Goal: Feedback & Contribution: Submit feedback/report problem

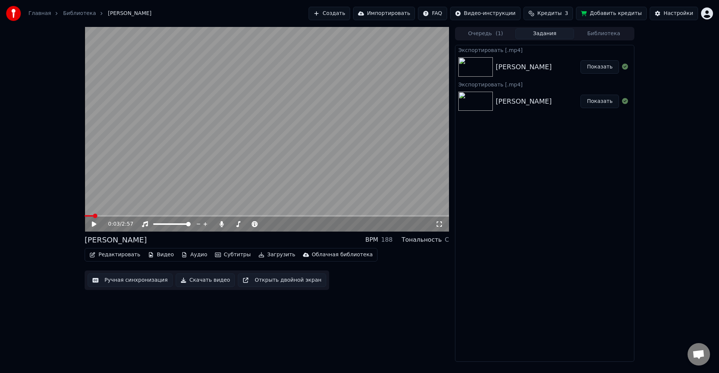
click at [678, 120] on div "0:03 / 2:57 Сон чародея BPM 188 Тональность C Редактировать Видео Аудио Субтитр…" at bounding box center [359, 194] width 719 height 335
click at [231, 241] on div "Сон чародея BPM 188 Тональность C" at bounding box center [267, 240] width 364 height 10
click at [161, 215] on video at bounding box center [267, 129] width 364 height 205
click at [169, 225] on span at bounding box center [161, 223] width 16 height 1
click at [162, 215] on video at bounding box center [267, 129] width 364 height 205
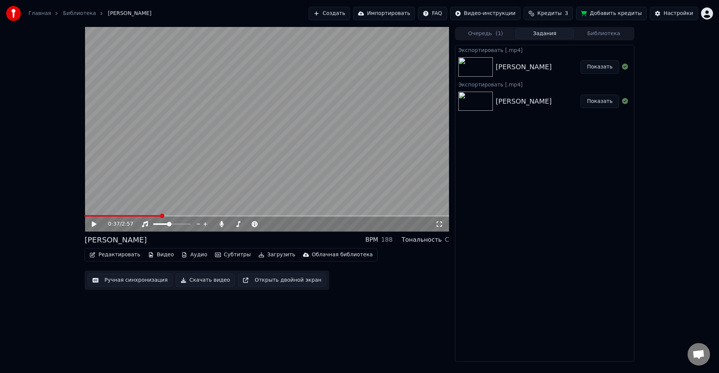
click at [161, 216] on span at bounding box center [267, 215] width 364 height 1
click at [207, 216] on span at bounding box center [267, 215] width 364 height 1
click at [547, 102] on div "[PERSON_NAME]" at bounding box center [538, 101] width 85 height 10
click at [605, 32] on button "Библиотека" at bounding box center [603, 33] width 59 height 11
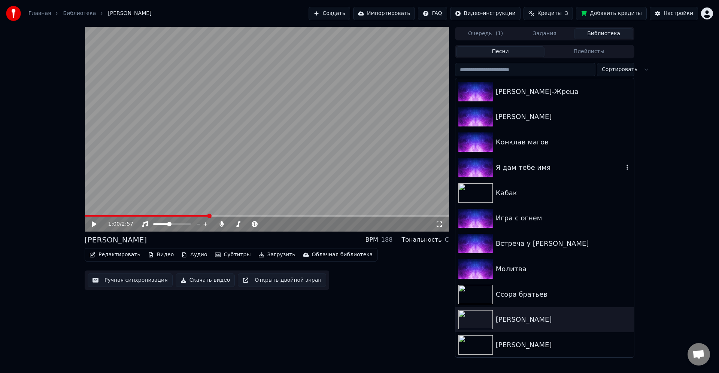
scroll to position [661, 0]
click at [530, 339] on div "[PERSON_NAME]" at bounding box center [544, 344] width 179 height 25
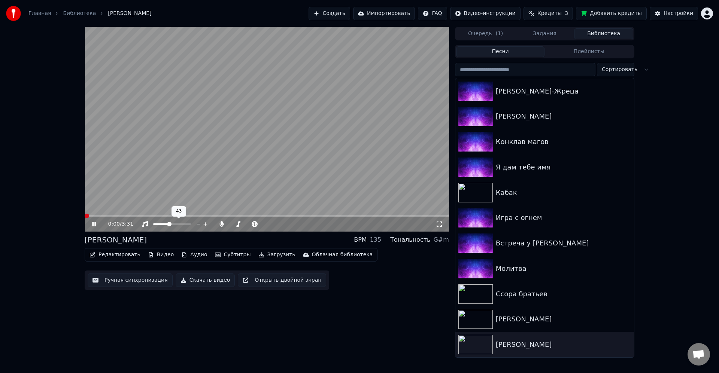
click at [162, 215] on span at bounding box center [267, 215] width 364 height 1
click at [211, 217] on span at bounding box center [267, 215] width 364 height 1
click at [222, 229] on div "1:14 / 3:31" at bounding box center [267, 224] width 364 height 15
click at [223, 227] on icon at bounding box center [221, 224] width 7 height 6
click at [126, 257] on button "Редактировать" at bounding box center [114, 255] width 57 height 10
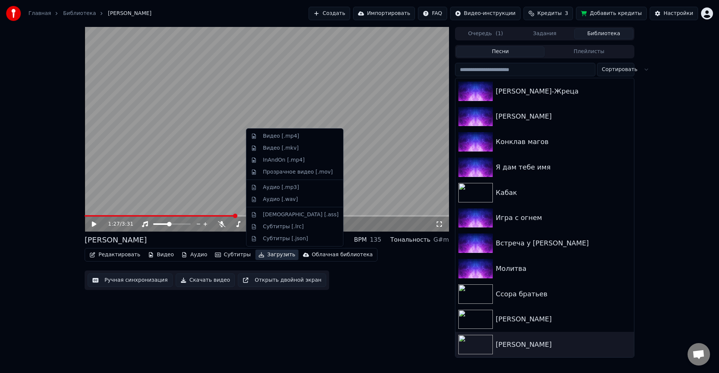
drag, startPoint x: 371, startPoint y: 305, endPoint x: 278, endPoint y: 268, distance: 100.0
click at [369, 305] on div "1:27 / 3:31 [PERSON_NAME] BPM 135 Тональность G#m Редактировать Видео Аудио Суб…" at bounding box center [267, 192] width 364 height 331
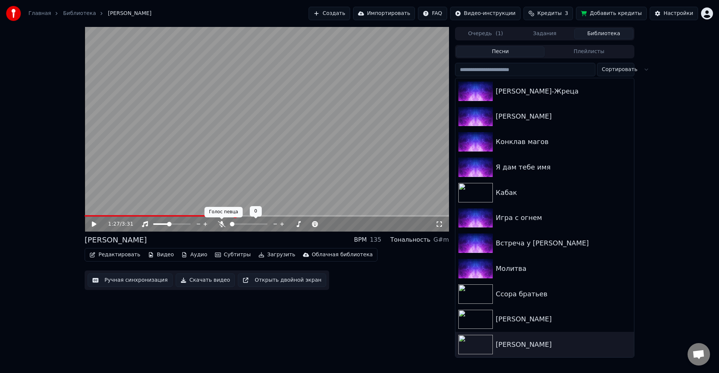
click at [224, 226] on icon at bounding box center [221, 224] width 7 height 6
click at [118, 256] on button "Редактировать" at bounding box center [114, 255] width 57 height 10
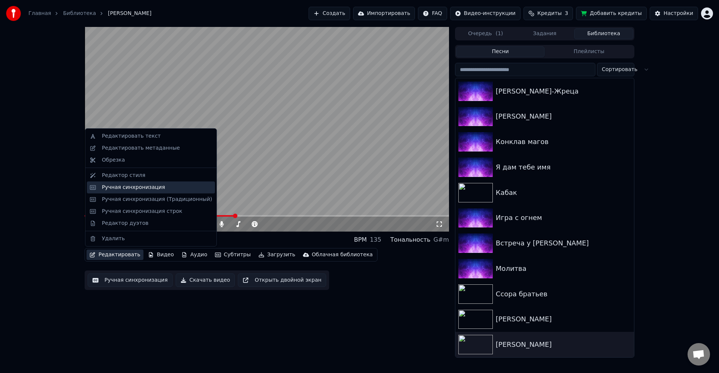
click at [125, 184] on div "Ручная синхронизация" at bounding box center [133, 187] width 63 height 7
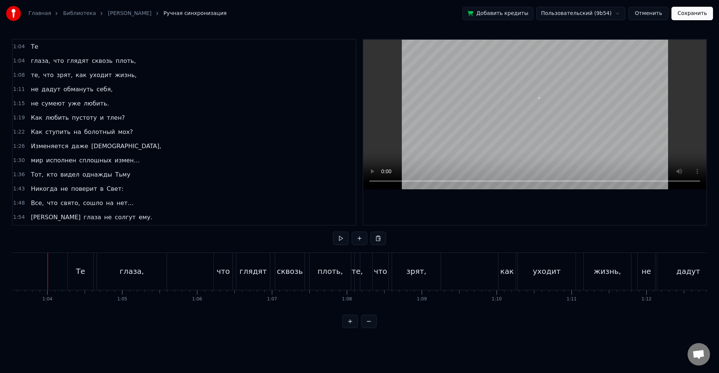
scroll to position [0, 4754]
click at [254, 287] on div "глядят" at bounding box center [255, 271] width 34 height 37
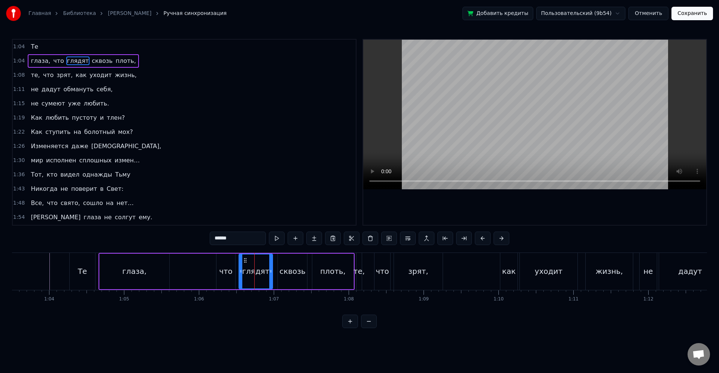
click at [208, 267] on div "глаза, что глядят сквозь плоть," at bounding box center [226, 271] width 256 height 37
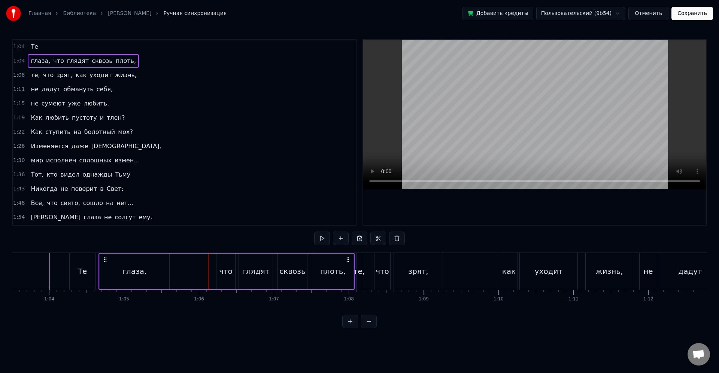
click at [136, 261] on div "глаза," at bounding box center [135, 272] width 70 height 36
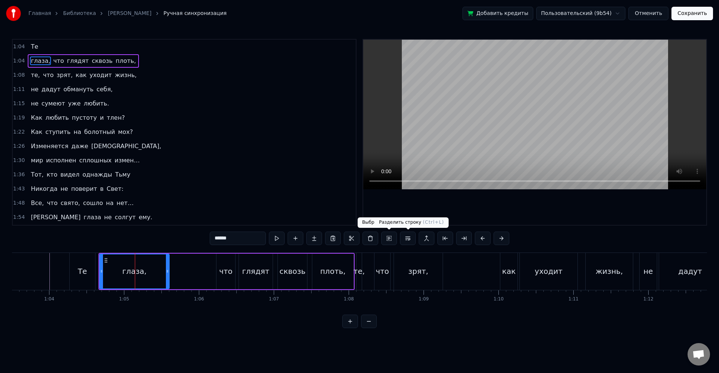
click at [408, 240] on button at bounding box center [408, 238] width 16 height 13
click at [401, 241] on button at bounding box center [398, 238] width 16 height 13
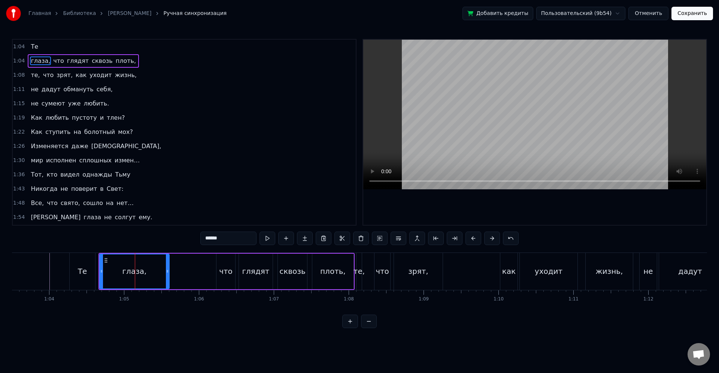
click at [193, 274] on div "глаза, что глядят сквозь плоть," at bounding box center [226, 271] width 256 height 37
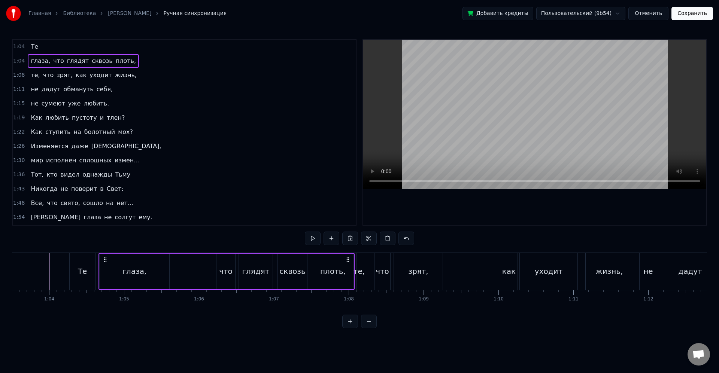
click at [172, 268] on div "глаза, что глядят сквозь плоть," at bounding box center [226, 271] width 256 height 37
click at [136, 267] on div "глаза," at bounding box center [134, 271] width 24 height 11
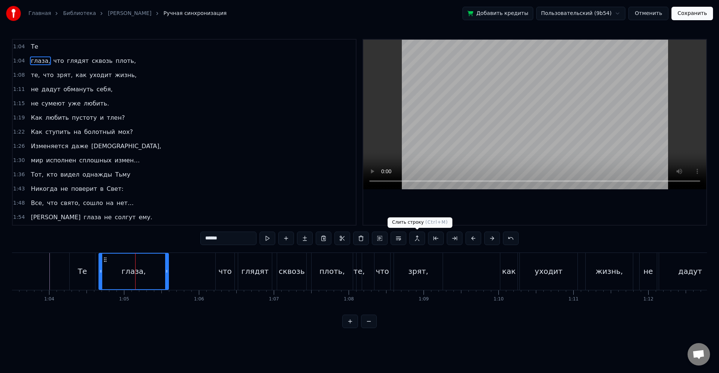
click at [418, 238] on button at bounding box center [417, 238] width 16 height 13
click at [74, 272] on div "Те" at bounding box center [82, 271] width 25 height 37
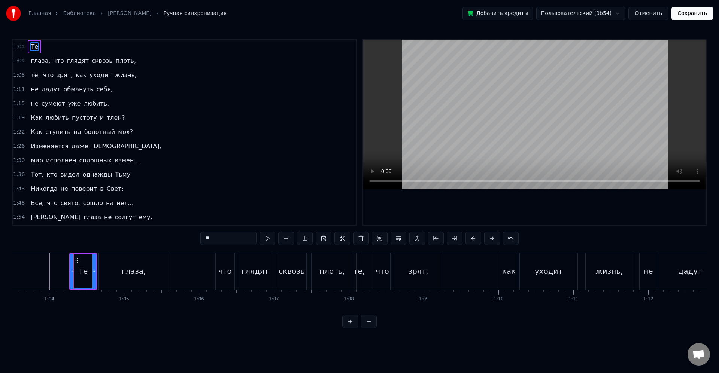
click at [125, 272] on div "глаза," at bounding box center [134, 271] width 24 height 11
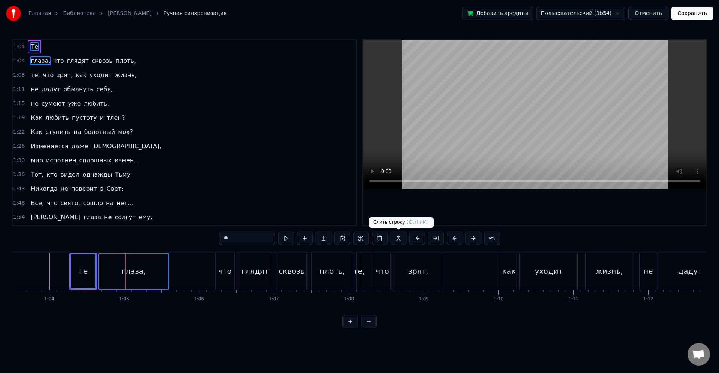
click at [404, 239] on button at bounding box center [398, 238] width 16 height 13
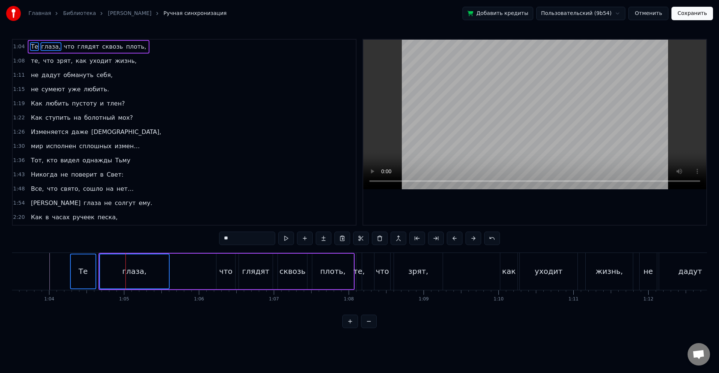
click at [138, 264] on div "глаза," at bounding box center [134, 272] width 69 height 34
type input "******"
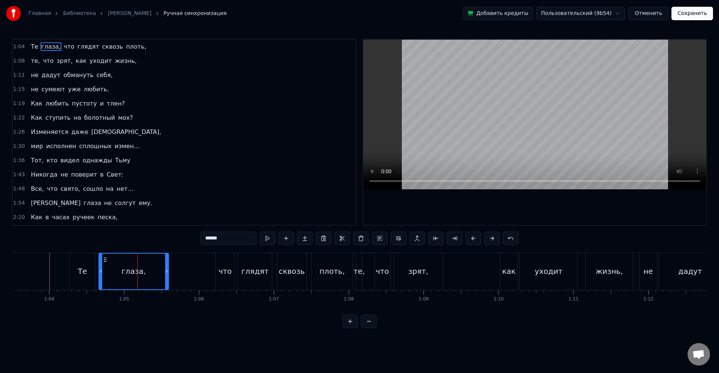
click at [79, 268] on div "Те" at bounding box center [82, 271] width 9 height 11
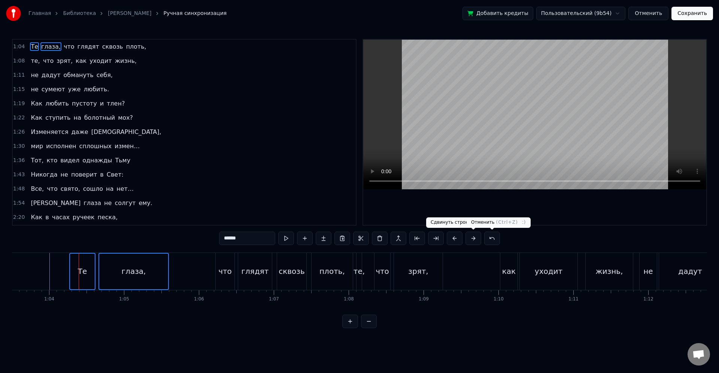
click at [494, 240] on button at bounding box center [492, 238] width 16 height 13
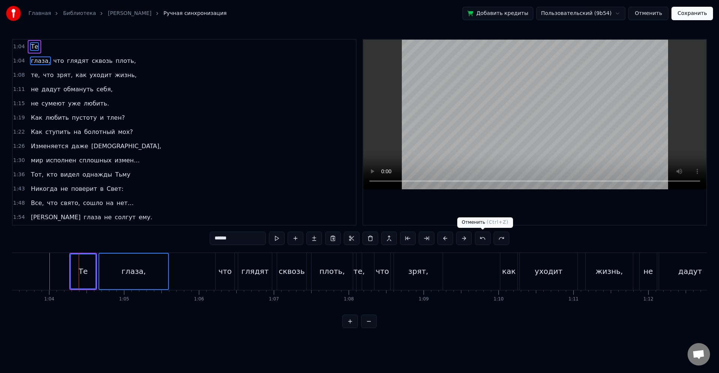
click at [489, 240] on button at bounding box center [483, 238] width 16 height 13
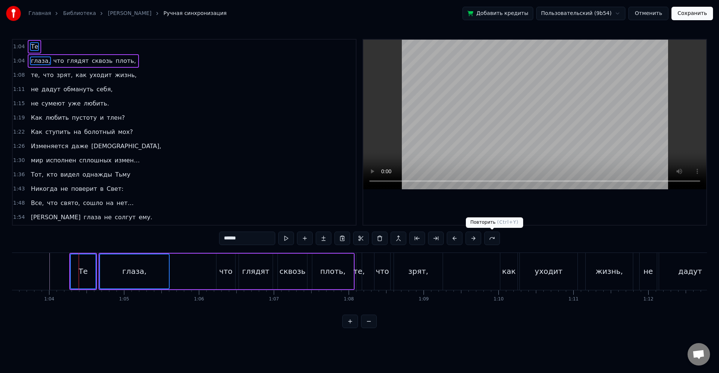
click at [472, 241] on button at bounding box center [473, 238] width 16 height 13
click at [113, 267] on div "глаза," at bounding box center [134, 272] width 69 height 34
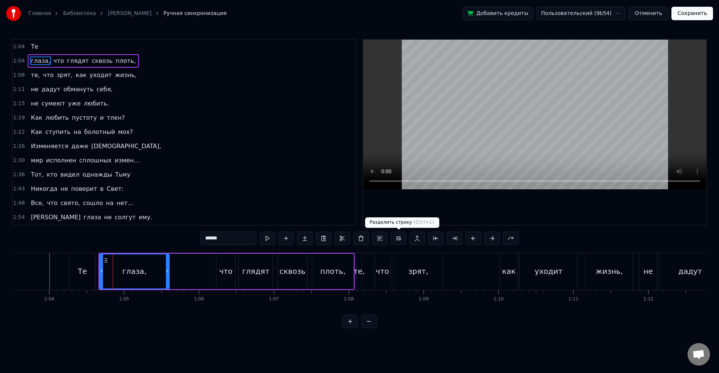
click at [399, 241] on button at bounding box center [398, 238] width 16 height 13
click at [196, 275] on div "глаза, что глядят сквозь плоть," at bounding box center [226, 271] width 256 height 37
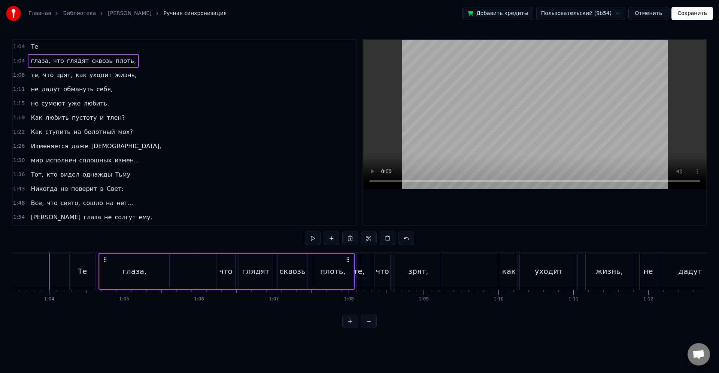
click at [242, 272] on div "глядят" at bounding box center [256, 272] width 34 height 36
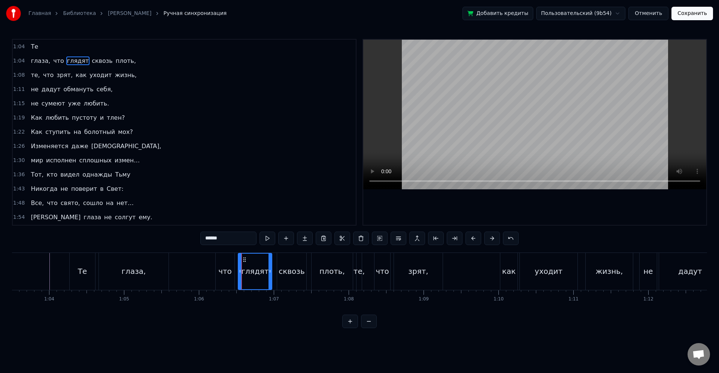
click at [222, 272] on div "что" at bounding box center [224, 271] width 13 height 11
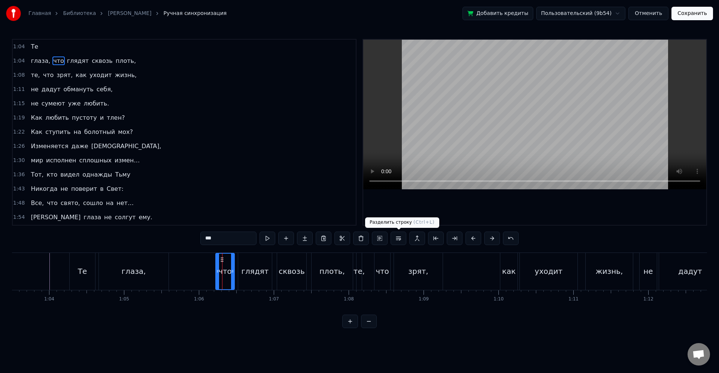
click at [395, 241] on button at bounding box center [398, 238] width 16 height 13
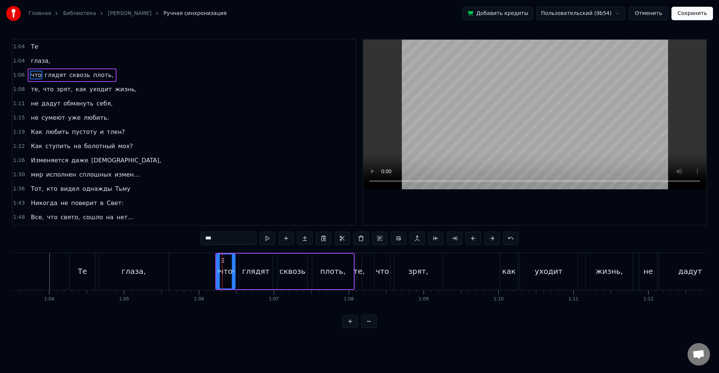
click at [147, 268] on div "глаза," at bounding box center [134, 271] width 70 height 37
type input "******"
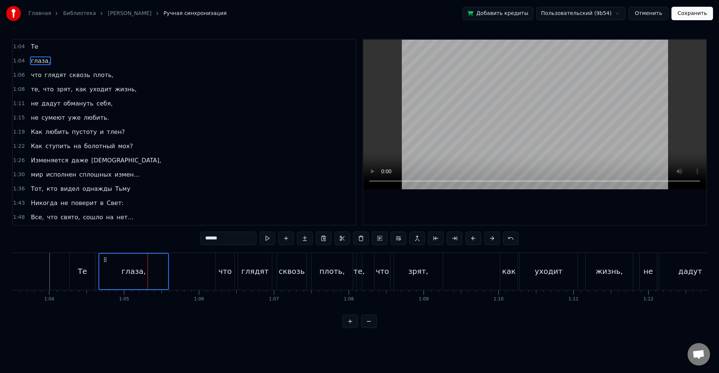
click at [79, 264] on div "Те" at bounding box center [82, 271] width 25 height 37
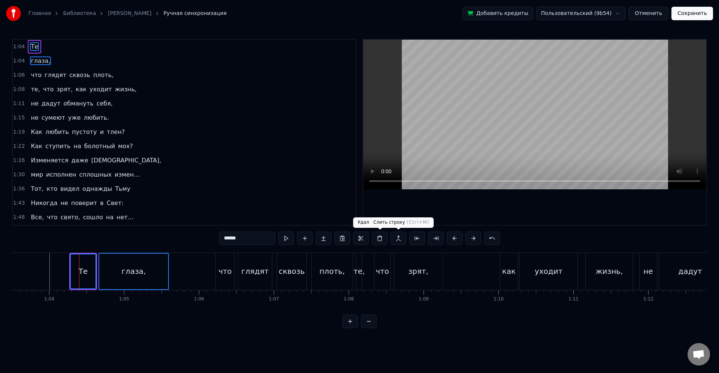
click at [398, 237] on button at bounding box center [398, 238] width 16 height 13
click at [396, 239] on button at bounding box center [398, 238] width 16 height 13
click at [70, 60] on div "1:04 глаза," at bounding box center [184, 61] width 343 height 14
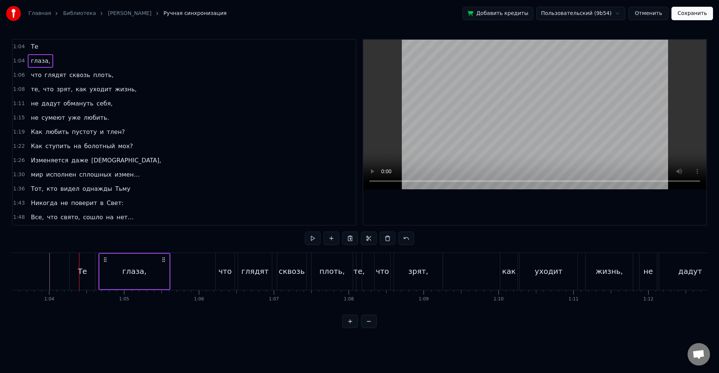
click at [82, 266] on div "Те" at bounding box center [82, 271] width 9 height 11
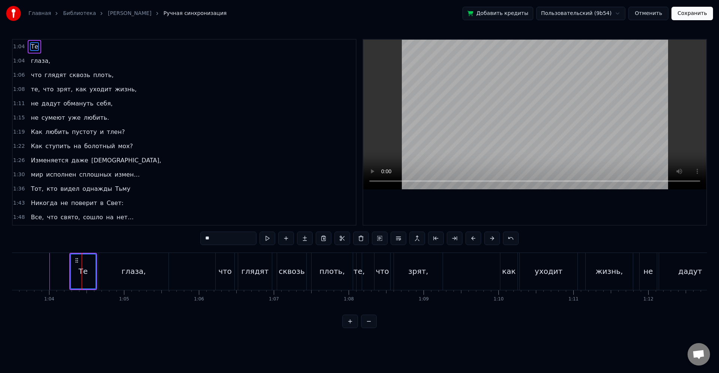
click at [121, 274] on div "глаза," at bounding box center [134, 271] width 70 height 37
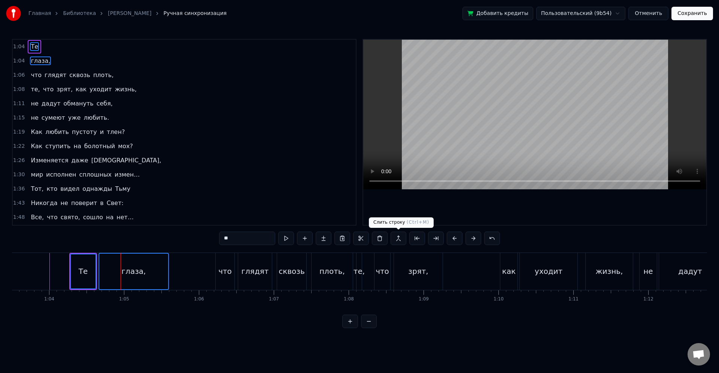
click at [401, 238] on button at bounding box center [398, 238] width 16 height 13
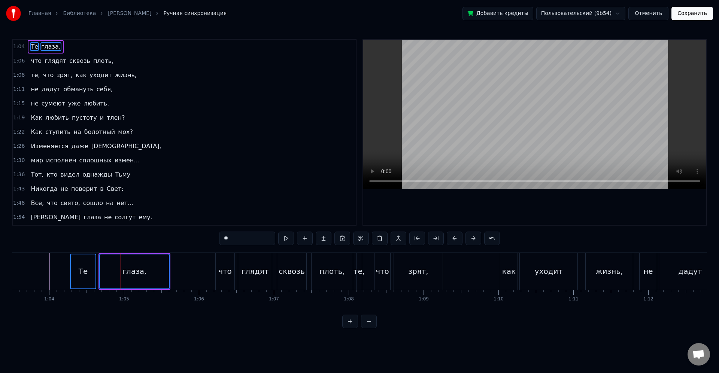
click at [150, 153] on div "1:30 мир исполнен сплошных измен…" at bounding box center [184, 160] width 343 height 14
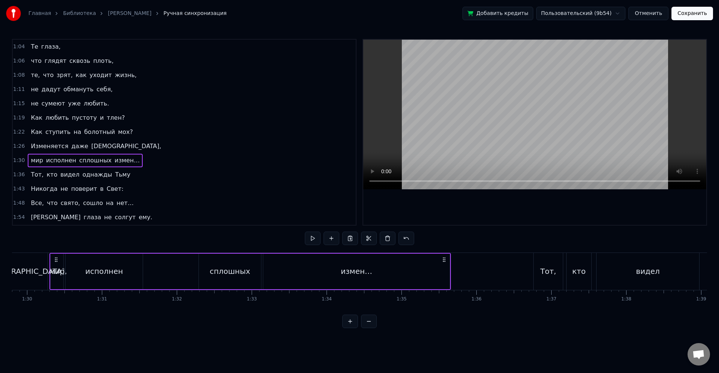
click at [36, 48] on span "Те" at bounding box center [34, 46] width 9 height 9
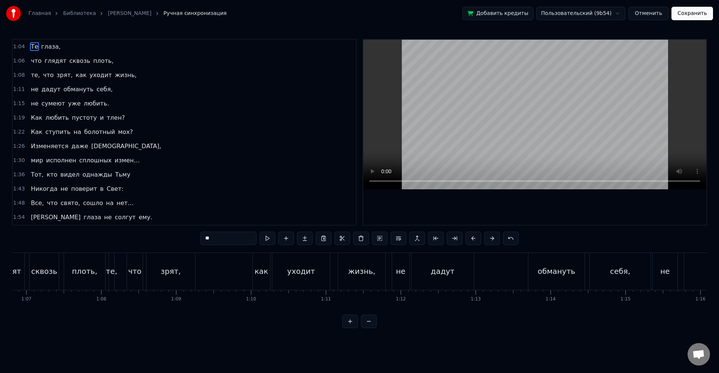
scroll to position [0, 4774]
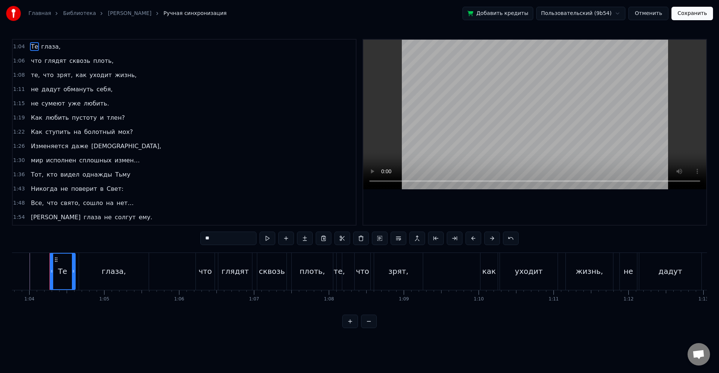
click at [232, 267] on div "глядят" at bounding box center [235, 271] width 27 height 11
type input "******"
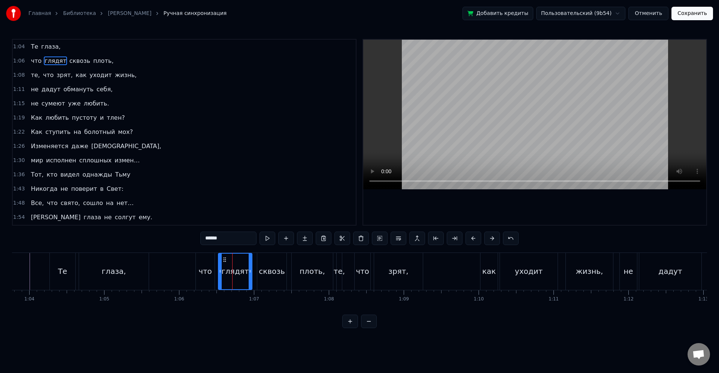
click at [221, 264] on div at bounding box center [220, 272] width 3 height 36
click at [219, 265] on div at bounding box center [219, 272] width 3 height 36
click at [217, 266] on div "что глядят сквозь плоть," at bounding box center [264, 271] width 139 height 37
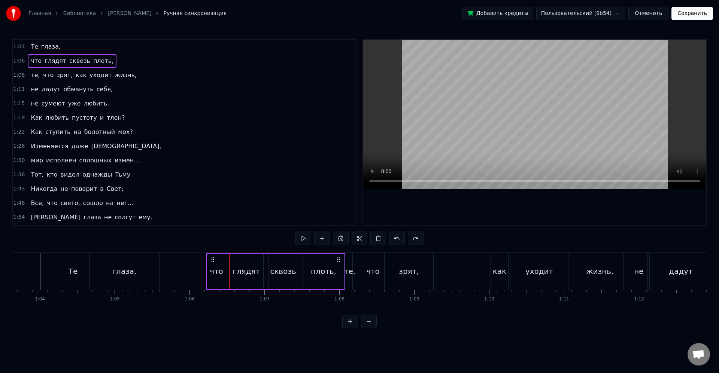
scroll to position [0, 4759]
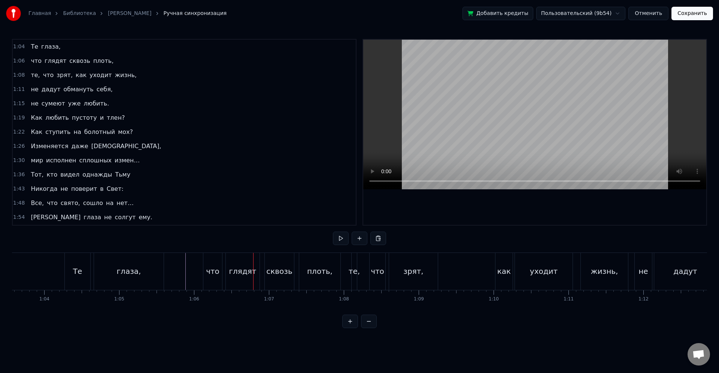
click at [234, 279] on div "глядят" at bounding box center [243, 271] width 34 height 37
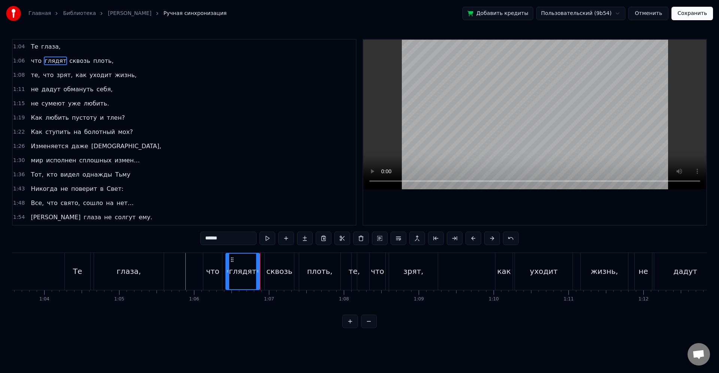
click at [277, 269] on div "сквозь" at bounding box center [279, 271] width 26 height 11
type input "******"
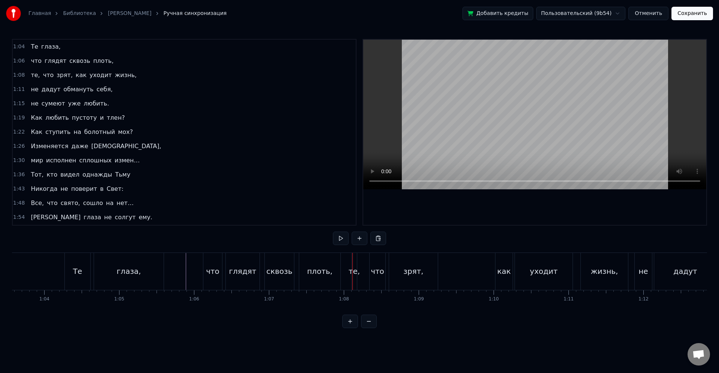
click at [369, 276] on div "что" at bounding box center [377, 271] width 16 height 37
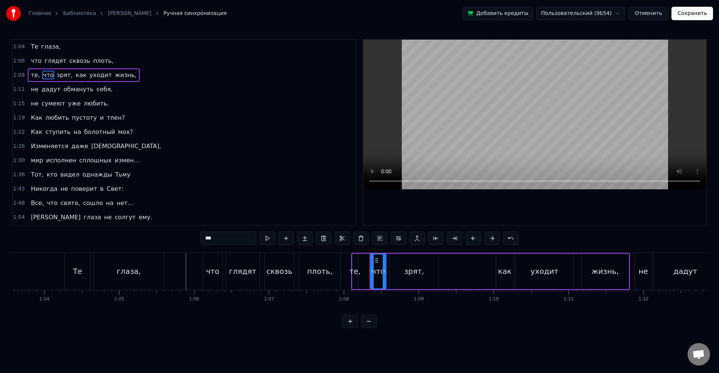
click at [356, 267] on div "те," at bounding box center [354, 271] width 11 height 11
drag, startPoint x: 358, startPoint y: 272, endPoint x: 362, endPoint y: 272, distance: 4.1
click at [362, 272] on icon at bounding box center [361, 271] width 3 height 6
click at [360, 272] on icon at bounding box center [360, 271] width 3 height 6
click at [377, 271] on div "что" at bounding box center [377, 271] width 13 height 11
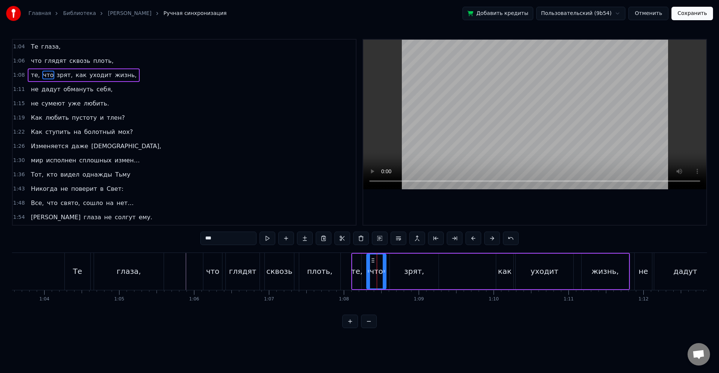
drag, startPoint x: 372, startPoint y: 270, endPoint x: 368, endPoint y: 269, distance: 4.1
click at [368, 269] on icon at bounding box center [368, 271] width 3 height 6
click at [382, 274] on div at bounding box center [382, 272] width 3 height 34
click at [396, 271] on div "зрят," at bounding box center [414, 272] width 49 height 36
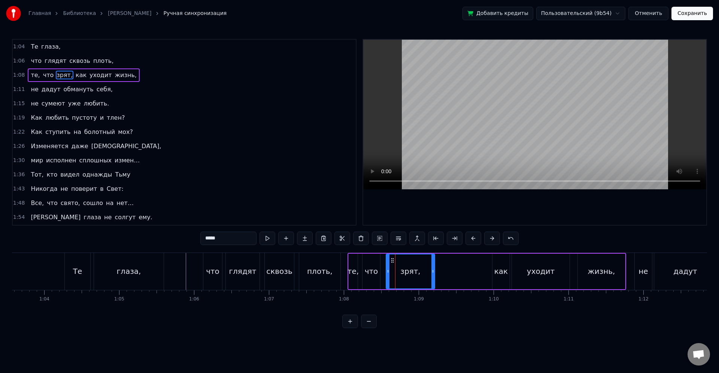
click at [354, 265] on div "те," at bounding box center [352, 272] width 9 height 36
click at [366, 270] on div "что" at bounding box center [371, 271] width 13 height 11
type input "***"
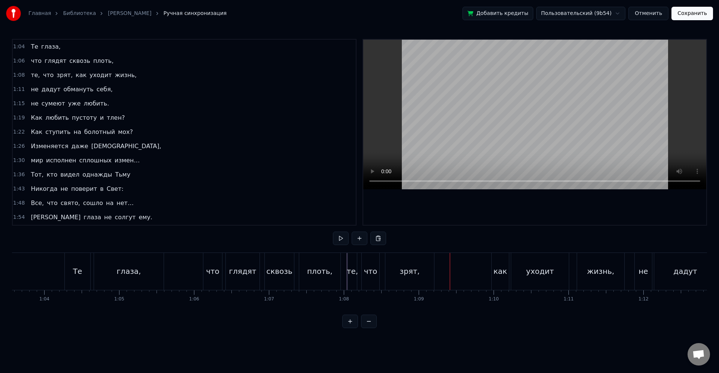
click at [404, 261] on div "зрят," at bounding box center [409, 271] width 49 height 37
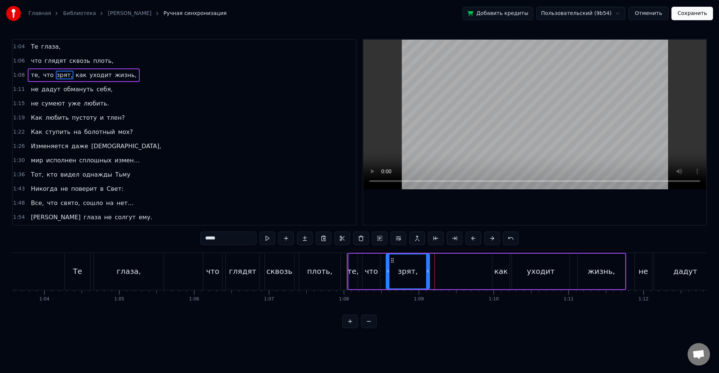
drag, startPoint x: 432, startPoint y: 274, endPoint x: 424, endPoint y: 272, distance: 8.4
click at [426, 272] on icon at bounding box center [427, 271] width 3 height 6
click at [420, 271] on div "зрят," at bounding box center [406, 272] width 41 height 34
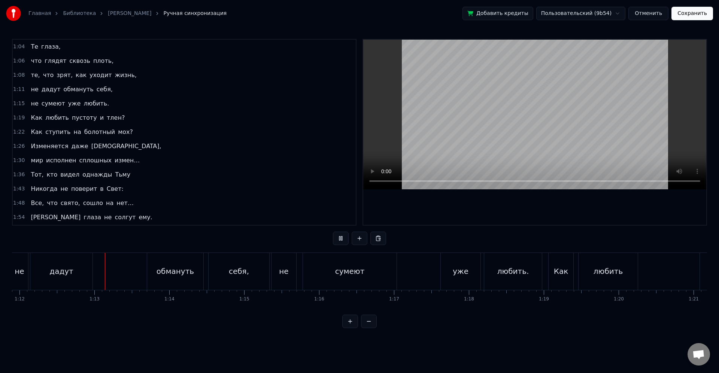
scroll to position [0, 5385]
click at [203, 278] on div "не дадут обмануть себя," at bounding box center [138, 271] width 261 height 37
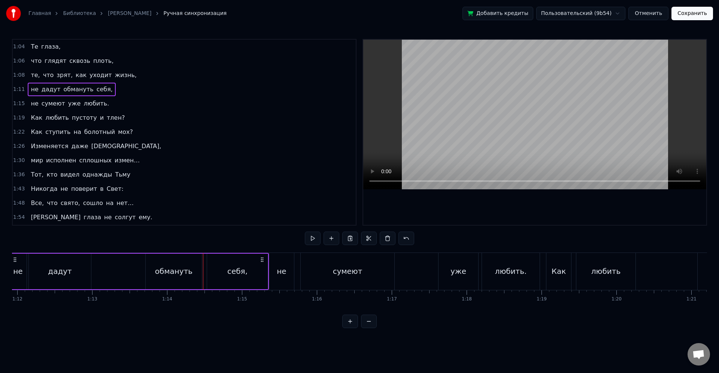
click at [162, 268] on div "обмануть" at bounding box center [173, 271] width 37 height 11
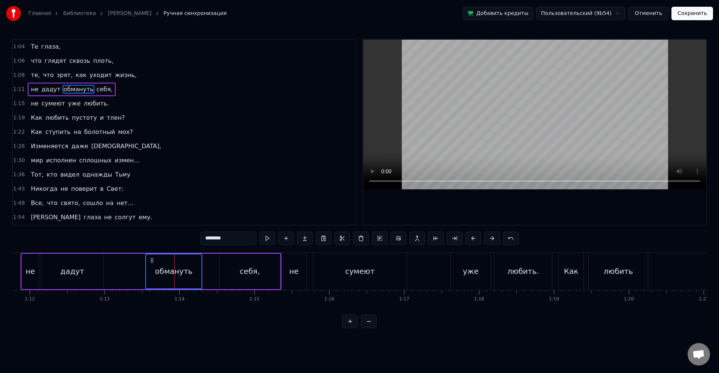
scroll to position [0, 5361]
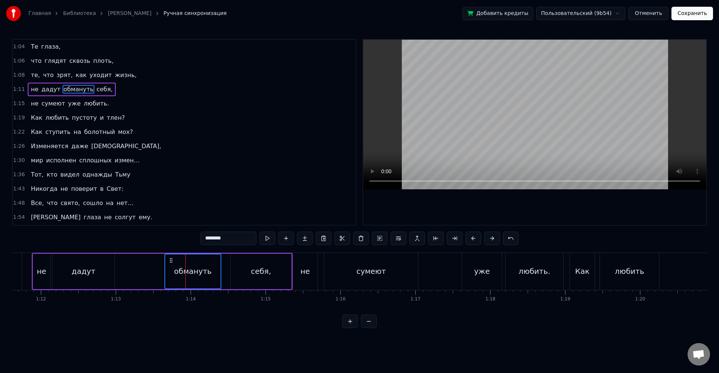
drag, startPoint x: 152, startPoint y: 260, endPoint x: 171, endPoint y: 262, distance: 19.2
click at [171, 262] on icon at bounding box center [171, 261] width 6 height 6
click at [262, 267] on div "себя," at bounding box center [261, 271] width 20 height 11
type input "*****"
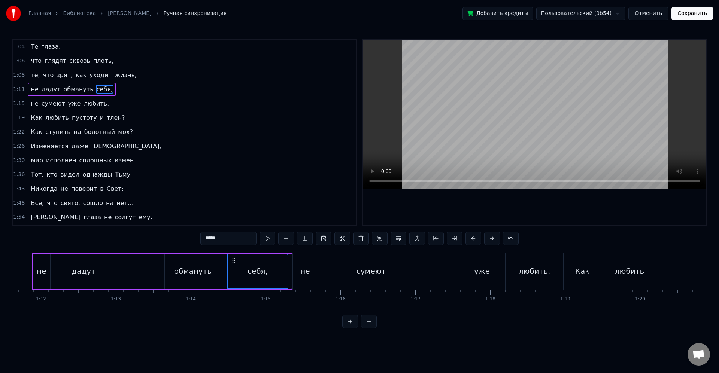
click at [235, 261] on icon at bounding box center [234, 261] width 6 height 6
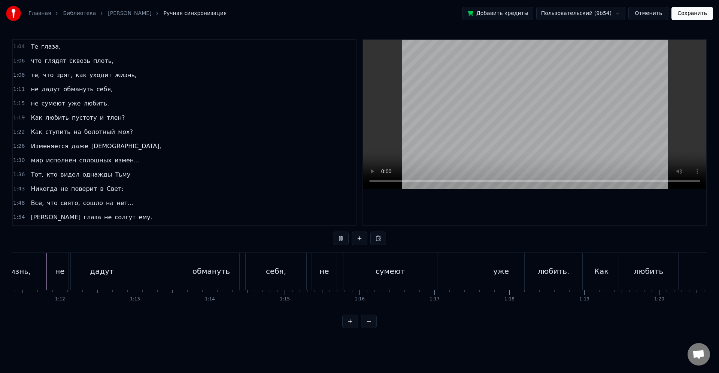
scroll to position [0, 5339]
click at [437, 218] on div at bounding box center [534, 132] width 343 height 185
click at [507, 256] on div "уже" at bounding box center [504, 271] width 40 height 37
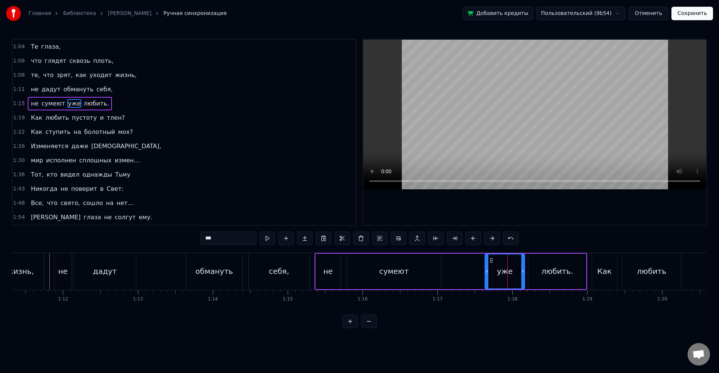
click at [514, 245] on div "***" at bounding box center [359, 239] width 318 height 15
click at [481, 264] on div "не сумеют уже любить." at bounding box center [450, 271] width 272 height 37
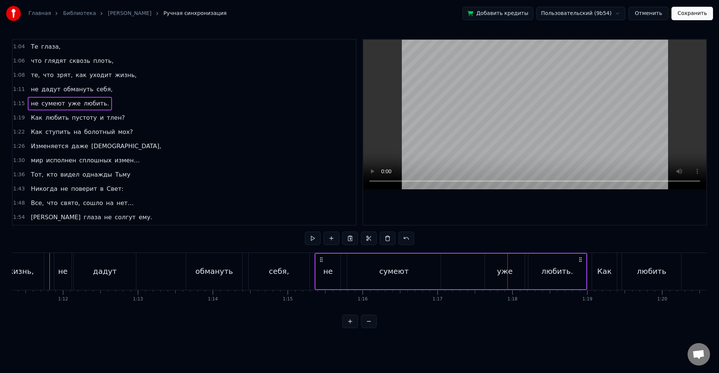
click at [460, 267] on div "не сумеют уже любить." at bounding box center [450, 271] width 272 height 37
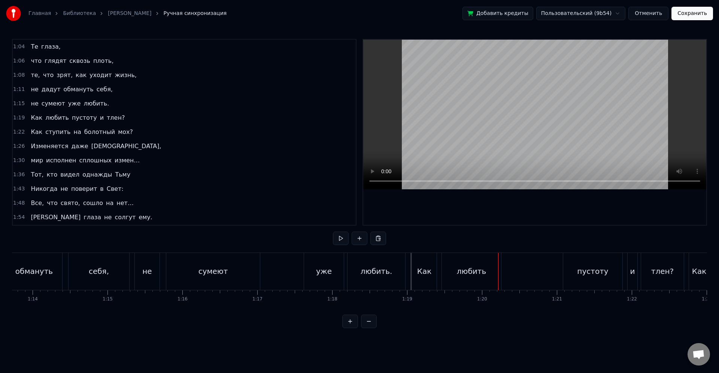
click at [621, 274] on div "Как любить пустоту и тлен?" at bounding box center [548, 271] width 274 height 37
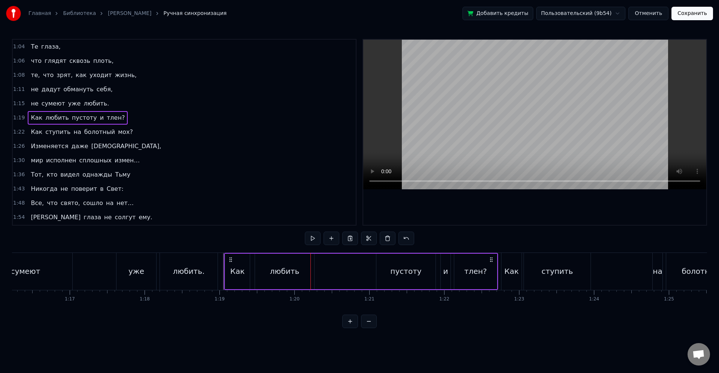
scroll to position [0, 5646]
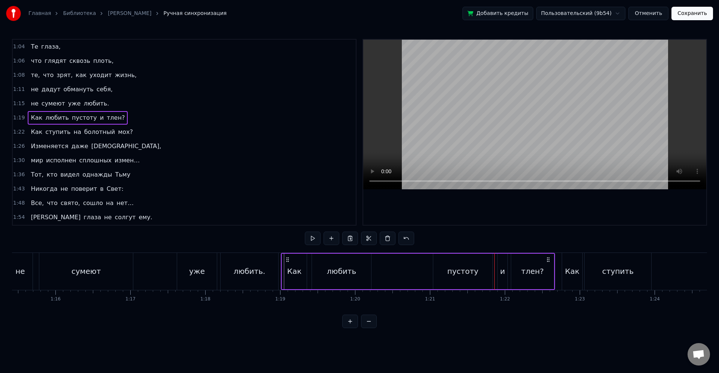
click at [279, 263] on div "не сумеют уже любить." at bounding box center [143, 271] width 272 height 37
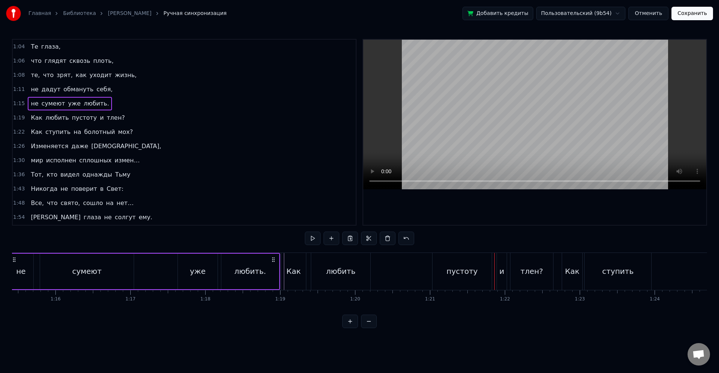
click at [282, 271] on div "Как" at bounding box center [293, 271] width 25 height 37
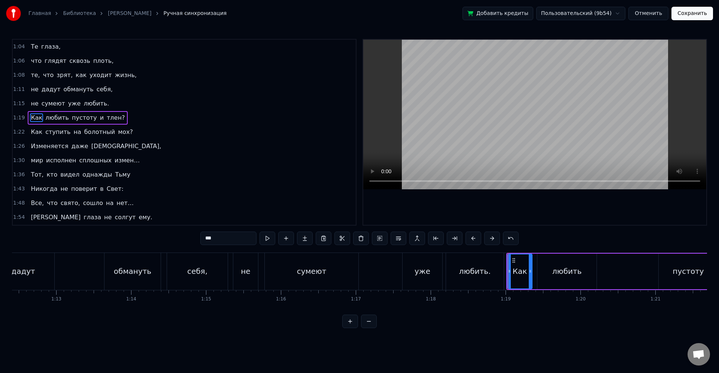
click at [83, 270] on div "не дадут обмануть себя," at bounding box center [100, 271] width 257 height 37
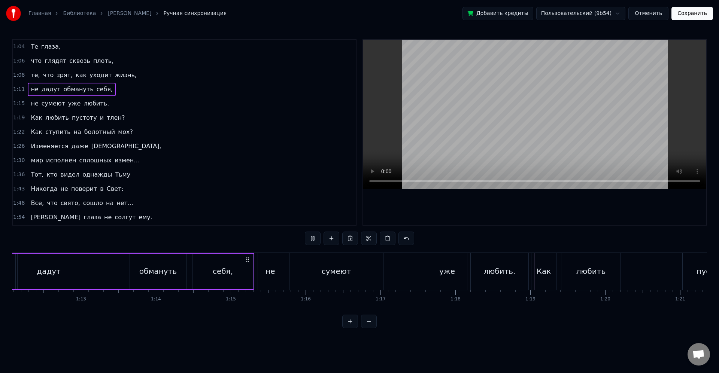
scroll to position [0, 5344]
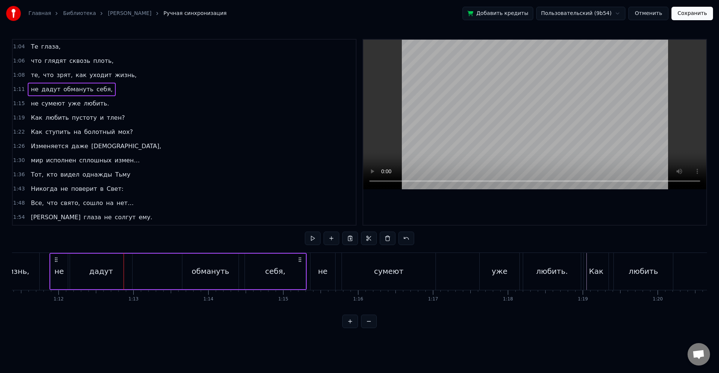
click at [310, 269] on div "не" at bounding box center [322, 271] width 25 height 37
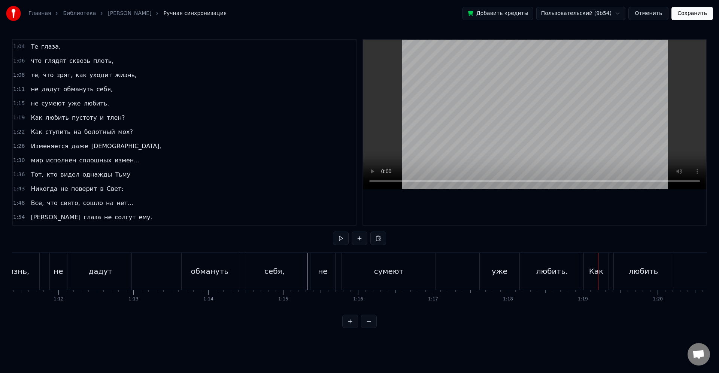
click at [542, 281] on div "любить." at bounding box center [552, 271] width 58 height 37
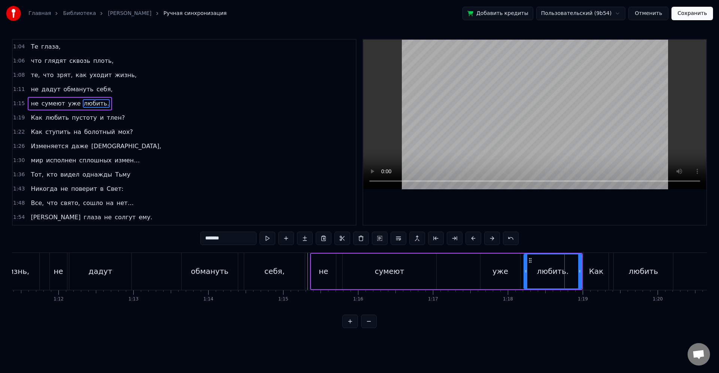
click at [511, 267] on div "уже" at bounding box center [500, 272] width 40 height 36
type input "***"
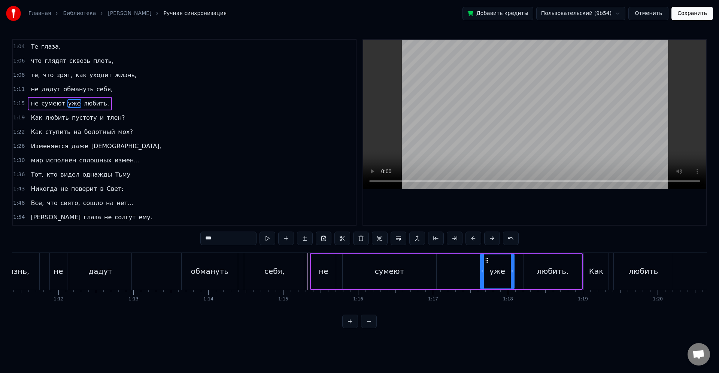
drag, startPoint x: 518, startPoint y: 272, endPoint x: 512, endPoint y: 272, distance: 6.0
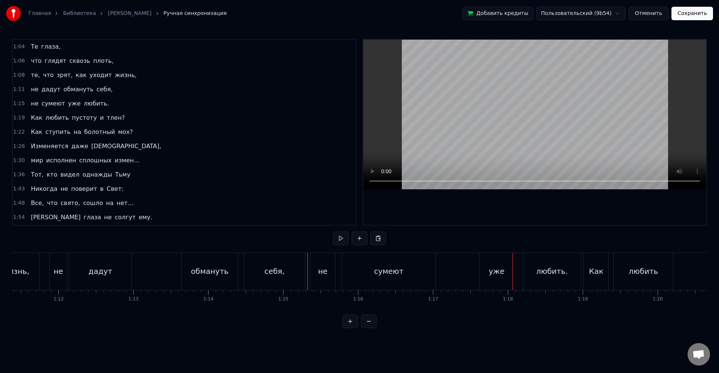
click at [529, 270] on div "любить." at bounding box center [552, 271] width 58 height 37
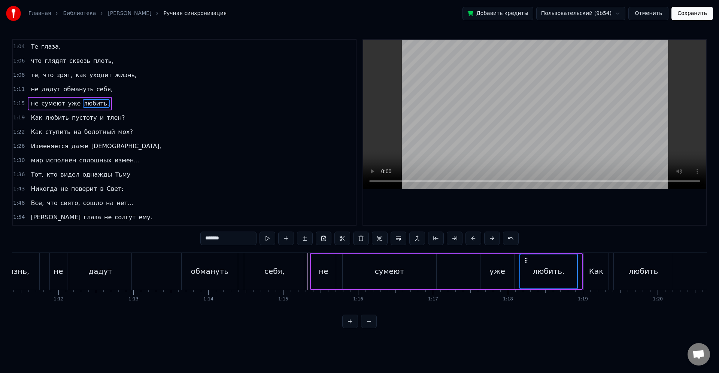
click at [524, 262] on icon at bounding box center [526, 261] width 6 height 6
click at [535, 271] on div "любить." at bounding box center [546, 271] width 32 height 11
drag, startPoint x: 572, startPoint y: 271, endPoint x: 568, endPoint y: 271, distance: 3.8
click at [568, 271] on icon at bounding box center [569, 271] width 3 height 6
click at [568, 270] on icon at bounding box center [569, 271] width 3 height 6
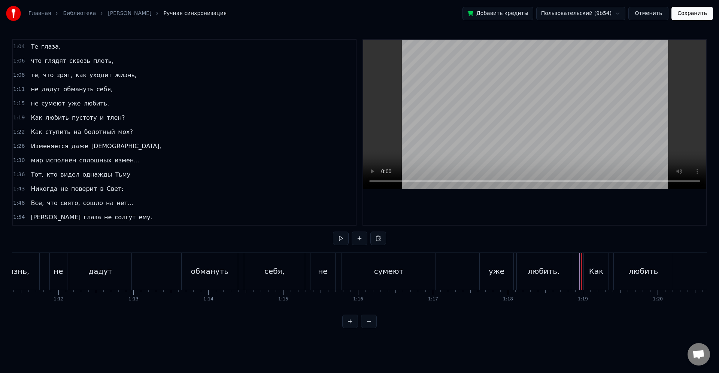
click at [588, 273] on div "Как" at bounding box center [596, 271] width 25 height 37
click at [634, 274] on div "любить" at bounding box center [642, 271] width 29 height 11
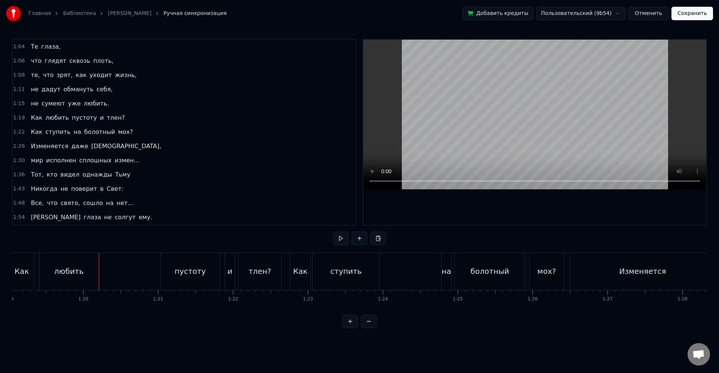
scroll to position [0, 5967]
click at [95, 274] on div "Как любить пустоту и тлен?" at bounding box center [97, 271] width 274 height 37
click at [197, 271] on div "даже" at bounding box center [193, 271] width 21 height 11
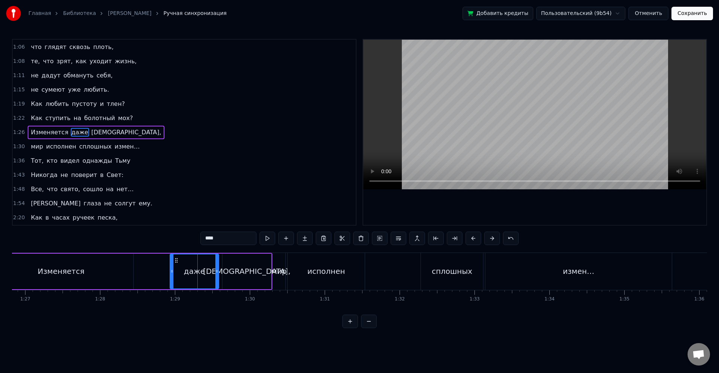
scroll to position [14, 0]
click at [174, 260] on circle at bounding box center [174, 260] width 0 height 0
click at [239, 270] on div "[DEMOGRAPHIC_DATA]," at bounding box center [246, 272] width 49 height 36
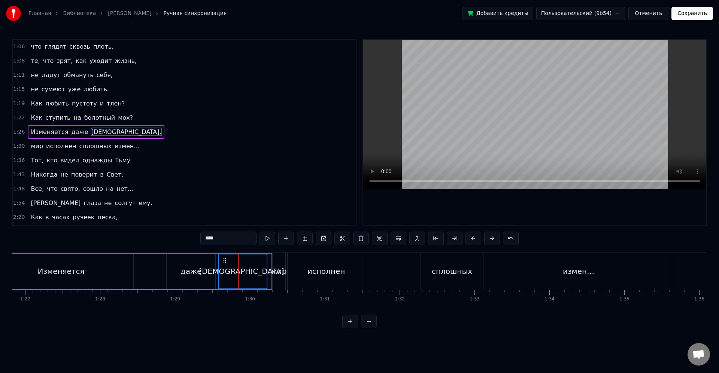
drag, startPoint x: 229, startPoint y: 261, endPoint x: 225, endPoint y: 260, distance: 4.6
click at [225, 260] on icon at bounding box center [225, 261] width 6 height 6
click at [206, 266] on div "даже" at bounding box center [191, 272] width 49 height 36
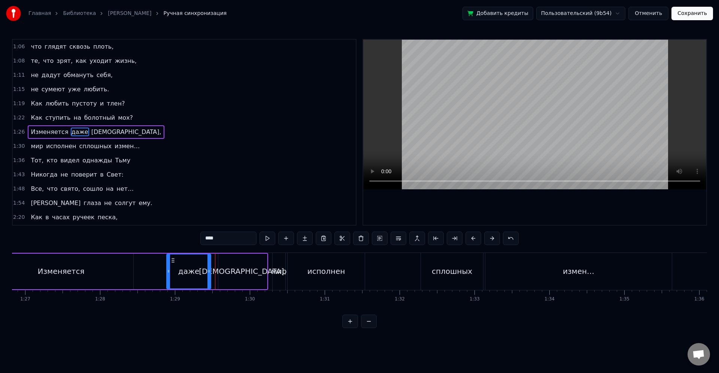
drag, startPoint x: 213, startPoint y: 270, endPoint x: 208, endPoint y: 268, distance: 4.7
click at [208, 268] on div at bounding box center [208, 272] width 3 height 34
click at [227, 270] on div "[DEMOGRAPHIC_DATA]," at bounding box center [242, 272] width 49 height 36
type input "****"
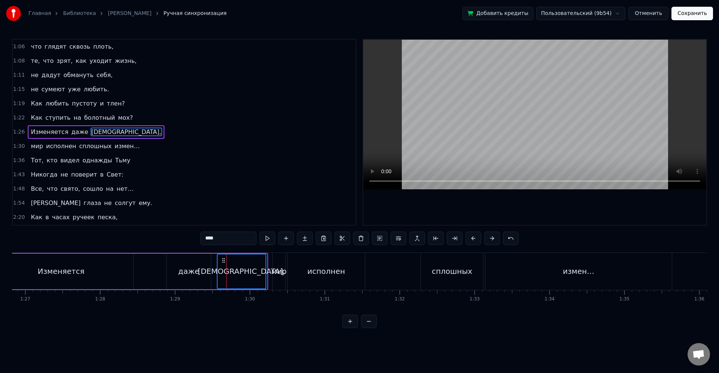
click at [223, 261] on icon at bounding box center [223, 261] width 6 height 6
click at [230, 272] on div "[DEMOGRAPHIC_DATA]," at bounding box center [241, 272] width 48 height 34
click at [254, 271] on div "[DEMOGRAPHIC_DATA]," at bounding box center [241, 272] width 48 height 34
drag, startPoint x: 265, startPoint y: 273, endPoint x: 252, endPoint y: 271, distance: 13.2
click at [252, 271] on icon at bounding box center [251, 271] width 3 height 6
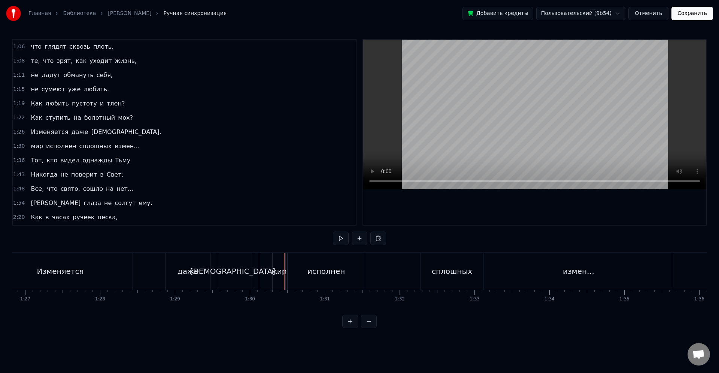
click at [278, 275] on div "мир" at bounding box center [278, 271] width 15 height 11
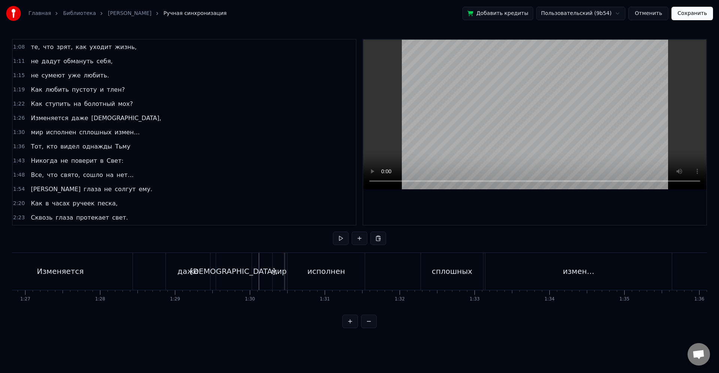
scroll to position [28, 0]
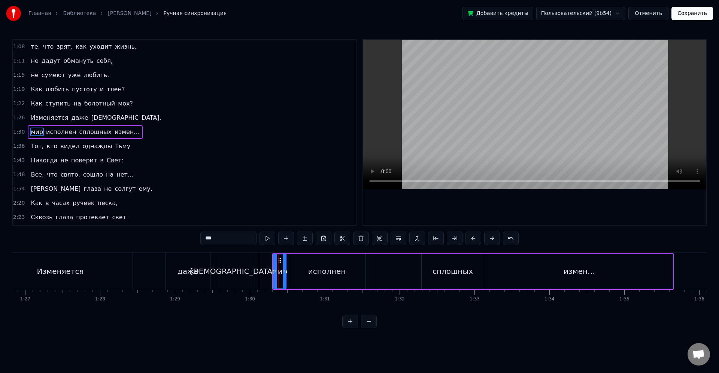
click at [273, 263] on div "мир" at bounding box center [279, 272] width 13 height 36
drag, startPoint x: 274, startPoint y: 265, endPoint x: 267, endPoint y: 264, distance: 7.6
click at [267, 264] on div at bounding box center [268, 272] width 3 height 34
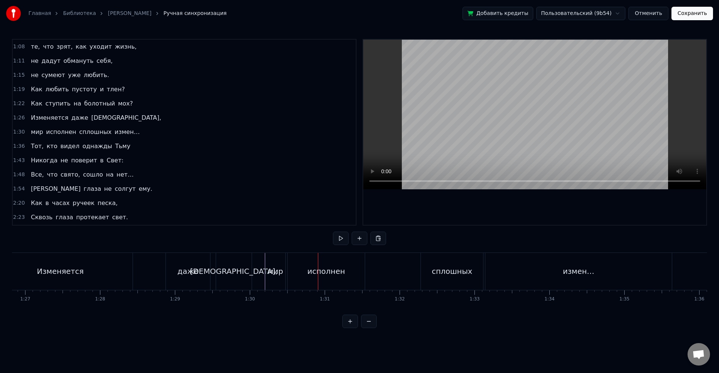
click at [279, 270] on div "мир" at bounding box center [275, 271] width 15 height 11
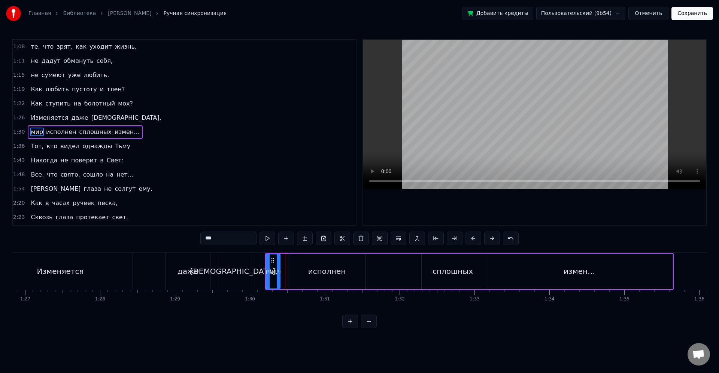
drag, startPoint x: 284, startPoint y: 273, endPoint x: 294, endPoint y: 272, distance: 10.1
click at [278, 272] on icon at bounding box center [278, 271] width 3 height 6
click at [295, 273] on div "исполнен" at bounding box center [326, 272] width 77 height 36
type input "********"
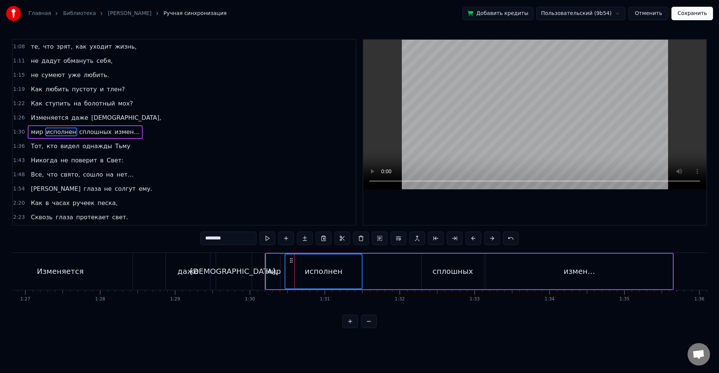
click at [293, 262] on icon at bounding box center [291, 261] width 6 height 6
click at [301, 275] on div "исполнен" at bounding box center [323, 272] width 76 height 34
click at [375, 269] on div "мир исполнен сплошных измен…" at bounding box center [469, 271] width 408 height 37
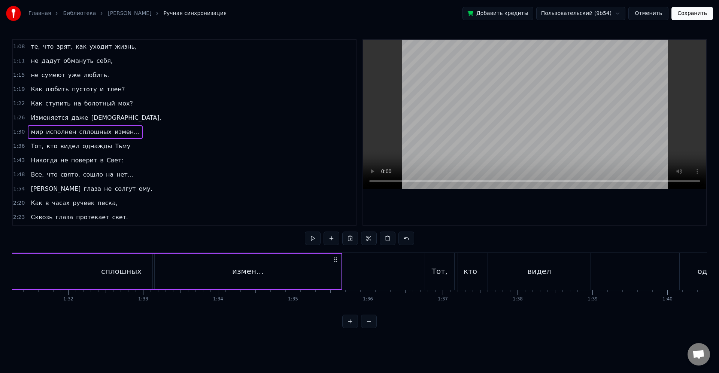
scroll to position [0, 6735]
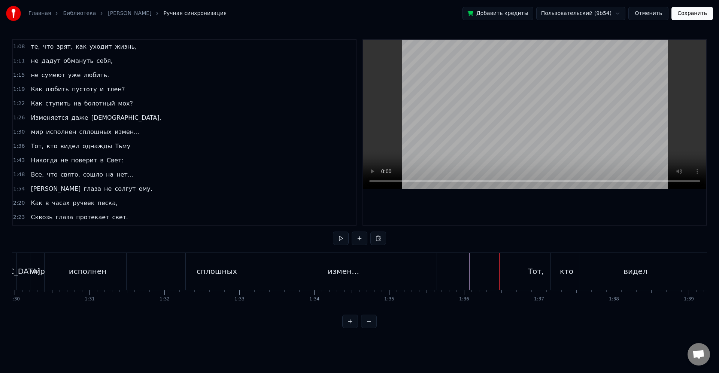
click at [549, 288] on div "Тот," at bounding box center [535, 271] width 29 height 37
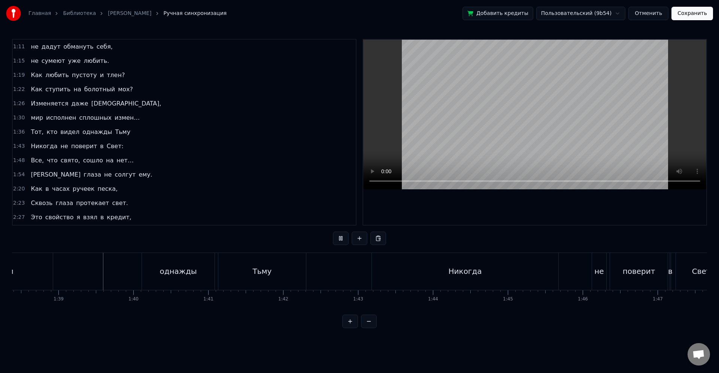
scroll to position [0, 7366]
click at [440, 269] on div "Никогда" at bounding box center [464, 271] width 186 height 37
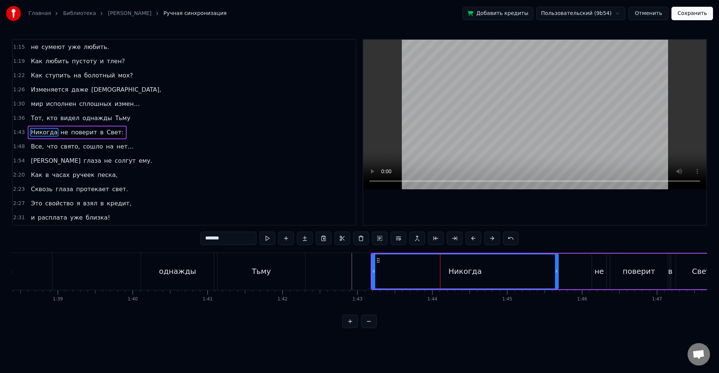
scroll to position [57, 0]
click at [347, 271] on div at bounding box center [565, 271] width 15838 height 37
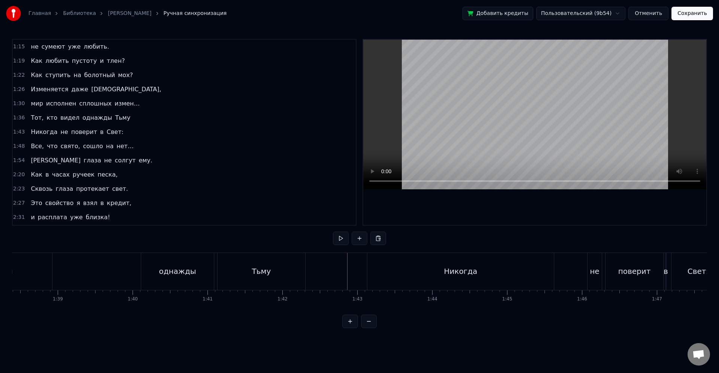
click at [332, 272] on div at bounding box center [565, 271] width 15838 height 37
click at [493, 264] on div "солгут" at bounding box center [469, 271] width 53 height 37
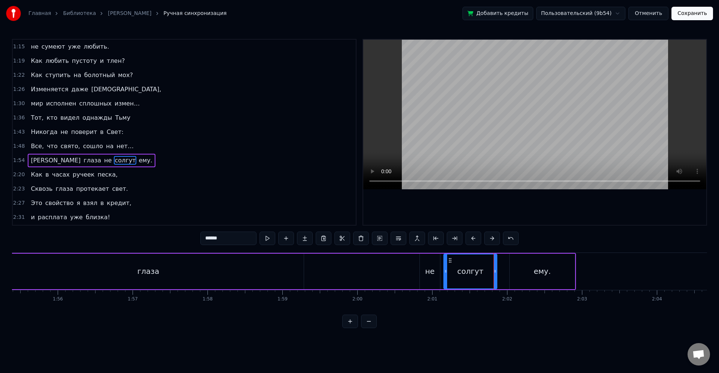
scroll to position [85, 0]
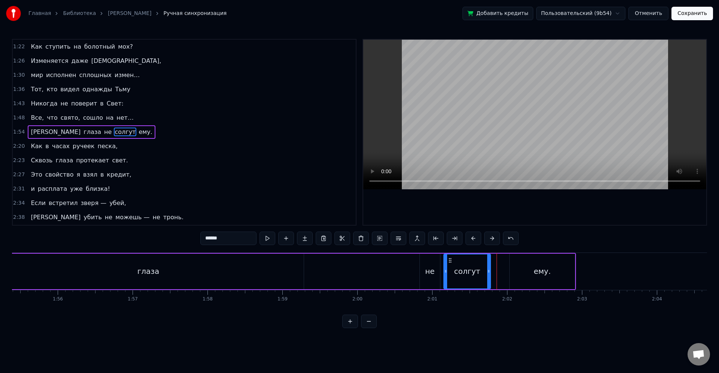
drag, startPoint x: 495, startPoint y: 275, endPoint x: 489, endPoint y: 274, distance: 6.5
click at [489, 274] on div at bounding box center [488, 272] width 3 height 34
click at [520, 273] on div "ему." at bounding box center [541, 272] width 65 height 36
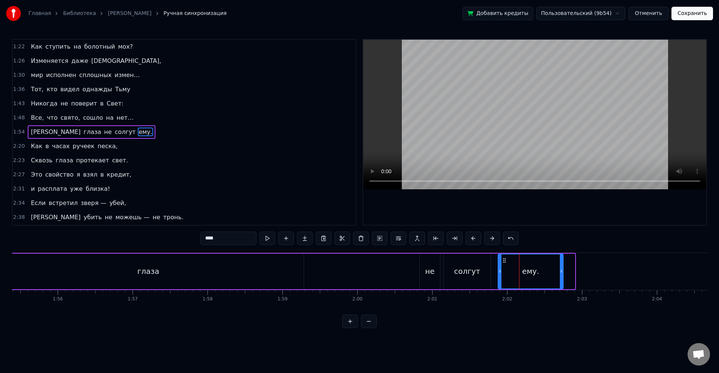
drag, startPoint x: 511, startPoint y: 261, endPoint x: 512, endPoint y: 268, distance: 7.5
click at [503, 261] on circle at bounding box center [503, 260] width 0 height 0
drag, startPoint x: 561, startPoint y: 273, endPoint x: 575, endPoint y: 274, distance: 14.3
click at [573, 274] on div at bounding box center [571, 272] width 3 height 34
click at [434, 275] on div "не" at bounding box center [430, 272] width 20 height 36
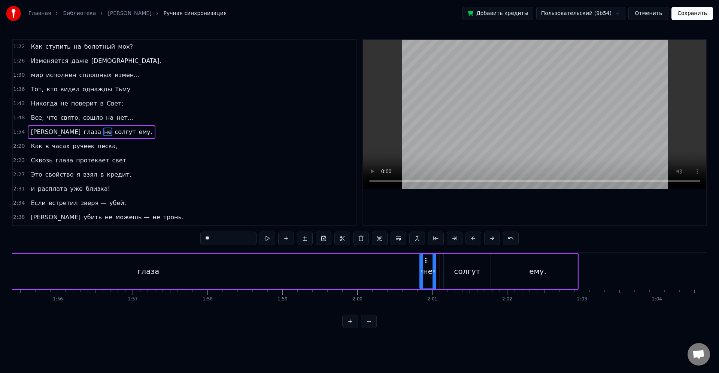
drag, startPoint x: 439, startPoint y: 271, endPoint x: 434, endPoint y: 270, distance: 4.6
click at [434, 270] on icon at bounding box center [433, 271] width 3 height 6
click at [455, 270] on div "солгут" at bounding box center [467, 271] width 26 height 11
type input "******"
click at [442, 270] on circle at bounding box center [442, 270] width 0 height 0
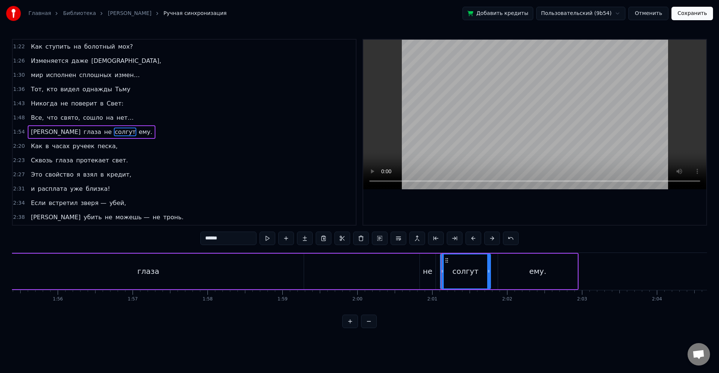
click at [395, 277] on div "И глаза не солгут ему." at bounding box center [264, 271] width 627 height 37
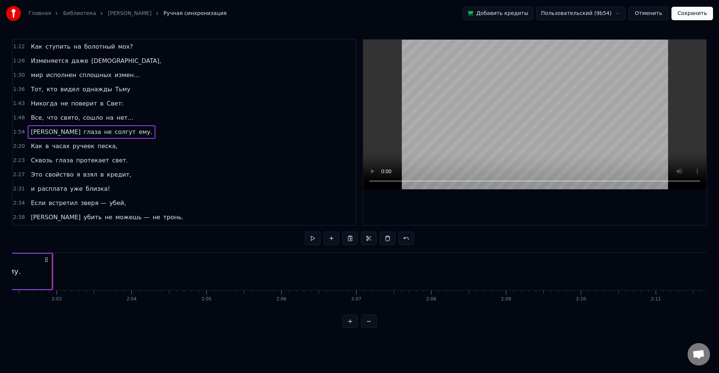
scroll to position [0, 9166]
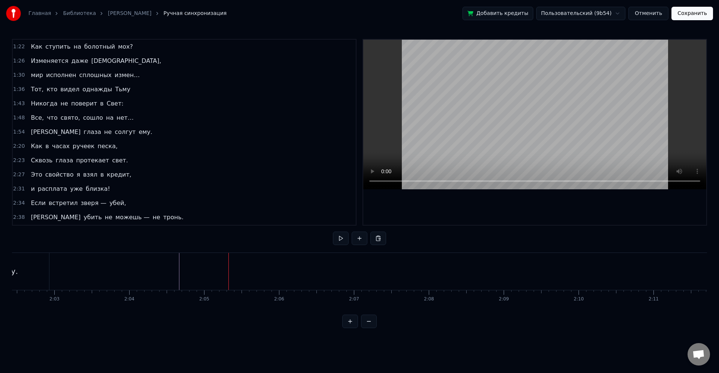
click at [31, 154] on div "Сквозь глаза протекает свет." at bounding box center [79, 160] width 103 height 13
click at [35, 151] on div "Как в часах ручеек песка," at bounding box center [74, 146] width 93 height 13
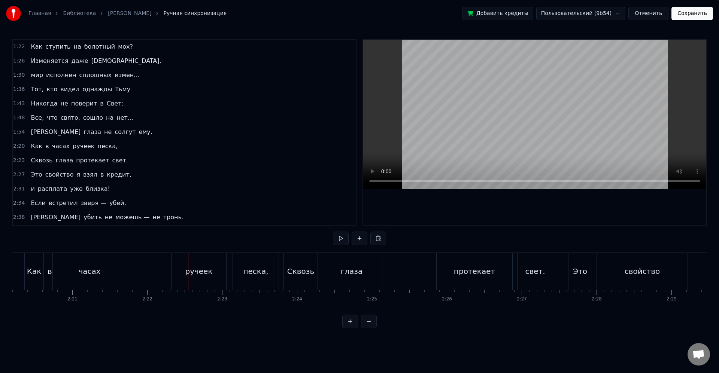
click at [207, 280] on div "ручеек" at bounding box center [198, 271] width 55 height 37
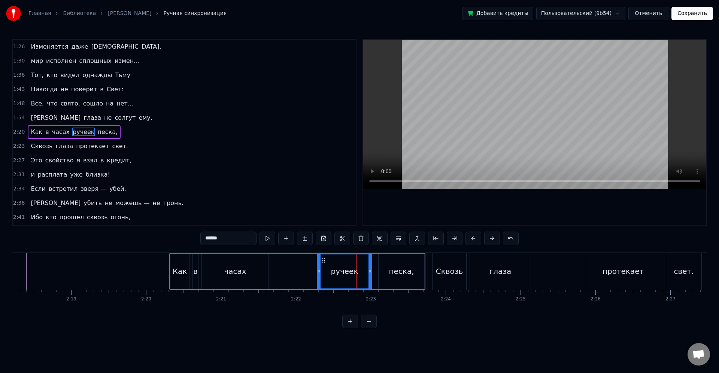
scroll to position [0, 10303]
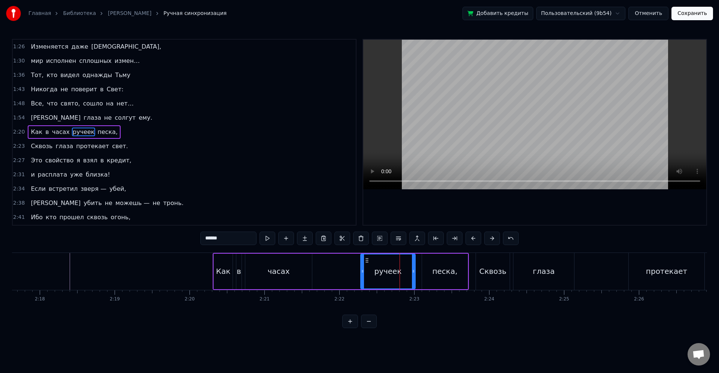
click at [220, 273] on div "Как" at bounding box center [223, 271] width 15 height 11
type input "***"
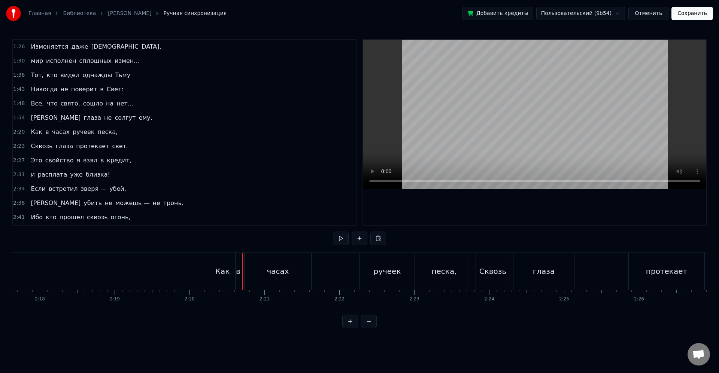
click at [216, 267] on div "Как" at bounding box center [222, 271] width 19 height 37
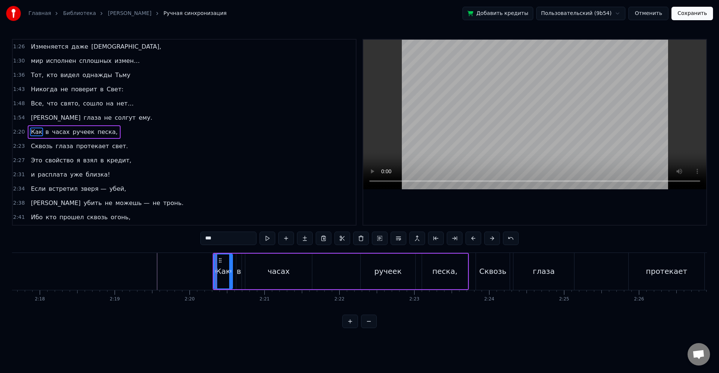
click at [214, 270] on div "Как" at bounding box center [222, 272] width 19 height 36
click at [217, 272] on icon at bounding box center [218, 271] width 3 height 6
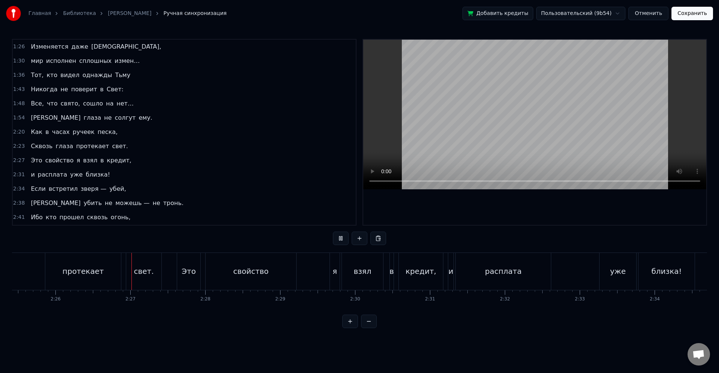
scroll to position [0, 10926]
click at [163, 284] on div "Это свойство я взял в кредит," at bounding box center [271, 271] width 268 height 37
click at [464, 274] on div "расплата" at bounding box center [463, 271] width 37 height 11
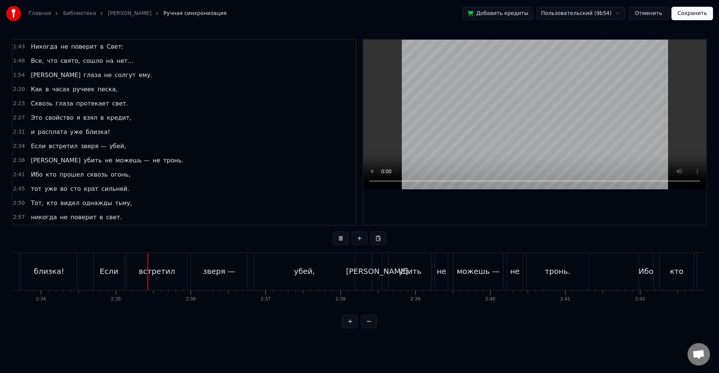
scroll to position [0, 11549]
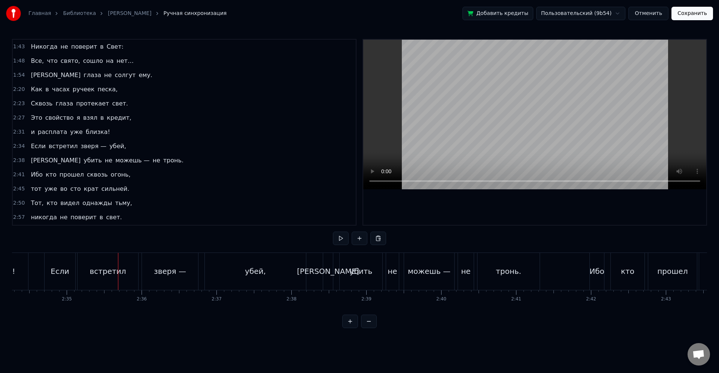
click at [202, 281] on div "Если встретил зверя — убей," at bounding box center [176, 271] width 264 height 37
click at [58, 270] on div "Если" at bounding box center [71, 271] width 31 height 37
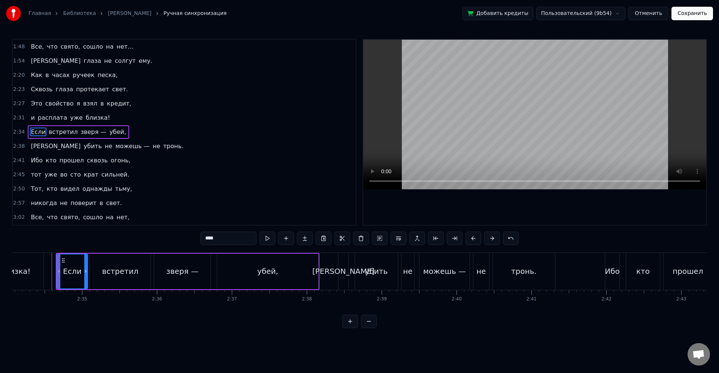
click at [32, 263] on div "близка!" at bounding box center [15, 271] width 56 height 37
type input "*******"
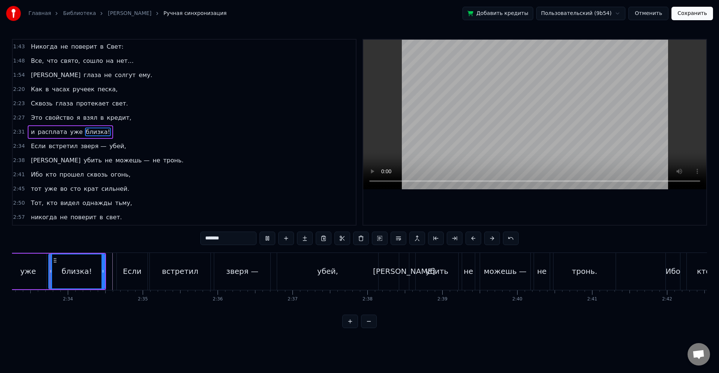
scroll to position [0, 11471]
drag, startPoint x: 105, startPoint y: 274, endPoint x: 97, endPoint y: 273, distance: 7.5
click at [98, 273] on icon at bounding box center [99, 271] width 3 height 6
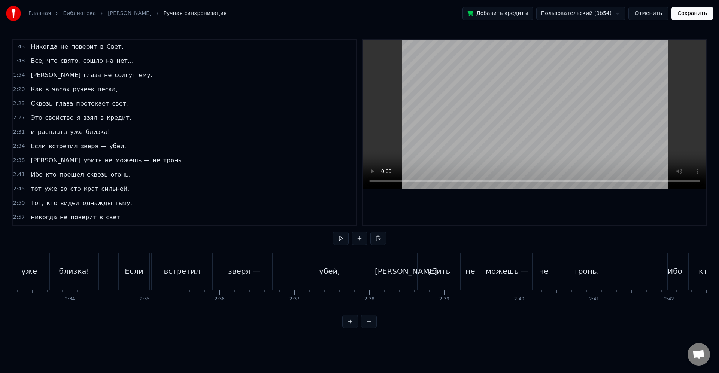
click at [119, 272] on div "Если" at bounding box center [134, 271] width 31 height 37
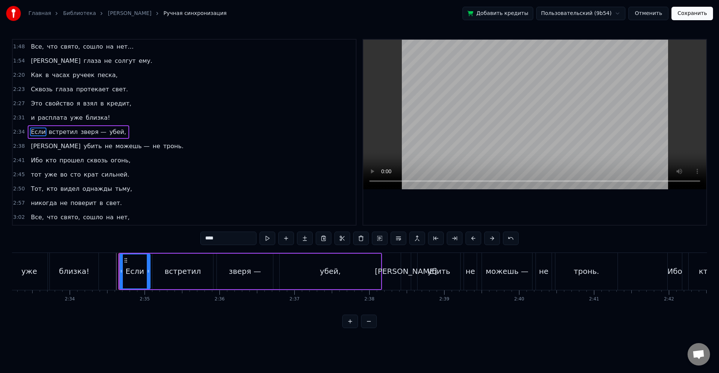
click at [71, 269] on div "близка!" at bounding box center [74, 271] width 30 height 11
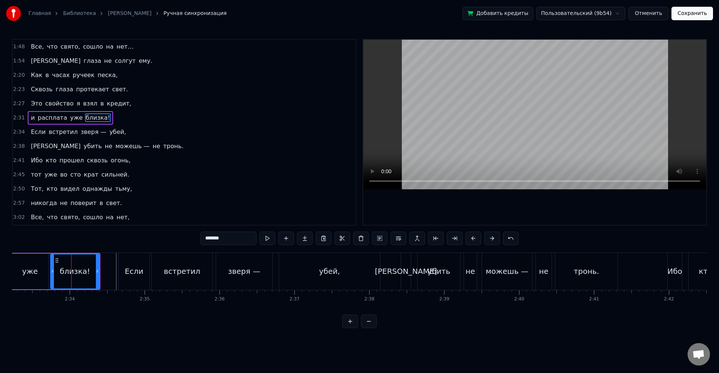
scroll to position [142, 0]
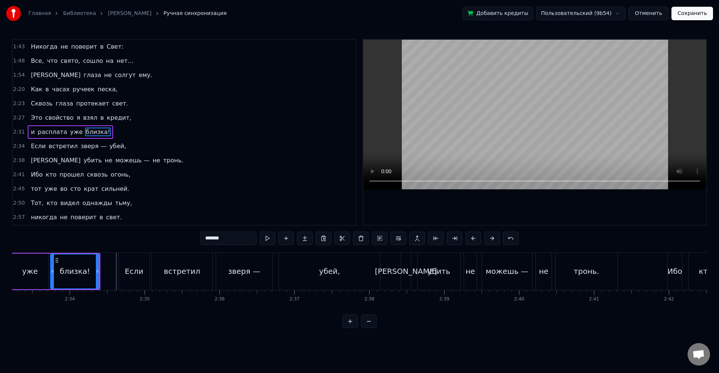
click at [127, 274] on div "Если" at bounding box center [134, 271] width 18 height 11
type input "****"
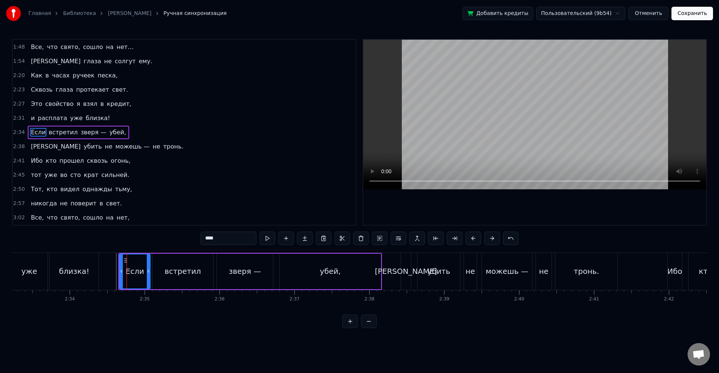
scroll to position [156, 0]
drag, startPoint x: 119, startPoint y: 273, endPoint x: 106, endPoint y: 272, distance: 12.4
click at [106, 272] on icon at bounding box center [106, 271] width 3 height 6
click at [111, 272] on div "Если" at bounding box center [127, 272] width 45 height 34
click at [103, 270] on div "Если встретил зверя — убей," at bounding box center [242, 271] width 278 height 37
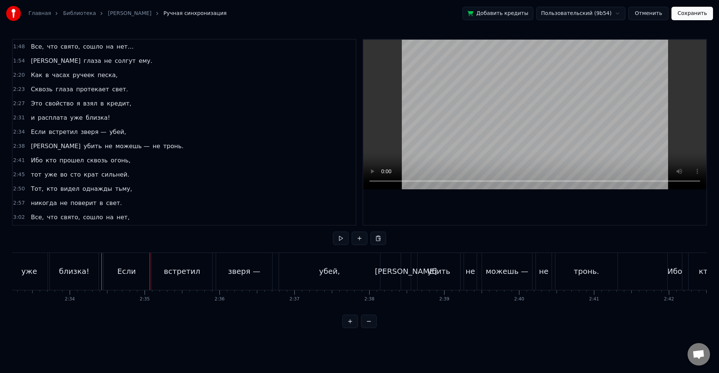
click at [114, 267] on div "Если" at bounding box center [127, 271] width 46 height 37
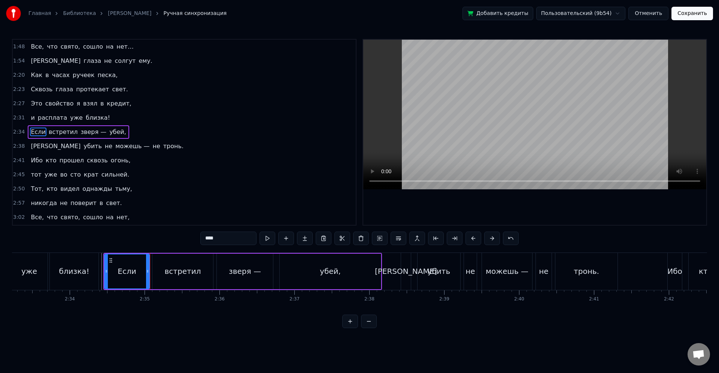
drag, startPoint x: 148, startPoint y: 275, endPoint x: 142, endPoint y: 274, distance: 6.2
click at [146, 274] on div at bounding box center [147, 272] width 3 height 34
click at [156, 272] on div "встретил" at bounding box center [182, 272] width 61 height 36
type input "********"
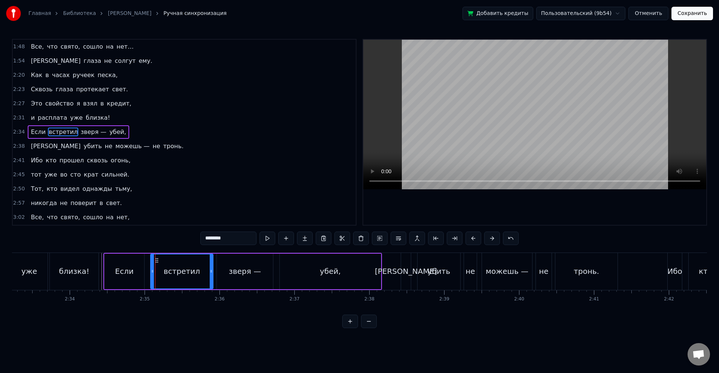
click at [152, 272] on icon at bounding box center [152, 271] width 3 height 6
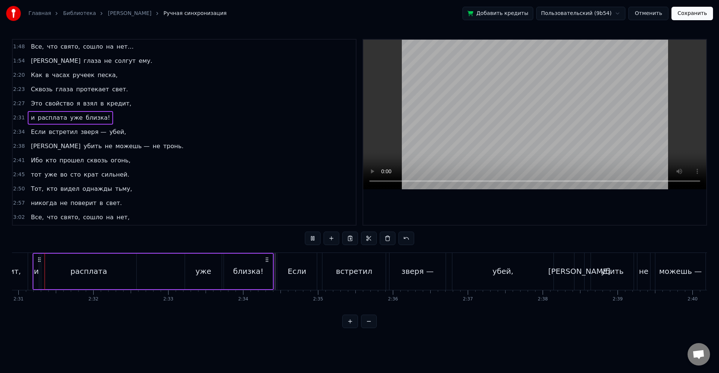
scroll to position [0, 11293]
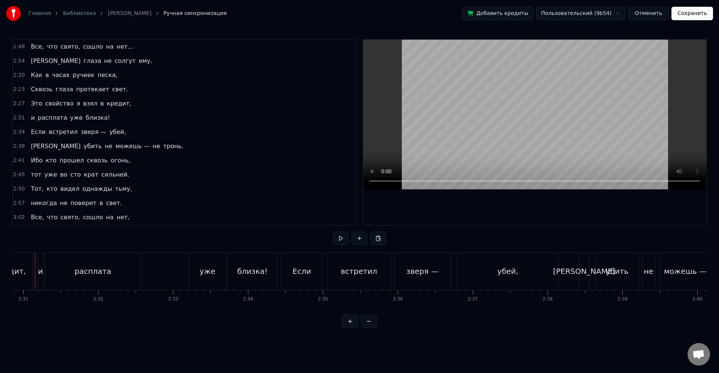
scroll to position [0, 11278]
click at [508, 275] on div "убей," at bounding box center [522, 271] width 101 height 37
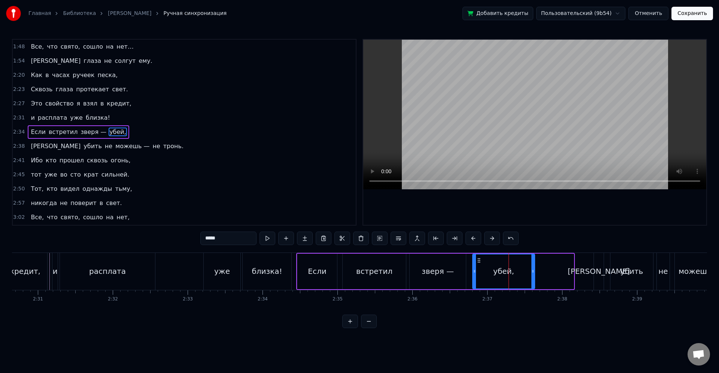
drag, startPoint x: 570, startPoint y: 273, endPoint x: 524, endPoint y: 269, distance: 45.9
click at [531, 270] on icon at bounding box center [532, 271] width 3 height 6
click at [523, 269] on div "убей," at bounding box center [500, 272] width 55 height 34
drag, startPoint x: 527, startPoint y: 274, endPoint x: 518, endPoint y: 272, distance: 9.5
click at [518, 272] on icon at bounding box center [518, 271] width 3 height 6
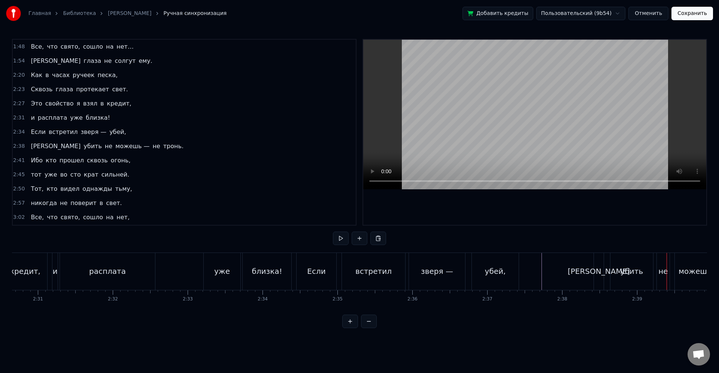
click at [622, 270] on div "убить" at bounding box center [631, 271] width 23 height 11
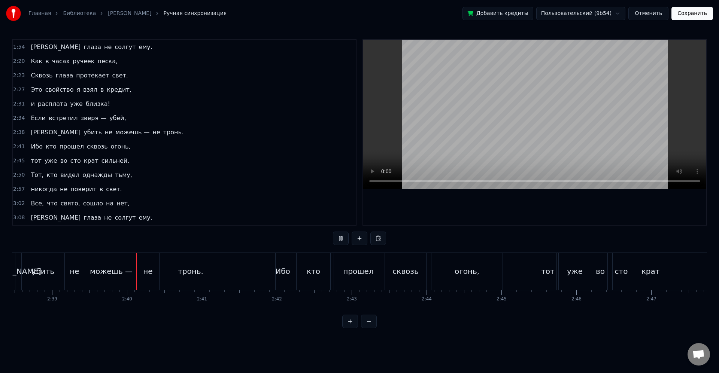
scroll to position [0, 11903]
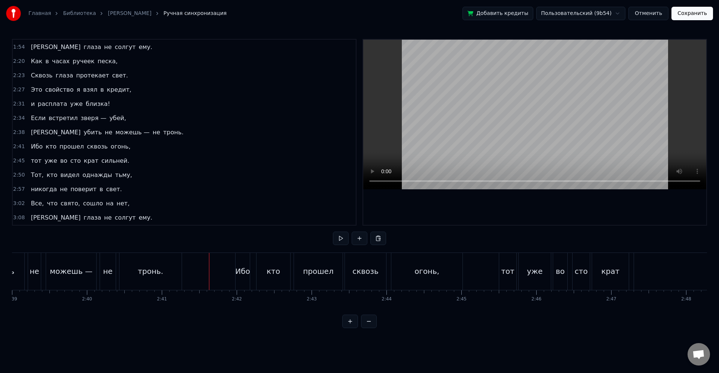
click at [167, 283] on div "тронь." at bounding box center [150, 271] width 62 height 37
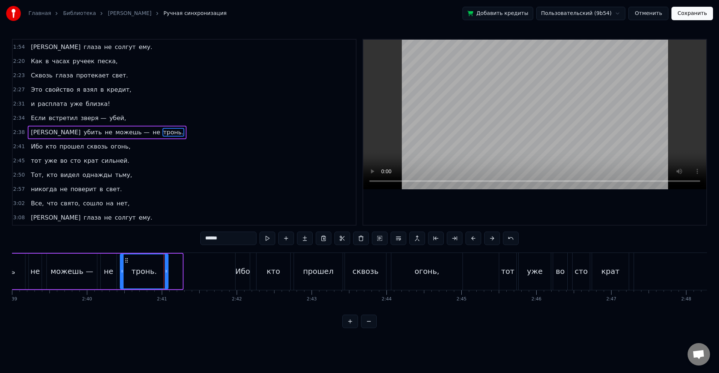
drag, startPoint x: 179, startPoint y: 271, endPoint x: 165, endPoint y: 269, distance: 14.3
click at [165, 269] on icon at bounding box center [166, 271] width 3 height 6
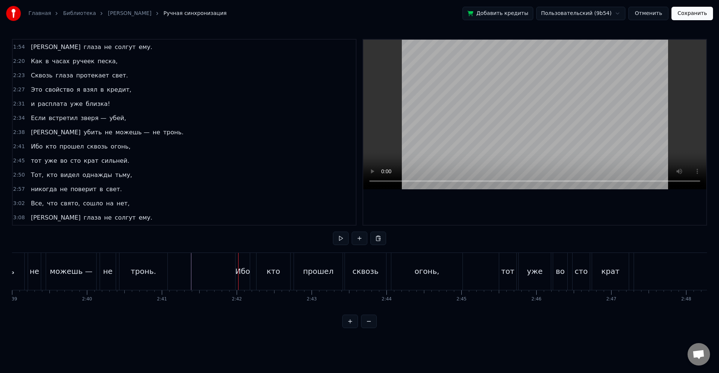
click at [261, 274] on div "кто" at bounding box center [273, 271] width 34 height 37
click at [517, 273] on div "тот уже во сто крат сильней." at bounding box center [695, 271] width 392 height 37
click at [278, 273] on div "Тот," at bounding box center [285, 271] width 32 height 37
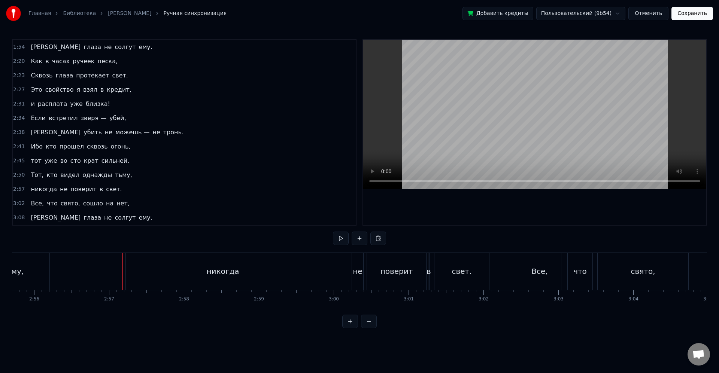
click at [355, 274] on div "не" at bounding box center [357, 271] width 9 height 11
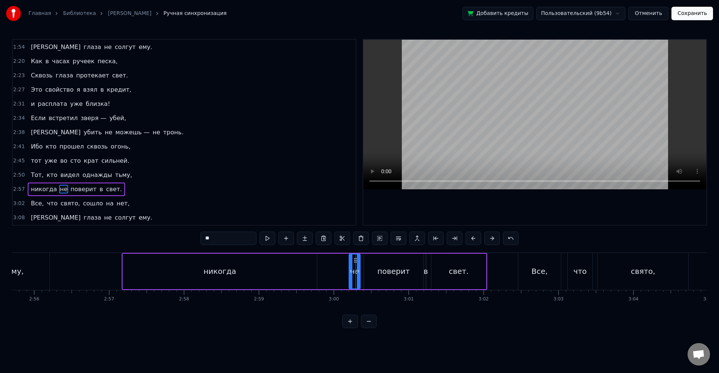
click at [253, 270] on div "никогда" at bounding box center [220, 272] width 194 height 36
type input "*******"
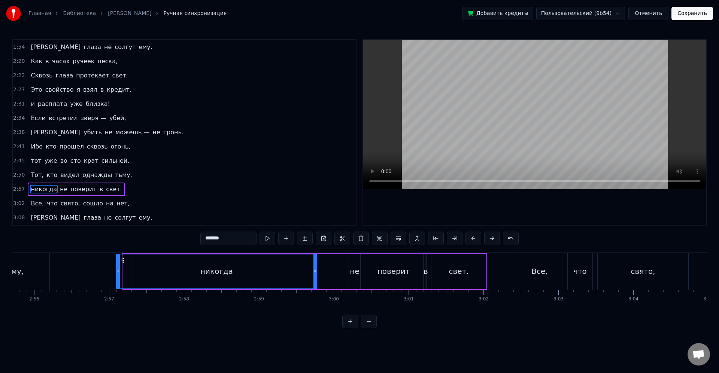
drag, startPoint x: 124, startPoint y: 274, endPoint x: 113, endPoint y: 273, distance: 11.3
click at [117, 274] on icon at bounding box center [118, 271] width 3 height 6
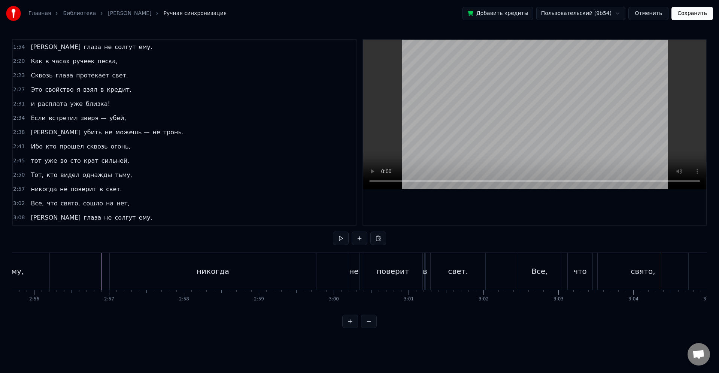
click at [576, 274] on div "что" at bounding box center [579, 271] width 13 height 11
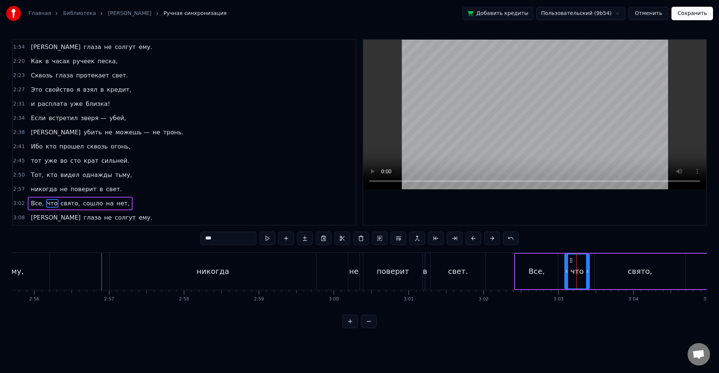
click at [531, 272] on div "Все," at bounding box center [536, 271] width 16 height 11
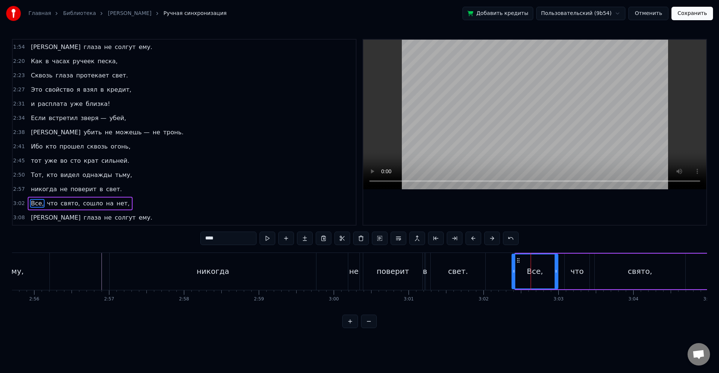
drag, startPoint x: 517, startPoint y: 271, endPoint x: 509, endPoint y: 272, distance: 7.9
click at [513, 272] on icon at bounding box center [513, 271] width 3 height 6
click at [470, 272] on div "свет." at bounding box center [457, 271] width 55 height 37
type input "*****"
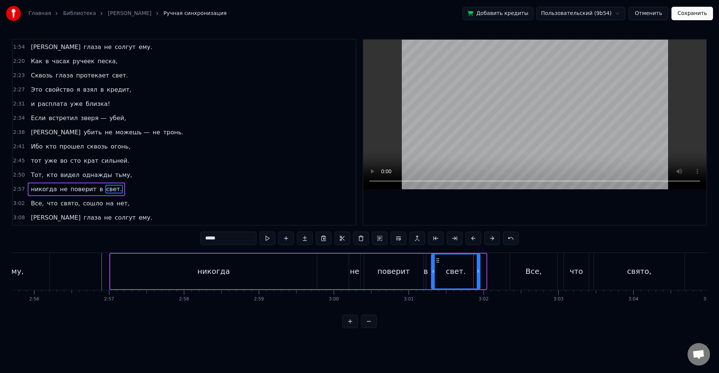
drag, startPoint x: 485, startPoint y: 278, endPoint x: 479, endPoint y: 278, distance: 6.0
click at [479, 278] on div at bounding box center [477, 272] width 3 height 34
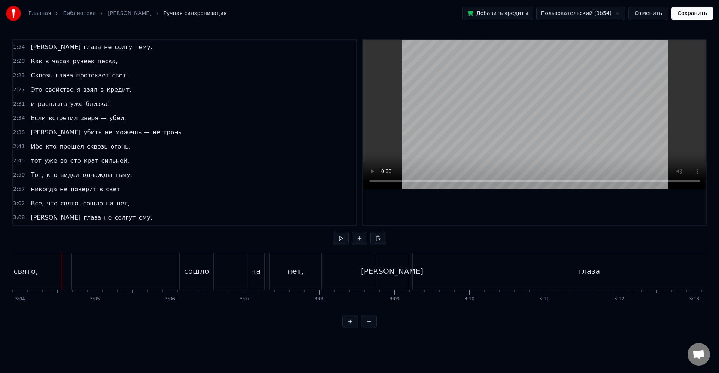
scroll to position [0, 13779]
click at [186, 277] on div "сошло" at bounding box center [185, 271] width 34 height 37
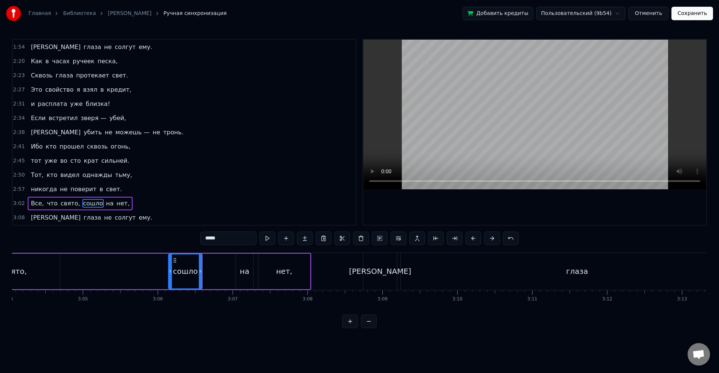
click at [217, 275] on div "Все, что свято, сошло на нет," at bounding box center [97, 271] width 427 height 37
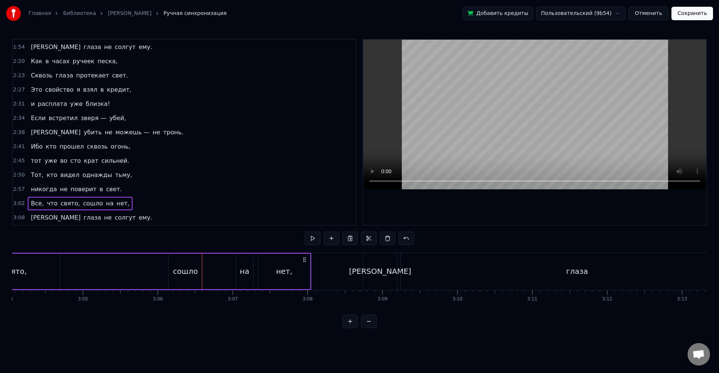
click at [241, 273] on div "на" at bounding box center [244, 271] width 9 height 11
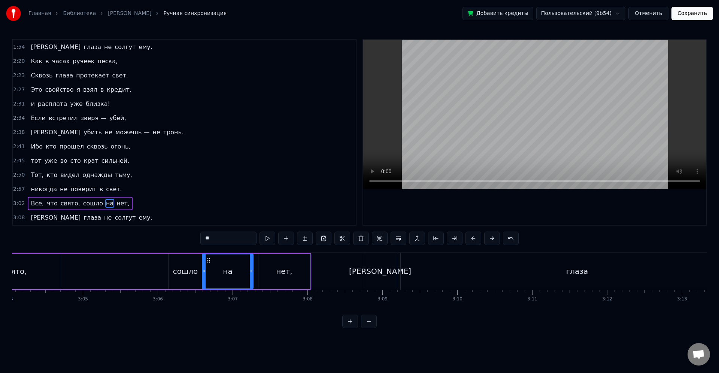
drag, startPoint x: 238, startPoint y: 271, endPoint x: 204, endPoint y: 272, distance: 33.7
click at [204, 272] on icon at bounding box center [204, 271] width 3 height 6
drag, startPoint x: 205, startPoint y: 272, endPoint x: 227, endPoint y: 274, distance: 22.5
click at [227, 274] on div at bounding box center [226, 272] width 3 height 34
click at [192, 273] on div "сошло" at bounding box center [185, 271] width 25 height 11
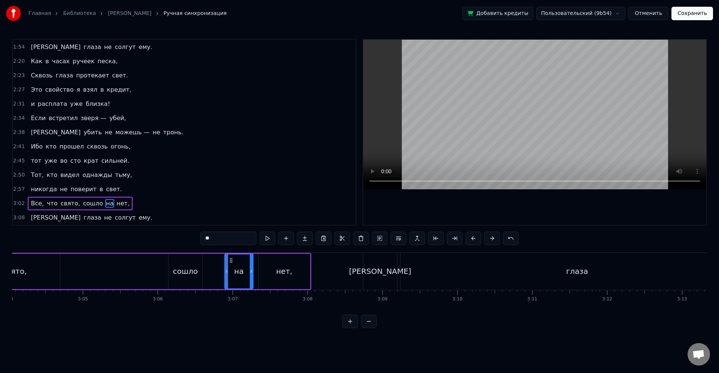
type input "*****"
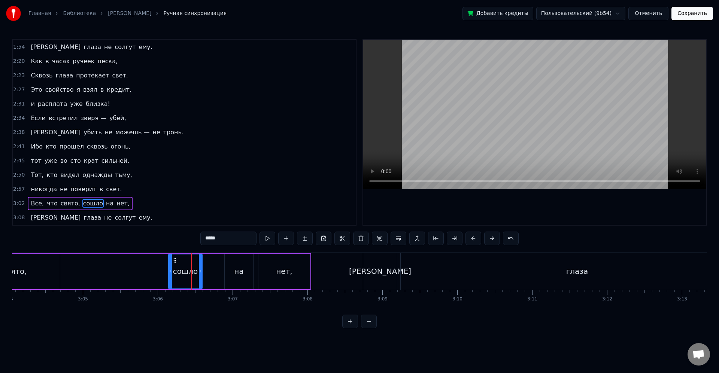
click at [203, 274] on div "Все, что свято, сошло на нет," at bounding box center [97, 271] width 427 height 37
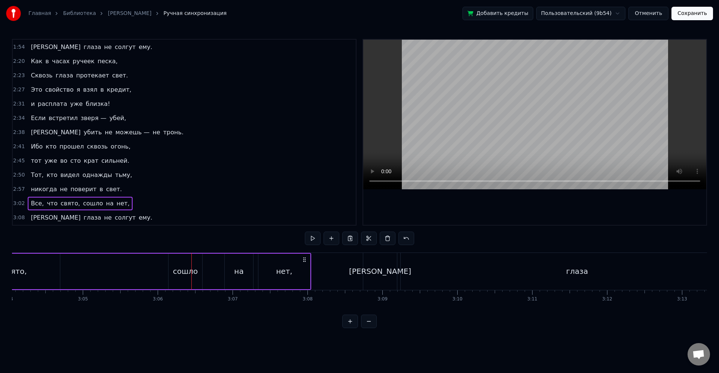
click at [199, 273] on div "сошло" at bounding box center [185, 272] width 34 height 36
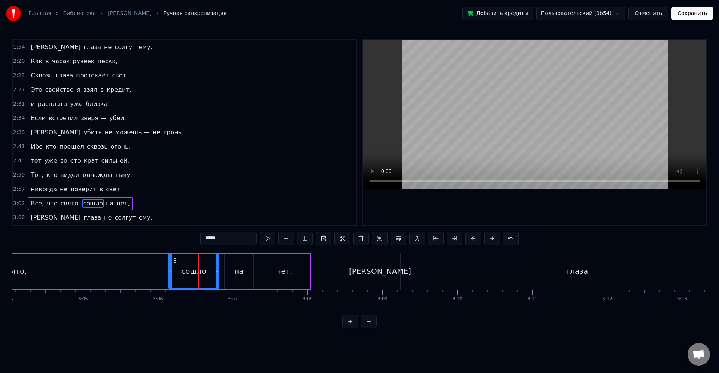
drag, startPoint x: 202, startPoint y: 273, endPoint x: 219, endPoint y: 274, distance: 16.9
click at [219, 274] on icon at bounding box center [217, 271] width 3 height 6
click at [214, 274] on div "сошло" at bounding box center [194, 272] width 50 height 34
click at [156, 272] on div "Все, что свято, сошло на нет," at bounding box center [97, 271] width 427 height 37
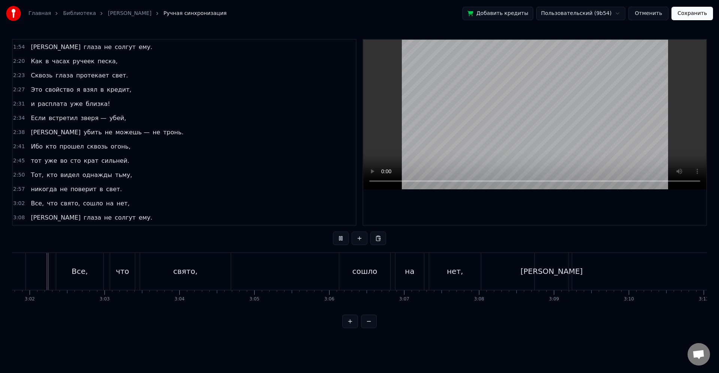
scroll to position [0, 13605]
click at [562, 260] on div "[PERSON_NAME]" at bounding box center [554, 271] width 34 height 37
click at [249, 269] on div "глаза" at bounding box center [109, 271] width 353 height 37
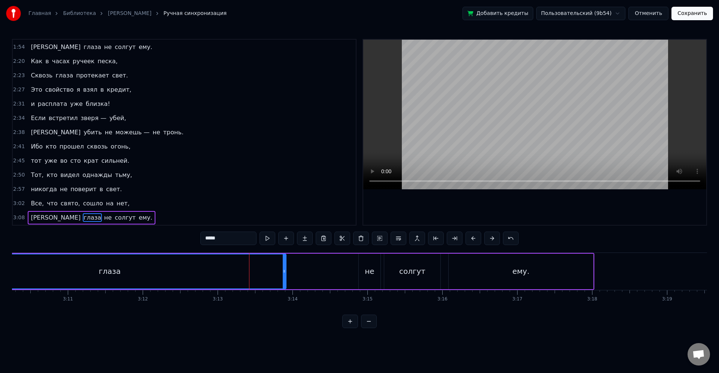
click at [285, 272] on div "И глаза не солгут ему." at bounding box center [244, 271] width 699 height 37
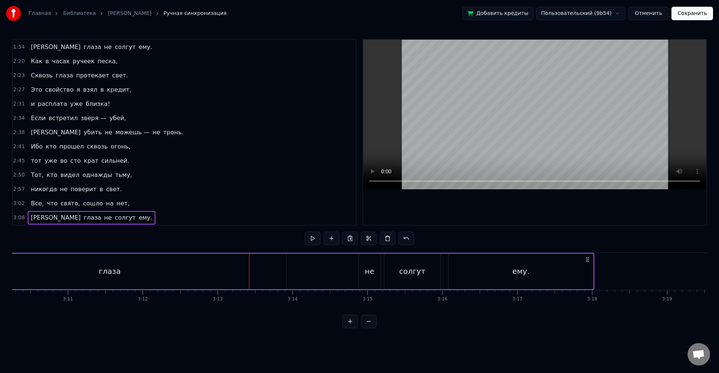
click at [282, 271] on div "глаза" at bounding box center [109, 272] width 353 height 36
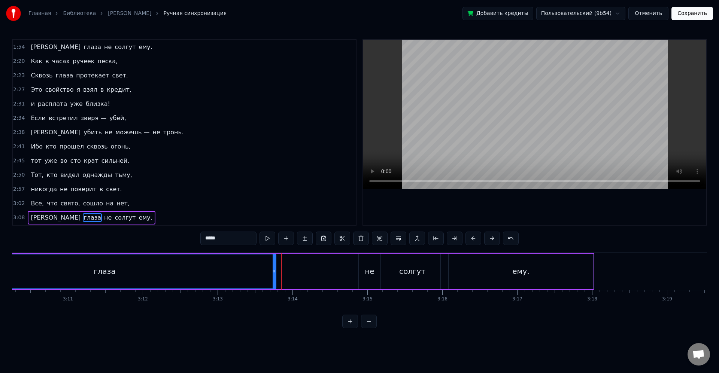
drag, startPoint x: 284, startPoint y: 271, endPoint x: 260, endPoint y: 269, distance: 24.8
click at [274, 269] on icon at bounding box center [273, 271] width 3 height 6
drag, startPoint x: 260, startPoint y: 269, endPoint x: 274, endPoint y: 276, distance: 15.7
click at [260, 270] on div "глаза" at bounding box center [104, 272] width 341 height 34
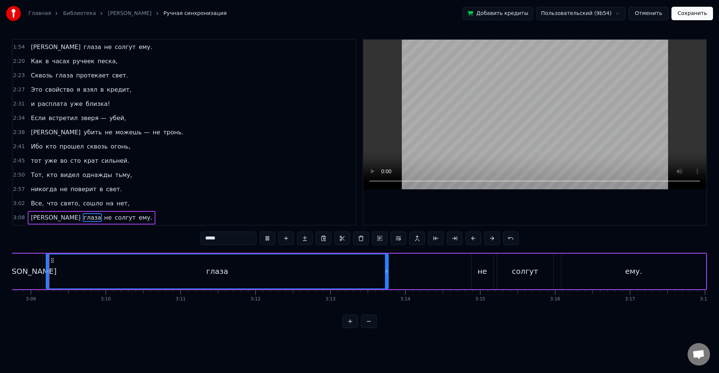
scroll to position [0, 14126]
click at [406, 274] on div "И глаза не солгут ему." at bounding box center [361, 271] width 699 height 37
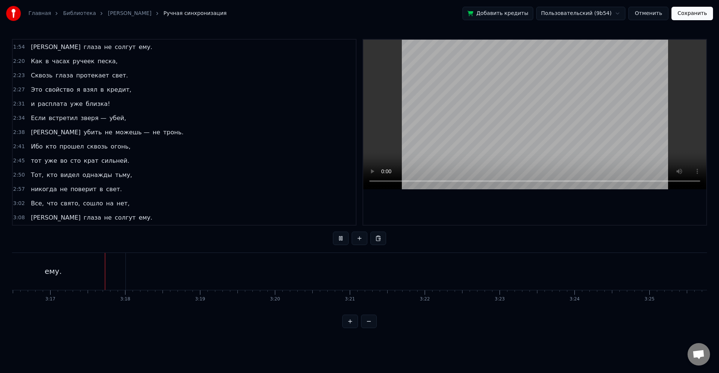
scroll to position [0, 14712]
click at [696, 14] on button "Сохранить" at bounding box center [692, 13] width 42 height 13
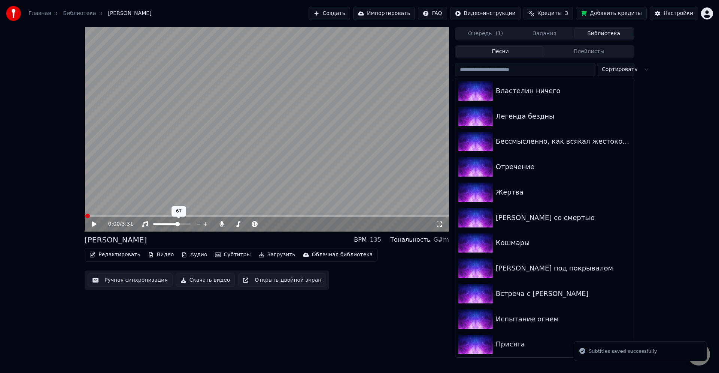
click at [191, 225] on span at bounding box center [171, 223] width 37 height 1
click at [219, 227] on icon at bounding box center [221, 224] width 7 height 6
click at [238, 225] on span at bounding box center [239, 224] width 4 height 4
click at [214, 216] on span at bounding box center [267, 215] width 364 height 1
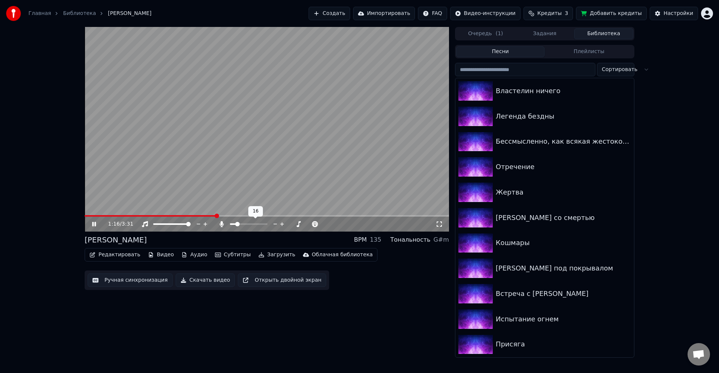
click at [235, 224] on span at bounding box center [237, 224] width 4 height 4
click at [233, 225] on span at bounding box center [235, 224] width 4 height 4
click at [223, 227] on icon at bounding box center [221, 224] width 7 height 6
click at [261, 252] on button "Загрузить" at bounding box center [276, 255] width 43 height 10
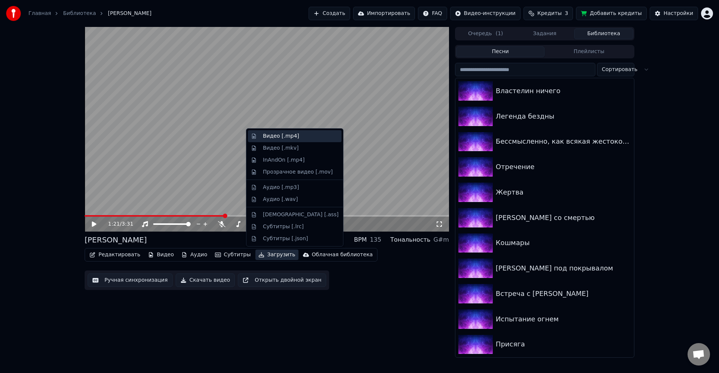
click at [272, 139] on div "Видео [.mp4]" at bounding box center [281, 136] width 36 height 7
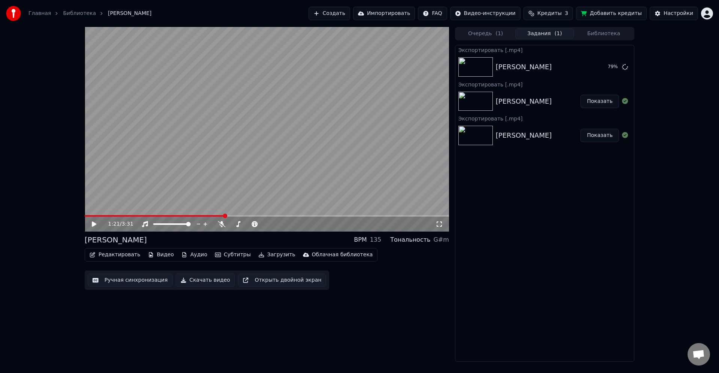
click at [539, 115] on div "Экспортировать [.mp4]" at bounding box center [544, 118] width 179 height 9
click at [542, 108] on div "[PERSON_NAME] Показать" at bounding box center [544, 101] width 179 height 25
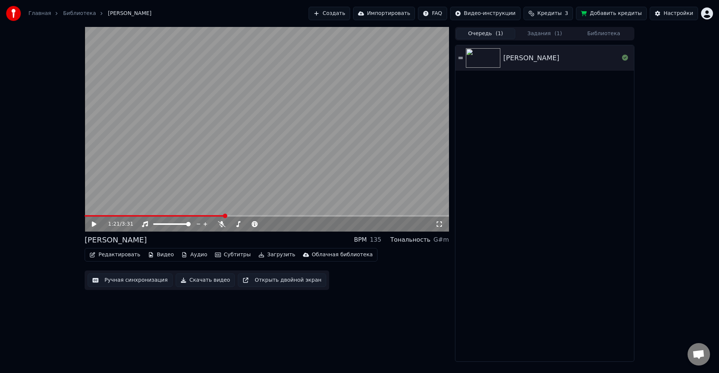
click at [504, 33] on button "Очередь ( 1 )" at bounding box center [485, 33] width 59 height 11
click at [620, 34] on button "Библиотека" at bounding box center [603, 33] width 59 height 11
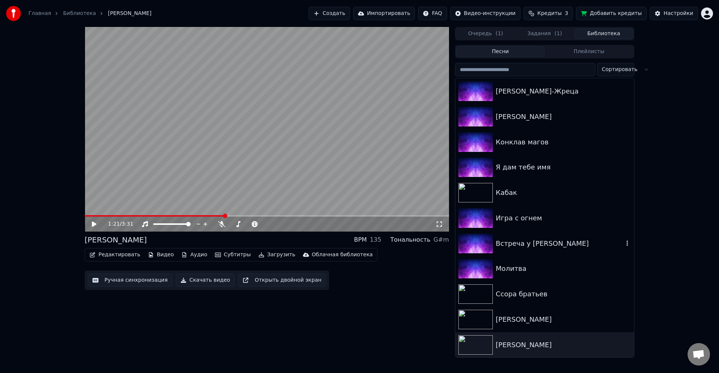
scroll to position [661, 0]
click at [524, 316] on div "[PERSON_NAME]" at bounding box center [560, 319] width 128 height 10
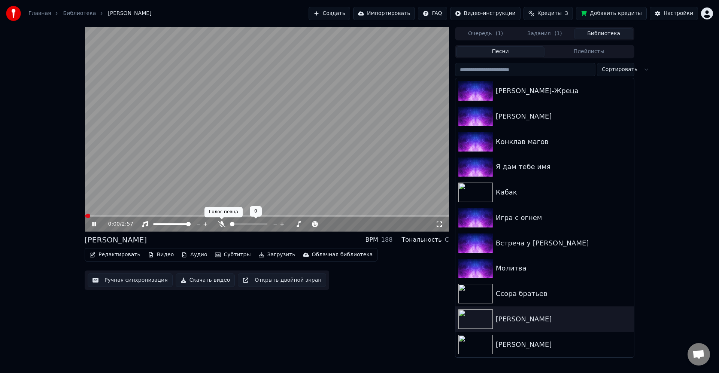
click at [221, 226] on icon at bounding box center [221, 224] width 7 height 6
click at [133, 253] on button "Редактировать" at bounding box center [114, 255] width 57 height 10
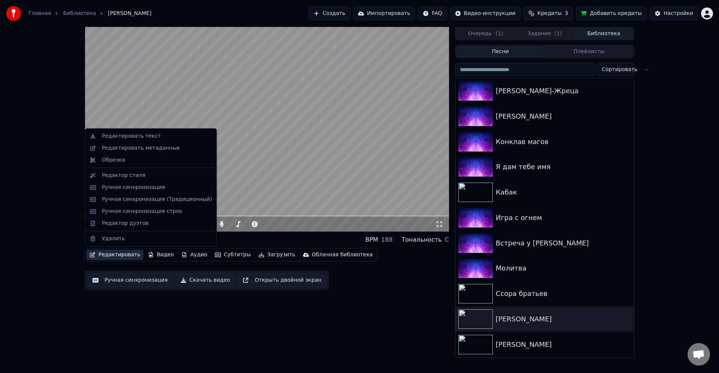
click at [119, 253] on button "Редактировать" at bounding box center [114, 255] width 57 height 10
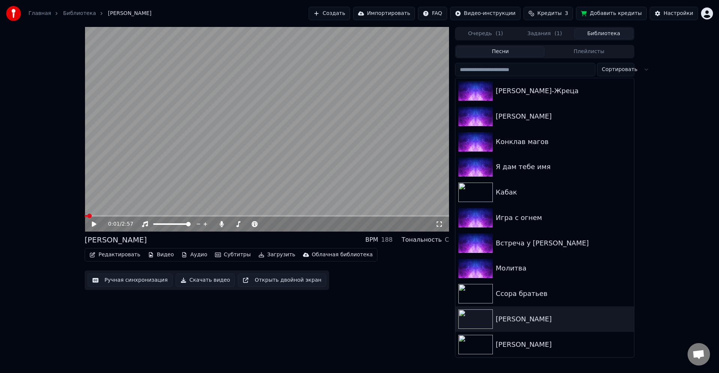
click at [119, 253] on button "Редактировать" at bounding box center [114, 255] width 57 height 10
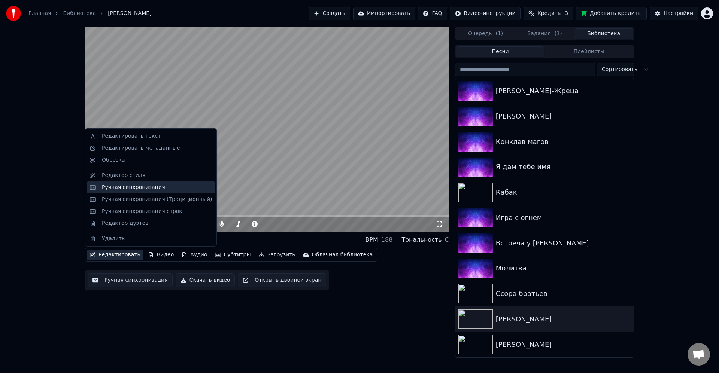
click at [149, 190] on div "Ручная синхронизация" at bounding box center [133, 187] width 63 height 7
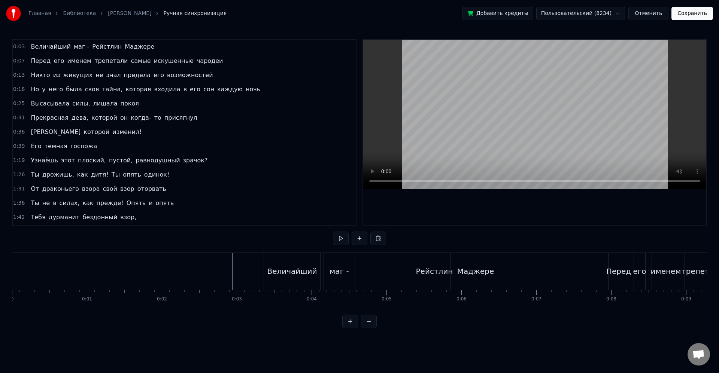
click at [286, 267] on div "Величайший" at bounding box center [292, 271] width 50 height 11
click at [308, 277] on div "Величайший" at bounding box center [292, 271] width 56 height 37
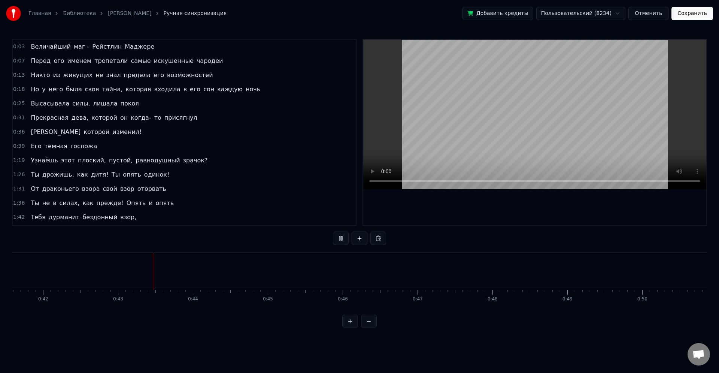
scroll to position [0, 3168]
click at [42, 158] on span "Узнаёшь" at bounding box center [44, 160] width 28 height 9
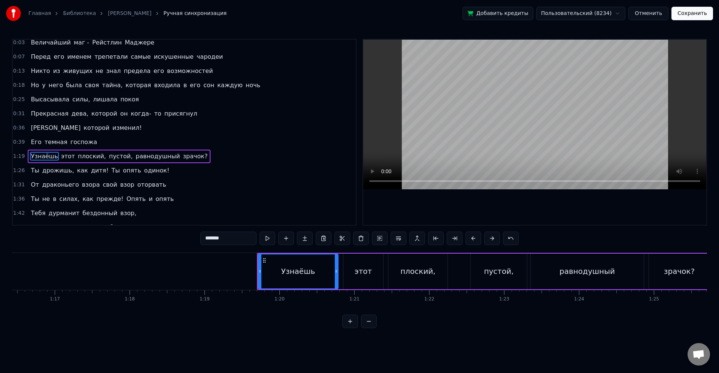
scroll to position [0, 5700]
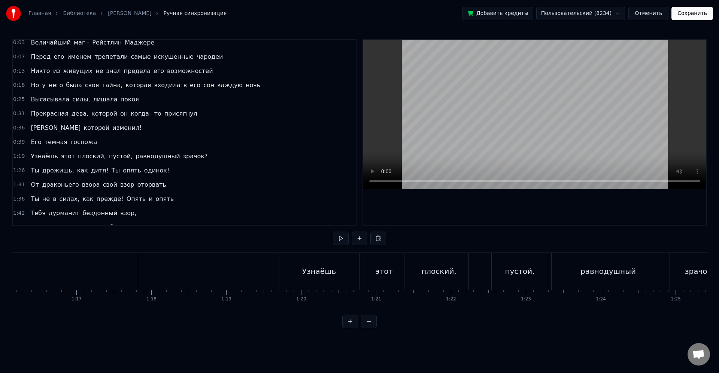
click at [337, 271] on div "Узнаёшь" at bounding box center [319, 271] width 80 height 37
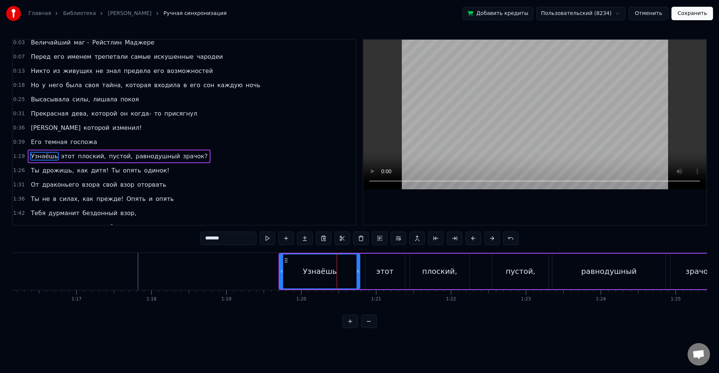
scroll to position [28, 0]
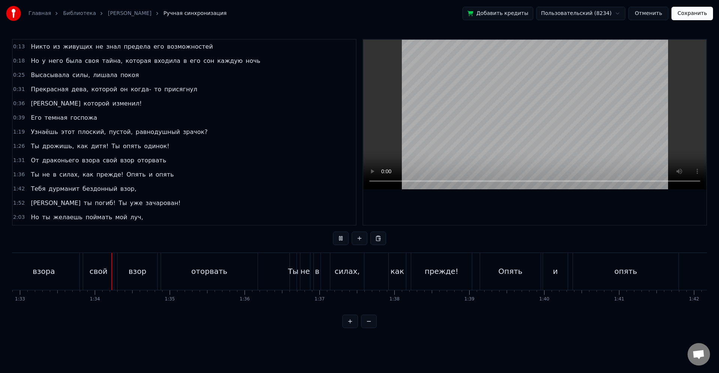
scroll to position [0, 6960]
click at [425, 272] on div "прежде!" at bounding box center [435, 271] width 34 height 11
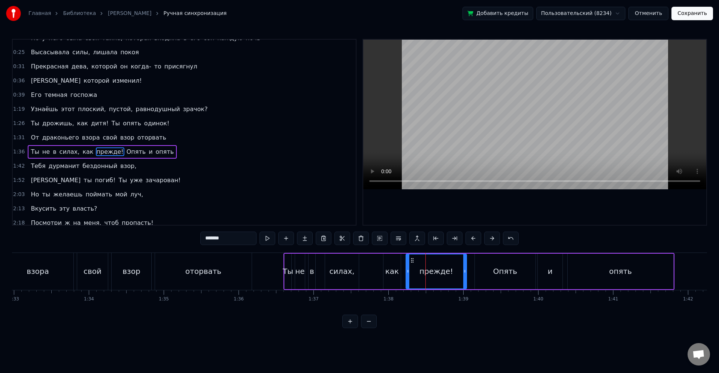
scroll to position [71, 0]
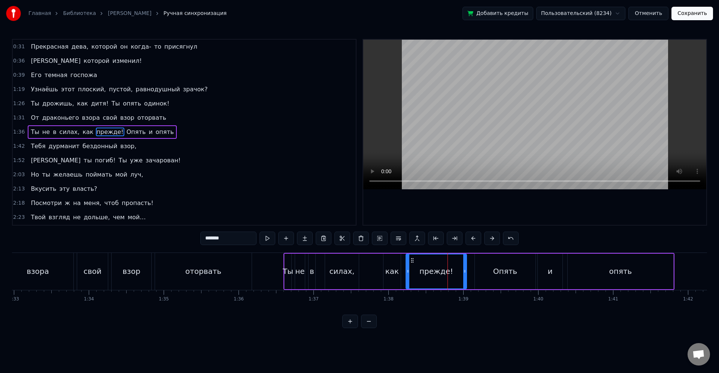
click at [382, 270] on div "Ты не в силах, как прежде! Опять и опять" at bounding box center [478, 271] width 391 height 37
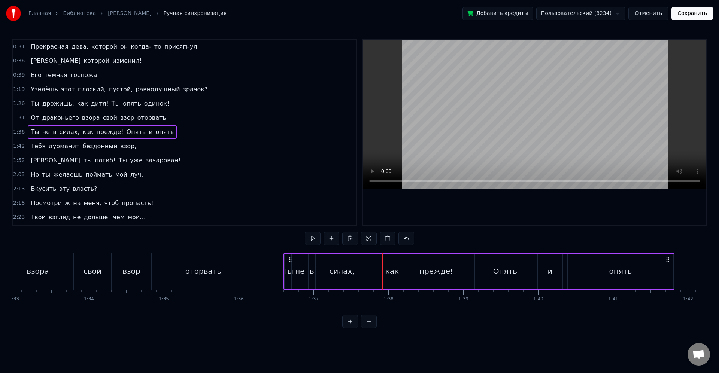
click at [386, 271] on div "как" at bounding box center [391, 272] width 17 height 36
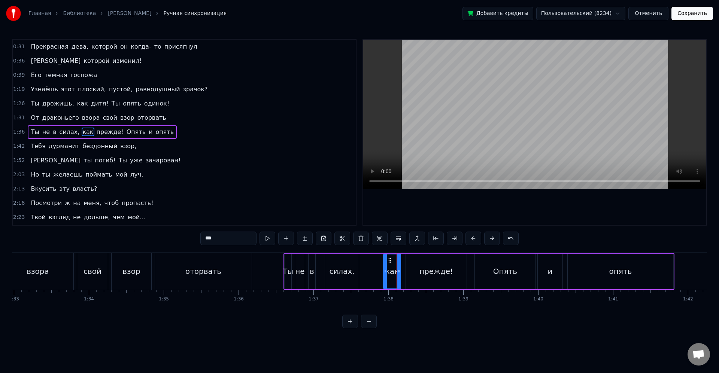
click at [377, 276] on div "Ты не в силах, как прежде! Опять и опять" at bounding box center [478, 271] width 391 height 37
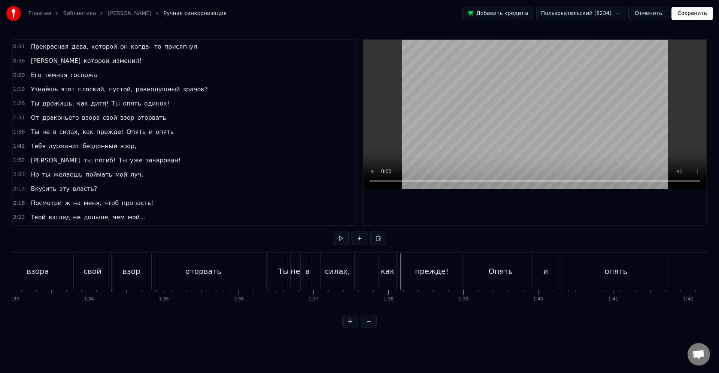
click at [232, 281] on div "оторвать" at bounding box center [203, 271] width 97 height 37
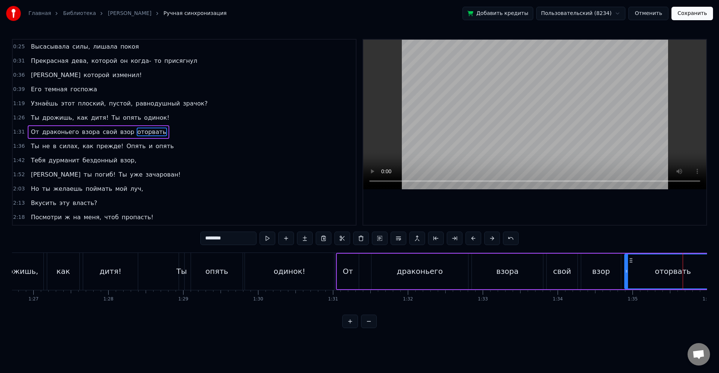
scroll to position [0, 6535]
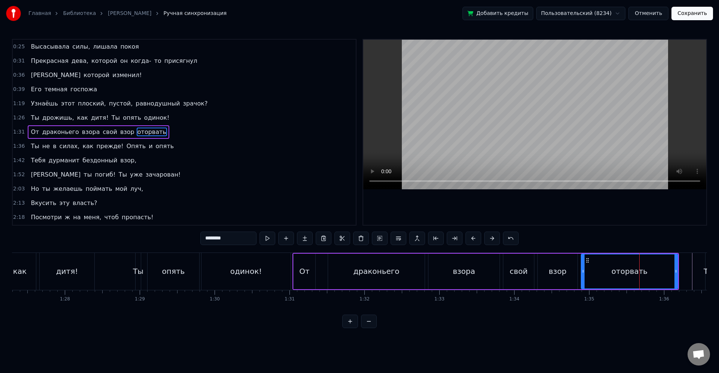
click at [387, 272] on div "драконьего" at bounding box center [376, 271] width 46 height 11
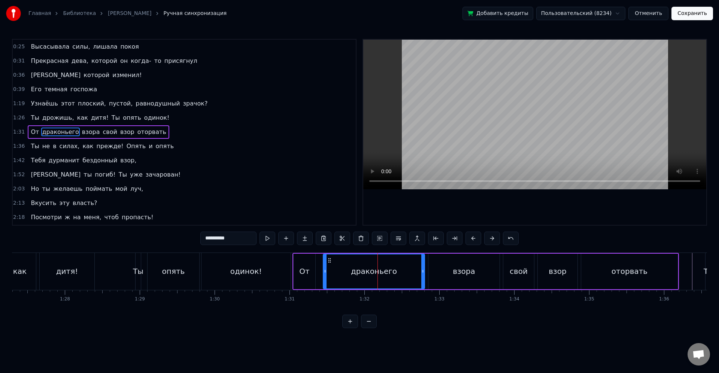
drag, startPoint x: 330, startPoint y: 278, endPoint x: 325, endPoint y: 277, distance: 5.8
click at [325, 277] on div at bounding box center [324, 272] width 3 height 34
click at [336, 273] on div "драконьего" at bounding box center [373, 272] width 101 height 34
click at [313, 272] on div "От" at bounding box center [304, 272] width 22 height 36
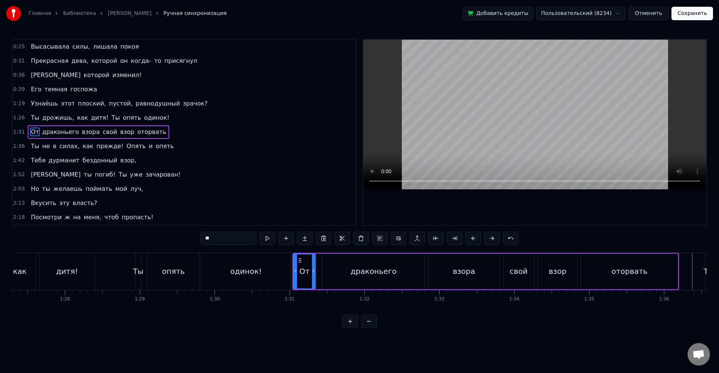
click at [272, 275] on div "одинок!" at bounding box center [245, 271] width 89 height 37
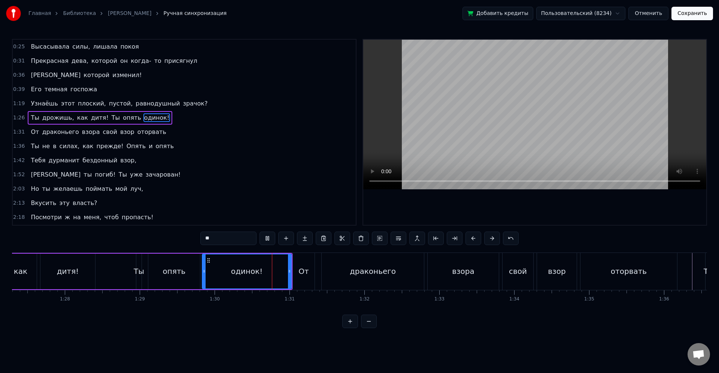
type input "*******"
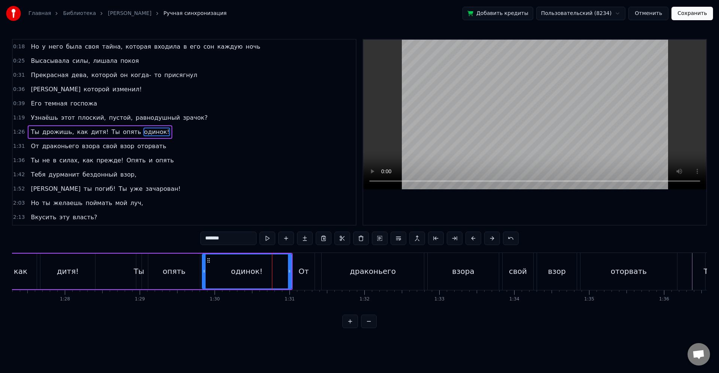
click at [119, 266] on div "Ты дрожишь, как дитя! Ты опять одинок!" at bounding box center [114, 271] width 355 height 37
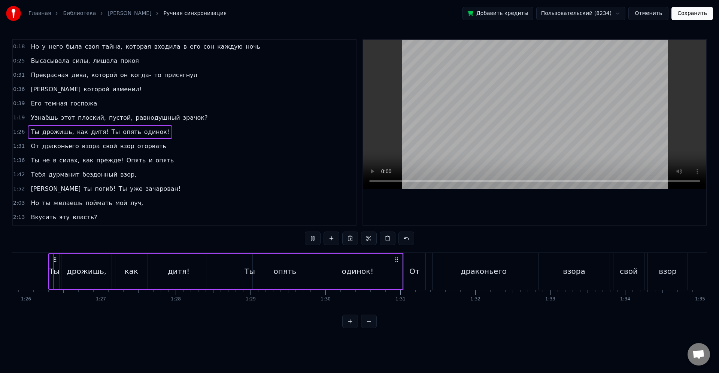
scroll to position [0, 6423]
click at [40, 268] on div at bounding box center [217, 271] width 13257 height 37
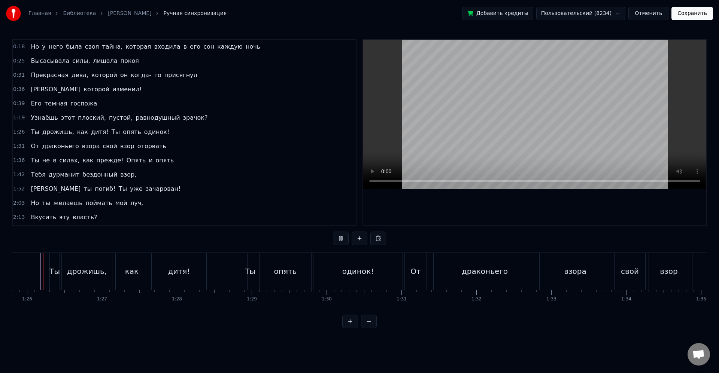
scroll to position [0, 6414]
click at [198, 284] on div "дитя!" at bounding box center [188, 271] width 55 height 37
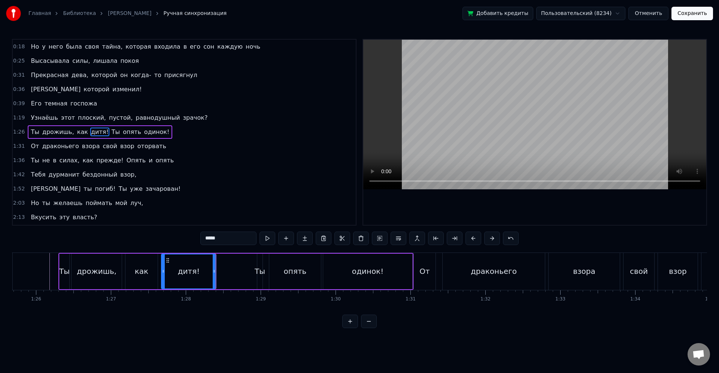
click at [166, 272] on div "дитя!" at bounding box center [189, 272] width 54 height 34
drag, startPoint x: 163, startPoint y: 271, endPoint x: 167, endPoint y: 272, distance: 4.0
click at [165, 272] on icon at bounding box center [163, 271] width 3 height 6
click at [174, 274] on div "дитя!" at bounding box center [191, 272] width 50 height 34
drag, startPoint x: 167, startPoint y: 271, endPoint x: 160, endPoint y: 270, distance: 6.5
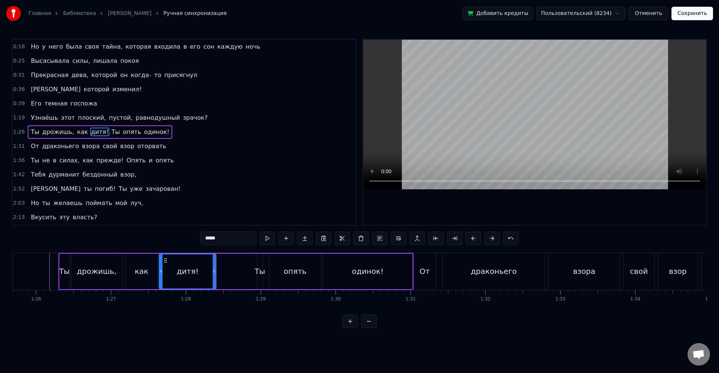
click at [160, 270] on icon at bounding box center [160, 271] width 3 height 6
click at [145, 274] on div "как" at bounding box center [141, 271] width 13 height 11
type input "***"
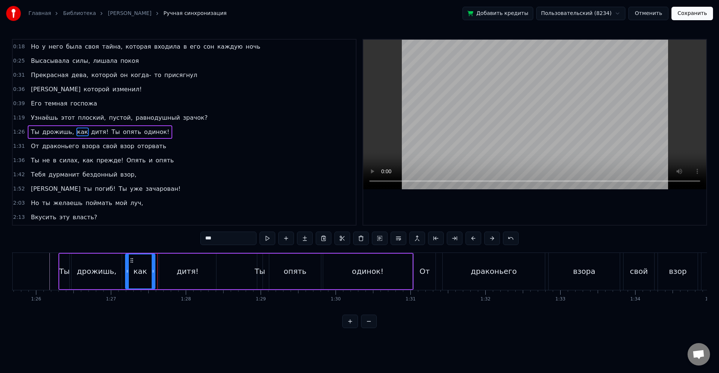
drag, startPoint x: 156, startPoint y: 271, endPoint x: 152, endPoint y: 270, distance: 4.0
click at [152, 270] on icon at bounding box center [153, 271] width 3 height 6
click at [48, 265] on div at bounding box center [226, 271] width 13257 height 37
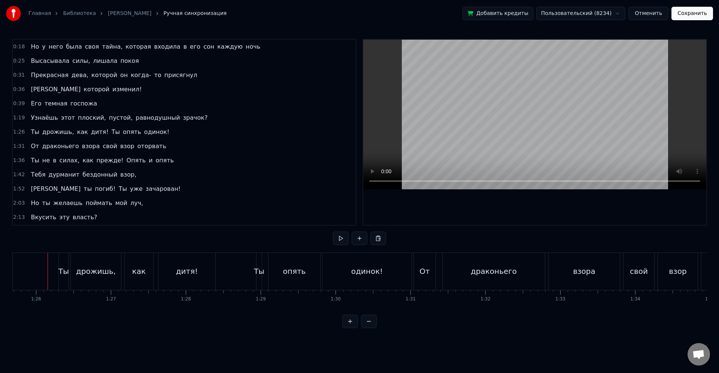
scroll to position [0, 6412]
click at [261, 273] on div "Ты" at bounding box center [261, 271] width 10 height 11
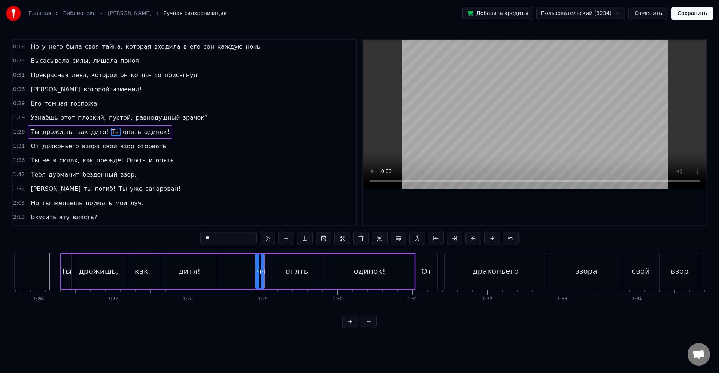
drag, startPoint x: 260, startPoint y: 272, endPoint x: 256, endPoint y: 271, distance: 3.8
click at [256, 271] on icon at bounding box center [257, 271] width 3 height 6
click at [265, 273] on icon at bounding box center [264, 271] width 3 height 6
click at [46, 270] on div at bounding box center [228, 271] width 13257 height 37
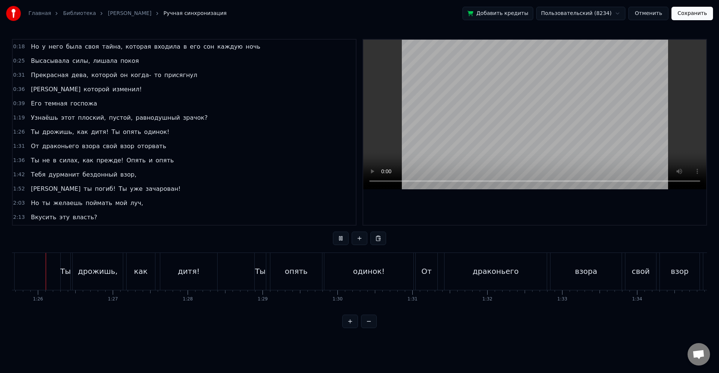
scroll to position [0, 6409]
click at [423, 279] on div "От" at bounding box center [430, 271] width 22 height 37
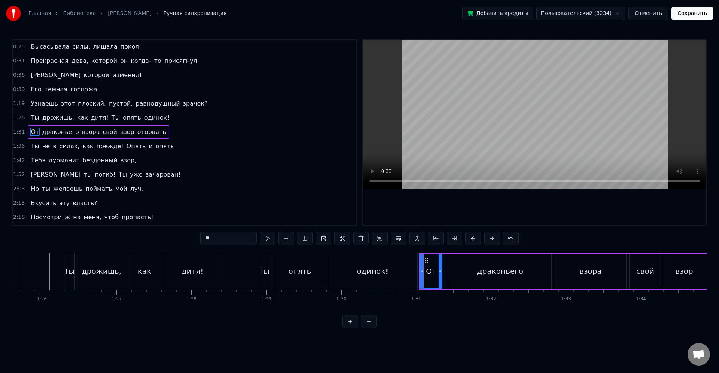
click at [418, 277] on div "Ты дрожишь, как дитя! Ты опять одинок!" at bounding box center [241, 271] width 355 height 37
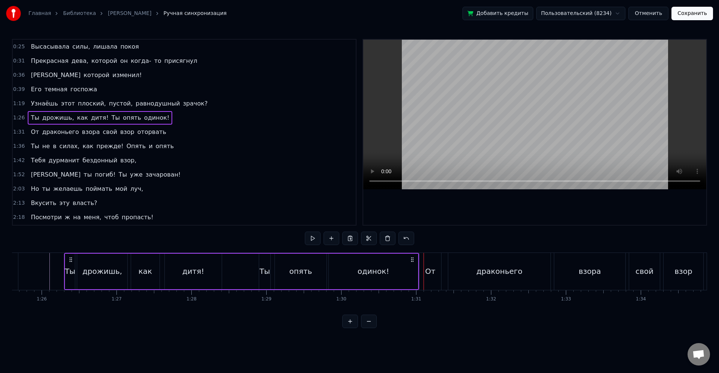
click at [420, 277] on div "От" at bounding box center [430, 271] width 22 height 37
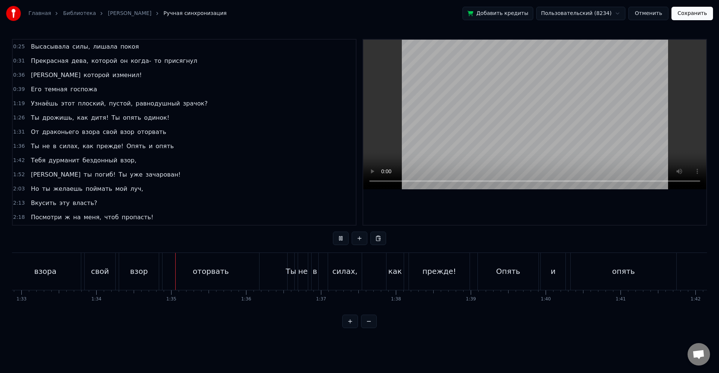
scroll to position [0, 7043]
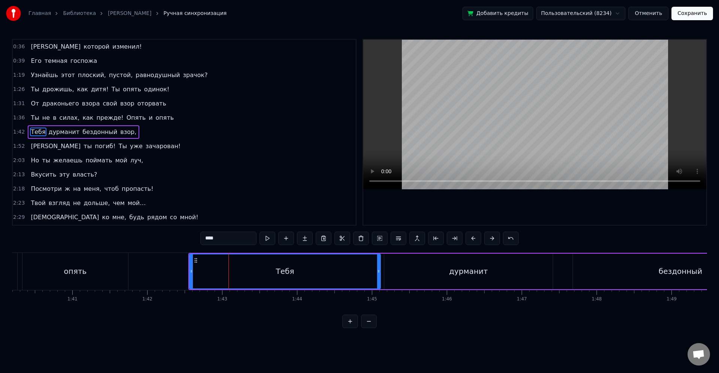
scroll to position [0, 7486]
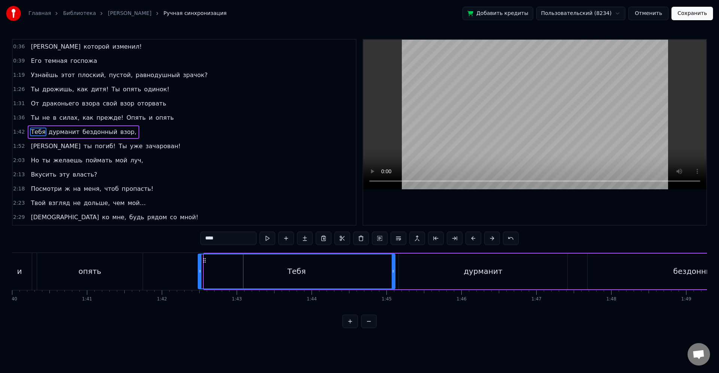
drag, startPoint x: 205, startPoint y: 271, endPoint x: 197, endPoint y: 271, distance: 8.3
click at [198, 271] on icon at bounding box center [199, 271] width 3 height 6
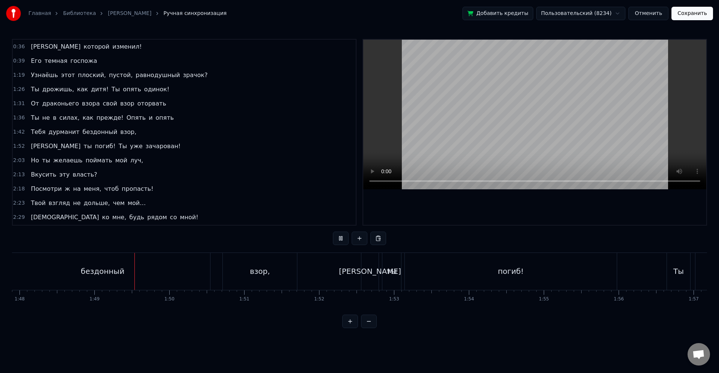
scroll to position [0, 8122]
click at [444, 272] on div "погиб!" at bounding box center [466, 271] width 212 height 37
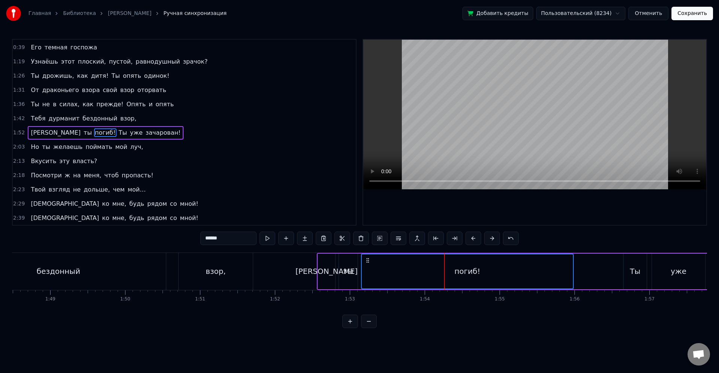
scroll to position [99, 0]
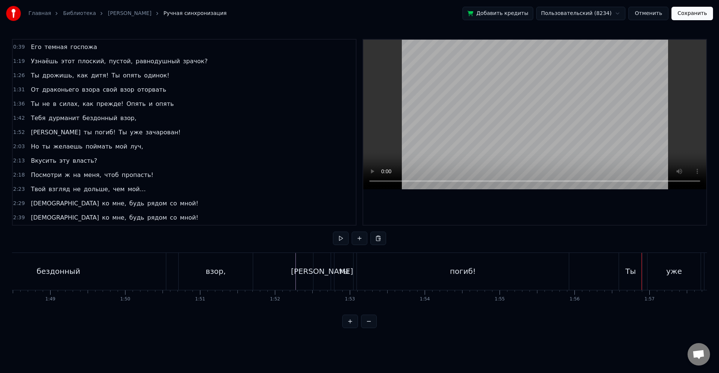
click at [679, 280] on div "уже" at bounding box center [673, 271] width 53 height 37
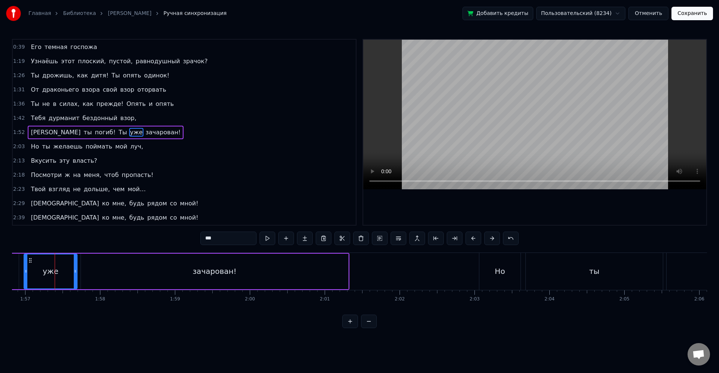
scroll to position [0, 8751]
drag, startPoint x: 493, startPoint y: 316, endPoint x: 482, endPoint y: 312, distance: 11.1
click at [482, 312] on div "0:03 Величайший маг - [PERSON_NAME] 0:07 Перед его именем трепетали самые искуш…" at bounding box center [359, 183] width 695 height 289
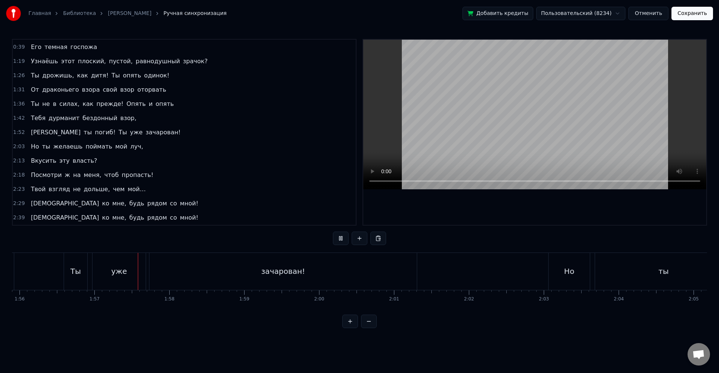
scroll to position [0, 8725]
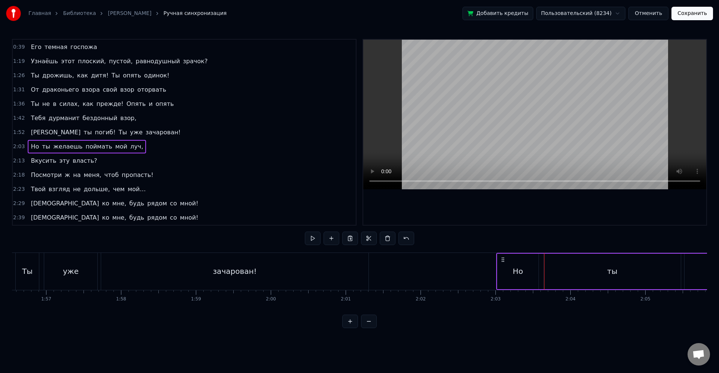
click at [499, 269] on div "Но" at bounding box center [517, 272] width 41 height 36
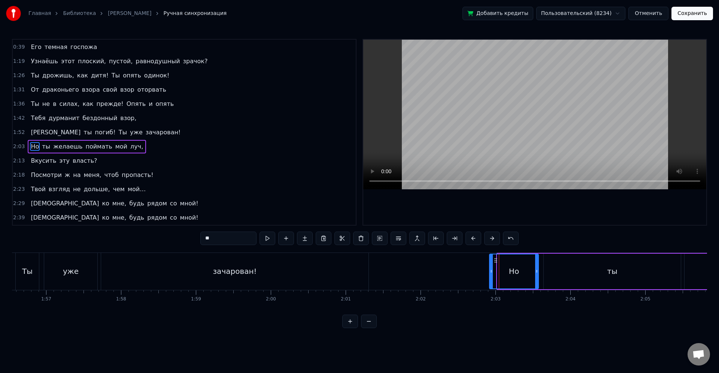
drag, startPoint x: 498, startPoint y: 271, endPoint x: 490, endPoint y: 272, distance: 7.9
click at [490, 272] on icon at bounding box center [491, 271] width 3 height 6
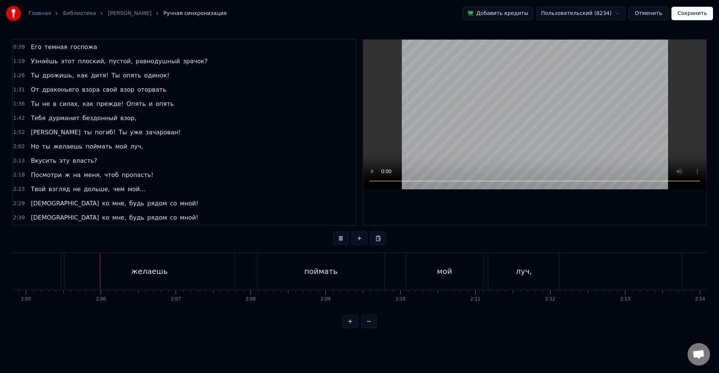
scroll to position [0, 9348]
click at [442, 270] on div "мой" at bounding box center [439, 271] width 15 height 11
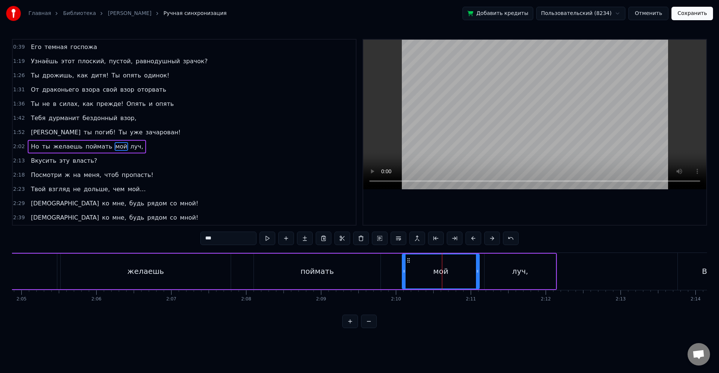
drag, startPoint x: 243, startPoint y: 241, endPoint x: 156, endPoint y: 237, distance: 86.9
click at [156, 237] on div "0:03 Величайший маг - [PERSON_NAME] 0:07 Перед его именем трепетали самые искуш…" at bounding box center [359, 183] width 695 height 289
click at [213, 241] on input "*****" at bounding box center [228, 238] width 56 height 13
drag, startPoint x: 173, startPoint y: 232, endPoint x: 146, endPoint y: 226, distance: 27.6
click at [146, 226] on div "0:03 Величайший маг - [PERSON_NAME] 0:07 Перед его именем трепетали самые искуш…" at bounding box center [359, 183] width 695 height 289
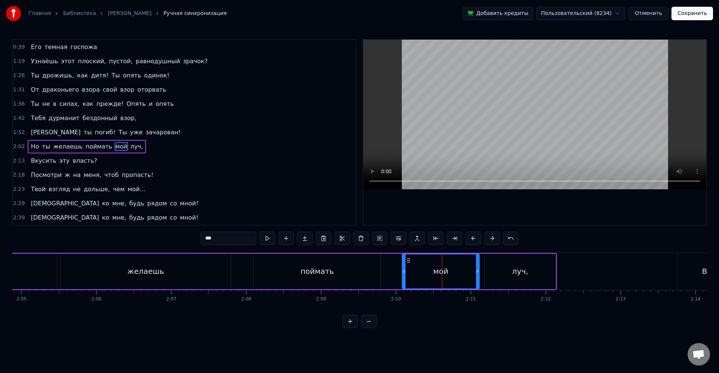
click at [457, 267] on div "мой" at bounding box center [440, 272] width 76 height 34
click at [506, 277] on div "луч," at bounding box center [519, 272] width 71 height 36
type input "****"
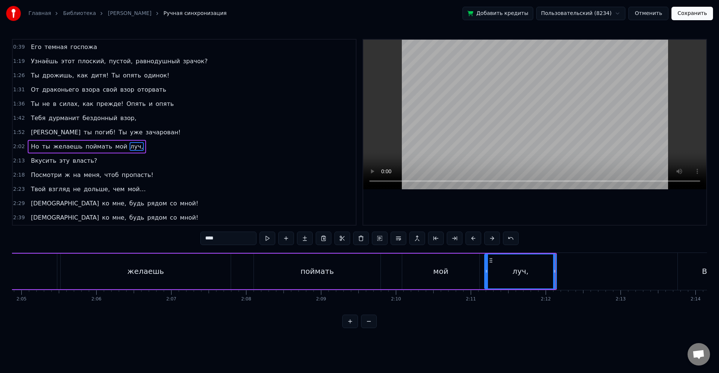
click at [556, 272] on icon at bounding box center [554, 271] width 3 height 6
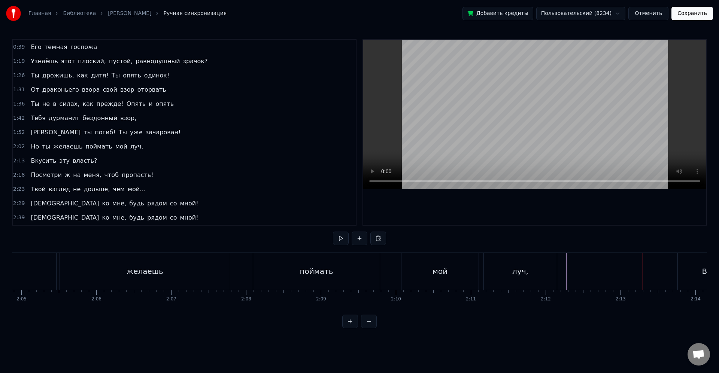
click at [686, 266] on div "Вкусить" at bounding box center [718, 271] width 80 height 37
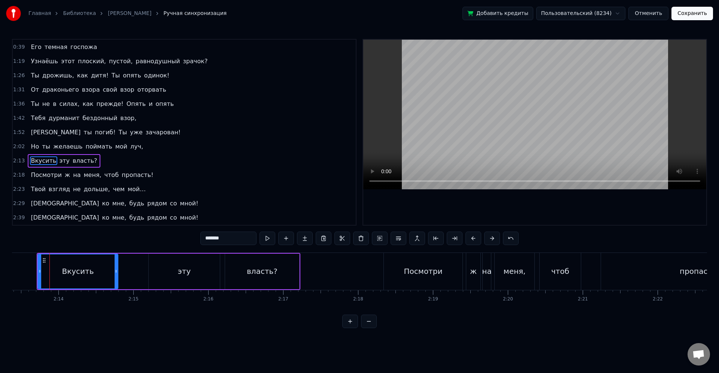
scroll to position [0, 9853]
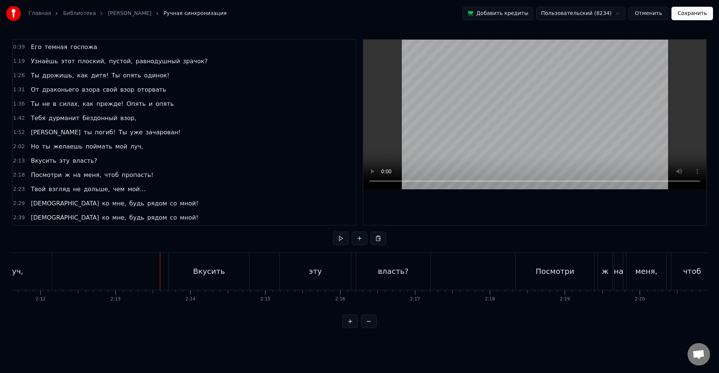
click at [181, 267] on div "Вкусить" at bounding box center [209, 271] width 80 height 37
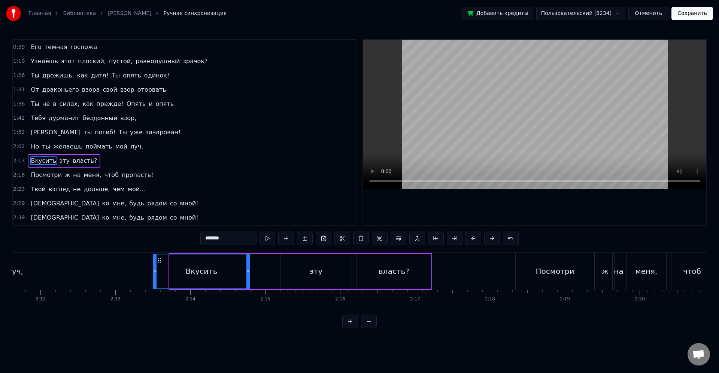
drag, startPoint x: 171, startPoint y: 272, endPoint x: 154, endPoint y: 272, distance: 16.5
click at [154, 272] on icon at bounding box center [154, 271] width 3 height 6
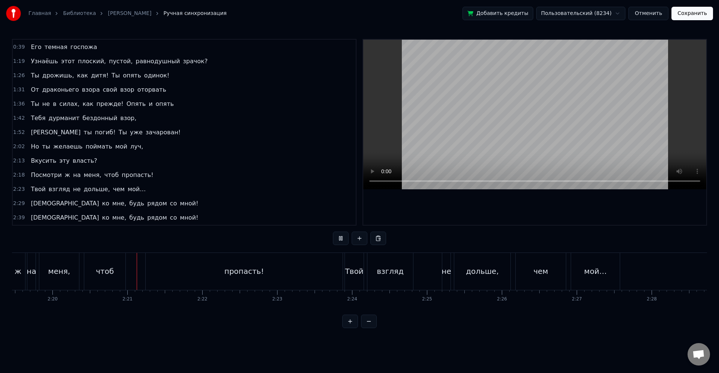
scroll to position [0, 10482]
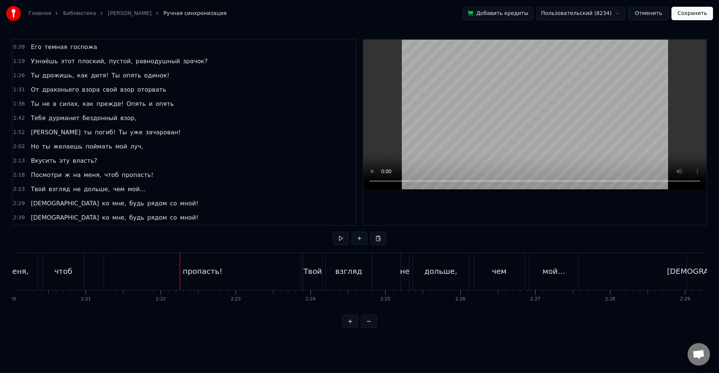
click at [240, 287] on div "пропасть!" at bounding box center [202, 271] width 197 height 37
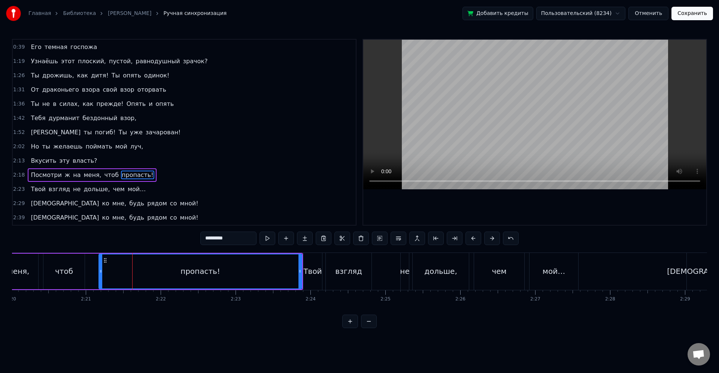
click at [100, 273] on icon at bounding box center [100, 271] width 3 height 6
click at [108, 273] on div "пропасть!" at bounding box center [200, 272] width 202 height 34
click at [68, 276] on div "чтоб" at bounding box center [64, 271] width 18 height 11
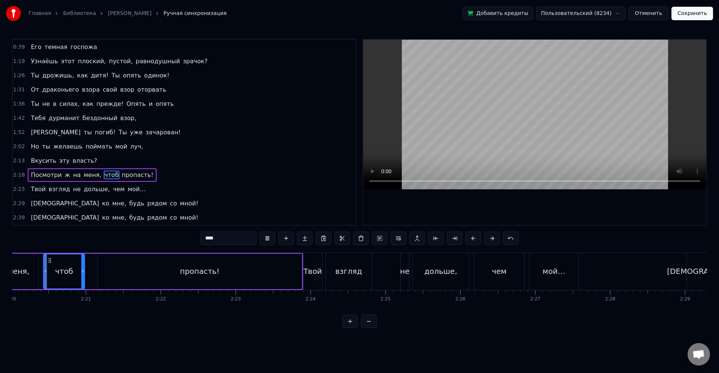
scroll to position [0, 10475]
click at [326, 277] on div "Твой" at bounding box center [319, 271] width 19 height 37
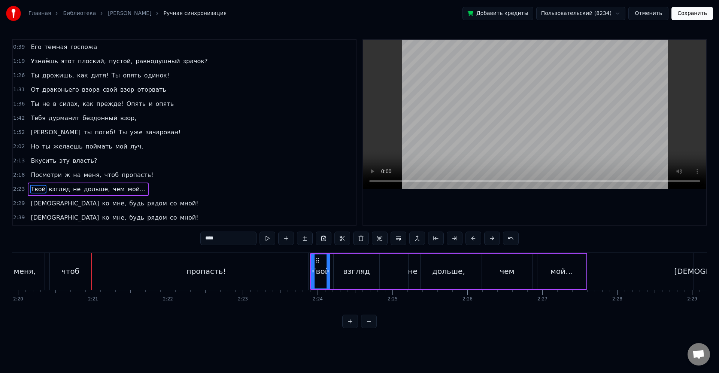
click at [300, 281] on div "пропасть!" at bounding box center [206, 271] width 204 height 37
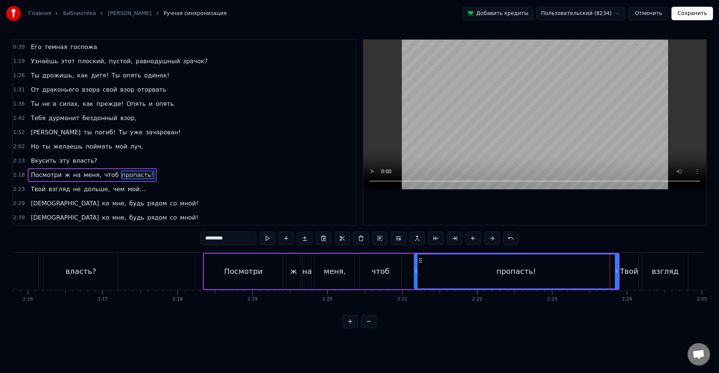
scroll to position [0, 10144]
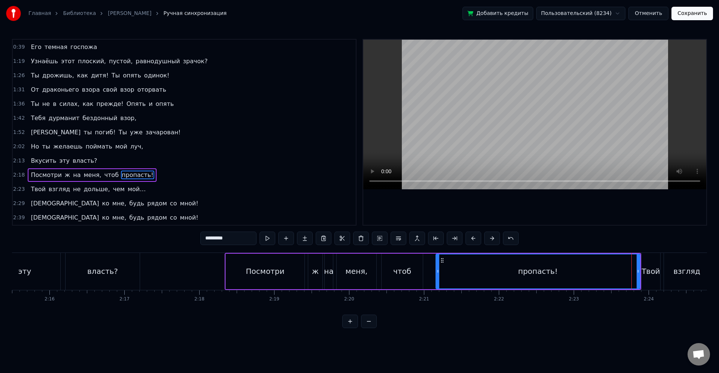
click at [361, 279] on div "меня," at bounding box center [357, 272] width 40 height 36
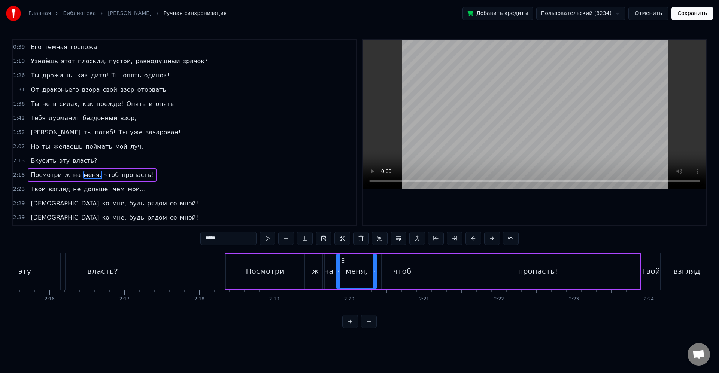
click at [389, 274] on div "чтоб" at bounding box center [401, 272] width 41 height 36
click at [374, 271] on div "меня," at bounding box center [357, 272] width 40 height 36
click at [372, 272] on icon at bounding box center [371, 271] width 3 height 6
click at [387, 273] on div "чтоб" at bounding box center [401, 272] width 41 height 36
type input "****"
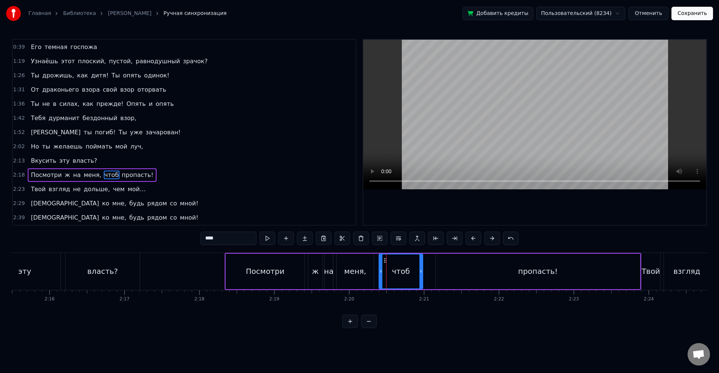
drag, startPoint x: 383, startPoint y: 272, endPoint x: 379, endPoint y: 272, distance: 4.5
click at [379, 272] on icon at bounding box center [380, 271] width 3 height 6
click at [386, 273] on div "чтоб" at bounding box center [399, 272] width 45 height 34
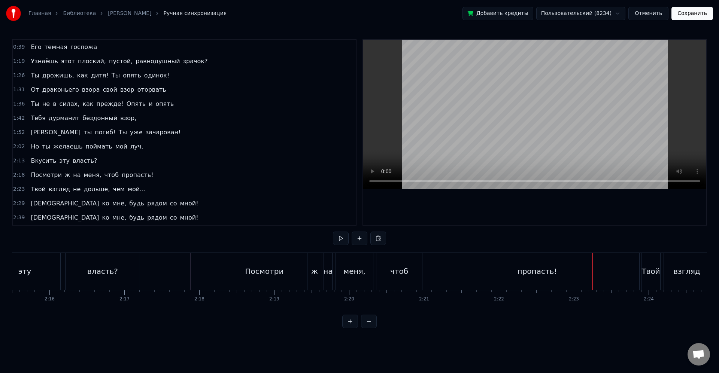
click at [617, 283] on div "пропасть!" at bounding box center [537, 271] width 204 height 37
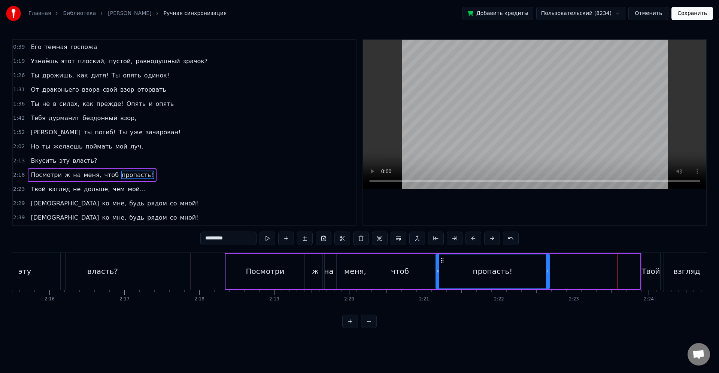
drag, startPoint x: 636, startPoint y: 273, endPoint x: 546, endPoint y: 274, distance: 90.6
click at [546, 274] on icon at bounding box center [547, 271] width 3 height 6
click at [533, 272] on div "пропасть!" at bounding box center [492, 272] width 113 height 34
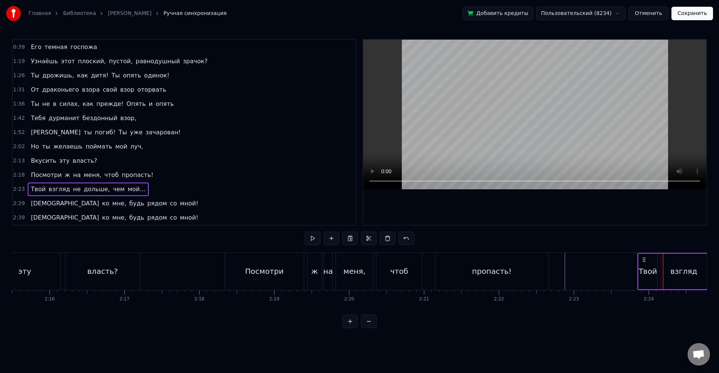
click at [651, 273] on div "Твой" at bounding box center [647, 271] width 18 height 11
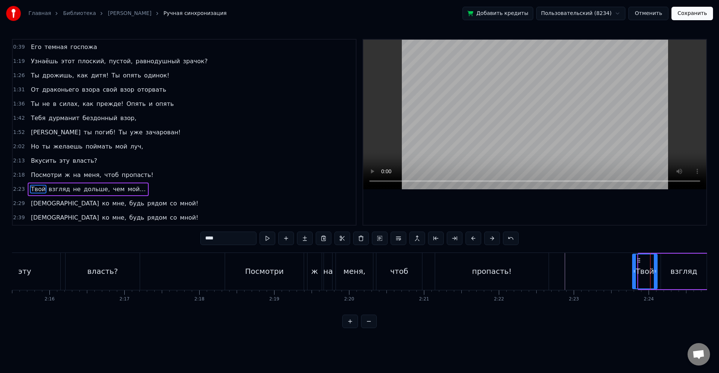
drag, startPoint x: 639, startPoint y: 271, endPoint x: 634, endPoint y: 271, distance: 5.6
click at [634, 271] on icon at bounding box center [634, 271] width 3 height 6
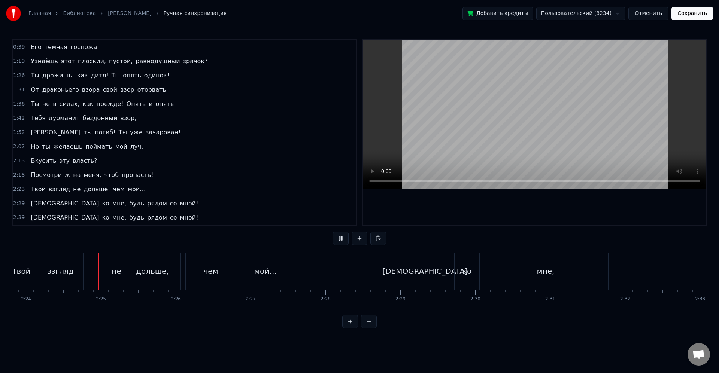
scroll to position [0, 10768]
click at [587, 316] on div "0:03 Величайший маг - [PERSON_NAME] 0:07 Перед его именем трепетали самые искуш…" at bounding box center [359, 183] width 695 height 289
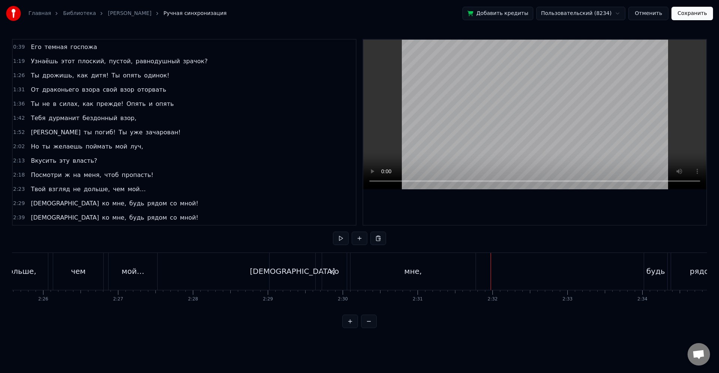
scroll to position [0, 10921]
click at [443, 277] on div "мне," at bounding box center [390, 271] width 125 height 37
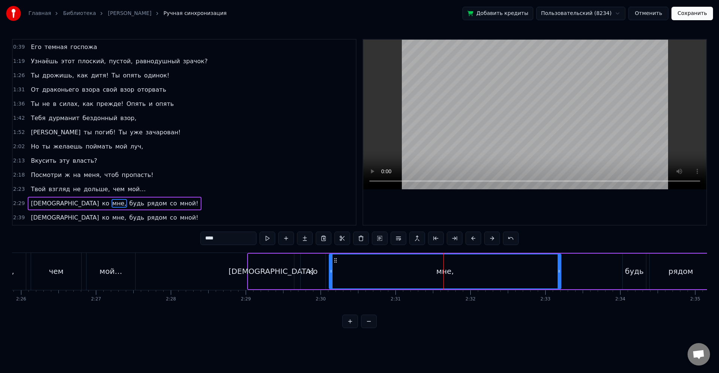
drag, startPoint x: 452, startPoint y: 274, endPoint x: 530, endPoint y: 268, distance: 78.1
click at [558, 271] on icon at bounding box center [558, 271] width 3 height 6
click at [530, 268] on div "мне," at bounding box center [444, 272] width 230 height 34
drag, startPoint x: 558, startPoint y: 272, endPoint x: 542, endPoint y: 271, distance: 15.7
click at [542, 271] on icon at bounding box center [542, 271] width 3 height 6
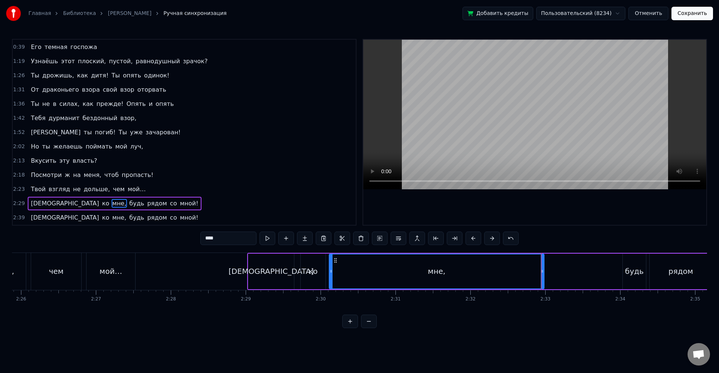
drag, startPoint x: 550, startPoint y: 272, endPoint x: 554, endPoint y: 274, distance: 4.5
click at [551, 273] on div "Иди ко мне, будь рядом со мной!" at bounding box center [556, 271] width 618 height 37
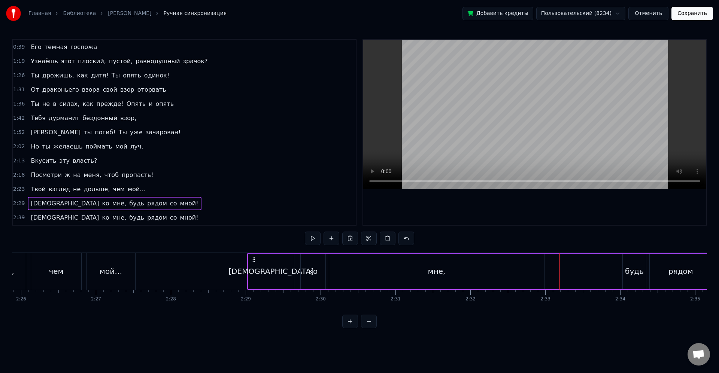
click at [578, 276] on div "Иди ко мне, будь рядом со мной!" at bounding box center [556, 271] width 618 height 37
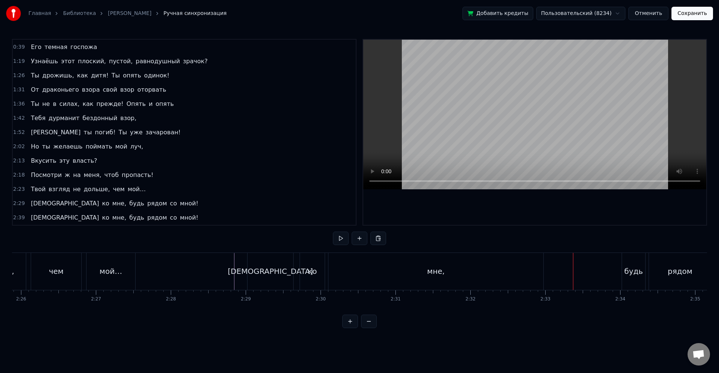
click at [511, 277] on div "мне," at bounding box center [435, 271] width 215 height 37
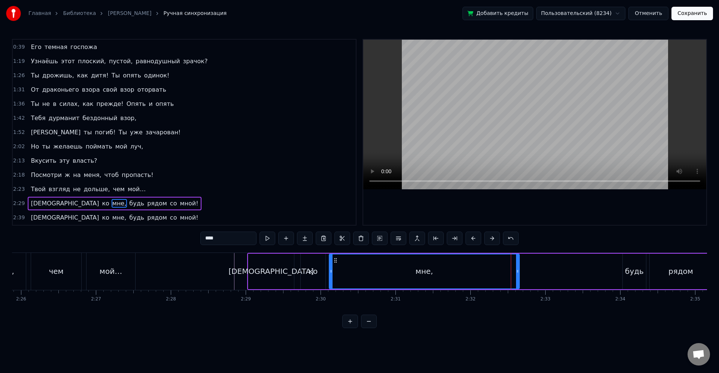
drag, startPoint x: 541, startPoint y: 271, endPoint x: 516, endPoint y: 271, distance: 24.7
click at [516, 271] on icon at bounding box center [517, 271] width 3 height 6
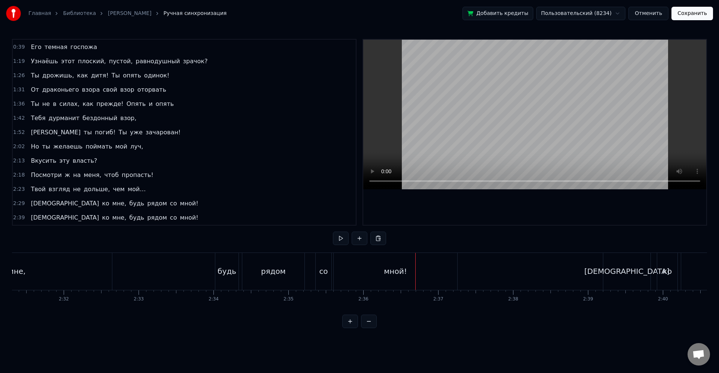
scroll to position [0, 11269]
click at [290, 273] on div "будь" at bounding box center [284, 271] width 19 height 11
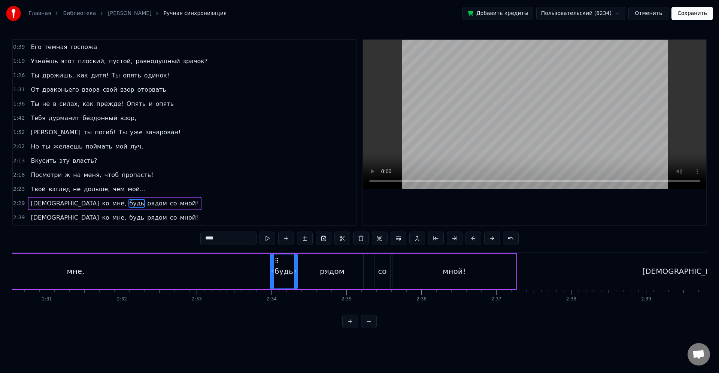
drag, startPoint x: 274, startPoint y: 271, endPoint x: 270, endPoint y: 270, distance: 4.3
click at [271, 270] on icon at bounding box center [272, 271] width 3 height 6
drag, startPoint x: 279, startPoint y: 271, endPoint x: 299, endPoint y: 277, distance: 20.8
click at [280, 271] on div "будь" at bounding box center [283, 271] width 19 height 11
click at [292, 271] on icon at bounding box center [292, 271] width 3 height 6
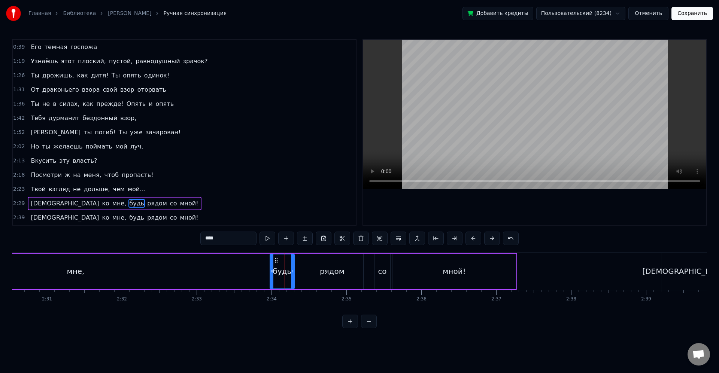
click at [308, 271] on div "рядом" at bounding box center [332, 272] width 62 height 36
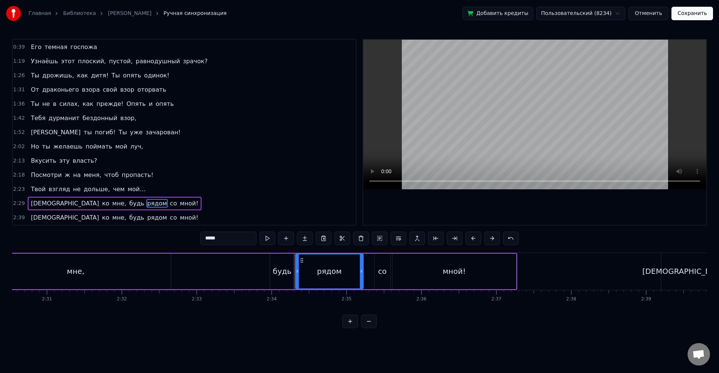
click at [298, 268] on icon at bounding box center [297, 271] width 3 height 6
click at [308, 271] on div "рядом" at bounding box center [329, 272] width 67 height 34
drag, startPoint x: 337, startPoint y: 272, endPoint x: 345, endPoint y: 275, distance: 8.5
click at [337, 272] on div "рядом" at bounding box center [329, 271] width 25 height 11
click at [352, 273] on div at bounding box center [352, 272] width 3 height 34
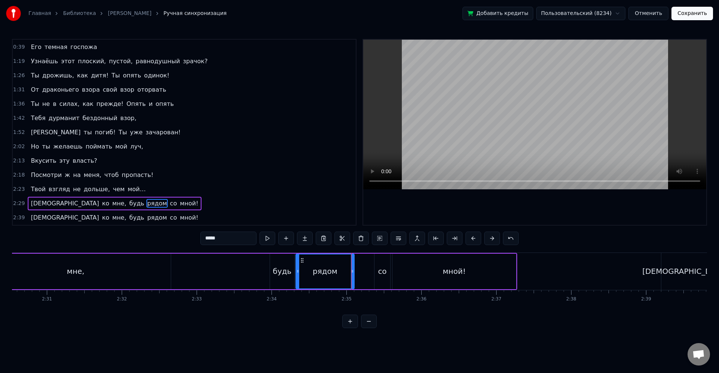
click at [374, 274] on div "со" at bounding box center [382, 272] width 16 height 36
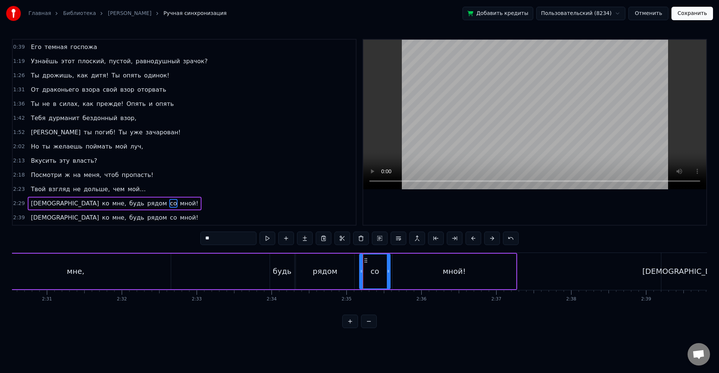
click at [361, 271] on icon at bounding box center [361, 271] width 3 height 6
drag, startPoint x: 387, startPoint y: 271, endPoint x: 377, endPoint y: 270, distance: 10.5
click at [377, 270] on icon at bounding box center [378, 271] width 3 height 6
drag, startPoint x: 377, startPoint y: 271, endPoint x: 384, endPoint y: 273, distance: 6.5
click at [384, 273] on icon at bounding box center [383, 271] width 3 height 6
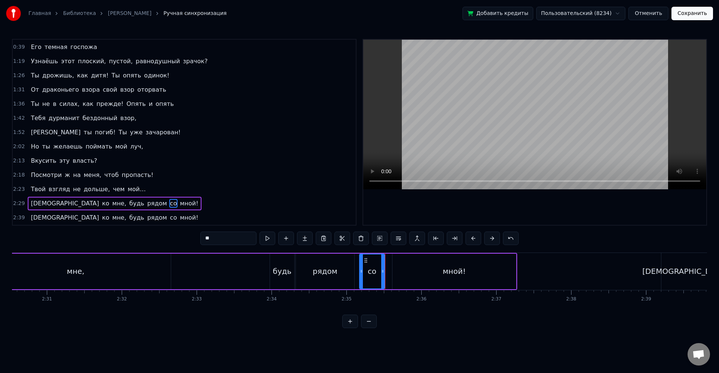
click at [382, 273] on icon at bounding box center [382, 271] width 3 height 6
click at [400, 273] on div "мной!" at bounding box center [454, 272] width 124 height 36
type input "*****"
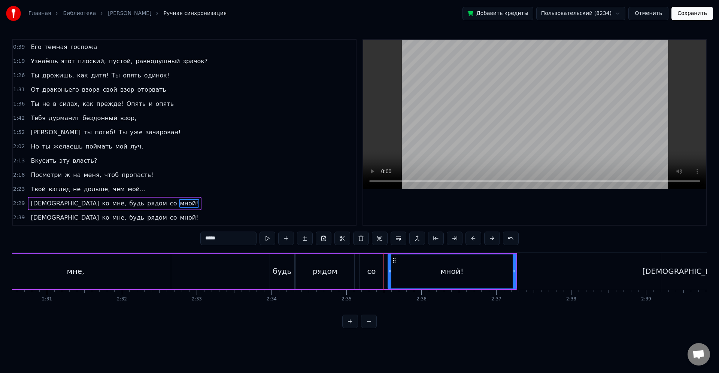
drag, startPoint x: 396, startPoint y: 272, endPoint x: 390, endPoint y: 271, distance: 5.7
click at [390, 271] on icon at bounding box center [389, 271] width 3 height 6
drag, startPoint x: 514, startPoint y: 272, endPoint x: 532, endPoint y: 274, distance: 18.0
click at [532, 274] on icon at bounding box center [531, 271] width 3 height 6
click at [247, 277] on div "Иди ко мне, будь рядом со мной!" at bounding box center [217, 271] width 636 height 37
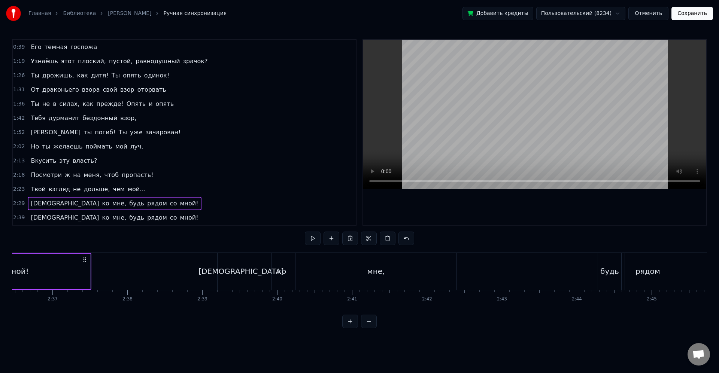
scroll to position [0, 11752]
click at [253, 279] on div "Иди ко мне, будь рядом со мной!" at bounding box center [524, 271] width 692 height 37
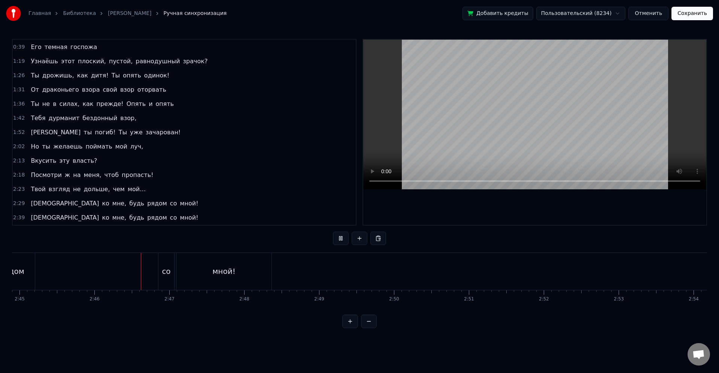
scroll to position [0, 12390]
click at [122, 271] on div "со" at bounding box center [120, 271] width 9 height 11
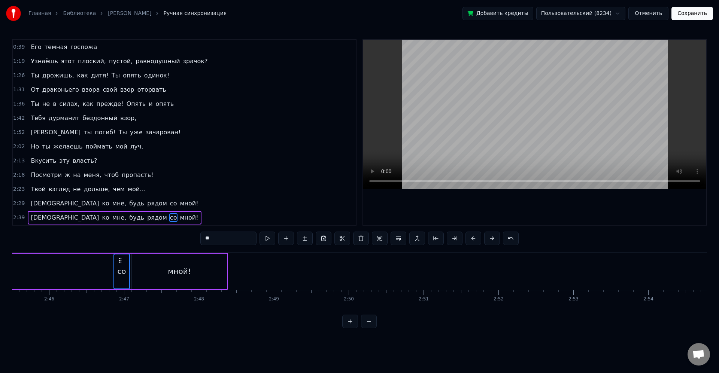
drag, startPoint x: 122, startPoint y: 261, endPoint x: 113, endPoint y: 261, distance: 8.2
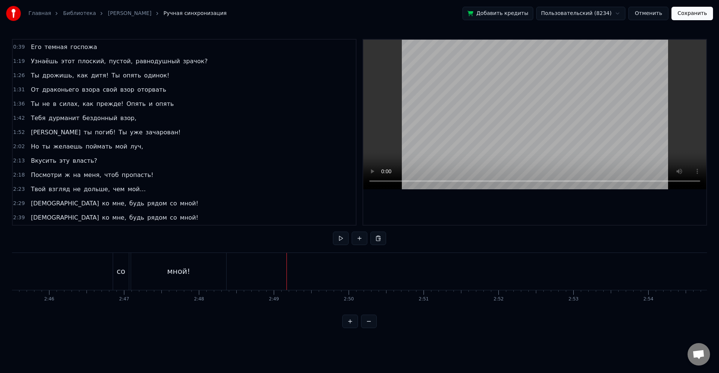
click at [124, 277] on div "со" at bounding box center [121, 271] width 16 height 37
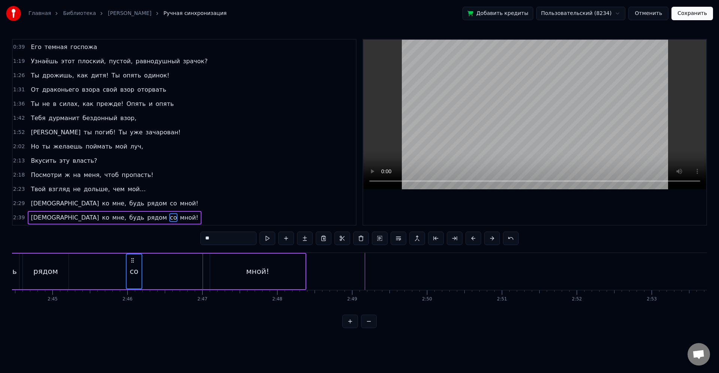
scroll to position [0, 12307]
drag, startPoint x: 121, startPoint y: 261, endPoint x: 193, endPoint y: 264, distance: 71.9
click at [193, 264] on div "со" at bounding box center [193, 272] width 15 height 34
click at [236, 268] on div "мной!" at bounding box center [261, 272] width 95 height 36
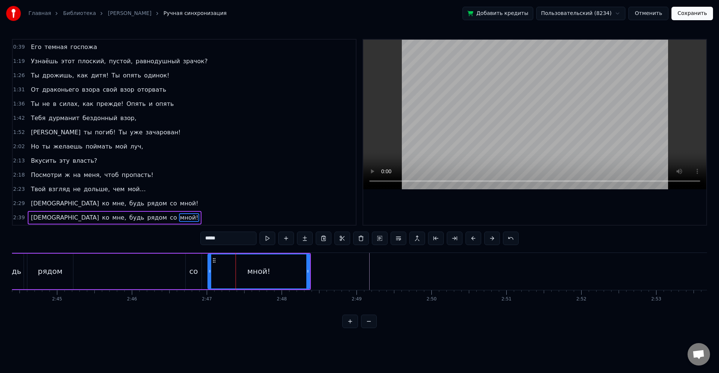
drag, startPoint x: 216, startPoint y: 270, endPoint x: 208, endPoint y: 271, distance: 7.9
click at [208, 271] on icon at bounding box center [209, 271] width 3 height 6
click at [212, 272] on div "мной!" at bounding box center [258, 272] width 102 height 34
click at [199, 274] on div "со" at bounding box center [194, 272] width 16 height 36
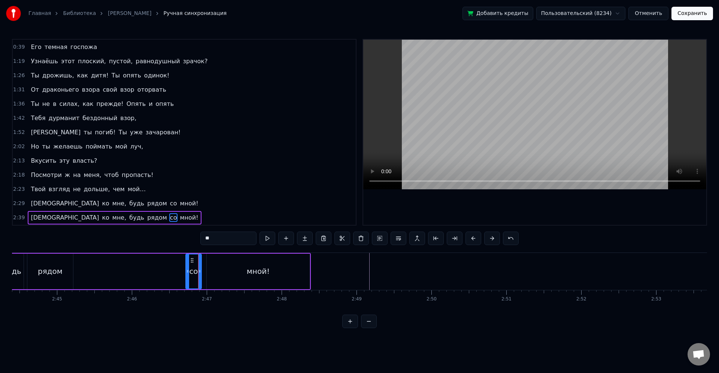
click at [209, 273] on div "мной!" at bounding box center [258, 272] width 103 height 36
type input "*****"
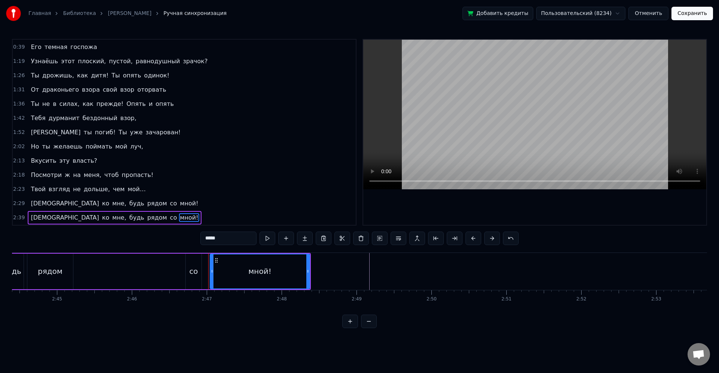
click at [212, 272] on icon at bounding box center [211, 271] width 3 height 6
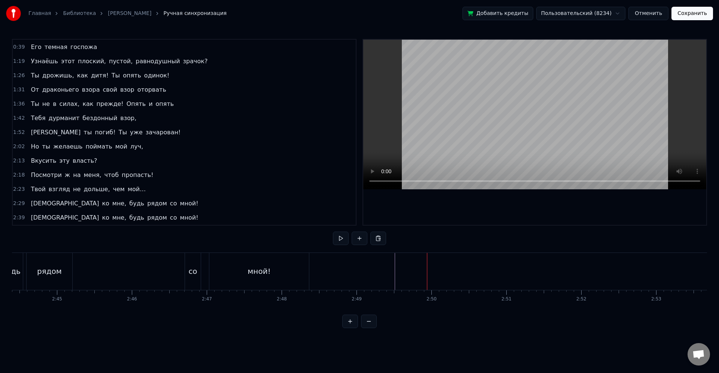
scroll to position [0, 12562]
click at [697, 13] on button "Сохранить" at bounding box center [692, 13] width 42 height 13
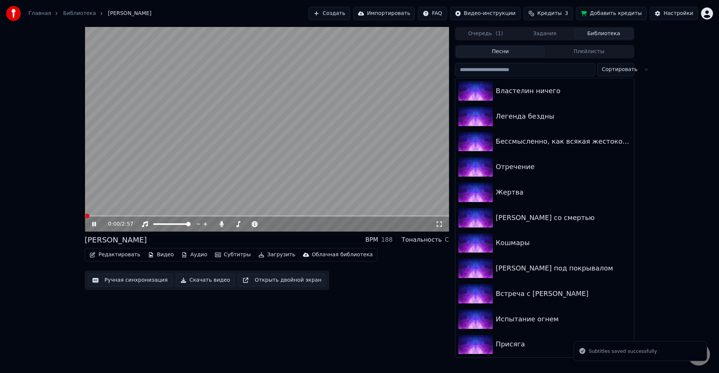
click at [265, 165] on video at bounding box center [267, 129] width 364 height 205
click at [221, 224] on icon at bounding box center [221, 224] width 4 height 6
click at [124, 254] on button "Редактировать" at bounding box center [114, 255] width 57 height 10
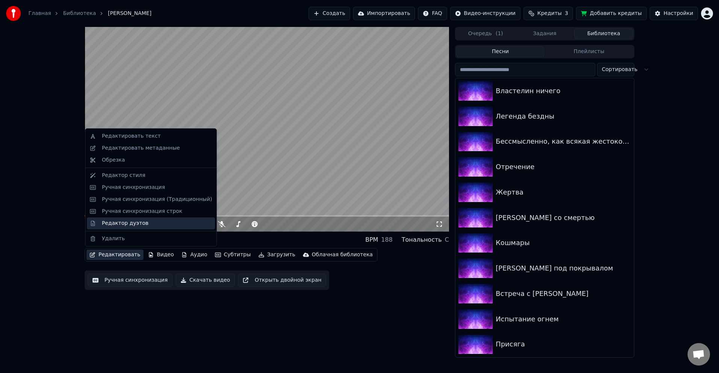
click at [131, 218] on div "Редактор дуэтов" at bounding box center [151, 223] width 128 height 12
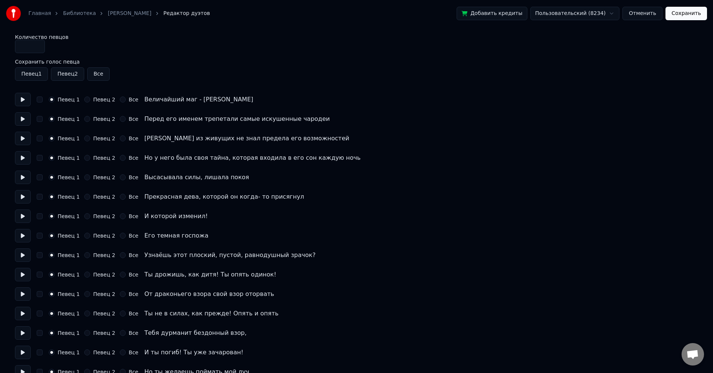
click at [88, 101] on div "Певец 2" at bounding box center [99, 100] width 31 height 6
click at [86, 100] on button "Певец 2" at bounding box center [87, 100] width 6 height 6
click at [85, 119] on button "Певец 2" at bounding box center [87, 119] width 6 height 6
click at [86, 136] on button "Певец 2" at bounding box center [87, 139] width 6 height 6
click at [87, 158] on button "Певец 2" at bounding box center [87, 158] width 6 height 6
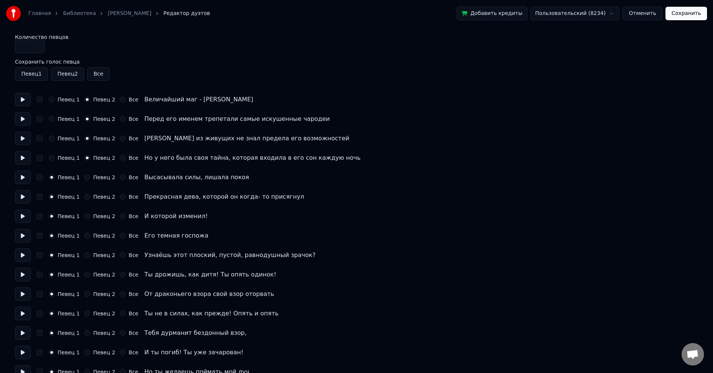
click at [89, 177] on div "Певец 2" at bounding box center [99, 177] width 31 height 6
click at [86, 177] on button "Певец 2" at bounding box center [87, 177] width 6 height 6
click at [86, 195] on button "Певец 2" at bounding box center [87, 197] width 6 height 6
click at [87, 218] on button "Певец 2" at bounding box center [87, 216] width 6 height 6
click at [87, 236] on button "Певец 2" at bounding box center [87, 236] width 6 height 6
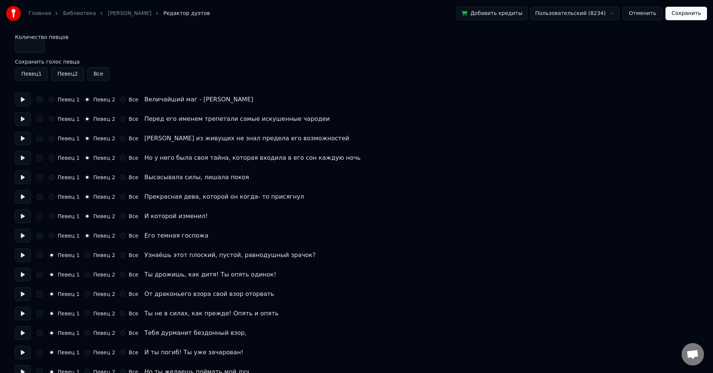
click at [696, 16] on button "Сохранить" at bounding box center [687, 13] width 42 height 13
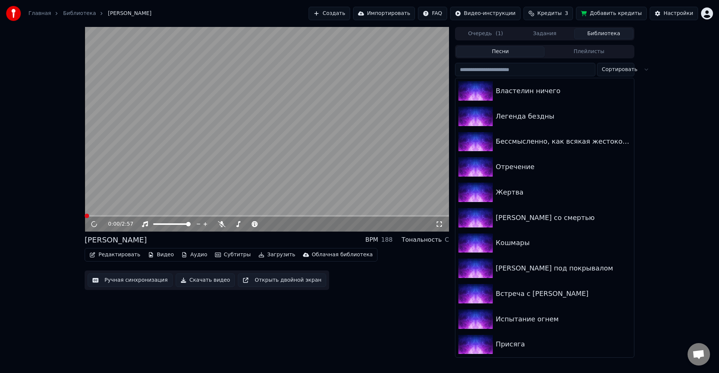
click at [277, 143] on video at bounding box center [267, 129] width 364 height 205
click at [378, 163] on video at bounding box center [267, 129] width 364 height 205
click at [671, 15] on div "Настройки" at bounding box center [678, 13] width 30 height 7
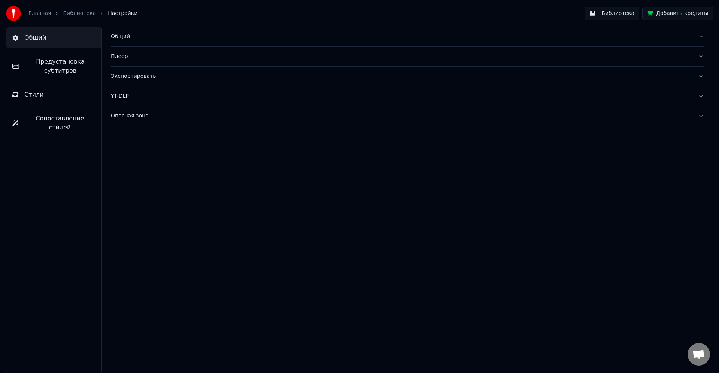
click at [131, 74] on div "Экспортировать" at bounding box center [401, 76] width 581 height 7
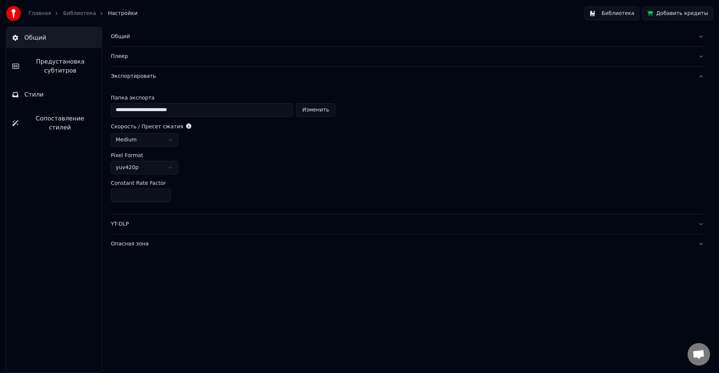
click at [63, 73] on span "Предустановка субтитров" at bounding box center [60, 66] width 70 height 18
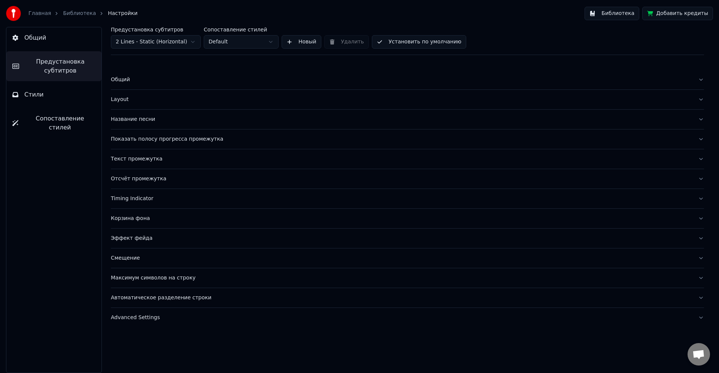
click at [183, 42] on html "Главная Библиотека Настройки Библиотека Добавить кредиты Общий Предустановка су…" at bounding box center [359, 186] width 719 height 373
click at [230, 42] on html "Главная Библиотека Настройки Библиотека Добавить кредиты Общий Предустановка су…" at bounding box center [359, 186] width 719 height 373
click at [162, 43] on html "Главная Библиотека Настройки Библиотека Добавить кредиты Общий Предустановка су…" at bounding box center [359, 186] width 719 height 373
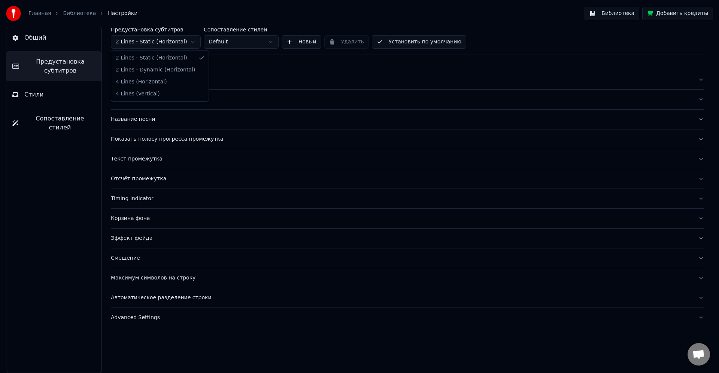
click at [162, 43] on html "Главная Библиотека Настройки Библиотека Добавить кредиты Общий Предустановка су…" at bounding box center [359, 186] width 719 height 373
click at [74, 88] on button "Стили" at bounding box center [53, 94] width 95 height 21
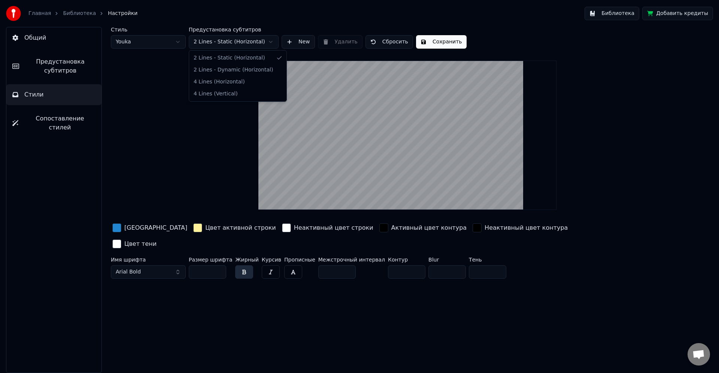
click at [234, 40] on html "Главная Библиотека Настройки Библиотека Добавить кредиты Общий Предустановка су…" at bounding box center [359, 186] width 719 height 373
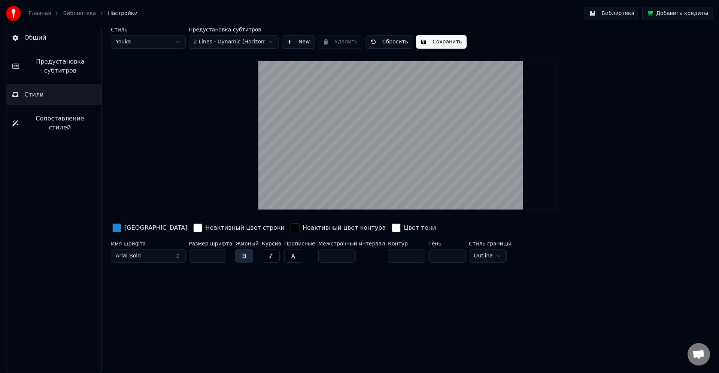
click at [223, 41] on html "Главная Библиотека Настройки Библиотека Добавить кредиты Общий Предустановка су…" at bounding box center [359, 186] width 719 height 373
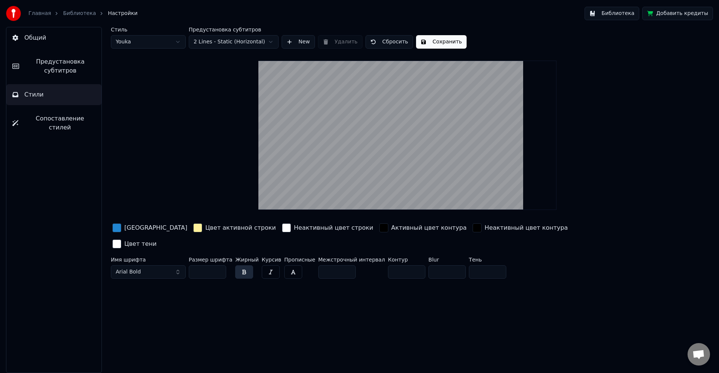
click at [225, 43] on html "Главная Библиотека Настройки Библиотека Добавить кредиты Общий Предустановка су…" at bounding box center [359, 186] width 719 height 373
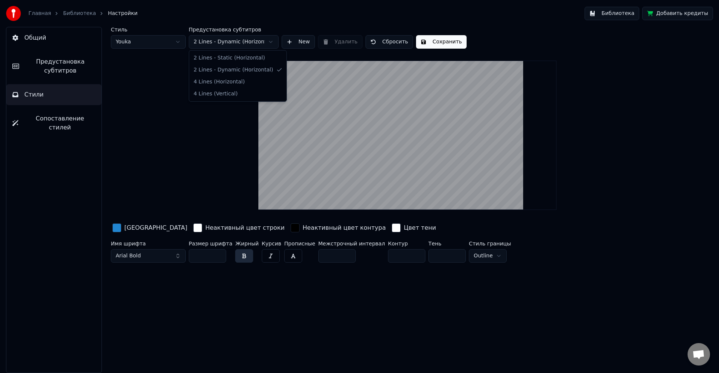
click at [225, 43] on html "Главная Библиотека Настройки Библиотека Добавить кредиты Общий Предустановка су…" at bounding box center [359, 186] width 719 height 373
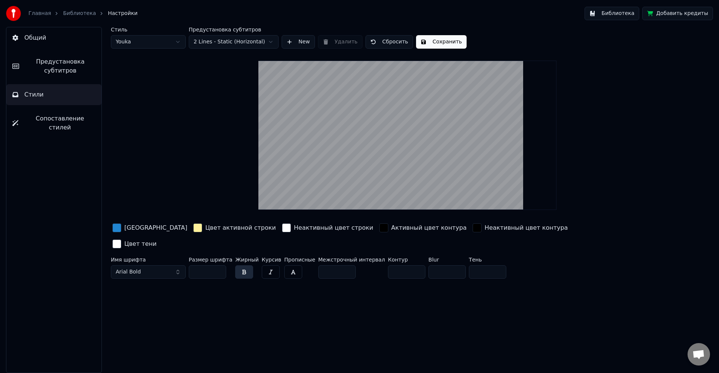
click at [228, 43] on html "Главная Библиотека Настройки Библиотека Добавить кредиты Общий Предустановка су…" at bounding box center [359, 186] width 719 height 373
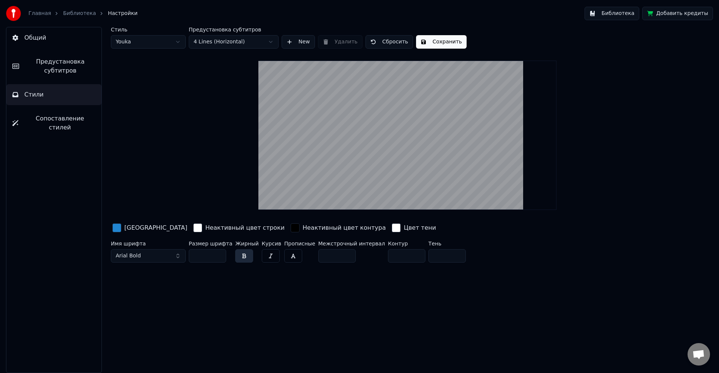
click at [232, 39] on html "Главная Библиотека Настройки Библиотека Добавить кредиты Общий Предустановка су…" at bounding box center [359, 186] width 719 height 373
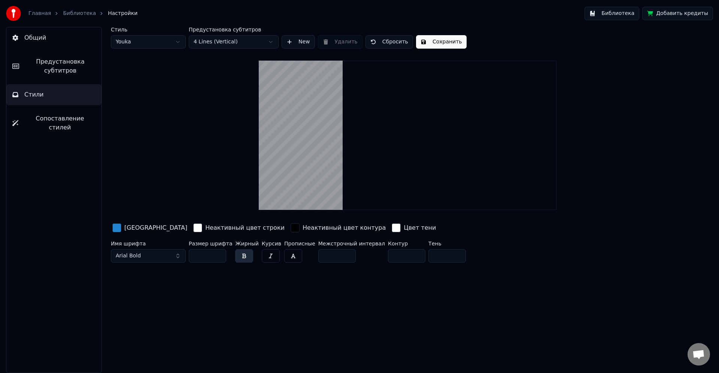
click at [229, 43] on html "Главная Библиотека Настройки Библиотека Добавить кредиты Общий Предустановка су…" at bounding box center [359, 186] width 719 height 373
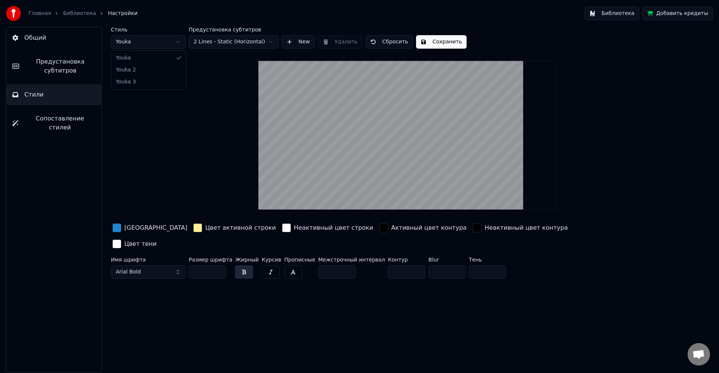
click at [145, 37] on html "Главная Библиотека Настройки Библиотека Добавить кредиты Общий Предустановка су…" at bounding box center [359, 186] width 719 height 373
click at [152, 46] on html "Главная Библиотека Настройки Библиотека Добавить кредиты Общий Предустановка су…" at bounding box center [359, 186] width 719 height 373
click at [293, 43] on button "New" at bounding box center [297, 41] width 33 height 13
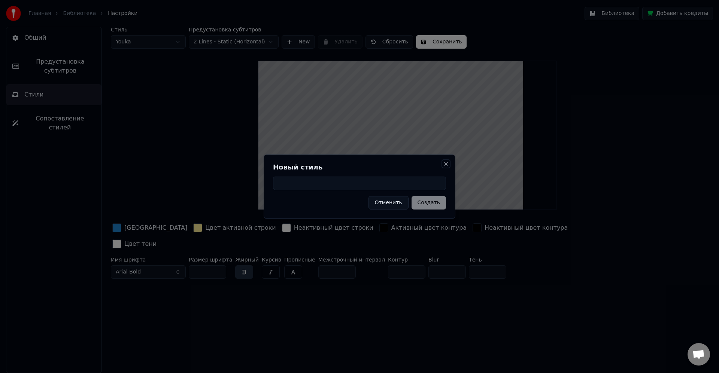
click at [445, 166] on button "Close" at bounding box center [446, 164] width 6 height 6
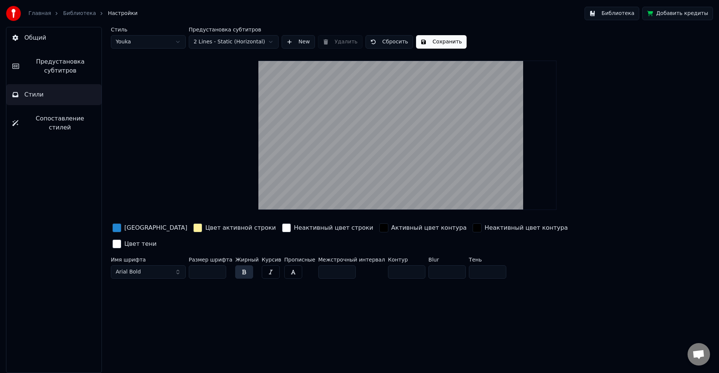
click at [379, 225] on div "button" at bounding box center [383, 227] width 9 height 9
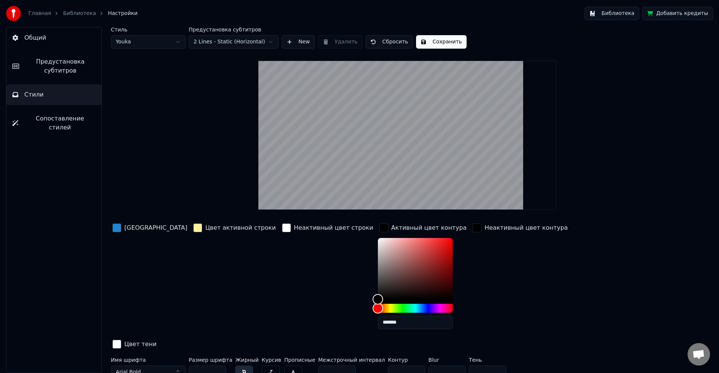
click at [379, 227] on div "button" at bounding box center [383, 227] width 9 height 9
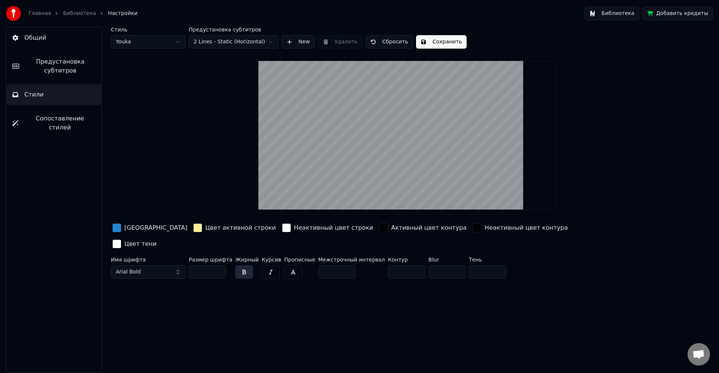
click at [472, 227] on div "button" at bounding box center [476, 227] width 9 height 9
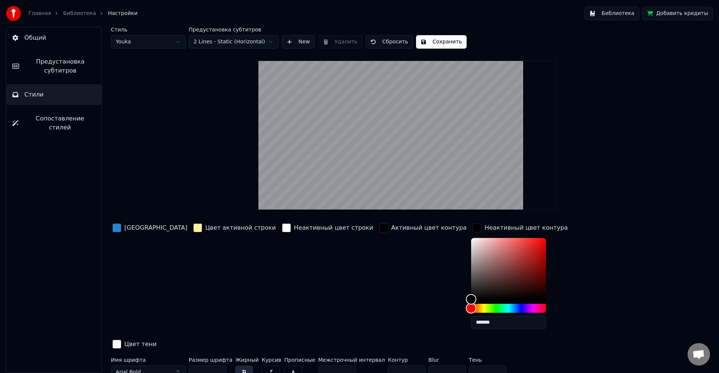
click at [472, 227] on div "button" at bounding box center [476, 227] width 9 height 9
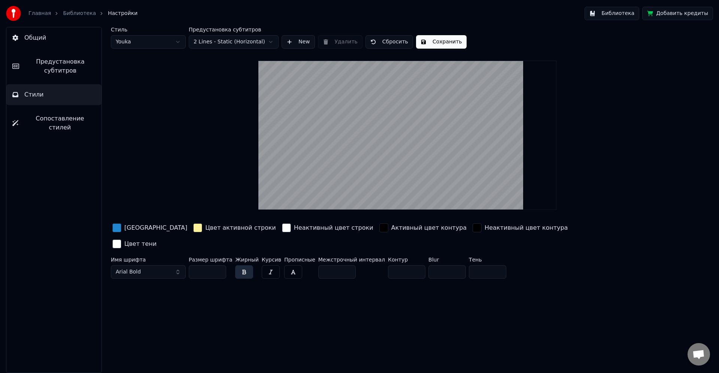
click at [121, 240] on div "button" at bounding box center [116, 244] width 9 height 9
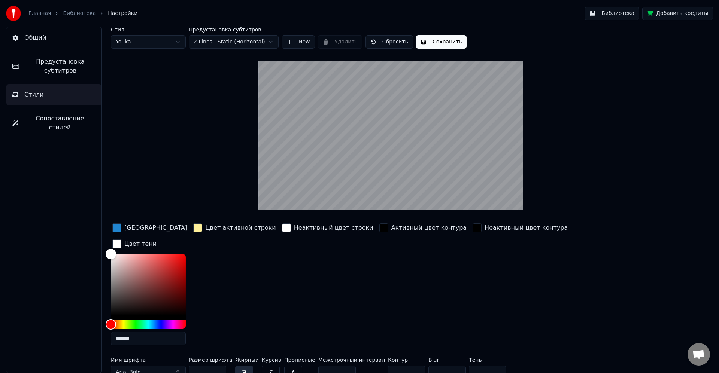
click at [121, 240] on div "button" at bounding box center [116, 244] width 9 height 9
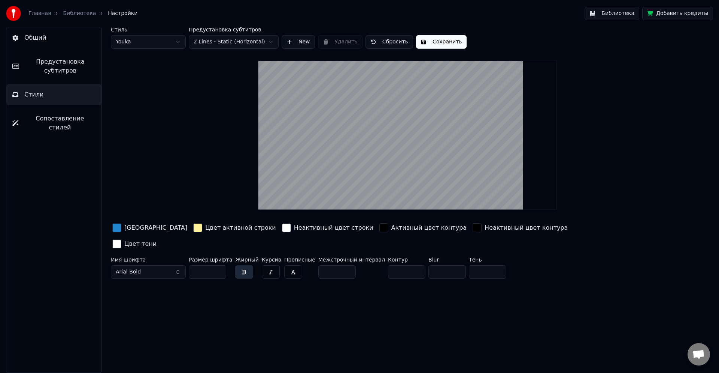
click at [52, 75] on span "Предустановка субтитров" at bounding box center [60, 66] width 70 height 18
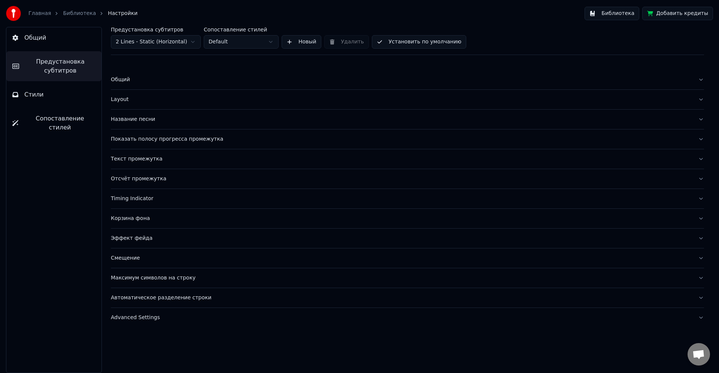
click at [170, 120] on div "Название песни" at bounding box center [401, 119] width 581 height 7
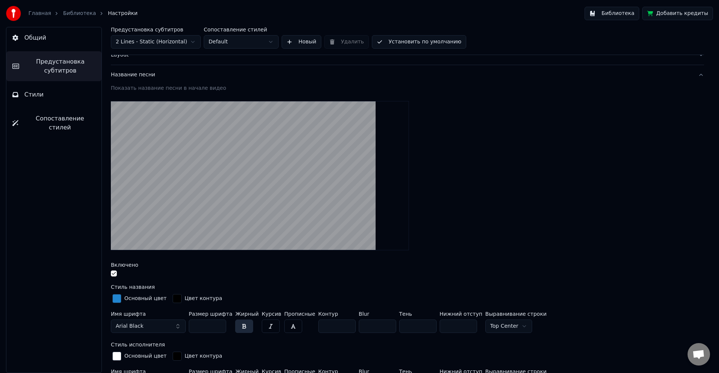
scroll to position [45, 0]
click at [151, 80] on button "Название песни" at bounding box center [407, 74] width 593 height 19
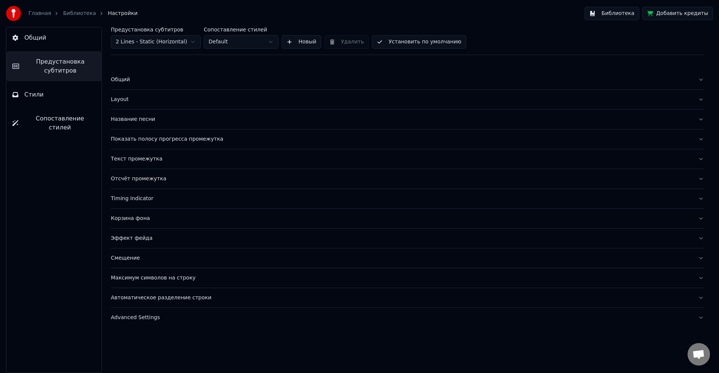
click at [190, 143] on button "Показать полосу прогресса промежутка" at bounding box center [407, 139] width 593 height 19
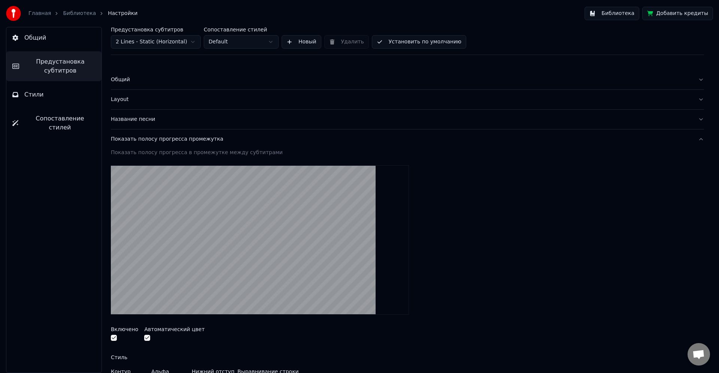
click at [190, 143] on button "Показать полосу прогресса промежутка" at bounding box center [407, 139] width 593 height 19
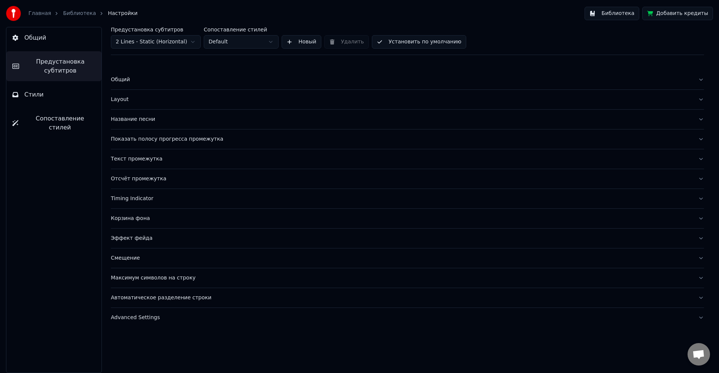
click at [161, 179] on div "Отсчёт промежутка" at bounding box center [401, 178] width 581 height 7
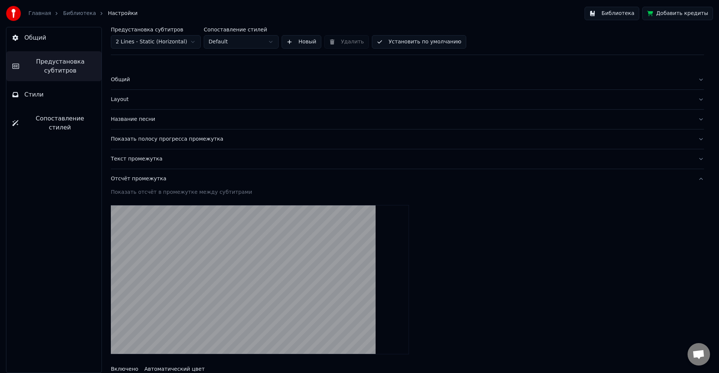
click at [161, 179] on div "Отсчёт промежутка" at bounding box center [401, 178] width 581 height 7
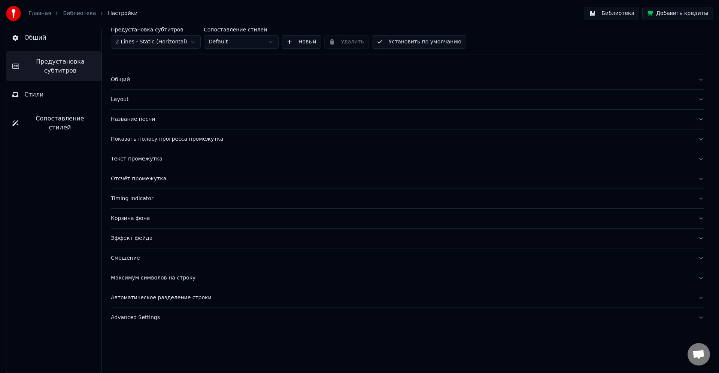
click at [222, 196] on div "Timing Indicator" at bounding box center [401, 198] width 581 height 7
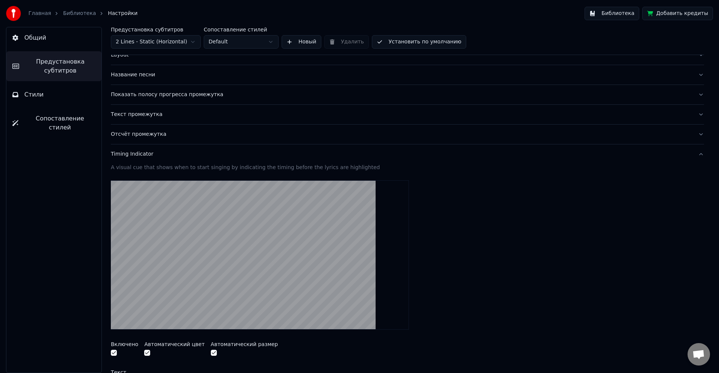
scroll to position [45, 0]
click at [176, 154] on div "Timing Indicator" at bounding box center [401, 153] width 581 height 7
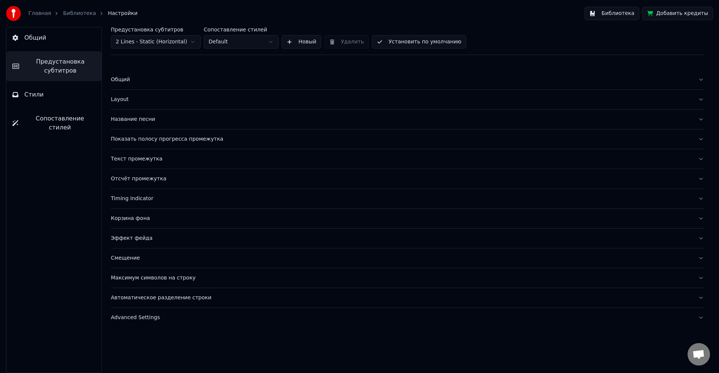
scroll to position [0, 0]
click at [152, 261] on div "Смещение" at bounding box center [401, 258] width 581 height 7
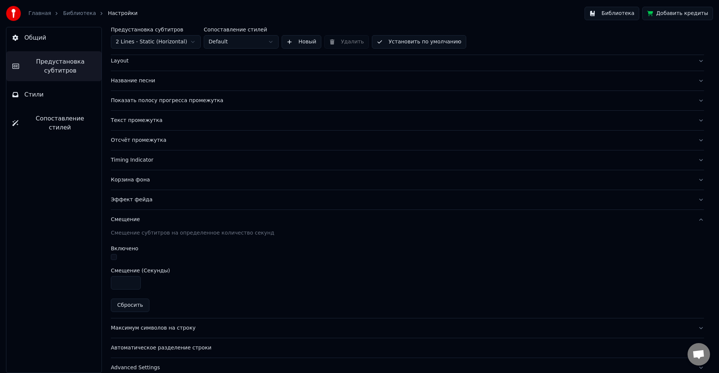
scroll to position [49, 0]
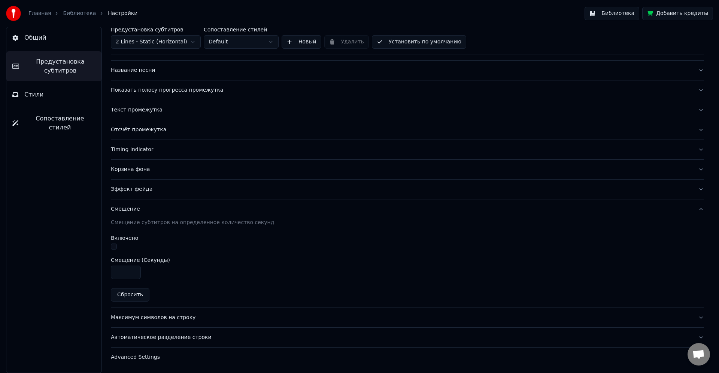
click at [168, 191] on div "Эффект фейда" at bounding box center [401, 189] width 581 height 7
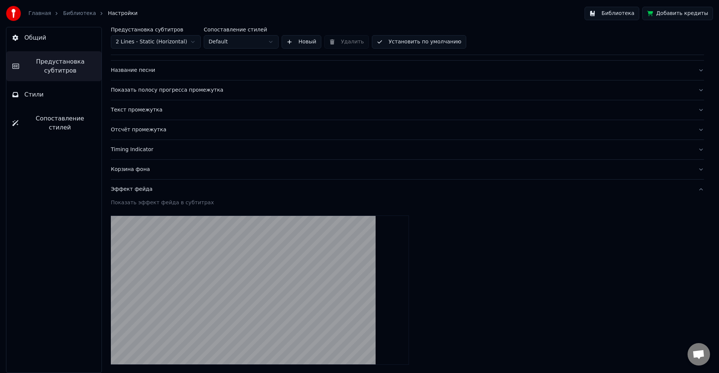
click at [168, 191] on div "Эффект фейда" at bounding box center [401, 189] width 581 height 7
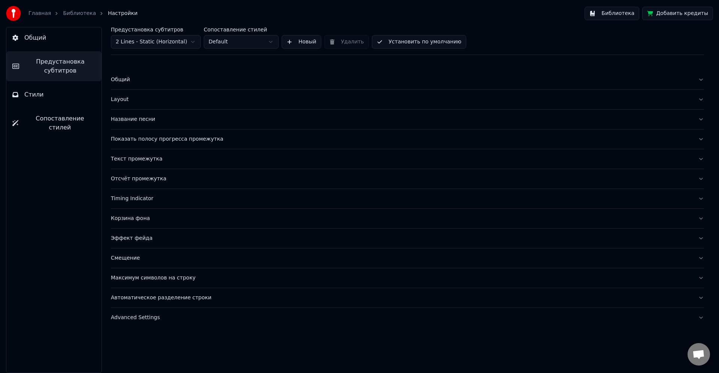
click at [156, 241] on div "Эффект фейда" at bounding box center [401, 238] width 581 height 7
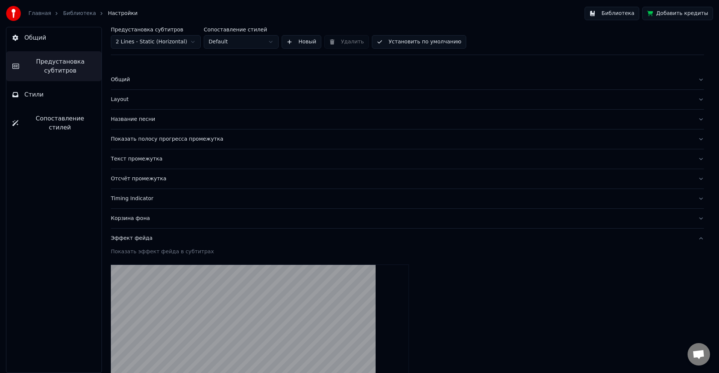
click at [156, 237] on div "Эффект фейда" at bounding box center [401, 238] width 581 height 7
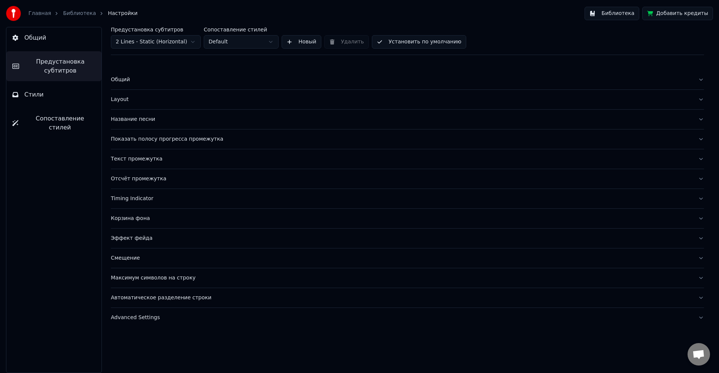
click at [147, 258] on div "Смещение" at bounding box center [401, 258] width 581 height 7
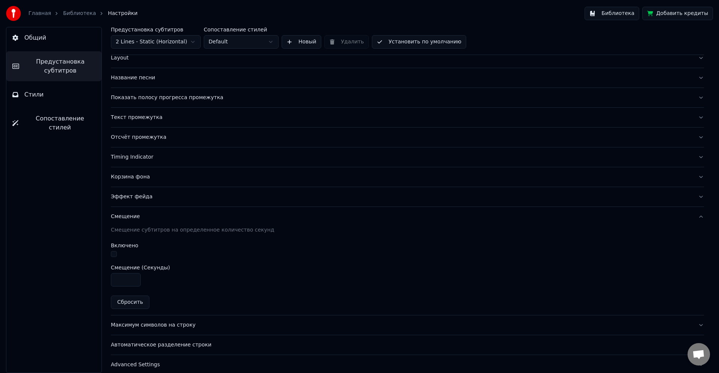
scroll to position [45, 0]
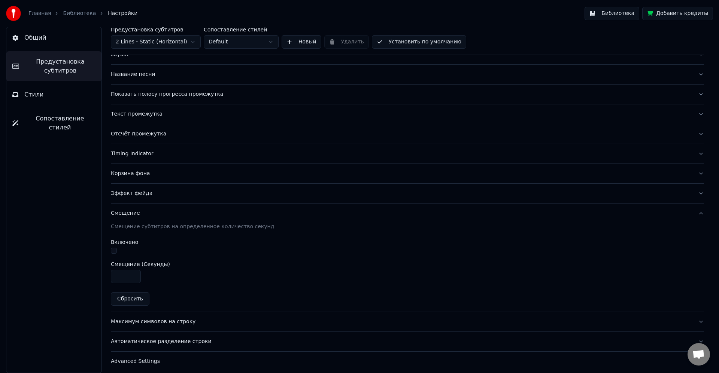
click at [155, 209] on button "Смещение" at bounding box center [407, 213] width 593 height 19
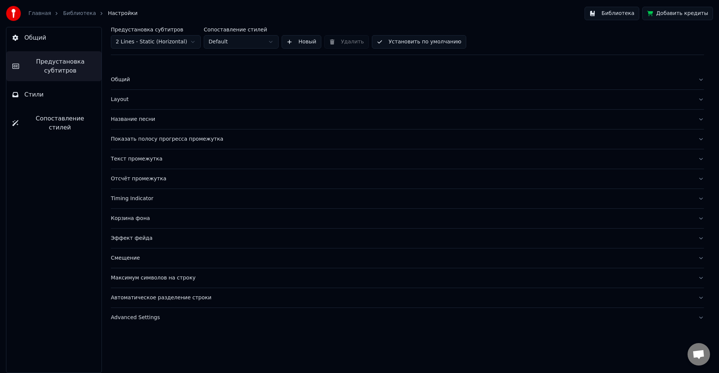
click at [176, 281] on div "Максимум символов на строку" at bounding box center [401, 277] width 581 height 7
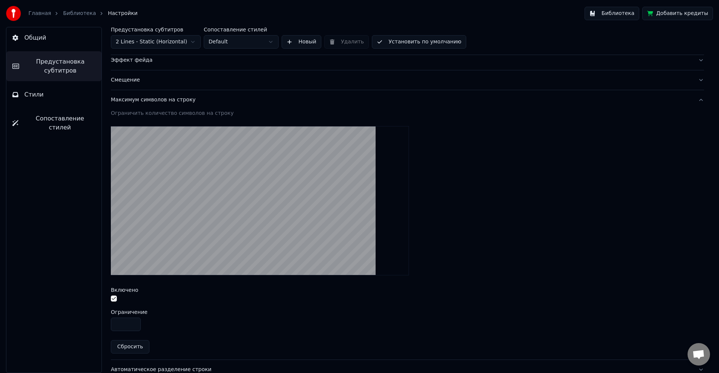
scroll to position [180, 0]
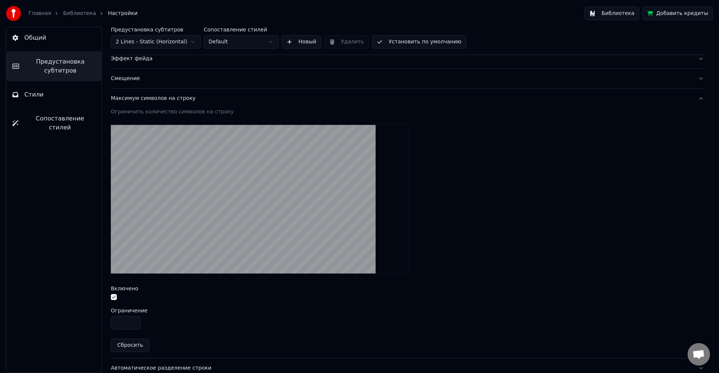
click at [134, 322] on input "**" at bounding box center [126, 322] width 30 height 13
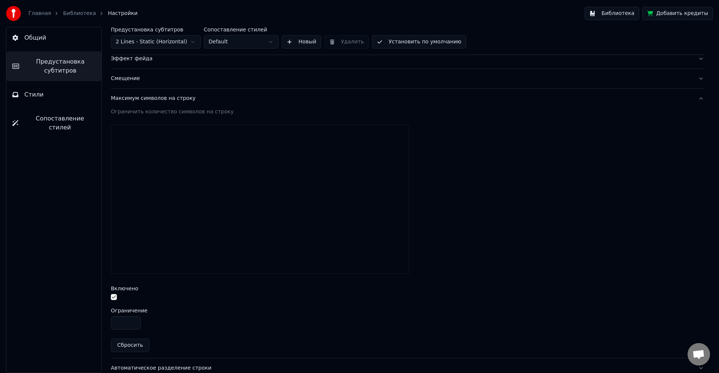
click at [134, 322] on input "**" at bounding box center [126, 322] width 30 height 13
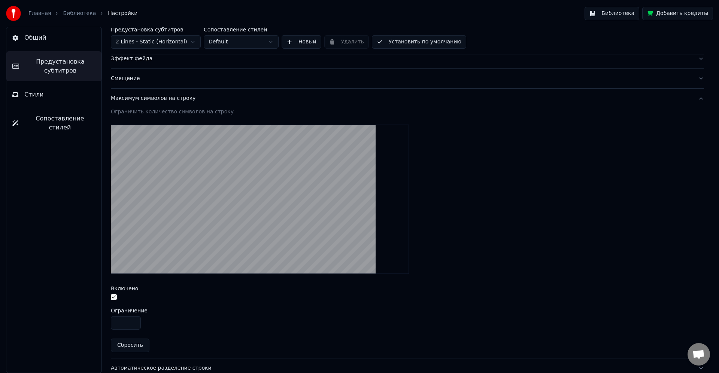
click at [134, 322] on input "**" at bounding box center [126, 322] width 30 height 13
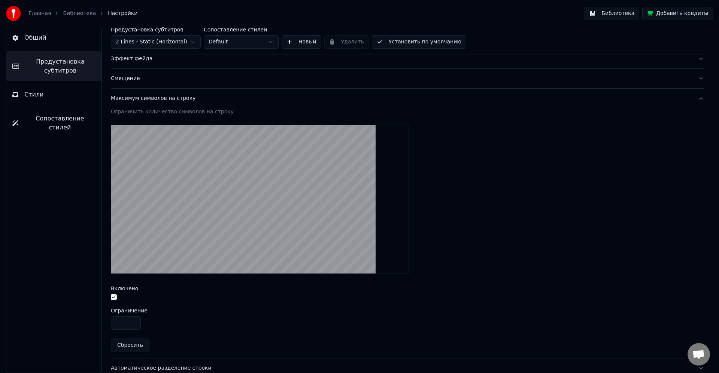
click at [134, 322] on input "**" at bounding box center [126, 322] width 30 height 13
type input "**"
click at [134, 322] on input "**" at bounding box center [126, 322] width 30 height 13
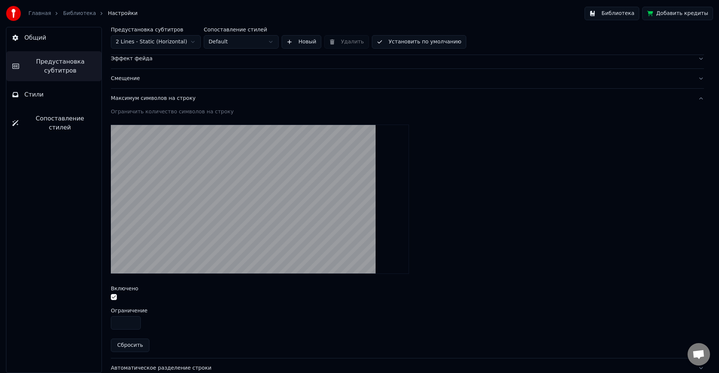
click at [196, 308] on div "Ограничение" at bounding box center [407, 310] width 593 height 5
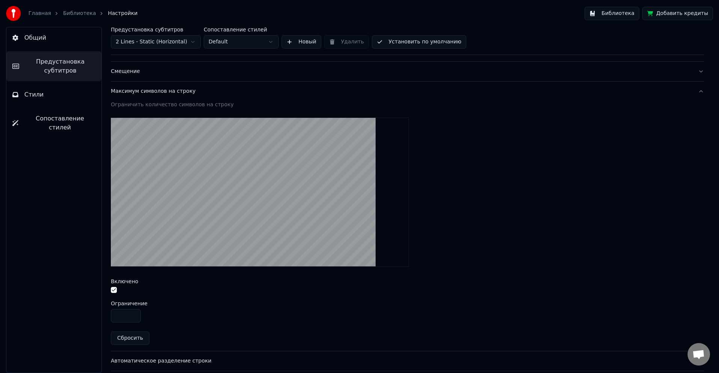
scroll to position [210, 0]
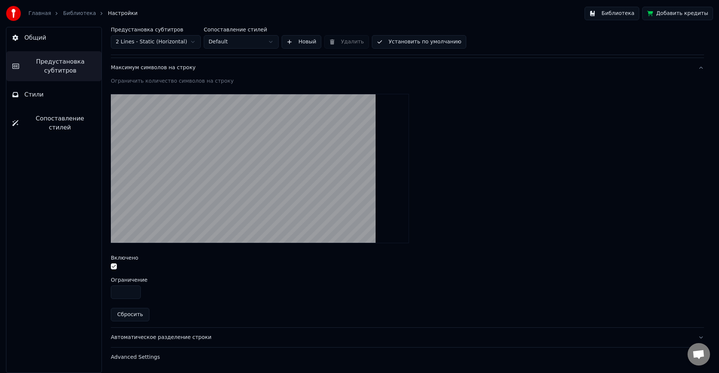
click at [206, 336] on div "Автоматическое разделение строки" at bounding box center [401, 337] width 581 height 7
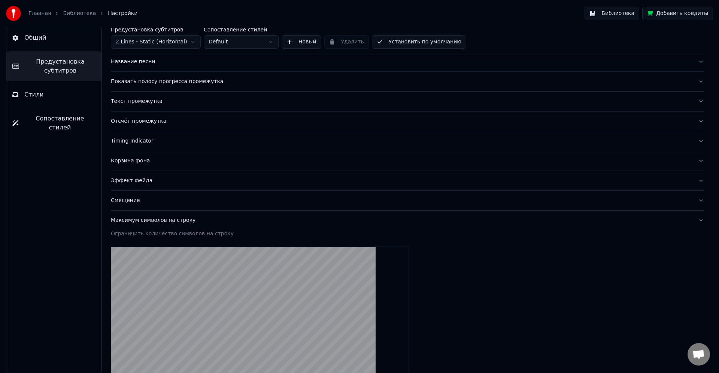
scroll to position [49, 0]
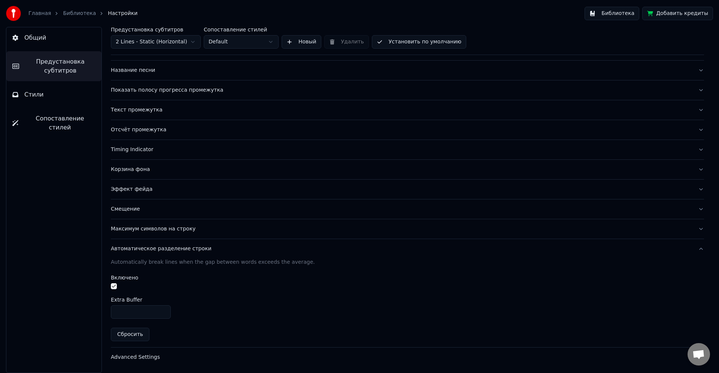
click at [152, 360] on div "Advanced Settings" at bounding box center [401, 357] width 581 height 7
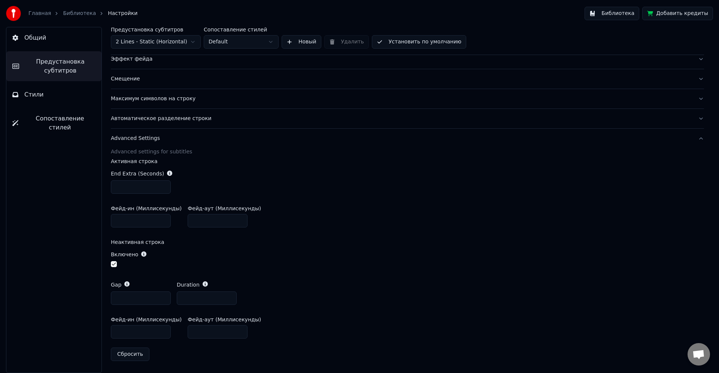
scroll to position [0, 0]
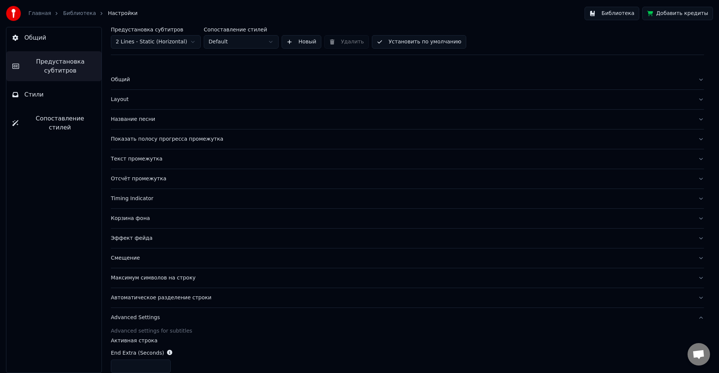
click at [66, 119] on span "Сопоставление стилей" at bounding box center [59, 123] width 71 height 18
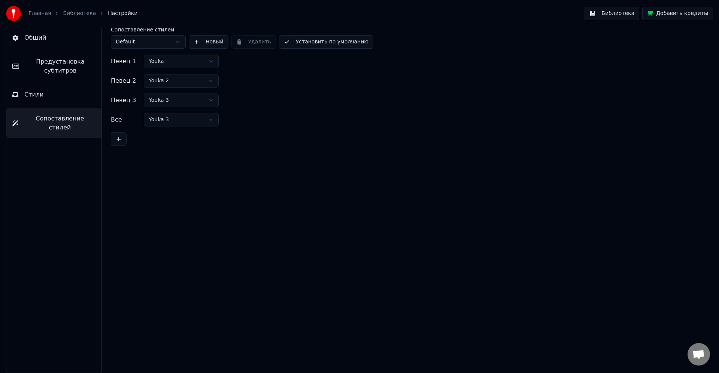
click at [59, 98] on button "Стили" at bounding box center [53, 94] width 95 height 21
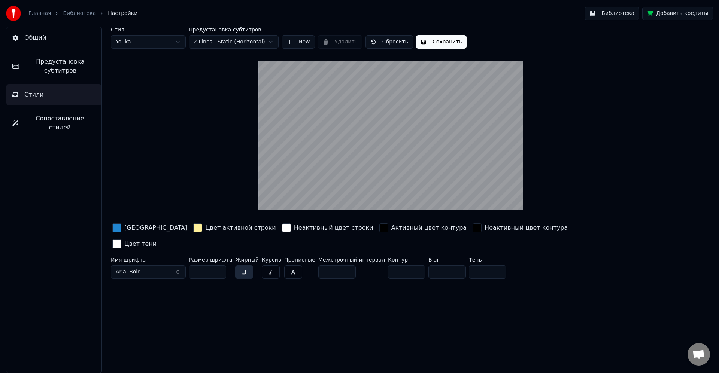
click at [165, 45] on html "Главная Библиотека Настройки Библиотека Добавить кредиты Общий Предустановка су…" at bounding box center [359, 186] width 719 height 373
click at [156, 42] on html "Главная Библиотека Настройки Библиотека Добавить кредиты Общий Предустановка су…" at bounding box center [359, 186] width 719 height 373
click at [149, 43] on html "Главная Библиотека Настройки Библиотека Добавить кредиты Общий Предустановка су…" at bounding box center [359, 186] width 719 height 373
click at [134, 39] on html "Главная Библиотека Настройки Библиотека Добавить кредиты Общий Предустановка су…" at bounding box center [359, 186] width 719 height 373
click at [73, 113] on button "Сопоставление стилей" at bounding box center [53, 123] width 95 height 30
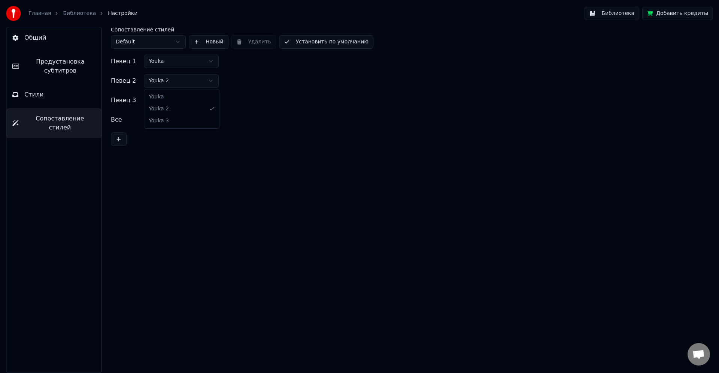
click at [159, 81] on html "Главная Библиотека Настройки Библиотека Добавить кредиты Общий Предустановка су…" at bounding box center [359, 186] width 719 height 373
click at [89, 98] on button "Стили" at bounding box center [53, 94] width 95 height 21
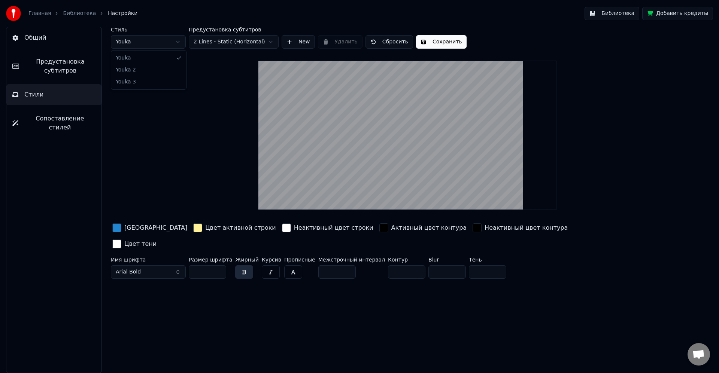
click at [167, 46] on html "Главная Библиотека Настройки Библиотека Добавить кредиты Общий Предустановка су…" at bounding box center [359, 186] width 719 height 373
click at [229, 44] on html "Главная Библиотека Настройки Библиотека Добавить кредиты Общий Предустановка су…" at bounding box center [359, 186] width 719 height 373
click at [155, 45] on html "Главная Библиотека Настройки Библиотека Добавить кредиты Общий Предустановка су…" at bounding box center [359, 186] width 719 height 373
click at [155, 46] on html "Главная Библиотека Настройки Библиотека Добавить кредиты Общий Предустановка су…" at bounding box center [359, 186] width 719 height 373
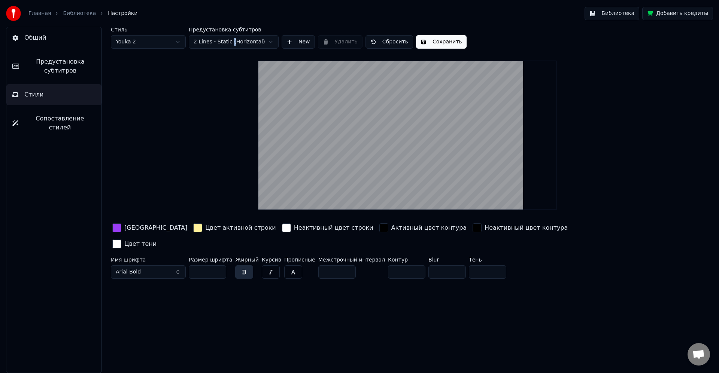
click at [158, 43] on html "Главная Библиотека Настройки Библиотека Добавить кредиты Общий Предустановка су…" at bounding box center [359, 186] width 719 height 373
click at [57, 113] on button "Сопоставление стилей" at bounding box center [53, 123] width 95 height 30
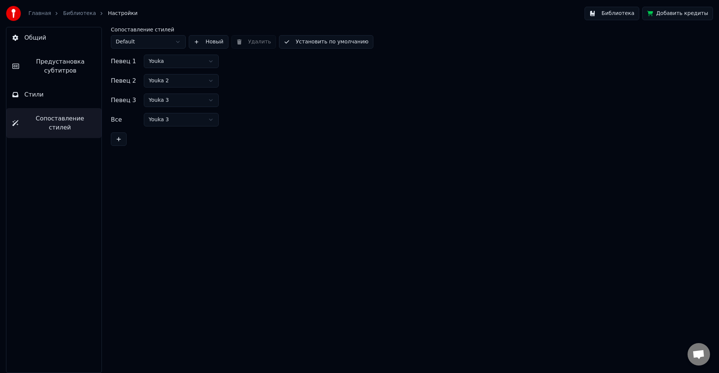
click at [161, 81] on html "Главная Библиотека Настройки Библиотека Добавить кредиты Общий Предустановка су…" at bounding box center [359, 186] width 719 height 373
click at [182, 84] on html "Главная Библиотека Настройки Библиотека Добавить кредиты Общий Предустановка су…" at bounding box center [359, 186] width 719 height 373
click at [301, 97] on html "Главная Библиотека Настройки Библиотека Добавить кредиты Общий Предустановка су…" at bounding box center [359, 186] width 719 height 373
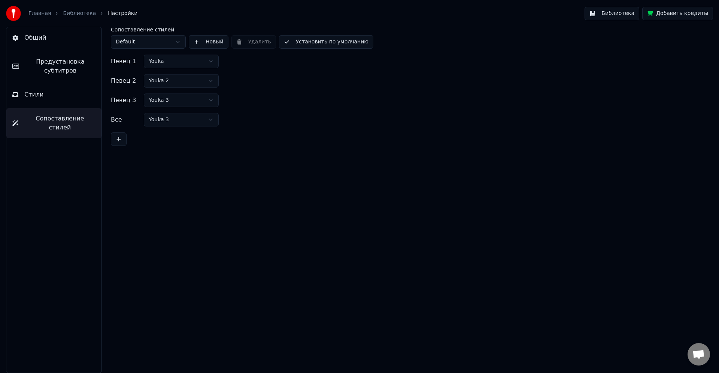
drag, startPoint x: 153, startPoint y: 53, endPoint x: 162, endPoint y: 38, distance: 17.7
click at [153, 52] on div "Сопоставление стилей Default Новый Удалить Установить по умолчанию Певец 1 [PER…" at bounding box center [407, 86] width 593 height 119
click at [162, 38] on html "Главная Библиотека Настройки Библиотека Добавить кредиты Общий Предустановка су…" at bounding box center [359, 186] width 719 height 373
click at [162, 37] on html "Главная Библиотека Настройки Библиотека Добавить кредиты Общий Предустановка су…" at bounding box center [359, 186] width 719 height 373
click at [190, 167] on div "Сопоставление стилей Default Новый Удалить Установить по умолчанию Певец 1 [PER…" at bounding box center [407, 200] width 623 height 346
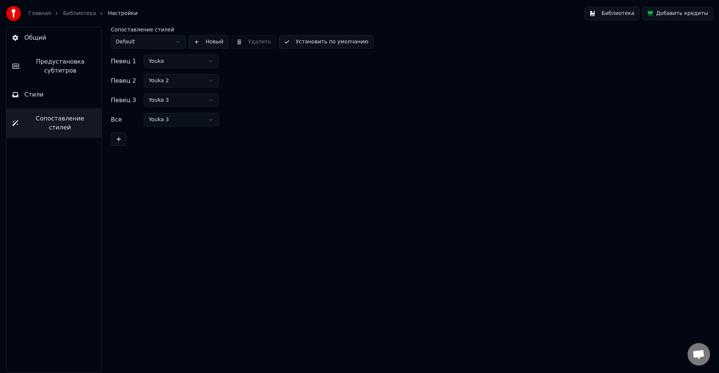
click at [67, 12] on link "Библиотека" at bounding box center [79, 13] width 33 height 7
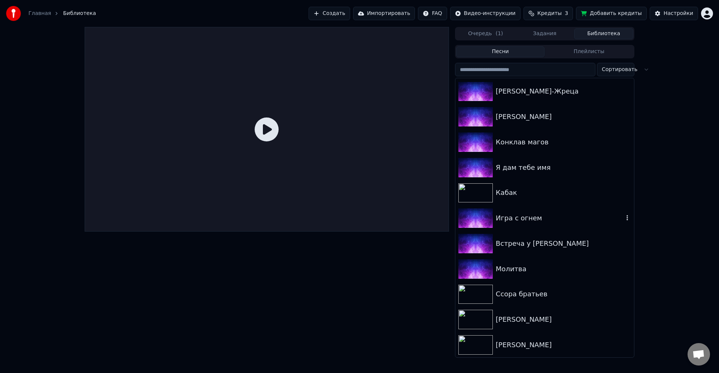
scroll to position [661, 0]
click at [523, 317] on div "[PERSON_NAME]" at bounding box center [560, 319] width 128 height 10
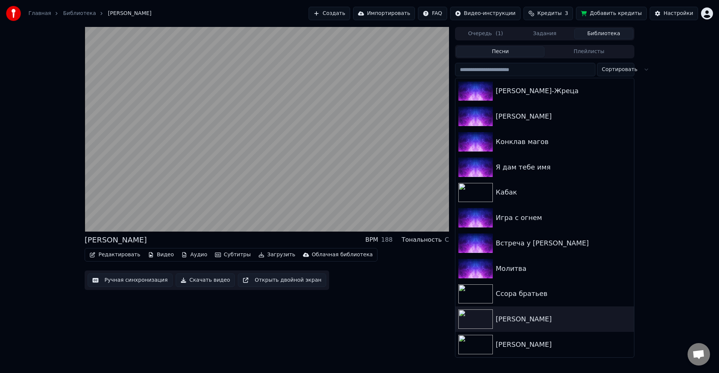
click at [201, 168] on video at bounding box center [267, 129] width 364 height 205
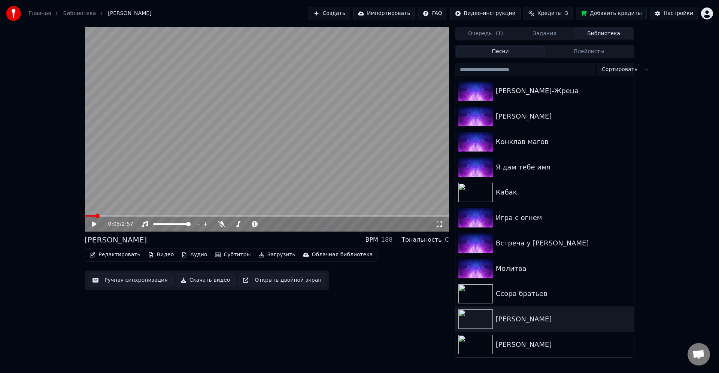
click at [63, 16] on link "Библиотека" at bounding box center [79, 13] width 33 height 7
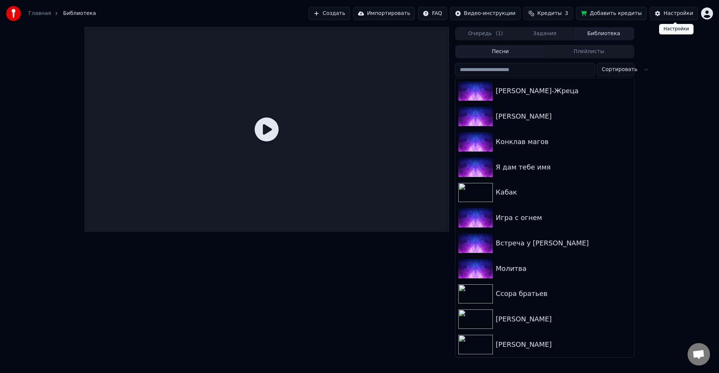
click at [686, 17] on div "Настройки" at bounding box center [678, 13] width 30 height 7
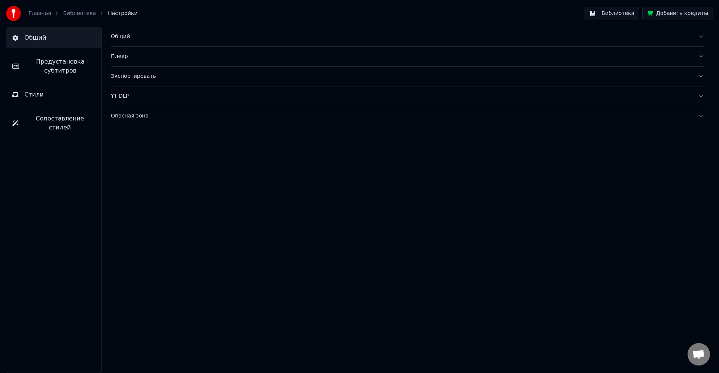
click at [126, 37] on div "Общий" at bounding box center [401, 36] width 581 height 7
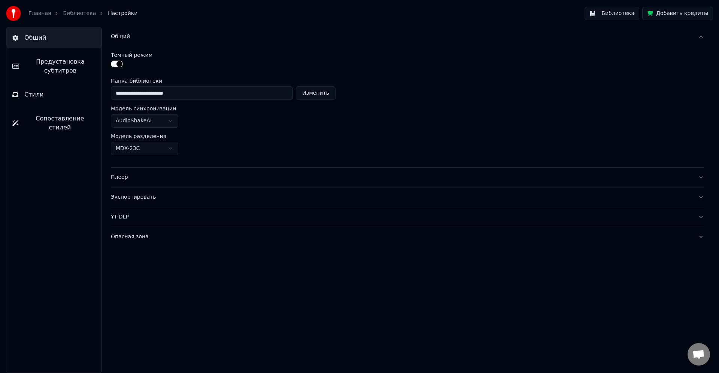
click at [153, 239] on div "Опасная зона" at bounding box center [401, 236] width 581 height 7
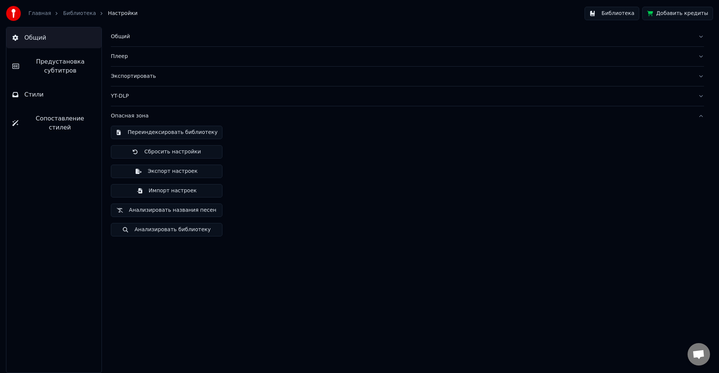
click at [175, 73] on div "Экспортировать" at bounding box center [401, 76] width 581 height 7
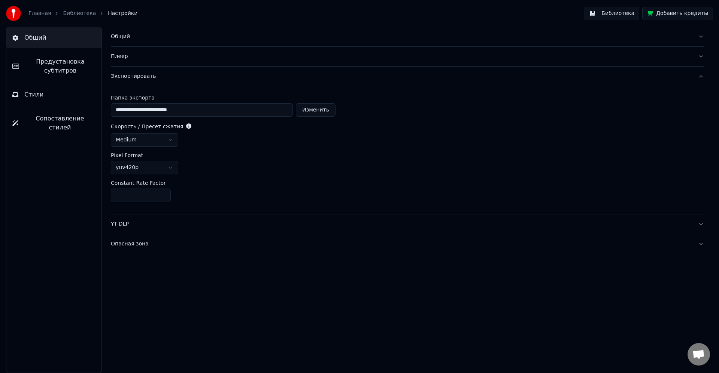
click at [166, 58] on div "Плеер" at bounding box center [401, 56] width 581 height 7
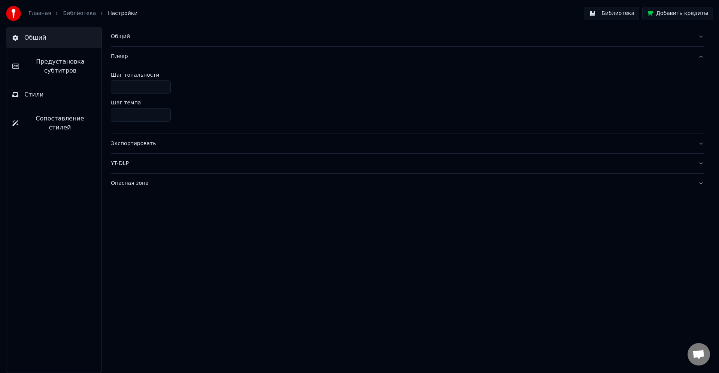
click at [156, 33] on div "Общий" at bounding box center [401, 36] width 581 height 7
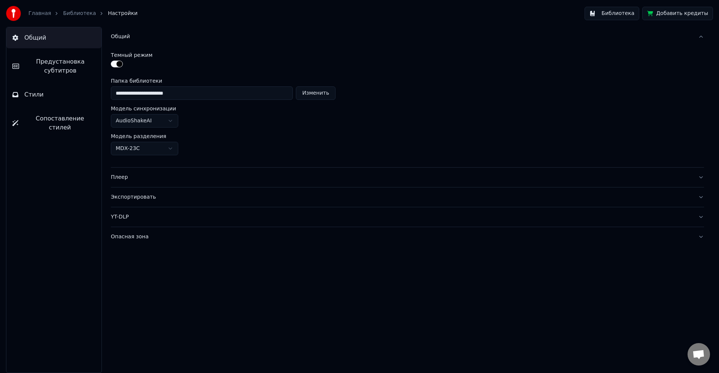
click at [69, 67] on span "Предустановка субтитров" at bounding box center [60, 66] width 70 height 18
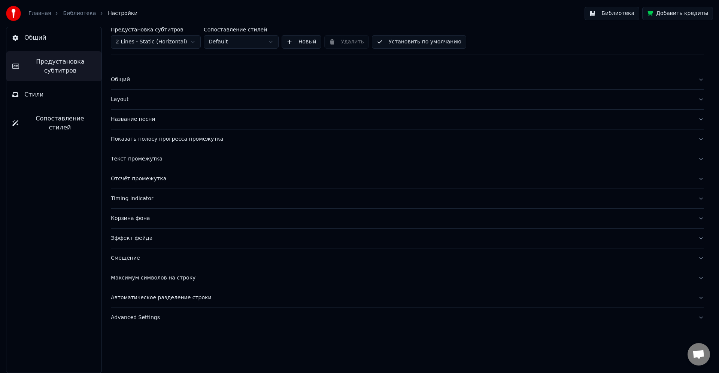
click at [175, 123] on div "Название песни" at bounding box center [401, 119] width 581 height 7
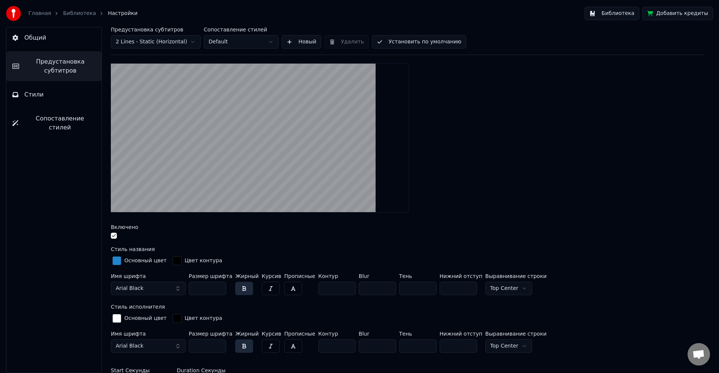
scroll to position [90, 0]
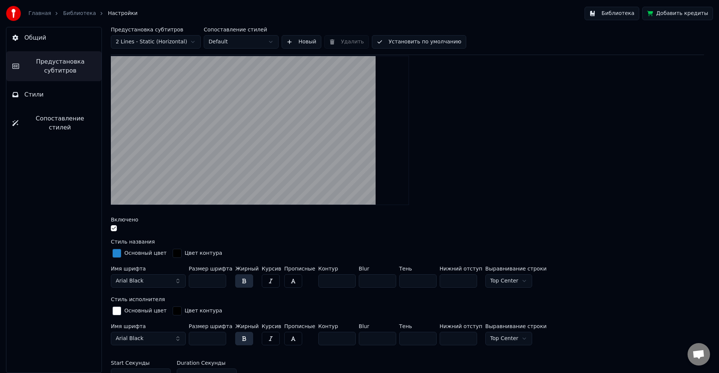
click at [499, 282] on html "Главная Библиотека Настройки Библиотека Добавить кредиты Общий Предустановка су…" at bounding box center [359, 186] width 719 height 373
click at [460, 280] on input "***" at bounding box center [457, 280] width 37 height 13
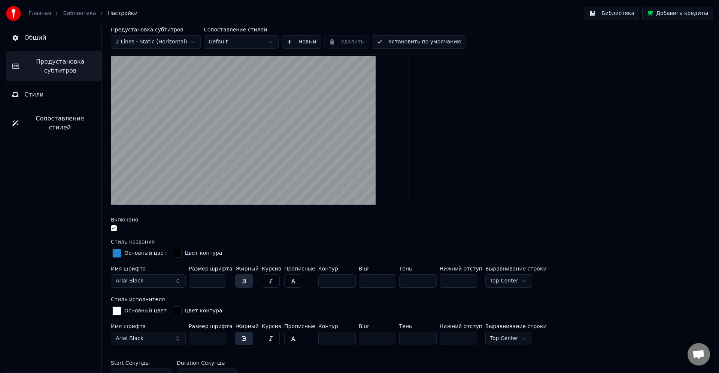
click at [460, 280] on input "***" at bounding box center [457, 280] width 37 height 13
click at [450, 281] on input "***" at bounding box center [457, 280] width 37 height 13
type input "*"
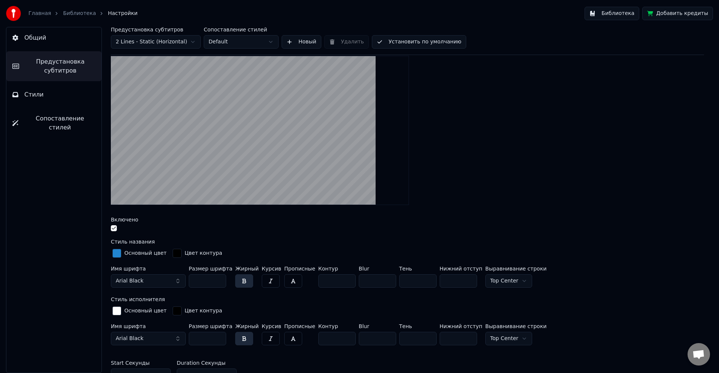
type input "*"
click at [509, 284] on html "Главная Библиотека Настройки Библиотека Добавить кредиты Общий Предустановка су…" at bounding box center [359, 186] width 719 height 373
click at [450, 275] on input "number" at bounding box center [457, 280] width 37 height 13
click at [447, 281] on input "number" at bounding box center [457, 280] width 37 height 13
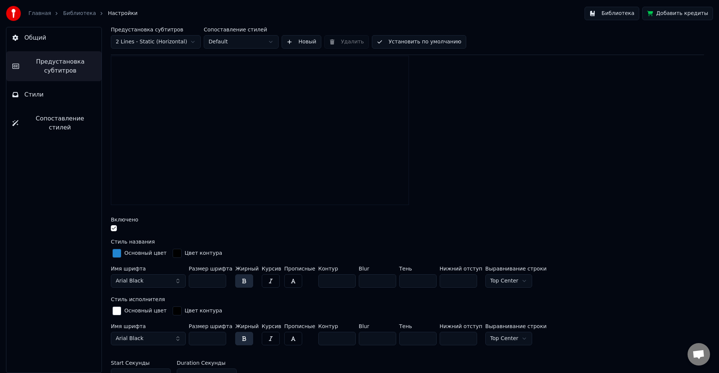
type input "*"
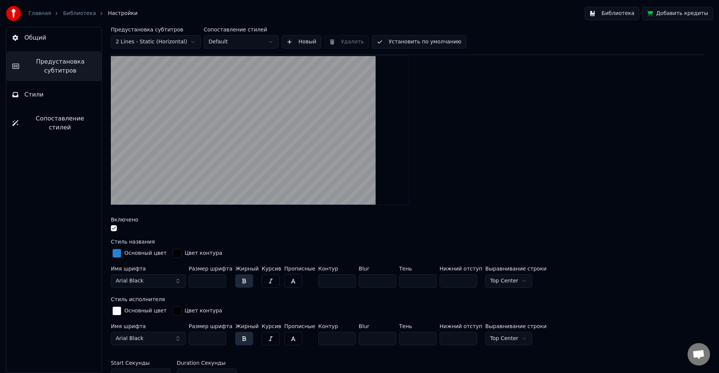
type input "***"
click at [420, 205] on div at bounding box center [407, 130] width 593 height 161
click at [74, 12] on link "Библиотека" at bounding box center [79, 13] width 33 height 7
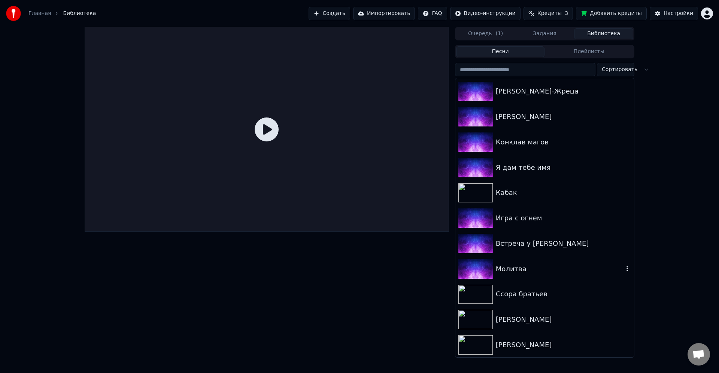
scroll to position [661, 0]
click at [541, 345] on div "[PERSON_NAME]" at bounding box center [560, 345] width 128 height 10
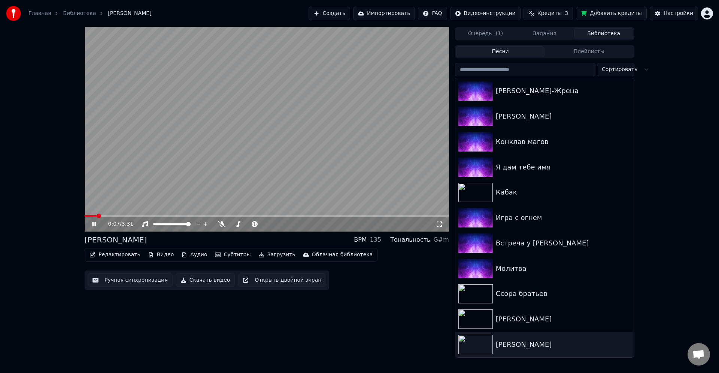
click at [250, 190] on video at bounding box center [267, 129] width 364 height 205
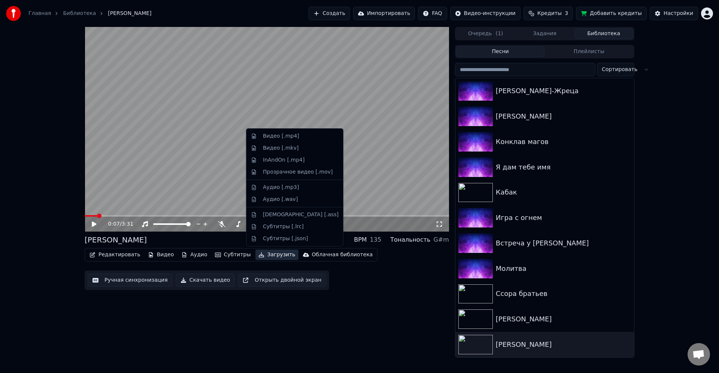
click at [268, 256] on button "Загрузить" at bounding box center [276, 255] width 43 height 10
click at [283, 137] on div "Видео [.mp4]" at bounding box center [281, 136] width 36 height 7
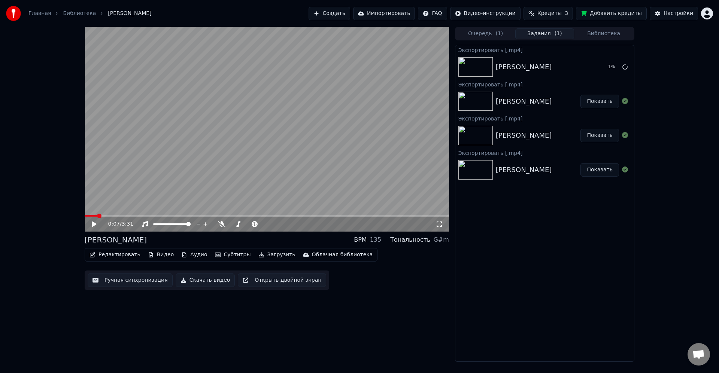
click at [599, 36] on button "Библиотека" at bounding box center [603, 33] width 59 height 11
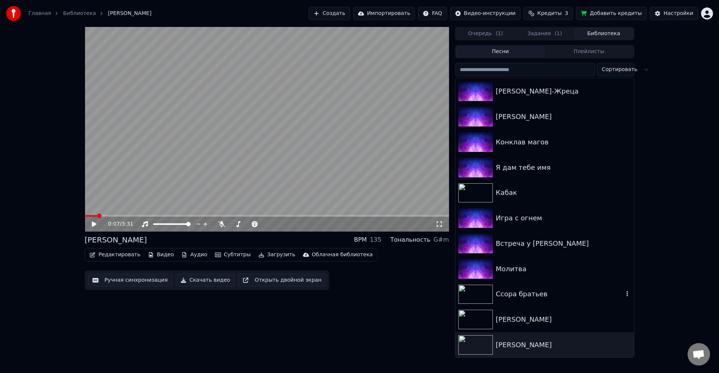
scroll to position [661, 0]
click at [531, 319] on div "[PERSON_NAME]" at bounding box center [560, 319] width 128 height 10
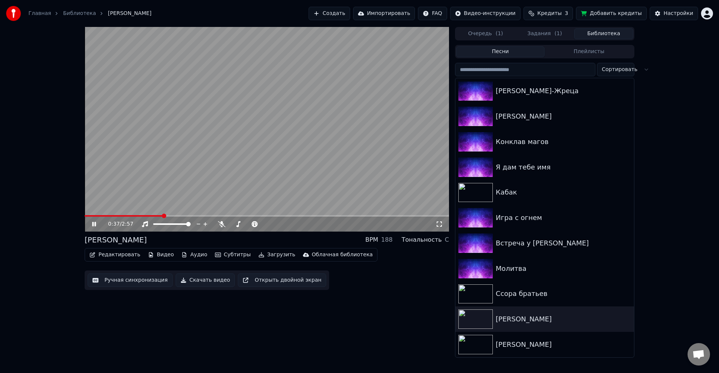
click at [168, 215] on div "0:37 / 2:57" at bounding box center [267, 129] width 364 height 205
click at [170, 216] on span at bounding box center [267, 215] width 364 height 1
click at [195, 204] on video at bounding box center [267, 129] width 364 height 205
click at [177, 216] on span at bounding box center [267, 215] width 364 height 1
click at [181, 215] on span at bounding box center [267, 215] width 364 height 1
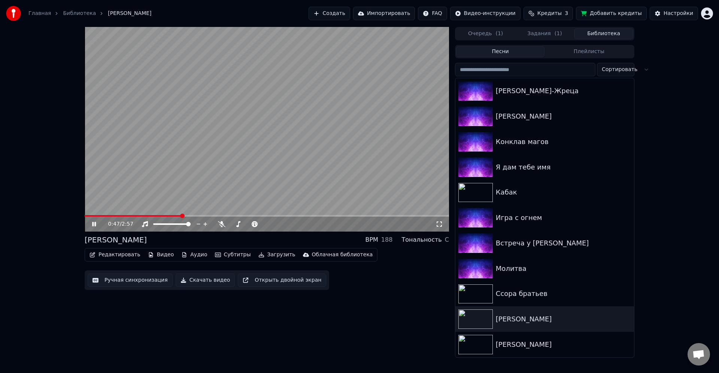
click at [189, 216] on span at bounding box center [267, 215] width 364 height 1
click at [198, 216] on span at bounding box center [267, 215] width 364 height 1
click at [220, 216] on span at bounding box center [267, 215] width 364 height 1
click at [243, 167] on video at bounding box center [267, 129] width 364 height 205
click at [237, 216] on span at bounding box center [267, 215] width 364 height 1
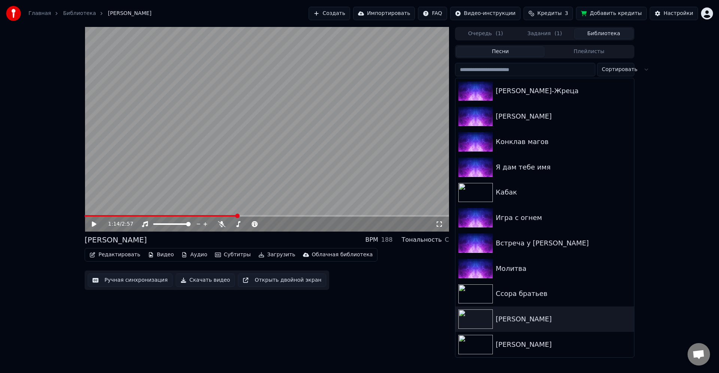
click at [247, 216] on span at bounding box center [267, 215] width 364 height 1
click at [258, 217] on div "1:19 / 2:57" at bounding box center [267, 224] width 364 height 15
click at [264, 215] on span at bounding box center [267, 215] width 364 height 1
click at [253, 215] on span at bounding box center [169, 215] width 169 height 1
click at [244, 215] on video at bounding box center [267, 129] width 364 height 205
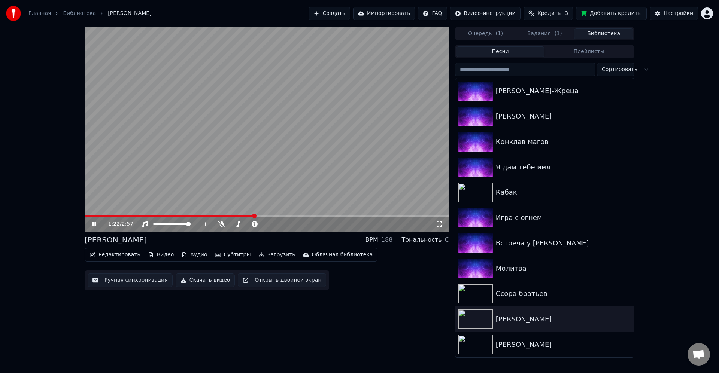
click at [239, 214] on video at bounding box center [267, 129] width 364 height 205
click at [235, 216] on span at bounding box center [170, 215] width 170 height 1
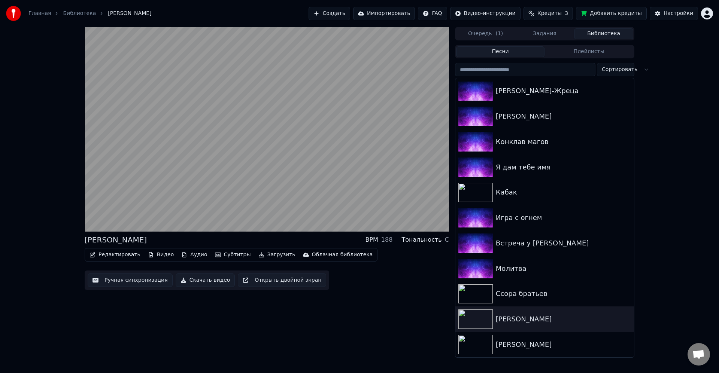
click at [232, 133] on video at bounding box center [267, 129] width 364 height 205
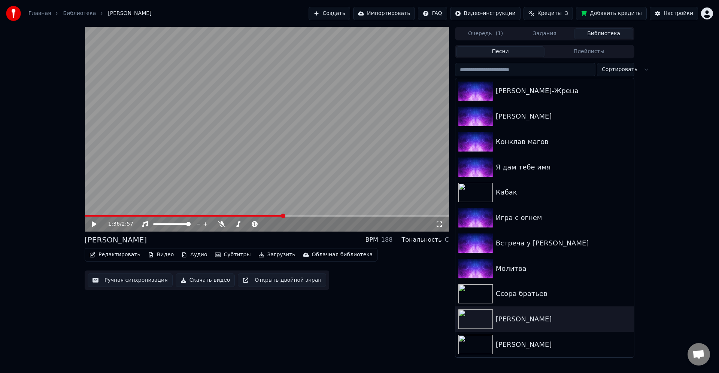
click at [262, 255] on button "Загрузить" at bounding box center [276, 255] width 43 height 10
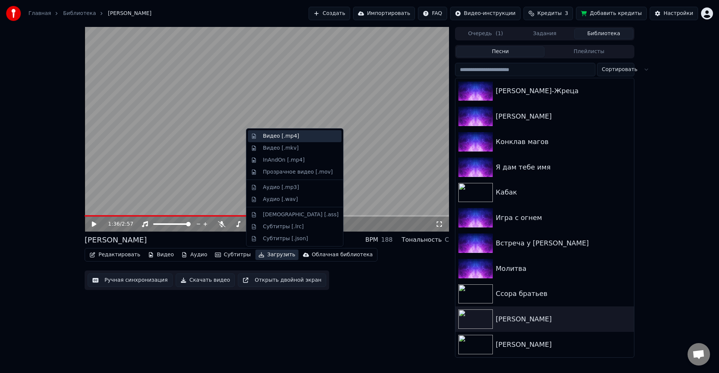
click at [276, 135] on div "Видео [.mp4]" at bounding box center [281, 136] width 36 height 7
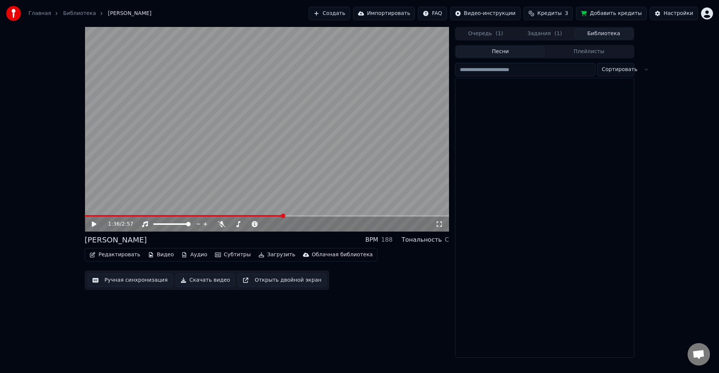
click at [596, 33] on button "Библиотека" at bounding box center [603, 33] width 59 height 11
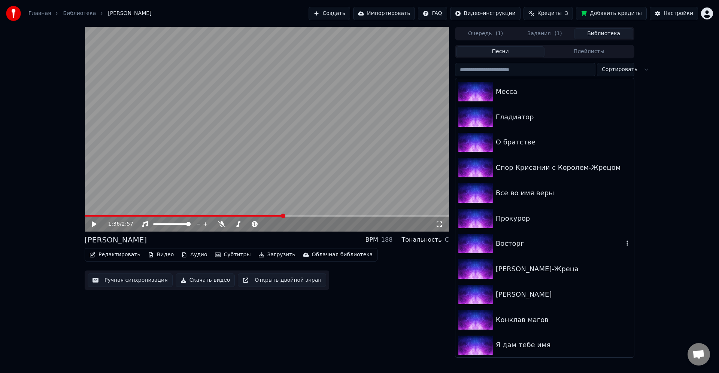
scroll to position [584, 0]
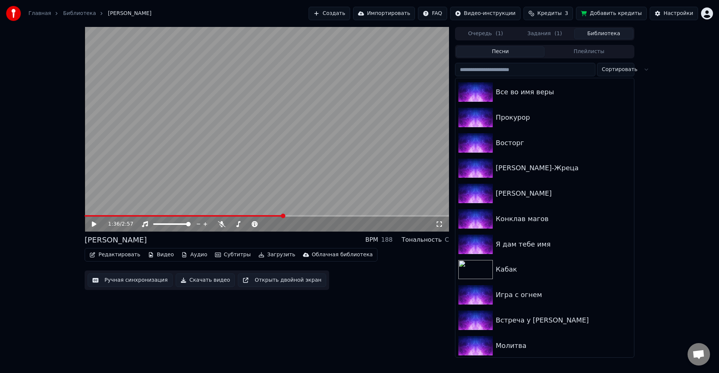
click at [652, 318] on div "1:36 / 2:57 Сон чародея BPM 188 Тональность C Редактировать Видео Аудио Субтитр…" at bounding box center [359, 192] width 719 height 331
click at [541, 33] on button "Задания ( 1 )" at bounding box center [544, 33] width 59 height 11
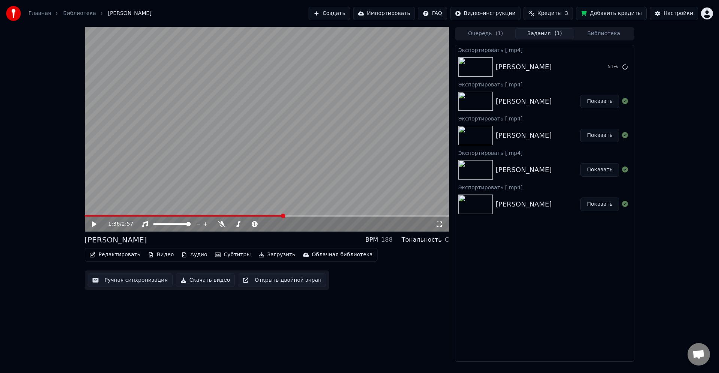
click at [599, 32] on button "Библиотека" at bounding box center [603, 33] width 59 height 11
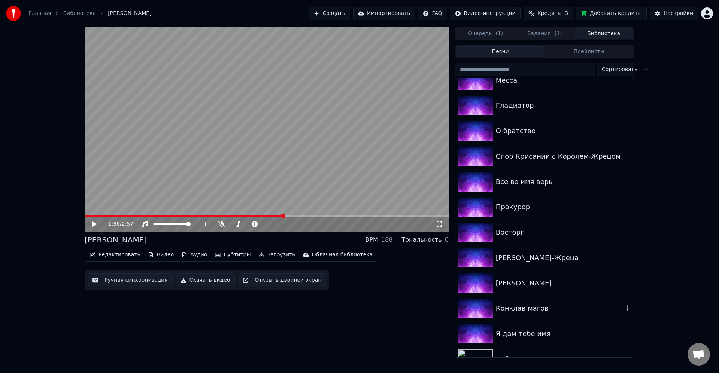
scroll to position [661, 0]
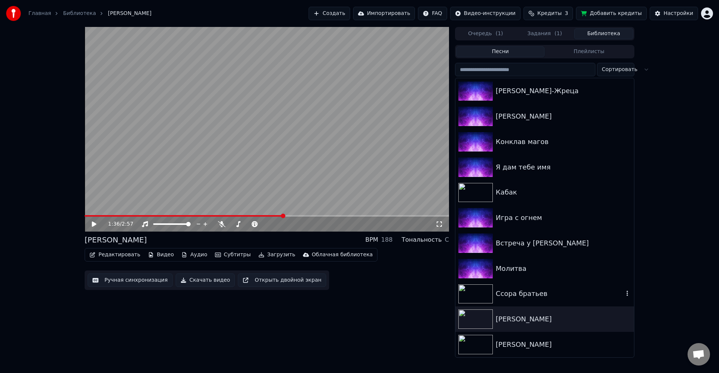
click at [540, 295] on div "Ссора братьев" at bounding box center [560, 294] width 128 height 10
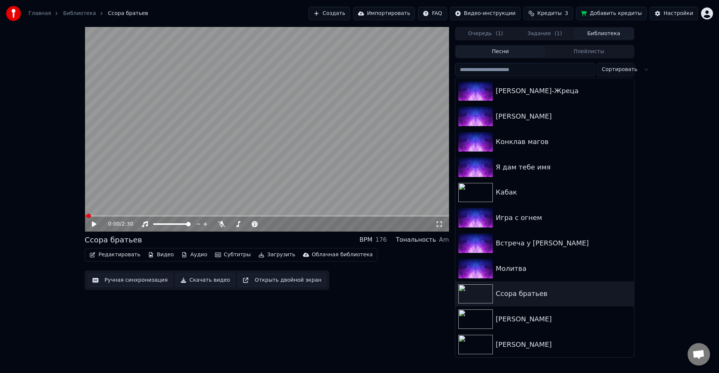
click at [113, 253] on button "Редактировать" at bounding box center [114, 255] width 57 height 10
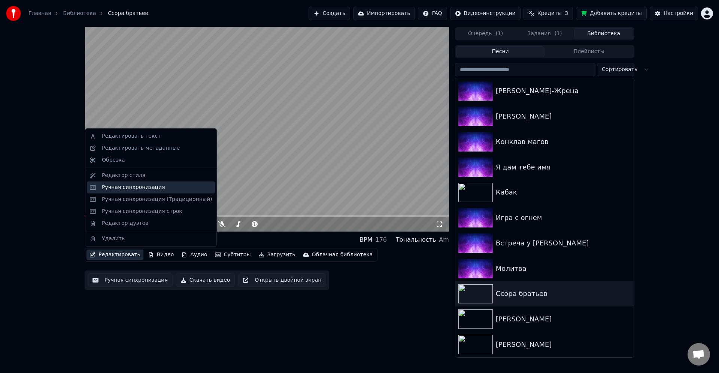
click at [133, 186] on div "Ручная синхронизация" at bounding box center [133, 187] width 63 height 7
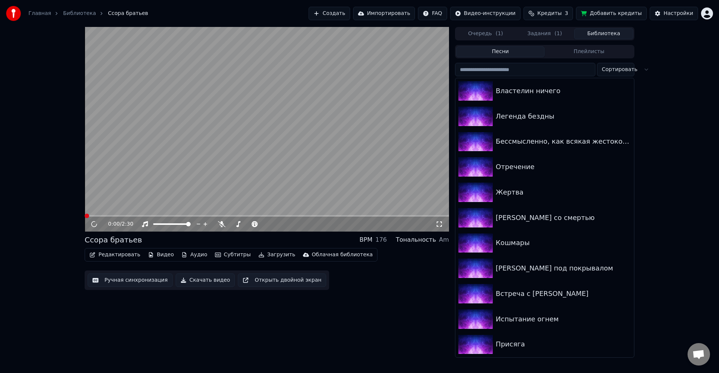
click at [198, 167] on video at bounding box center [267, 129] width 364 height 205
click at [109, 253] on button "Редактировать" at bounding box center [114, 255] width 57 height 10
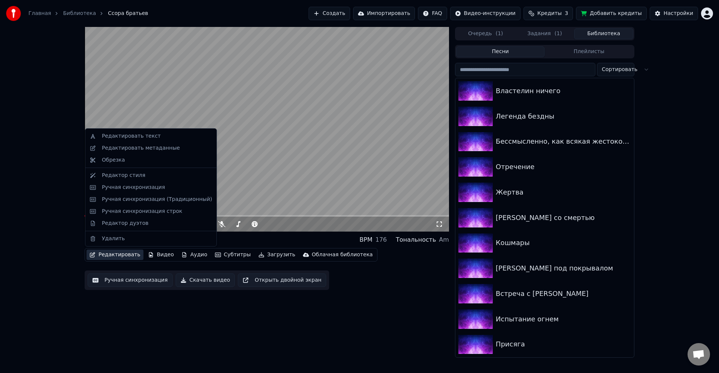
click at [109, 254] on button "Редактировать" at bounding box center [114, 255] width 57 height 10
click at [125, 257] on button "Редактировать" at bounding box center [114, 255] width 57 height 10
click at [146, 185] on div "Ручная синхронизация" at bounding box center [133, 187] width 63 height 7
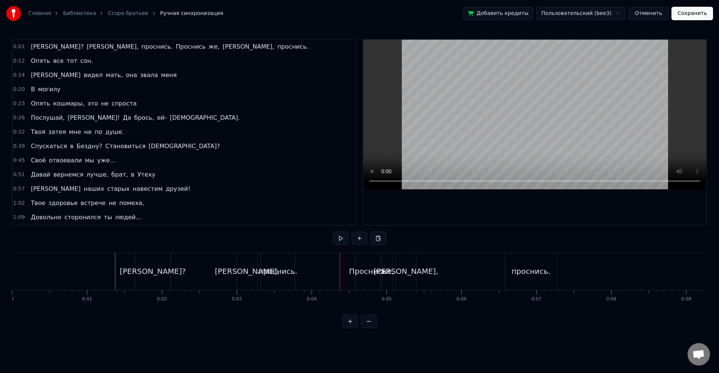
click at [241, 256] on div "[PERSON_NAME]," at bounding box center [247, 271] width 20 height 37
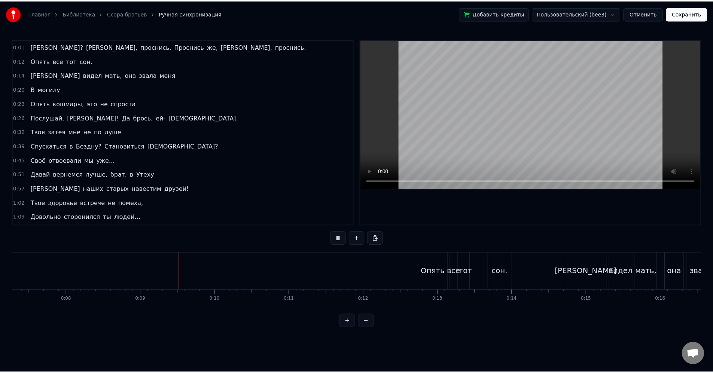
scroll to position [0, 635]
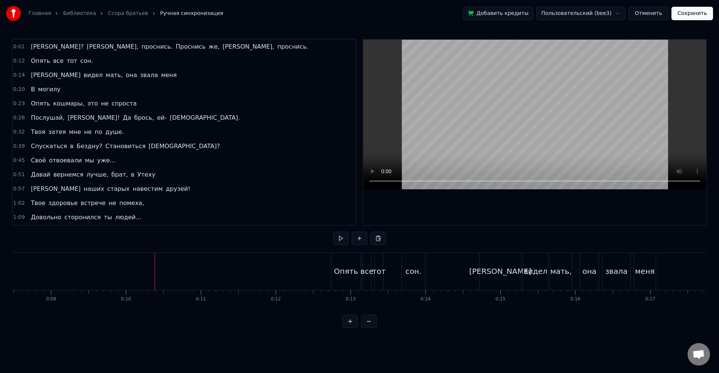
click at [697, 9] on button "Сохранить" at bounding box center [692, 13] width 42 height 13
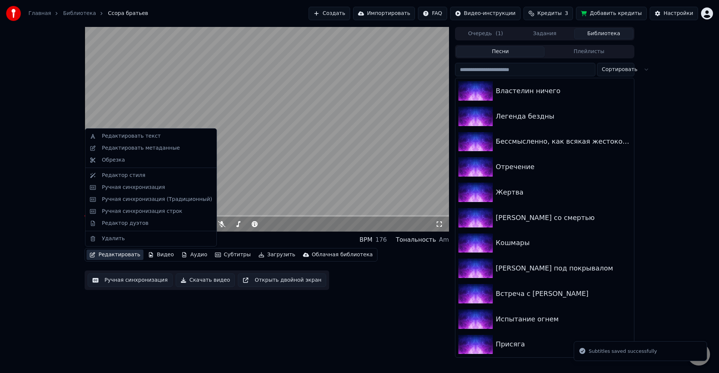
click at [124, 258] on button "Редактировать" at bounding box center [114, 255] width 57 height 10
click at [126, 223] on div "Редактор дуэтов" at bounding box center [125, 223] width 46 height 7
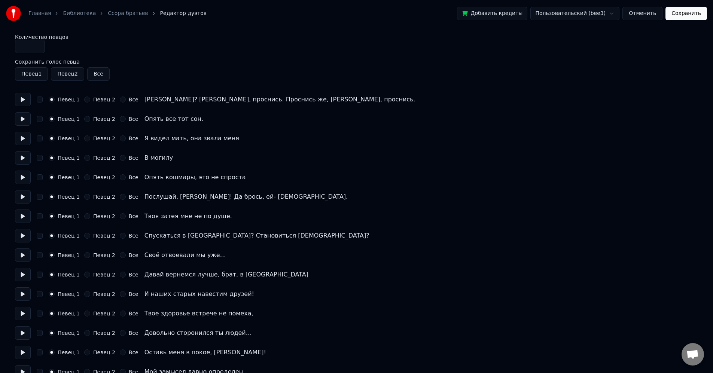
click at [85, 99] on button "Певец 2" at bounding box center [87, 100] width 6 height 6
click at [86, 119] on button "Певец 2" at bounding box center [87, 119] width 6 height 6
click at [88, 137] on button "Певец 2" at bounding box center [87, 139] width 6 height 6
click at [49, 138] on button "Певец 1" at bounding box center [52, 139] width 6 height 6
click at [48, 119] on div "Певец 1 Певец 2 Все Опять все тот сон." at bounding box center [356, 118] width 683 height 13
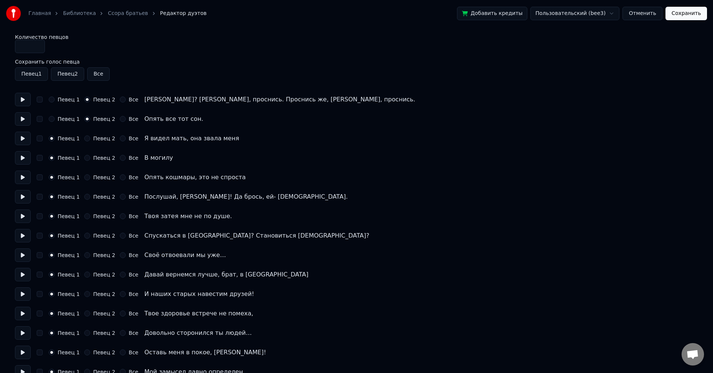
click at [54, 120] on button "Певец 1" at bounding box center [52, 119] width 6 height 6
click at [85, 176] on button "Певец 2" at bounding box center [87, 177] width 6 height 6
click at [86, 200] on button "Певец 2" at bounding box center [87, 197] width 6 height 6
click at [86, 216] on button "Певец 2" at bounding box center [87, 216] width 6 height 6
click at [85, 237] on button "Певец 2" at bounding box center [87, 236] width 6 height 6
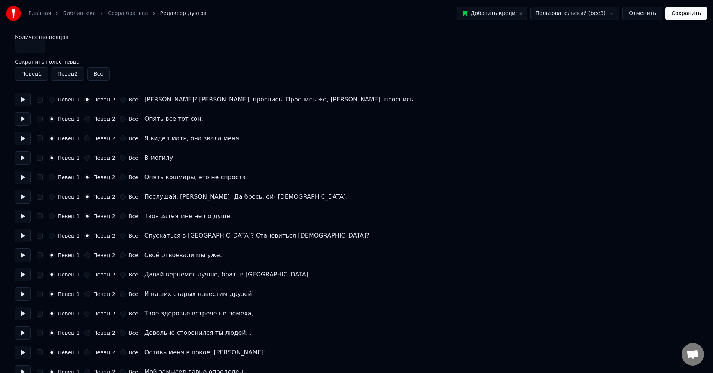
click at [86, 256] on button "Певец 2" at bounding box center [87, 255] width 6 height 6
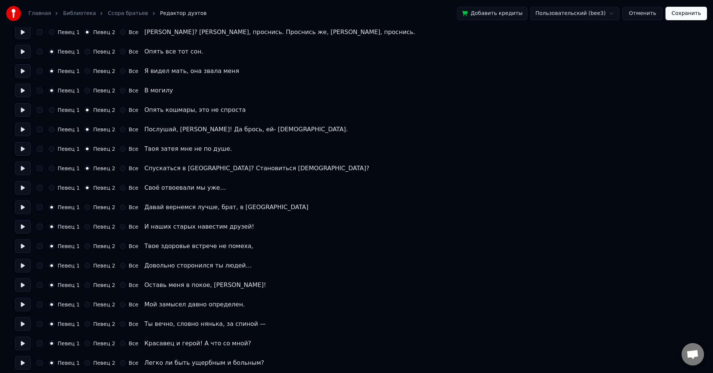
scroll to position [90, 0]
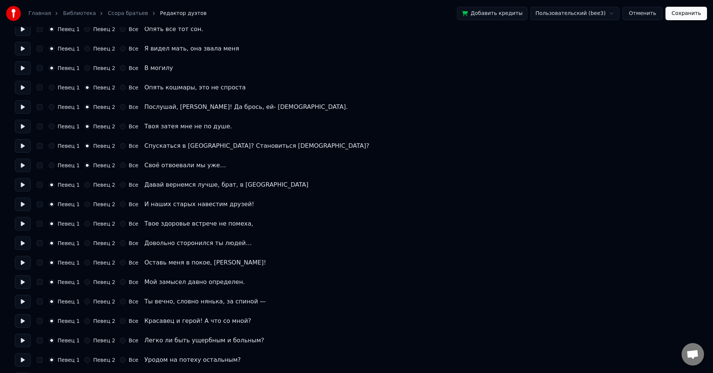
click at [88, 188] on div "Певец 2" at bounding box center [99, 185] width 31 height 6
click at [85, 206] on button "Певец 2" at bounding box center [87, 204] width 6 height 6
click at [85, 222] on button "Певец 2" at bounding box center [87, 224] width 6 height 6
click at [85, 242] on button "Певец 2" at bounding box center [87, 243] width 6 height 6
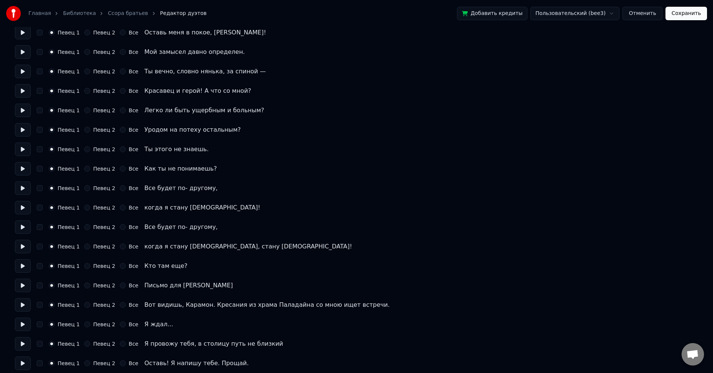
scroll to position [325, 0]
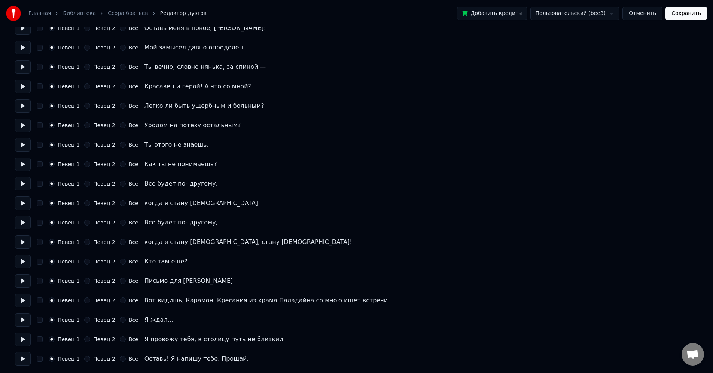
click at [85, 284] on button "Певец 2" at bounding box center [87, 281] width 6 height 6
click at [86, 340] on button "Певец 2" at bounding box center [87, 340] width 6 height 6
click at [690, 15] on button "Сохранить" at bounding box center [687, 13] width 42 height 13
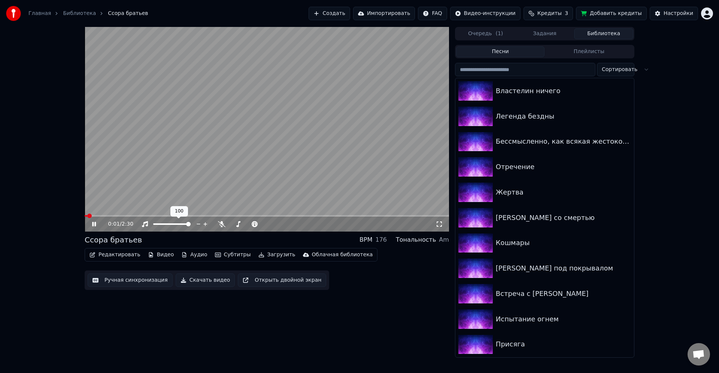
click at [113, 259] on button "Редактировать" at bounding box center [114, 255] width 57 height 10
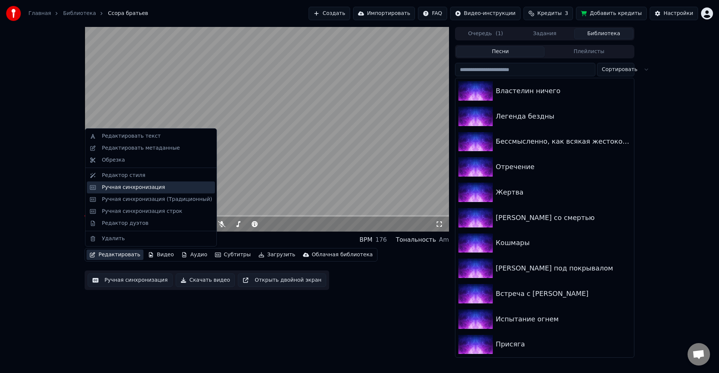
click at [151, 192] on div "Ручная синхронизация" at bounding box center [151, 188] width 128 height 12
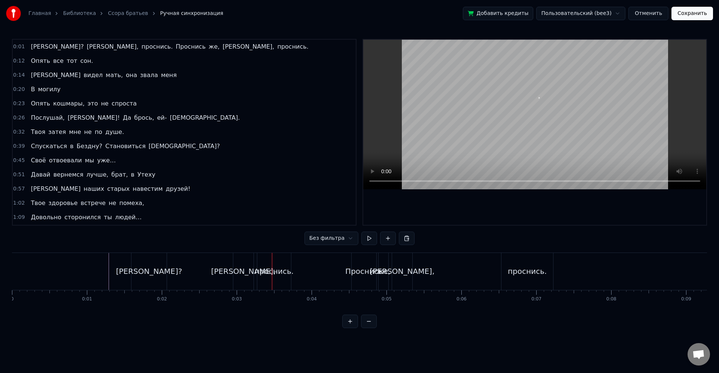
click at [31, 60] on span "Опять" at bounding box center [40, 61] width 21 height 9
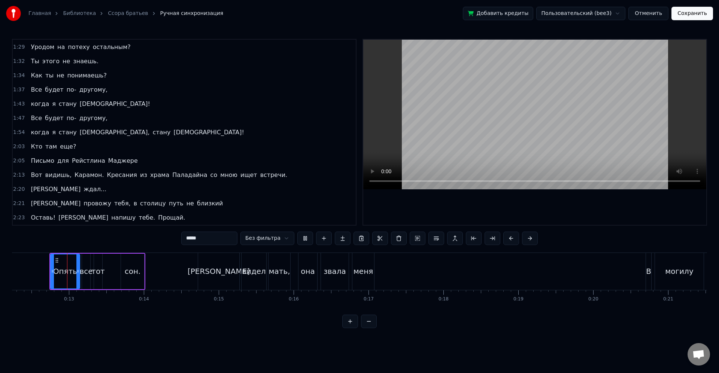
scroll to position [0, 910]
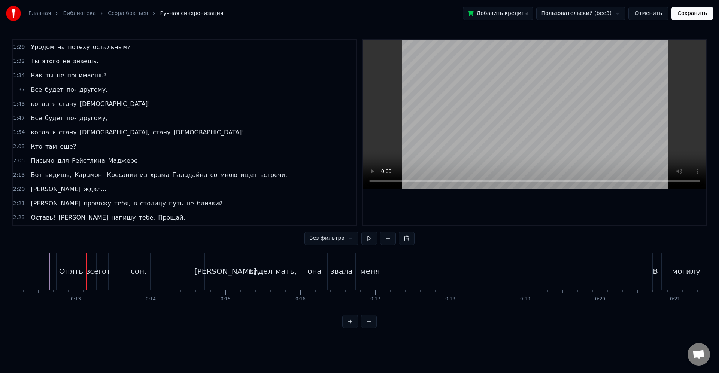
click at [37, 66] on div "Ты этого не знаешь." at bounding box center [65, 61] width 74 height 13
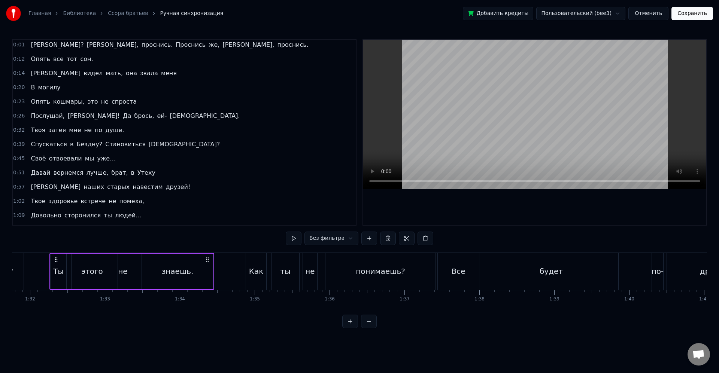
scroll to position [0, 0]
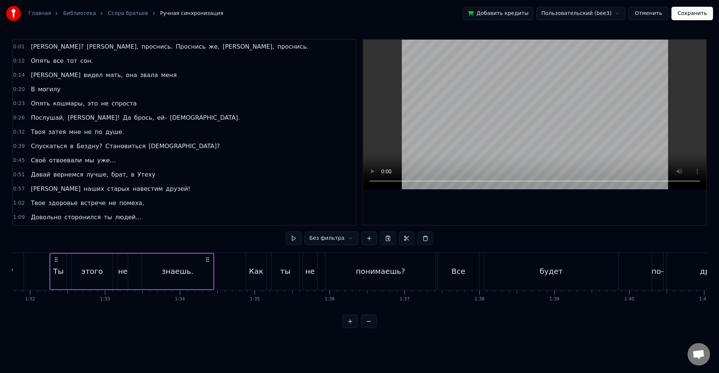
click at [33, 106] on span "Опять" at bounding box center [40, 103] width 21 height 9
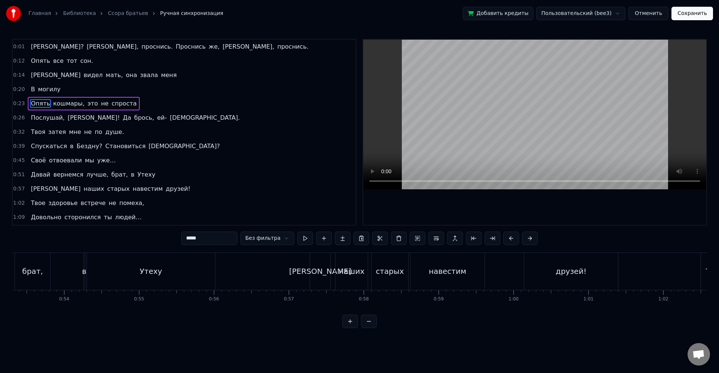
click at [37, 116] on span "Послушай," at bounding box center [47, 117] width 35 height 9
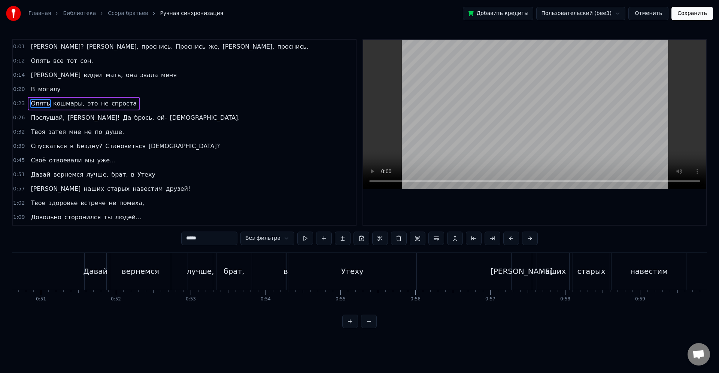
type input "*********"
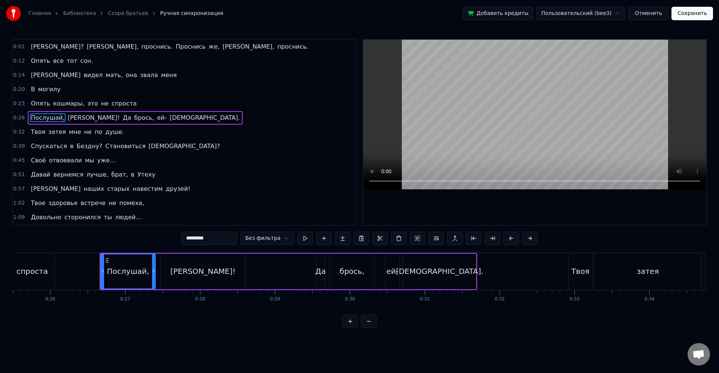
scroll to position [0, 1852]
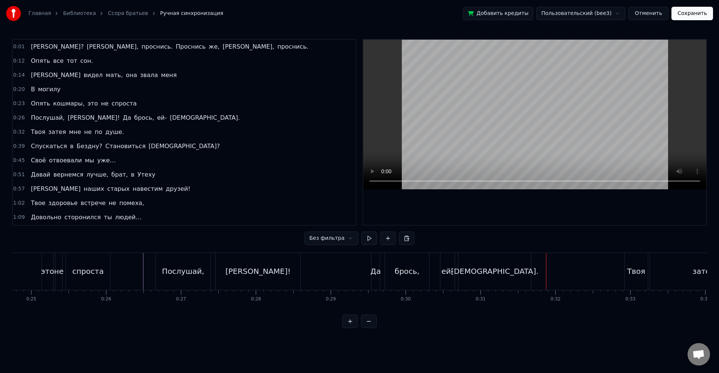
click at [424, 272] on div "брось," at bounding box center [407, 271] width 44 height 37
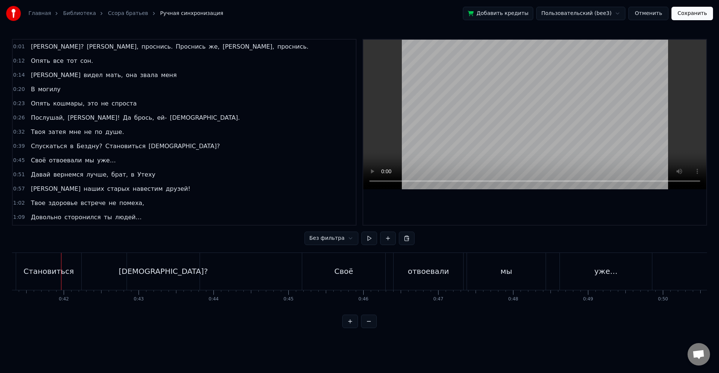
scroll to position [0, 3104]
click at [149, 271] on div "[DEMOGRAPHIC_DATA]?" at bounding box center [151, 271] width 89 height 11
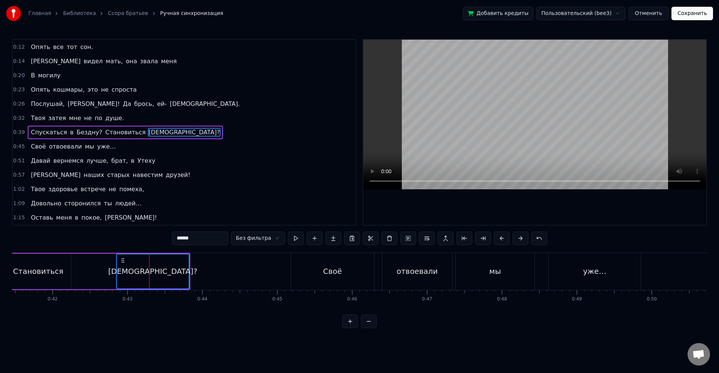
scroll to position [14, 0]
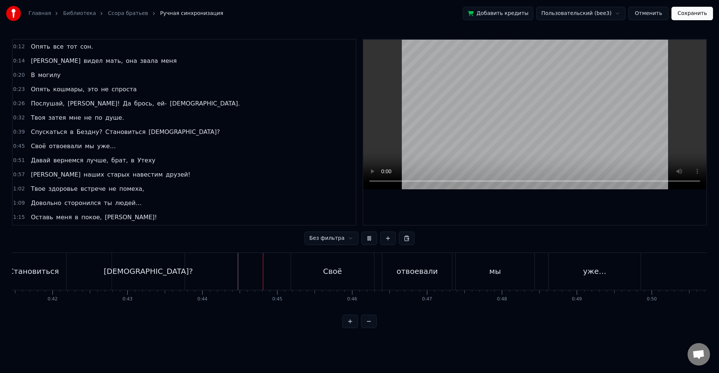
click at [321, 277] on div "Своё" at bounding box center [332, 271] width 83 height 37
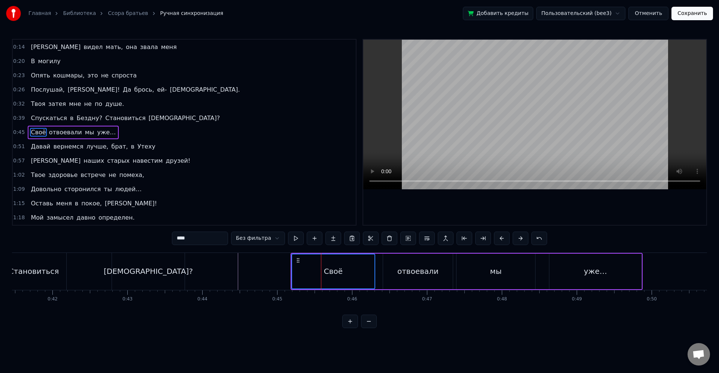
scroll to position [28, 0]
drag, startPoint x: 290, startPoint y: 272, endPoint x: 282, endPoint y: 271, distance: 7.6
click at [285, 273] on icon at bounding box center [284, 271] width 3 height 6
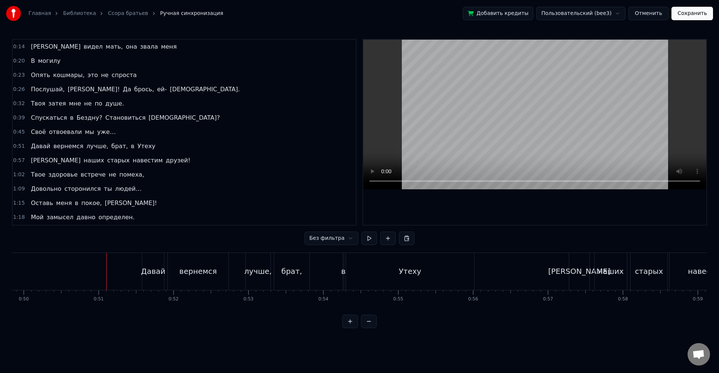
scroll to position [0, 3734]
click at [191, 274] on div "вернемся" at bounding box center [195, 271] width 37 height 11
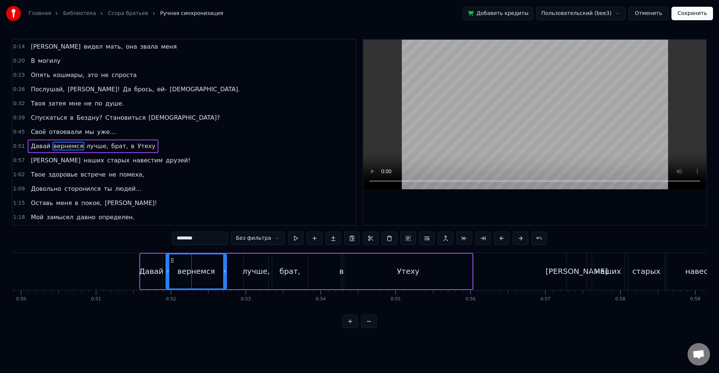
scroll to position [43, 0]
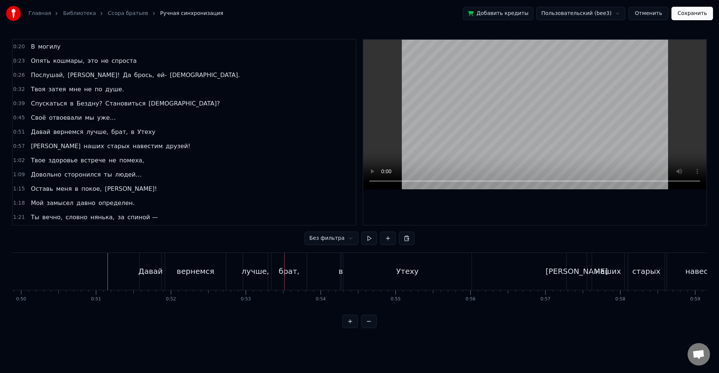
click at [241, 264] on div "Давай вернемся лучше, брат, в [GEOGRAPHIC_DATA]" at bounding box center [306, 271] width 334 height 37
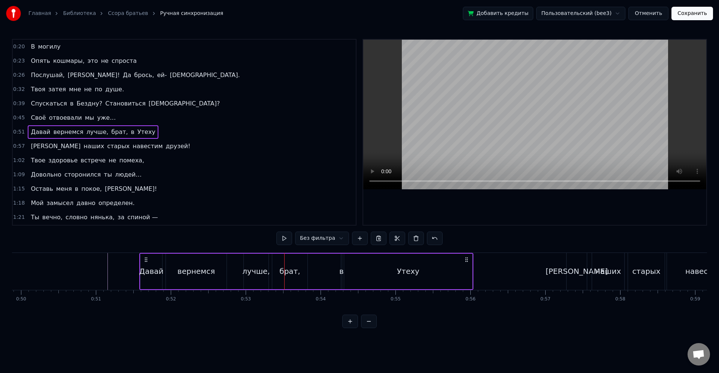
click at [253, 270] on div "лучше," at bounding box center [255, 271] width 27 height 11
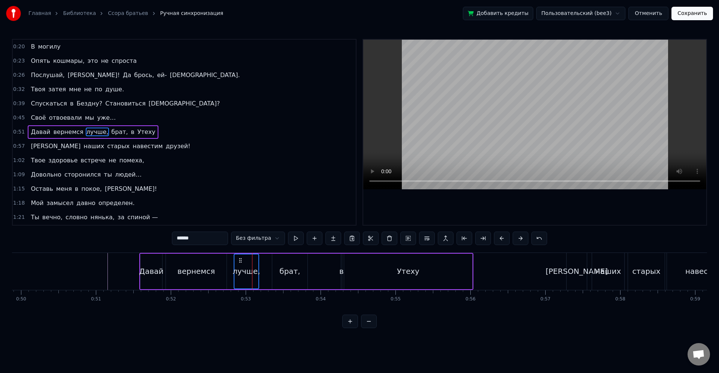
drag, startPoint x: 250, startPoint y: 264, endPoint x: 243, endPoint y: 265, distance: 7.0
click at [241, 261] on icon at bounding box center [240, 261] width 6 height 6
click at [288, 267] on div "брат," at bounding box center [289, 271] width 21 height 11
type input "*****"
drag, startPoint x: 278, startPoint y: 260, endPoint x: 274, endPoint y: 259, distance: 4.6
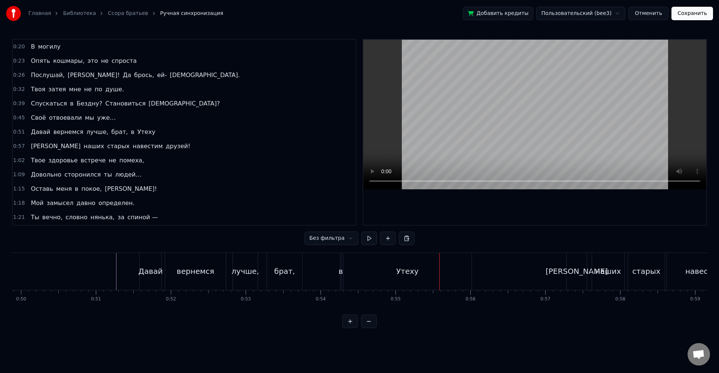
click at [340, 272] on div "в" at bounding box center [340, 271] width 4 height 11
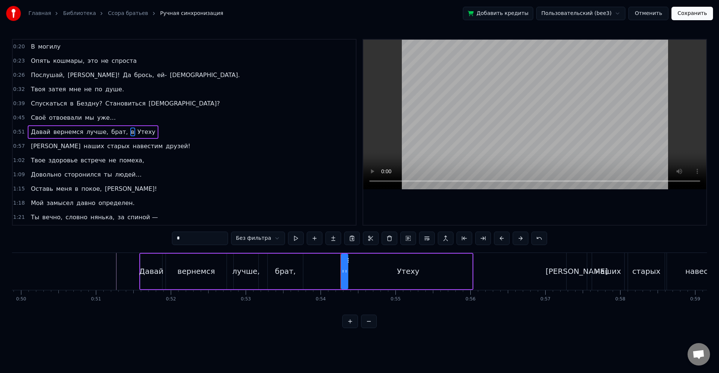
drag, startPoint x: 340, startPoint y: 274, endPoint x: 347, endPoint y: 277, distance: 8.0
click at [347, 277] on div at bounding box center [345, 272] width 3 height 34
click at [338, 274] on div at bounding box center [337, 272] width 3 height 34
click at [345, 275] on div at bounding box center [346, 272] width 3 height 34
click at [334, 272] on icon at bounding box center [335, 271] width 3 height 6
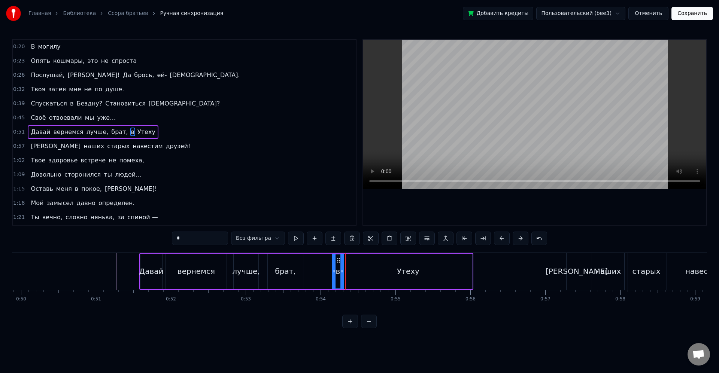
click at [340, 270] on icon at bounding box center [341, 271] width 3 height 6
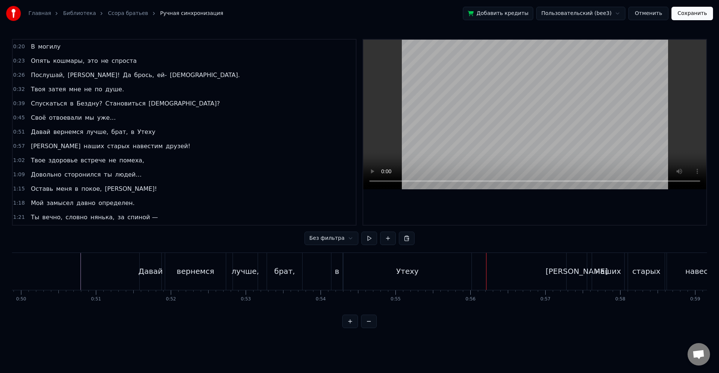
click at [580, 274] on div "[PERSON_NAME]" at bounding box center [576, 271] width 20 height 37
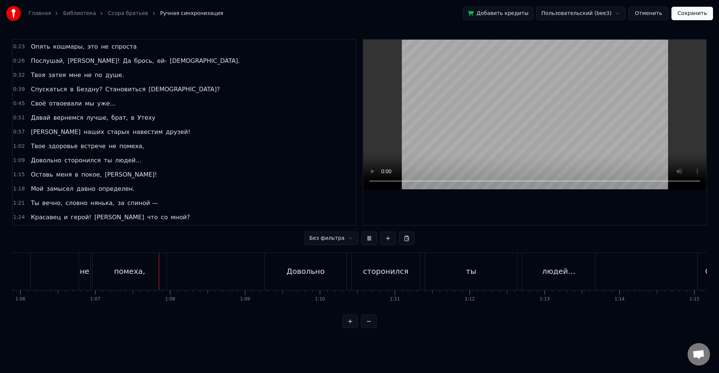
scroll to position [0, 4998]
click at [639, 272] on div "Оставь" at bounding box center [653, 271] width 43 height 37
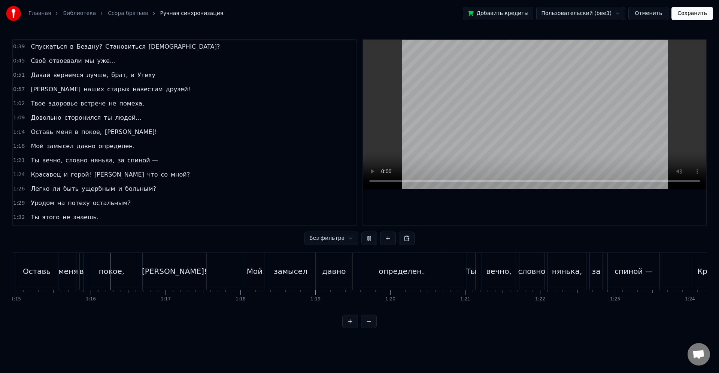
scroll to position [0, 5623]
click at [319, 275] on div "давно" at bounding box center [322, 271] width 24 height 11
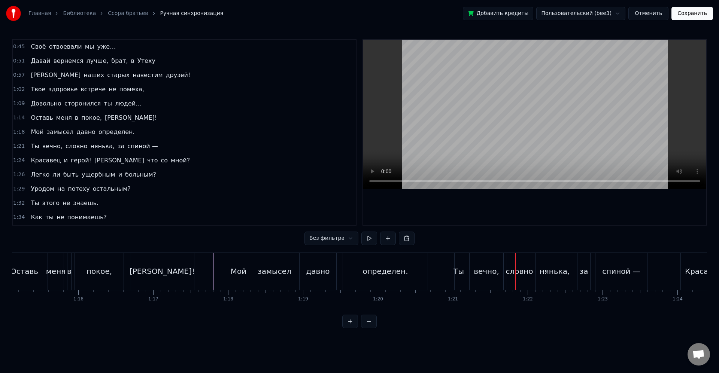
click at [495, 274] on div "вечно," at bounding box center [486, 271] width 25 height 11
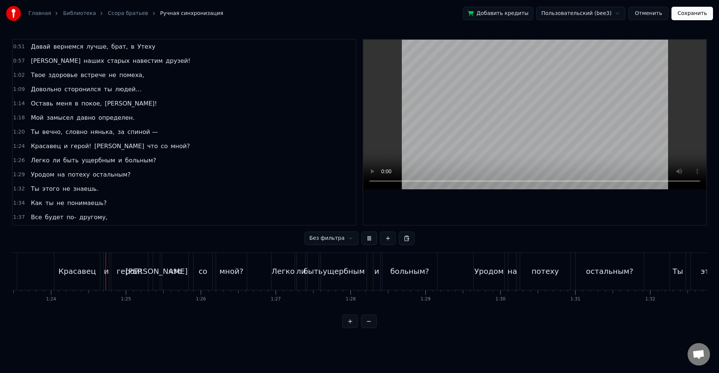
scroll to position [0, 6252]
click at [203, 280] on div "со" at bounding box center [200, 271] width 19 height 37
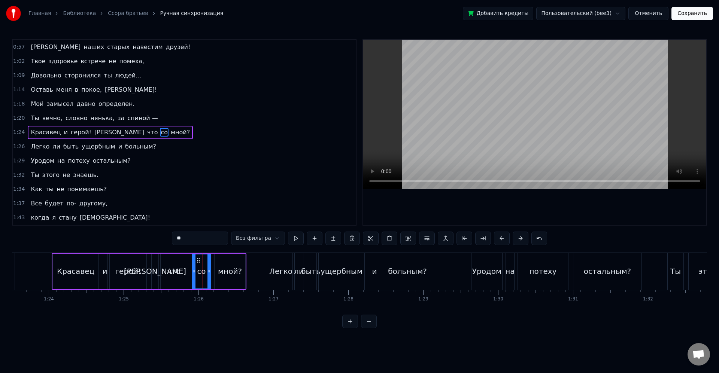
scroll to position [142, 0]
click at [217, 278] on div "мной?" at bounding box center [229, 272] width 31 height 36
click at [196, 284] on div "со" at bounding box center [201, 272] width 19 height 36
type input "**"
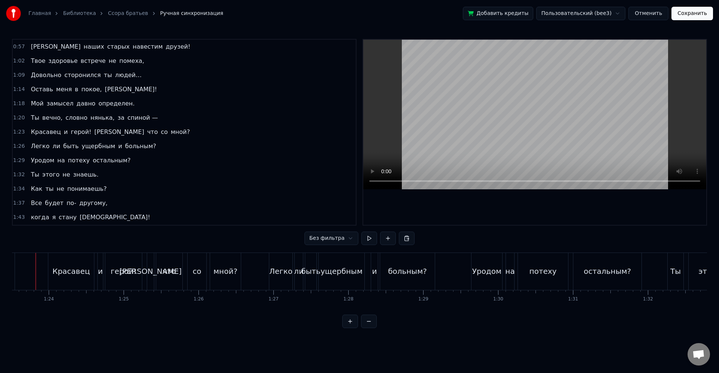
scroll to position [0, 6238]
click at [84, 275] on div "Красавец" at bounding box center [84, 271] width 37 height 11
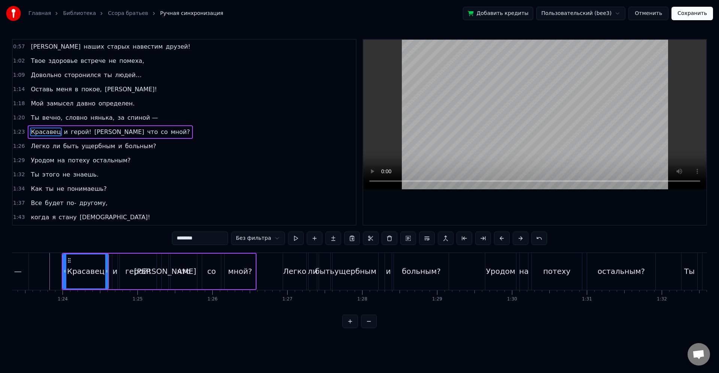
click at [127, 278] on div "герой!" at bounding box center [138, 272] width 37 height 36
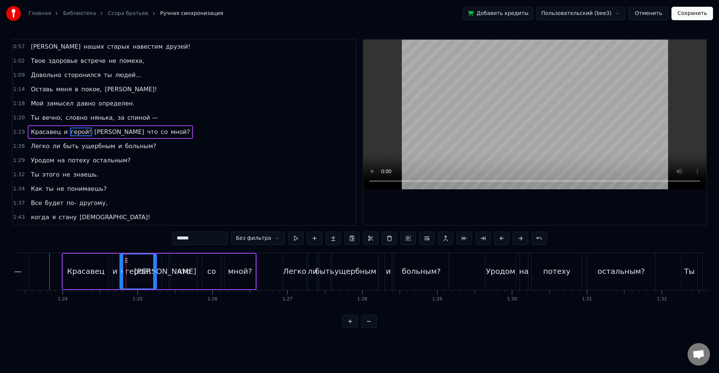
click at [104, 270] on div "Красавец" at bounding box center [86, 272] width 46 height 36
type input "********"
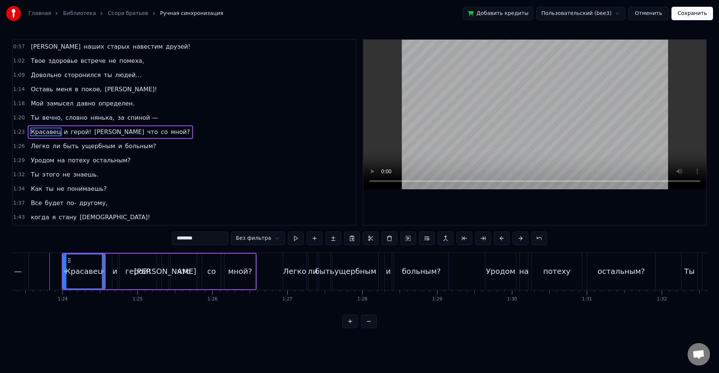
drag, startPoint x: 107, startPoint y: 270, endPoint x: 112, endPoint y: 272, distance: 5.5
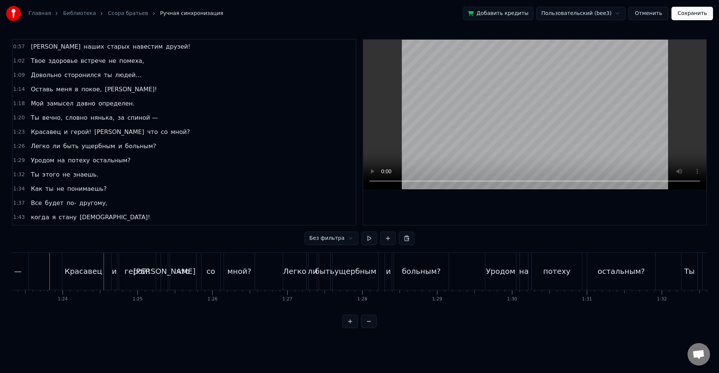
click at [112, 272] on div "и" at bounding box center [114, 271] width 5 height 11
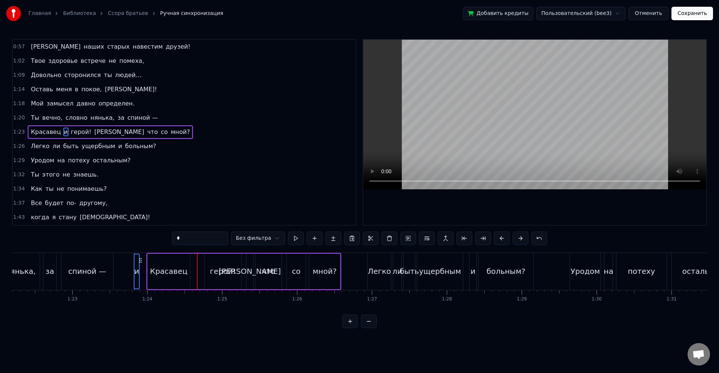
scroll to position [0, 6150]
drag, startPoint x: 118, startPoint y: 264, endPoint x: 203, endPoint y: 266, distance: 85.0
click at [203, 266] on div "и" at bounding box center [203, 272] width 6 height 36
click at [226, 268] on div "герой!" at bounding box center [226, 271] width 26 height 11
type input "******"
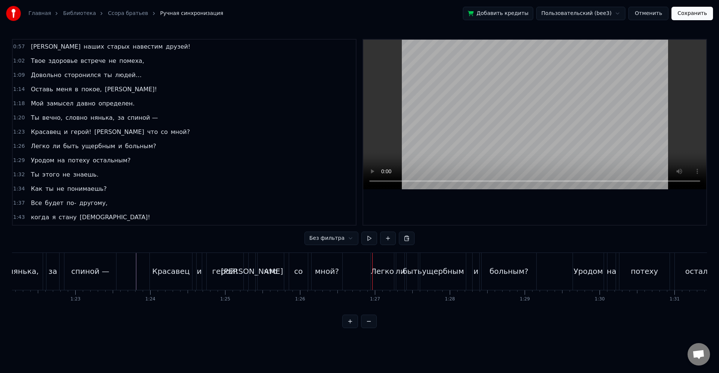
click at [332, 282] on div "мной?" at bounding box center [326, 271] width 31 height 37
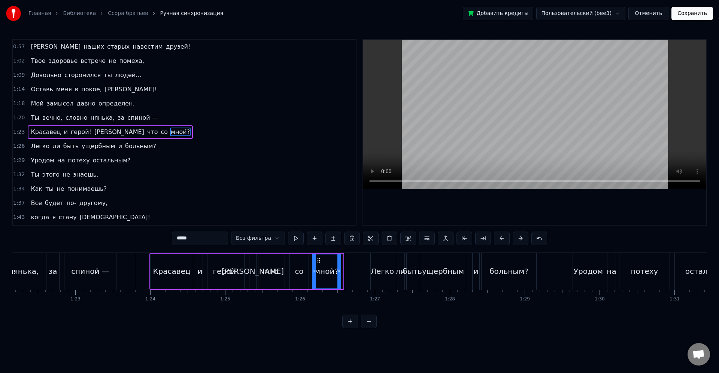
click at [339, 271] on icon at bounding box center [338, 271] width 3 height 6
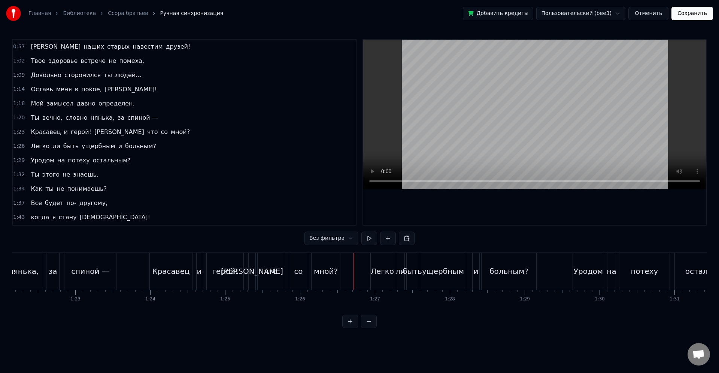
click at [391, 283] on div "Легко" at bounding box center [382, 271] width 23 height 37
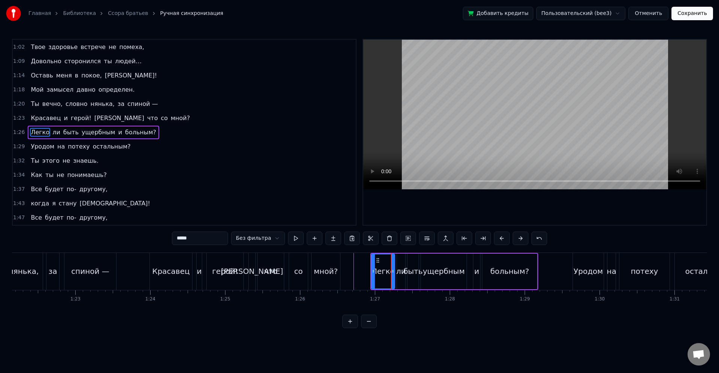
scroll to position [156, 0]
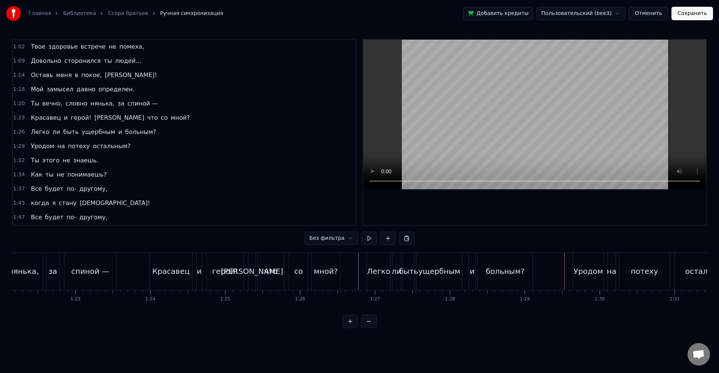
click at [621, 282] on div "потеху" at bounding box center [644, 271] width 50 height 37
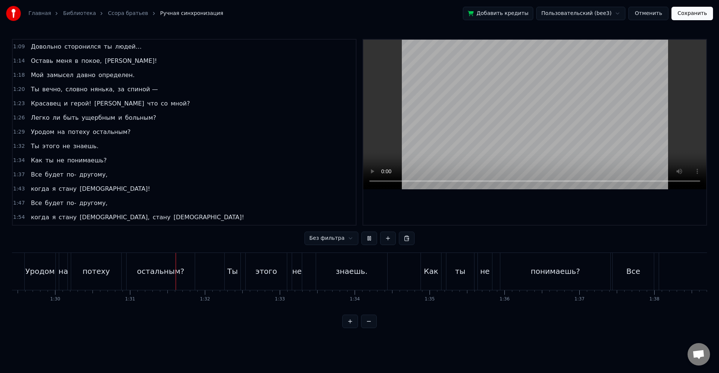
scroll to position [0, 6784]
click at [211, 278] on div "не" at bounding box center [207, 271] width 10 height 37
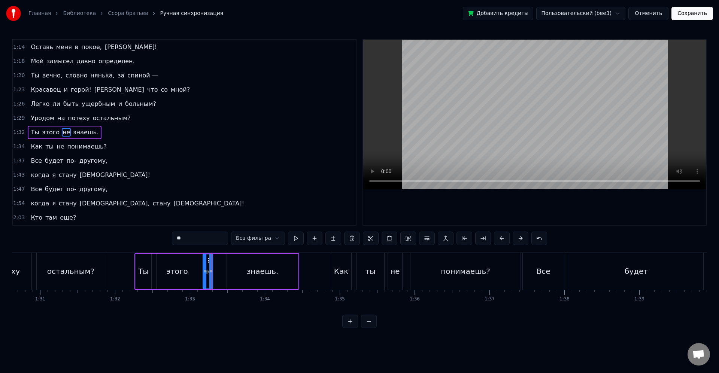
scroll to position [185, 0]
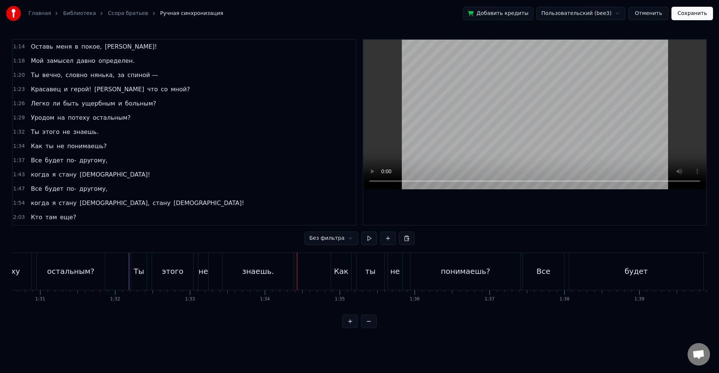
click at [392, 261] on div "не" at bounding box center [395, 271] width 14 height 37
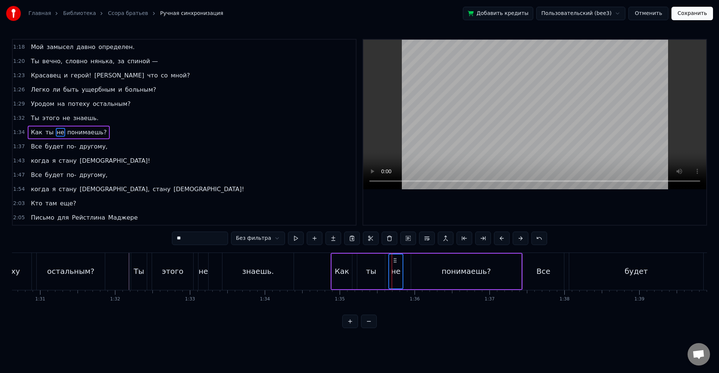
scroll to position [199, 0]
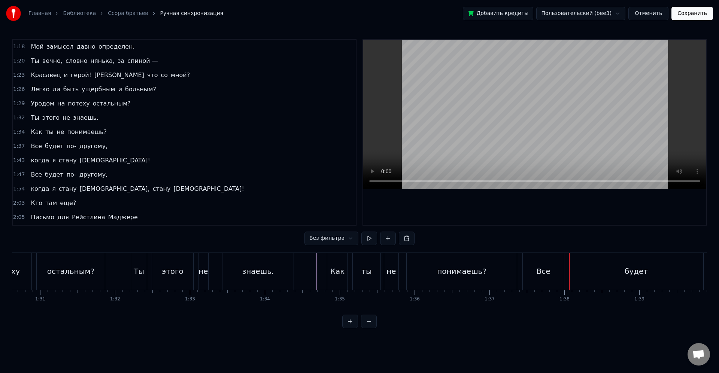
click at [551, 274] on div "Все" at bounding box center [543, 271] width 41 height 37
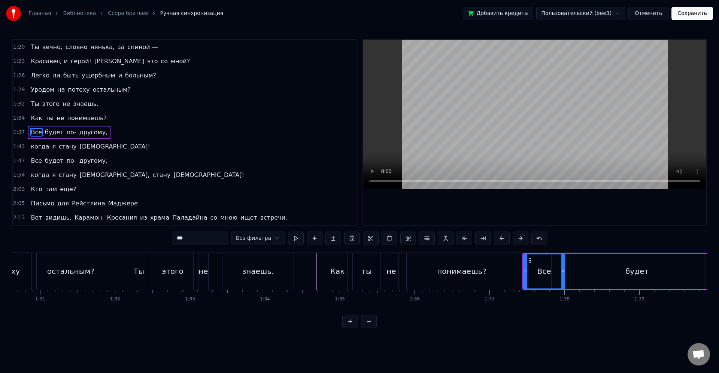
scroll to position [213, 0]
drag, startPoint x: 526, startPoint y: 275, endPoint x: 534, endPoint y: 276, distance: 7.9
click at [534, 276] on div at bounding box center [533, 272] width 3 height 34
click at [545, 275] on div "Все" at bounding box center [548, 271] width 14 height 11
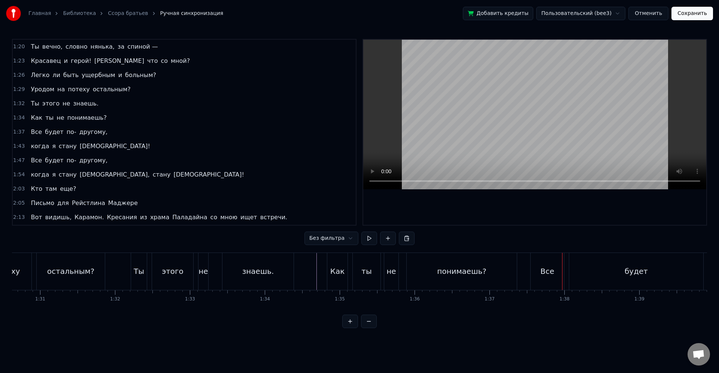
click at [561, 271] on div "Все" at bounding box center [546, 271] width 33 height 37
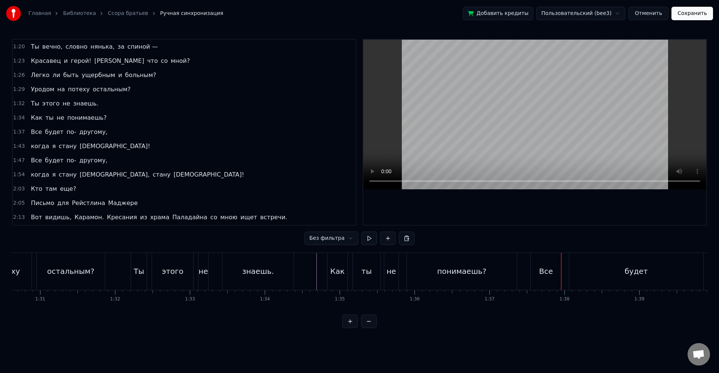
click at [581, 272] on div "будет" at bounding box center [636, 271] width 134 height 37
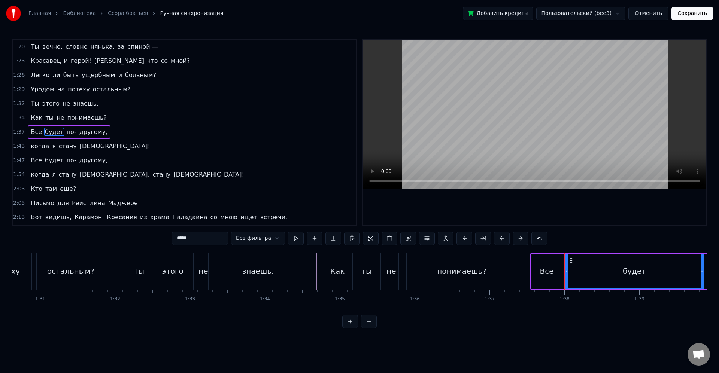
drag, startPoint x: 572, startPoint y: 272, endPoint x: 567, endPoint y: 271, distance: 5.0
click at [567, 271] on icon at bounding box center [566, 271] width 3 height 6
click at [557, 270] on div "Все" at bounding box center [546, 272] width 31 height 36
type input "***"
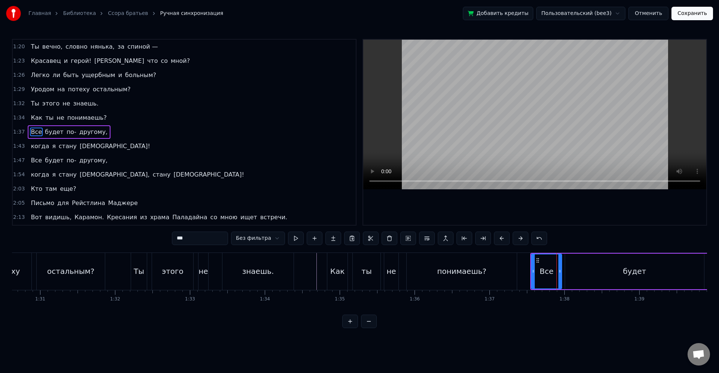
click at [559, 272] on icon at bounding box center [559, 271] width 3 height 6
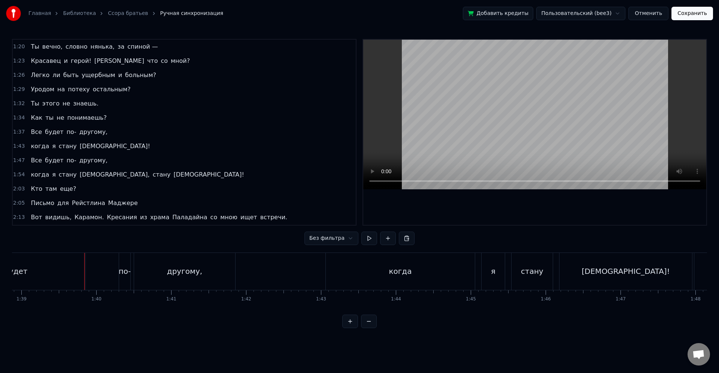
scroll to position [0, 7410]
click at [354, 278] on div "когда" at bounding box center [392, 271] width 149 height 37
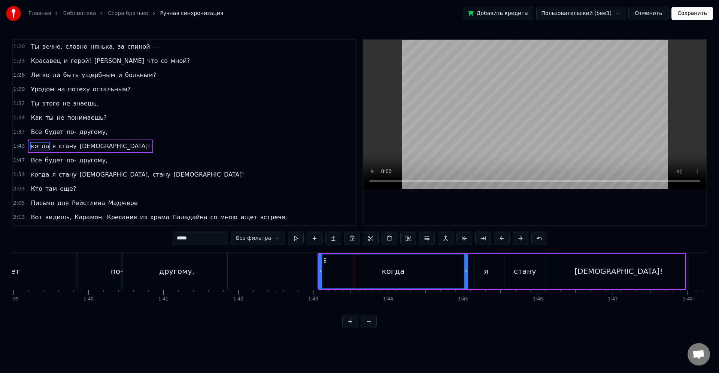
scroll to position [228, 0]
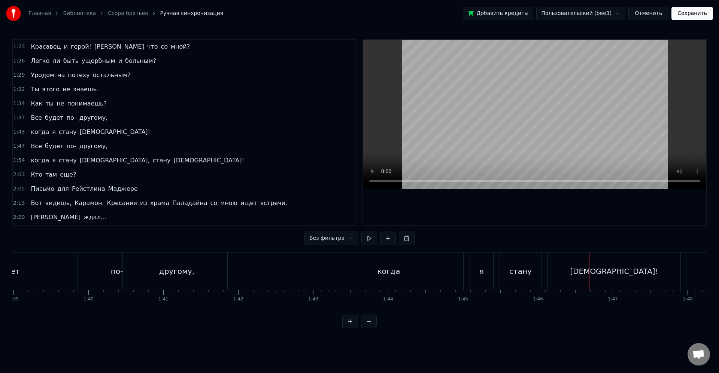
click at [480, 283] on div "я" at bounding box center [481, 271] width 23 height 37
click at [459, 279] on div "когда" at bounding box center [388, 271] width 149 height 37
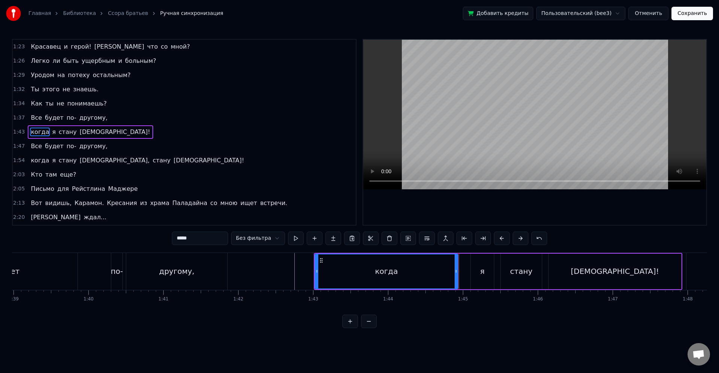
drag, startPoint x: 463, startPoint y: 277, endPoint x: 457, endPoint y: 278, distance: 6.0
click at [457, 278] on div at bounding box center [455, 272] width 3 height 34
click at [479, 274] on div "я" at bounding box center [482, 272] width 23 height 36
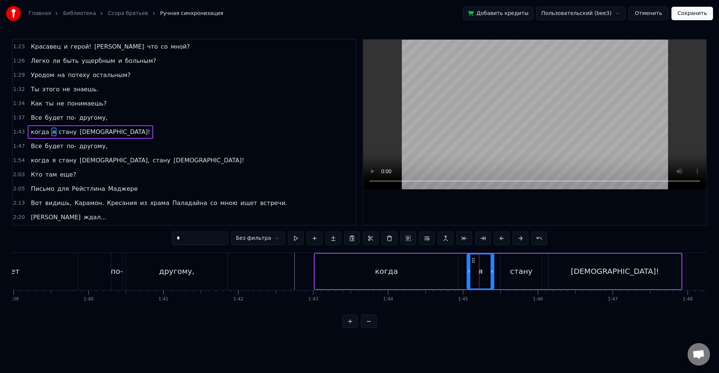
drag, startPoint x: 472, startPoint y: 272, endPoint x: 468, endPoint y: 272, distance: 4.1
click at [468, 272] on icon at bounding box center [468, 271] width 3 height 6
drag, startPoint x: 468, startPoint y: 272, endPoint x: 487, endPoint y: 272, distance: 19.5
click at [467, 272] on icon at bounding box center [468, 271] width 3 height 6
click at [493, 272] on icon at bounding box center [491, 271] width 3 height 6
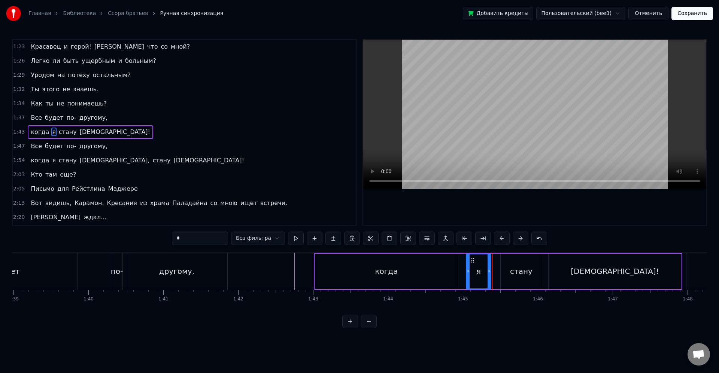
click at [489, 272] on icon at bounding box center [488, 271] width 3 height 6
drag, startPoint x: 513, startPoint y: 270, endPoint x: 507, endPoint y: 271, distance: 6.4
click at [512, 270] on div "стану" at bounding box center [521, 271] width 22 height 11
type input "*****"
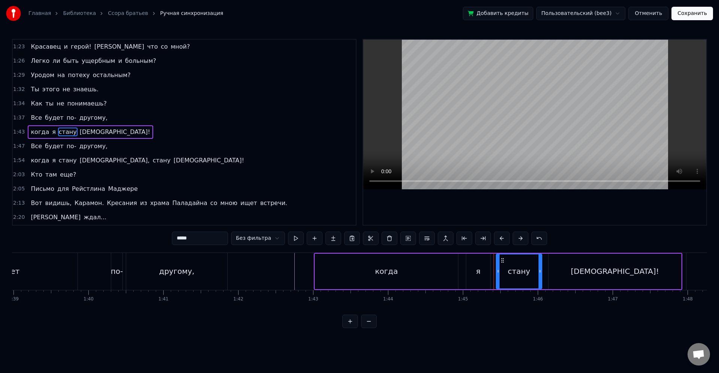
drag, startPoint x: 502, startPoint y: 271, endPoint x: 497, endPoint y: 271, distance: 4.5
click at [497, 271] on icon at bounding box center [497, 271] width 3 height 6
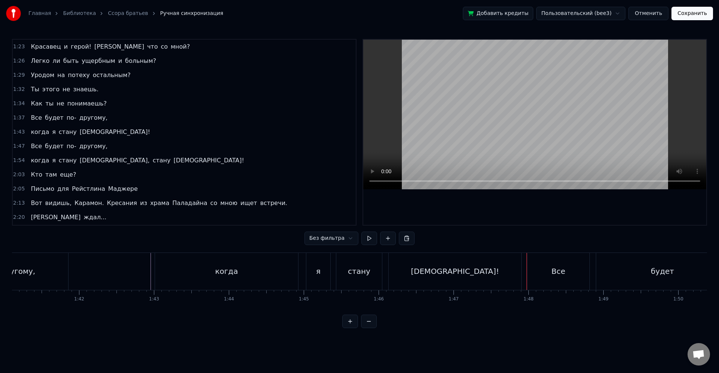
drag, startPoint x: 672, startPoint y: 277, endPoint x: 645, endPoint y: 282, distance: 27.1
click at [672, 277] on div "будет" at bounding box center [662, 271] width 133 height 37
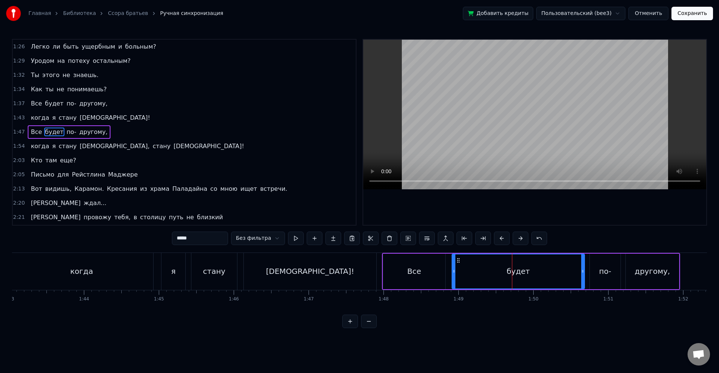
scroll to position [0, 7707]
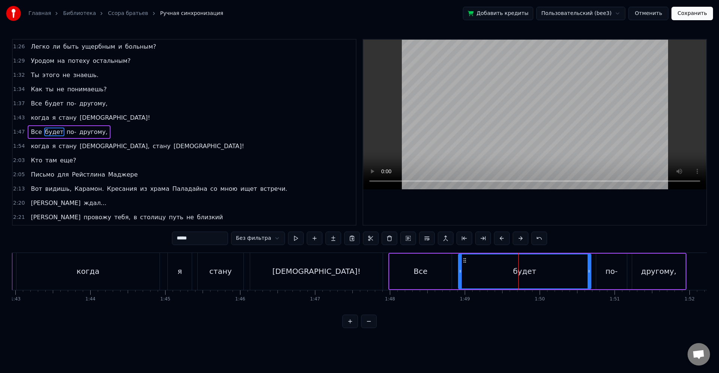
click at [373, 286] on div "[DEMOGRAPHIC_DATA]!" at bounding box center [316, 271] width 133 height 37
type input "******"
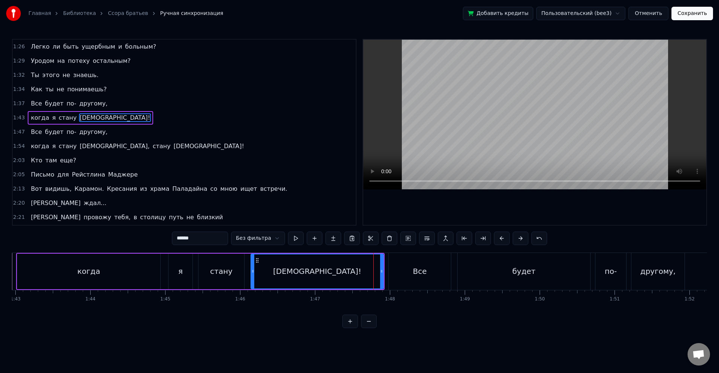
scroll to position [228, 0]
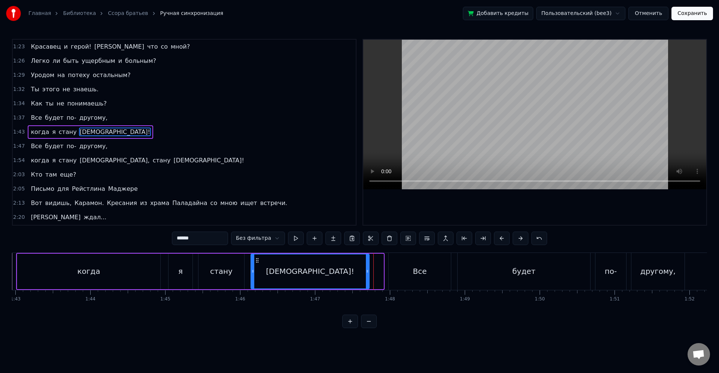
drag, startPoint x: 380, startPoint y: 272, endPoint x: 527, endPoint y: 286, distance: 147.0
click at [366, 271] on icon at bounding box center [367, 271] width 3 height 6
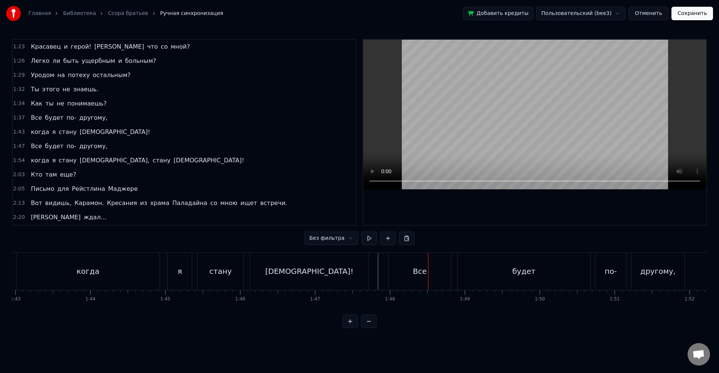
click at [401, 278] on div "Все" at bounding box center [420, 271] width 62 height 37
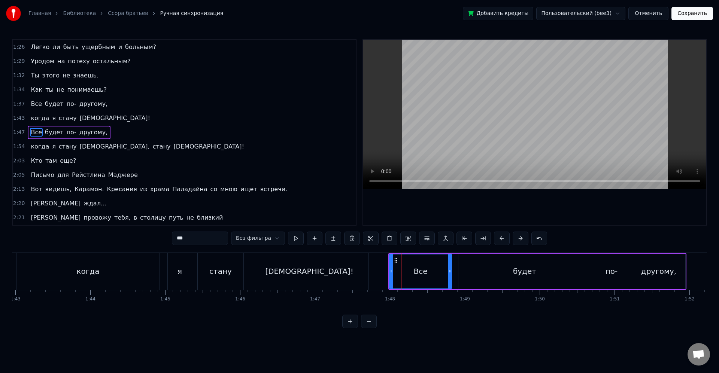
scroll to position [242, 0]
drag, startPoint x: 392, startPoint y: 272, endPoint x: 415, endPoint y: 273, distance: 23.6
click at [415, 273] on icon at bounding box center [414, 271] width 3 height 6
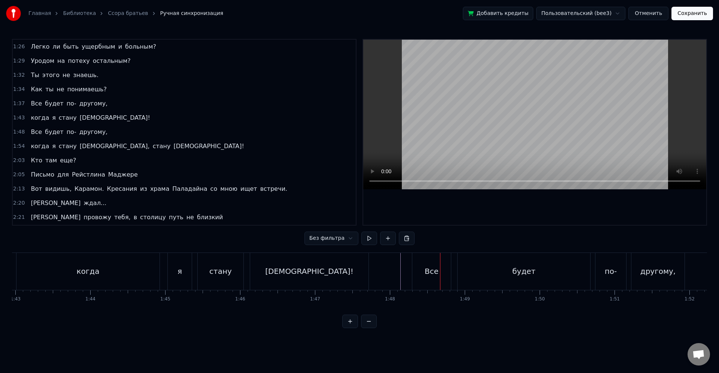
click at [415, 277] on div "Все" at bounding box center [431, 271] width 39 height 37
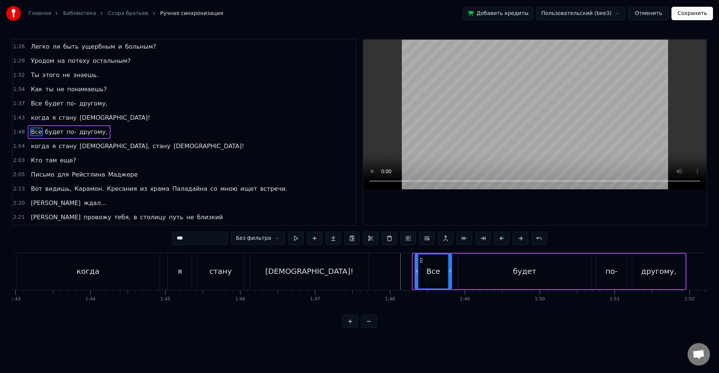
click at [416, 273] on icon at bounding box center [416, 271] width 3 height 6
click at [417, 273] on icon at bounding box center [417, 271] width 3 height 6
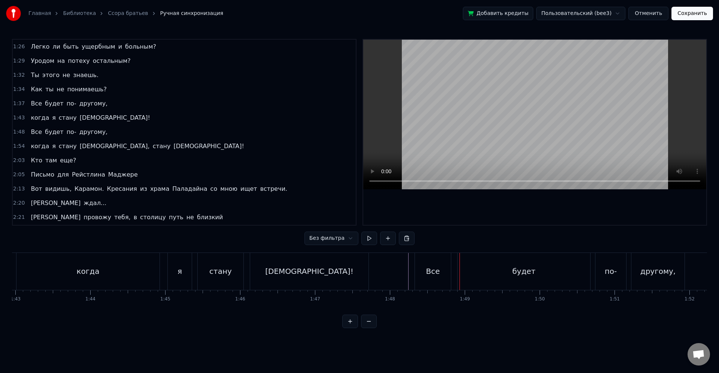
click at [433, 274] on div "Все" at bounding box center [433, 271] width 14 height 11
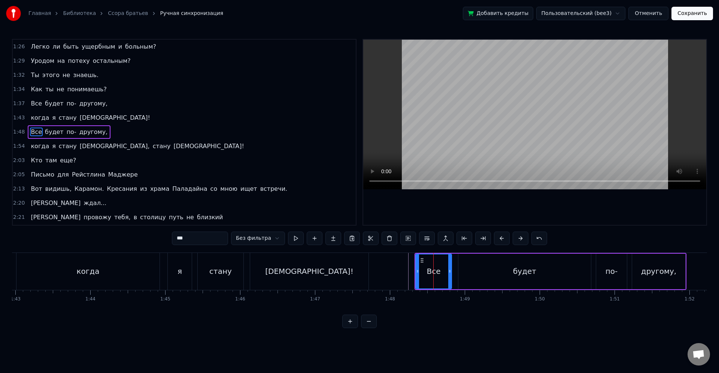
click at [418, 273] on icon at bounding box center [417, 271] width 3 height 6
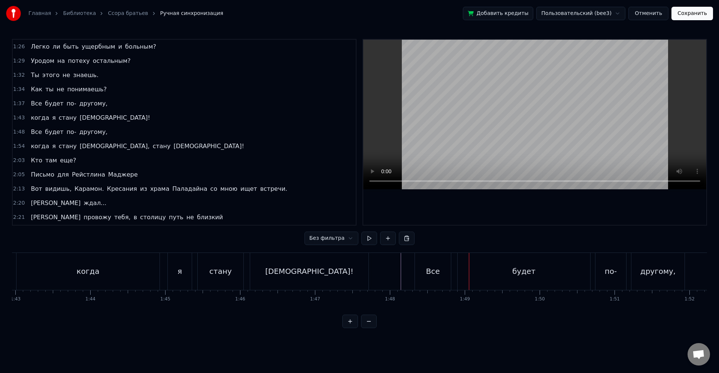
click at [449, 276] on div "Все" at bounding box center [433, 271] width 36 height 37
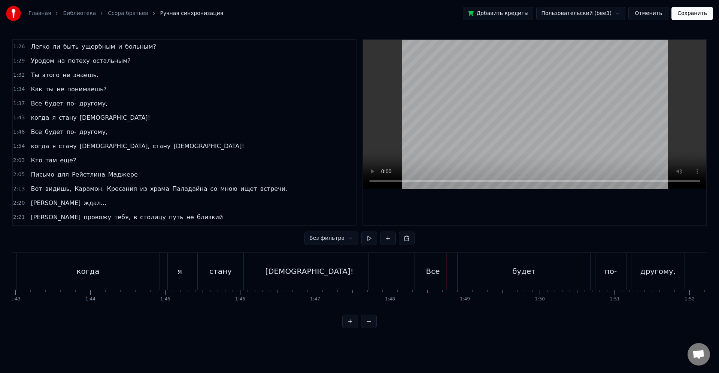
click at [450, 272] on div "Все" at bounding box center [433, 271] width 36 height 37
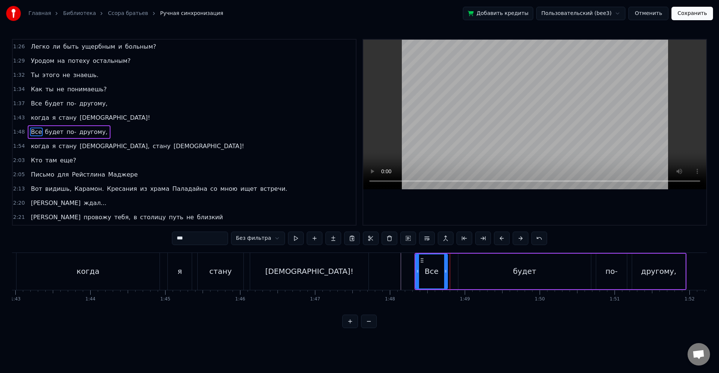
drag, startPoint x: 448, startPoint y: 272, endPoint x: 452, endPoint y: 272, distance: 4.1
click at [445, 272] on icon at bounding box center [445, 271] width 3 height 6
click at [461, 271] on div "будет" at bounding box center [524, 272] width 133 height 36
type input "*****"
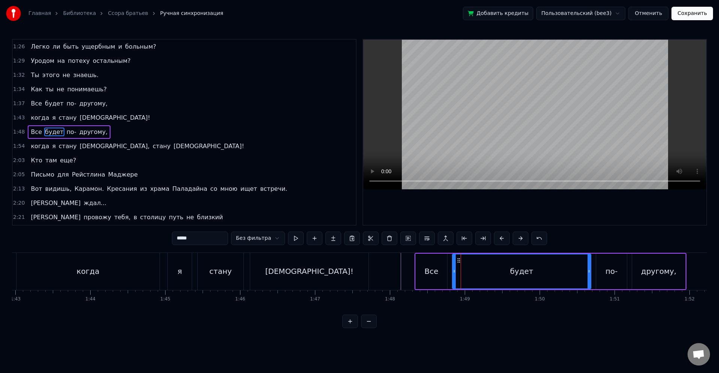
drag, startPoint x: 460, startPoint y: 271, endPoint x: 436, endPoint y: 274, distance: 24.1
click at [454, 271] on circle at bounding box center [454, 271] width 0 height 0
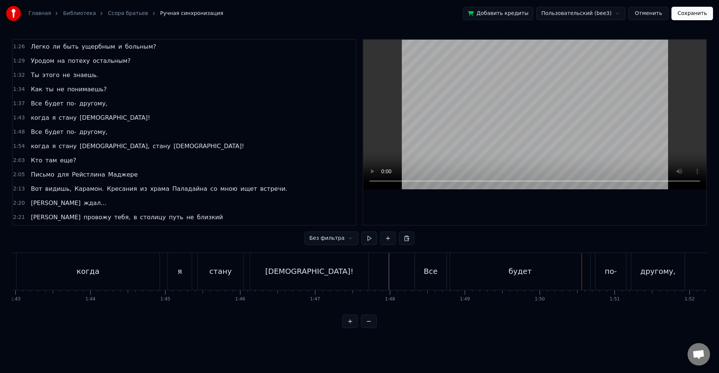
click at [588, 277] on div "будет" at bounding box center [520, 271] width 140 height 37
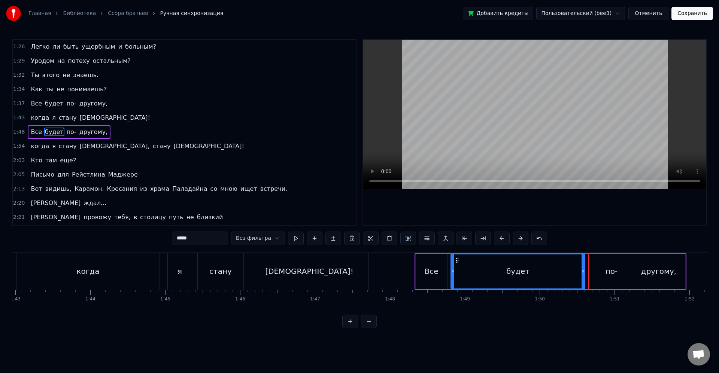
drag, startPoint x: 588, startPoint y: 271, endPoint x: 581, endPoint y: 271, distance: 6.8
click at [581, 271] on icon at bounding box center [582, 271] width 3 height 6
click at [608, 270] on div "по-" at bounding box center [611, 271] width 12 height 11
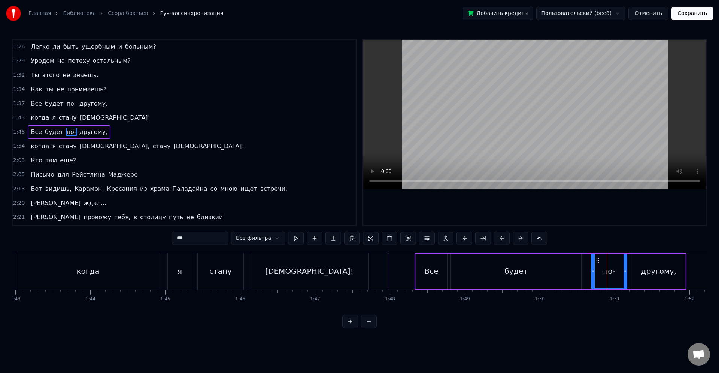
drag, startPoint x: 597, startPoint y: 270, endPoint x: 592, endPoint y: 270, distance: 4.9
click at [592, 270] on icon at bounding box center [592, 271] width 3 height 6
click at [575, 270] on div "будет" at bounding box center [516, 272] width 130 height 36
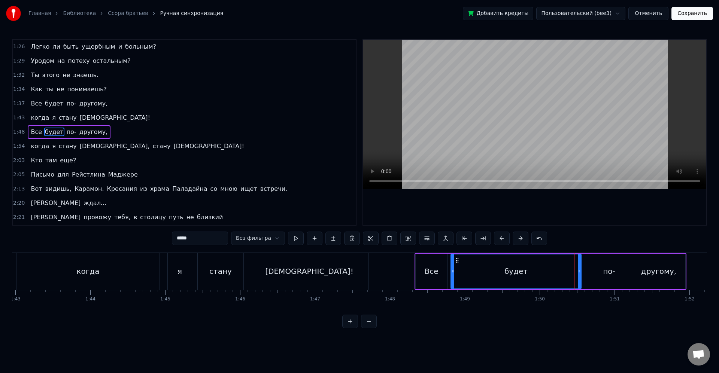
click at [581, 272] on div "будет" at bounding box center [515, 272] width 131 height 36
click at [579, 272] on icon at bounding box center [579, 271] width 3 height 6
click at [583, 272] on icon at bounding box center [582, 271] width 3 height 6
click at [613, 272] on div "по-" at bounding box center [609, 271] width 12 height 11
type input "***"
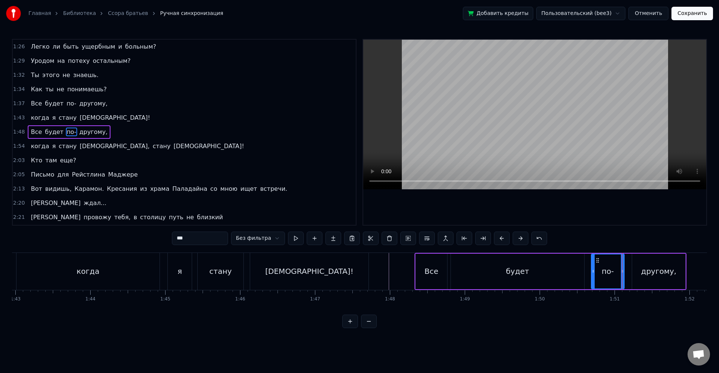
click at [633, 272] on div "другому," at bounding box center [658, 272] width 53 height 36
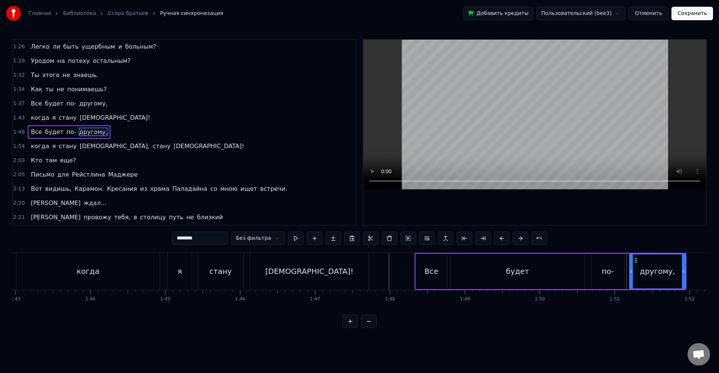
click at [630, 272] on icon at bounding box center [631, 271] width 3 height 6
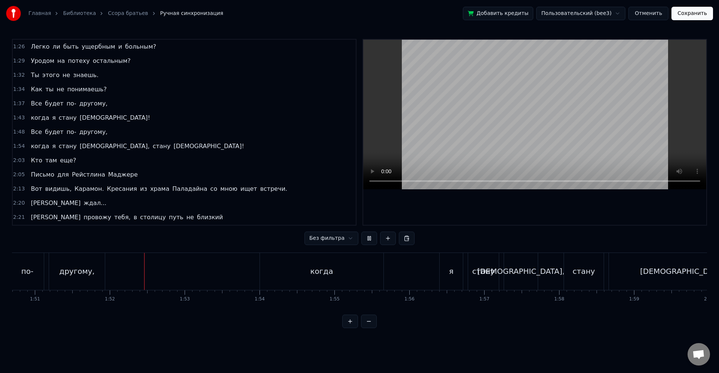
scroll to position [0, 8340]
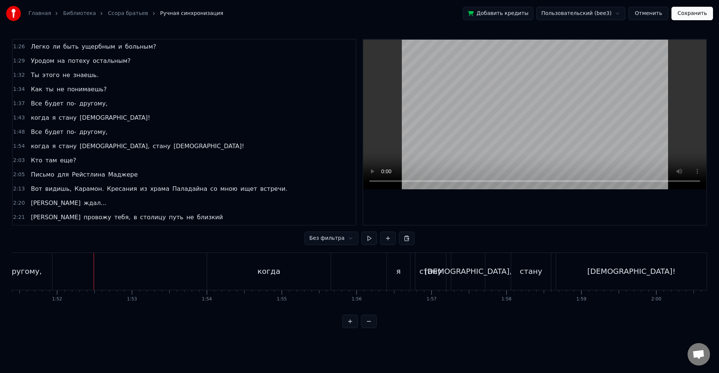
click at [47, 273] on div "другому," at bounding box center [24, 271] width 56 height 37
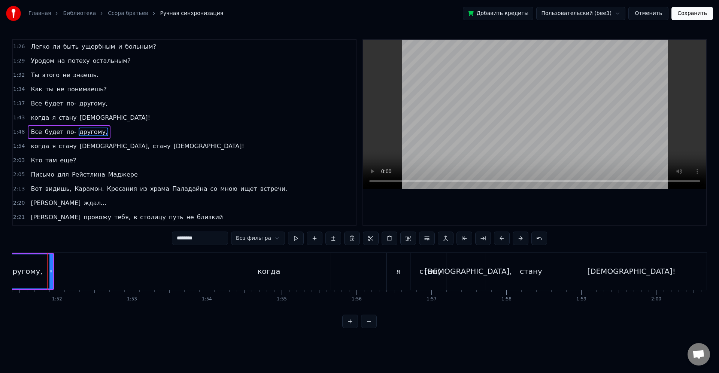
scroll to position [0, 8337]
drag, startPoint x: 54, startPoint y: 271, endPoint x: 136, endPoint y: 271, distance: 81.6
click at [136, 271] on icon at bounding box center [134, 271] width 3 height 6
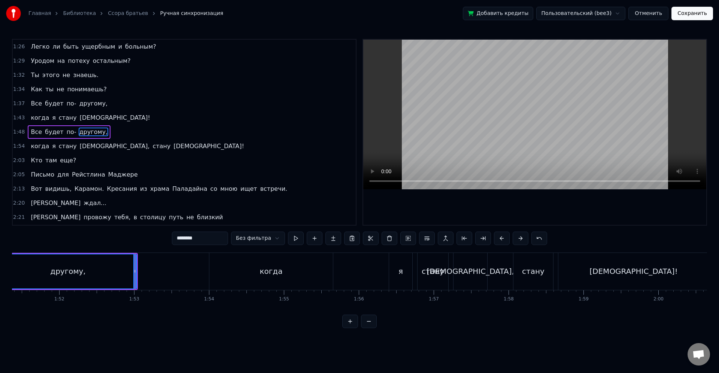
click at [126, 270] on div "другому," at bounding box center [68, 272] width 137 height 34
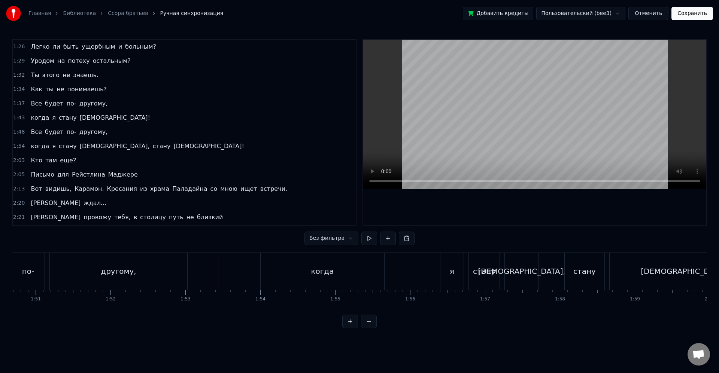
click at [182, 274] on div "другому," at bounding box center [118, 271] width 137 height 37
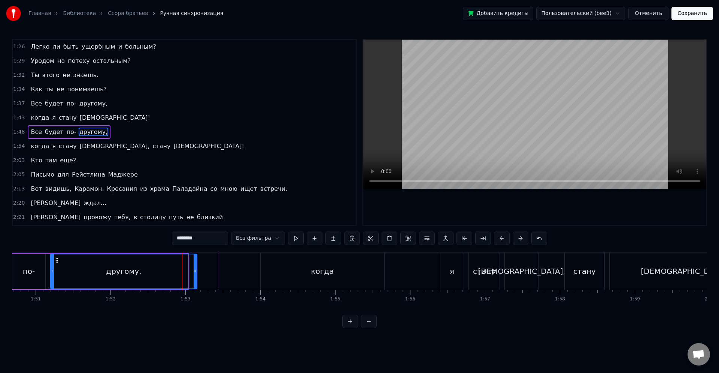
drag, startPoint x: 186, startPoint y: 272, endPoint x: 195, endPoint y: 273, distance: 9.0
click at [195, 273] on icon at bounding box center [195, 271] width 3 height 6
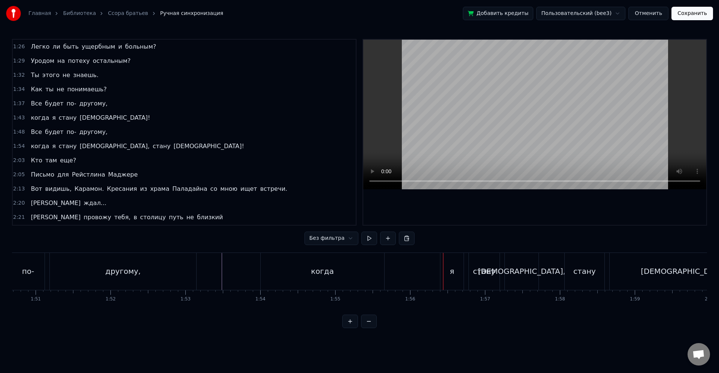
click at [454, 280] on div "я" at bounding box center [451, 271] width 23 height 37
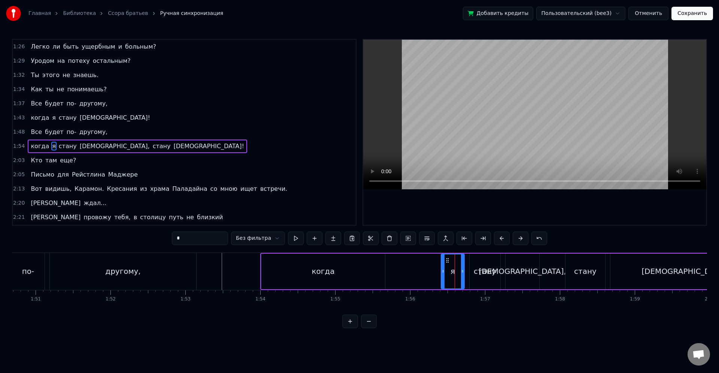
scroll to position [256, 0]
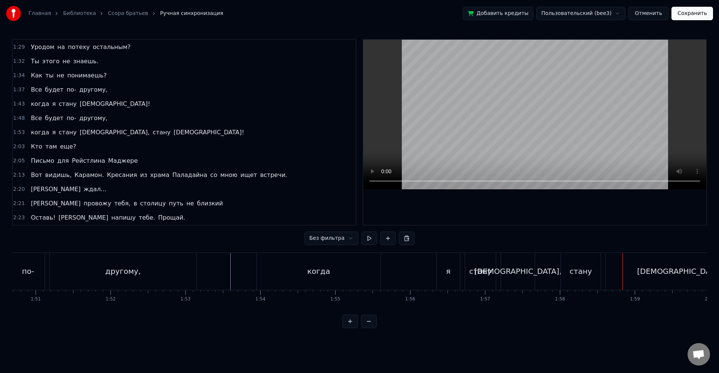
drag, startPoint x: 573, startPoint y: 282, endPoint x: 567, endPoint y: 277, distance: 8.0
click at [574, 282] on div "стану" at bounding box center [581, 271] width 40 height 37
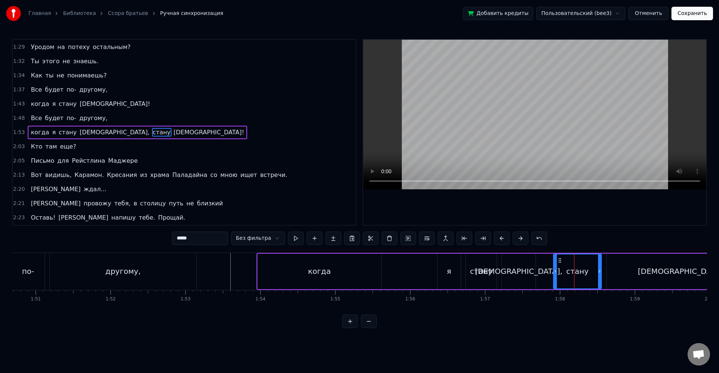
drag, startPoint x: 563, startPoint y: 271, endPoint x: 555, endPoint y: 271, distance: 8.2
click at [555, 271] on icon at bounding box center [555, 271] width 3 height 6
click at [569, 271] on div "стану" at bounding box center [577, 271] width 22 height 11
drag, startPoint x: 600, startPoint y: 274, endPoint x: 595, endPoint y: 272, distance: 5.1
click at [594, 272] on icon at bounding box center [595, 271] width 3 height 6
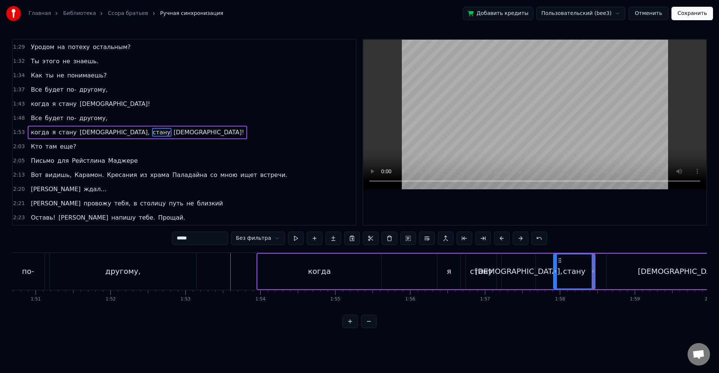
click at [608, 272] on div "[DEMOGRAPHIC_DATA]!" at bounding box center [681, 272] width 150 height 36
type input "******"
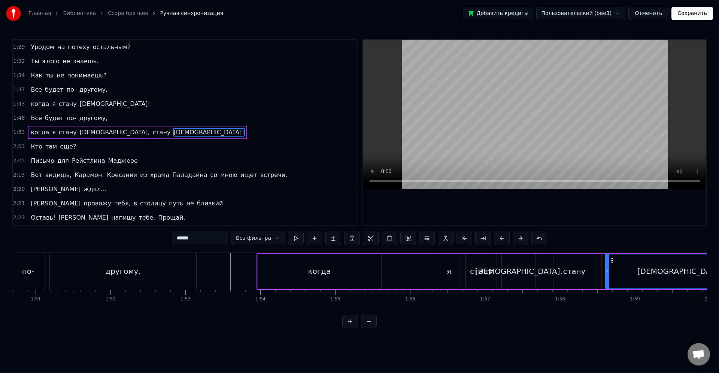
click at [606, 272] on icon at bounding box center [607, 271] width 3 height 6
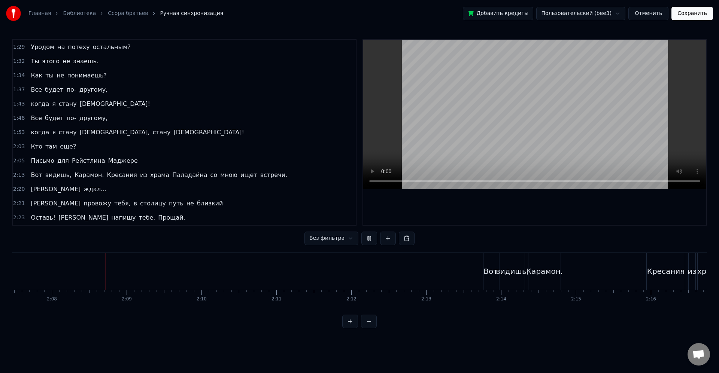
scroll to position [0, 9546]
click at [629, 275] on div "Вот видишь, Карамон. Кресания из храма Паладайна со мною ищет встречи." at bounding box center [680, 271] width 401 height 37
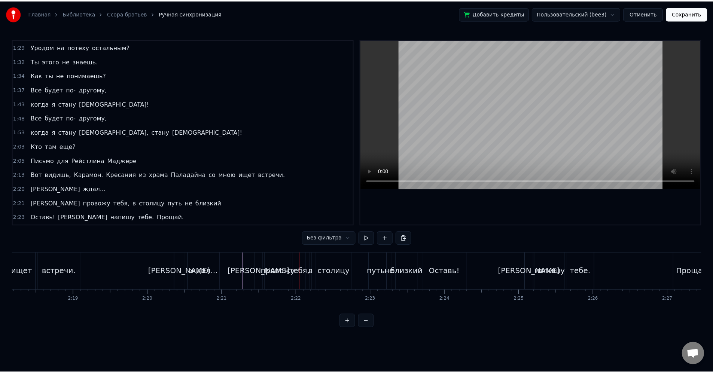
scroll to position [0, 10363]
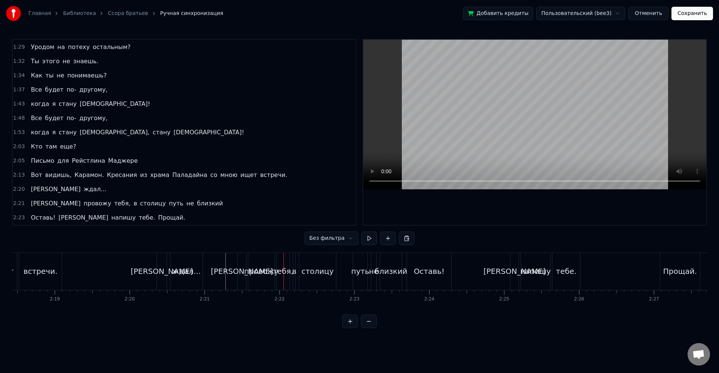
drag, startPoint x: 491, startPoint y: 270, endPoint x: 496, endPoint y: 270, distance: 4.9
click at [492, 270] on div "Оставь! Я напишу тебе. Прощай." at bounding box center [554, 271] width 295 height 37
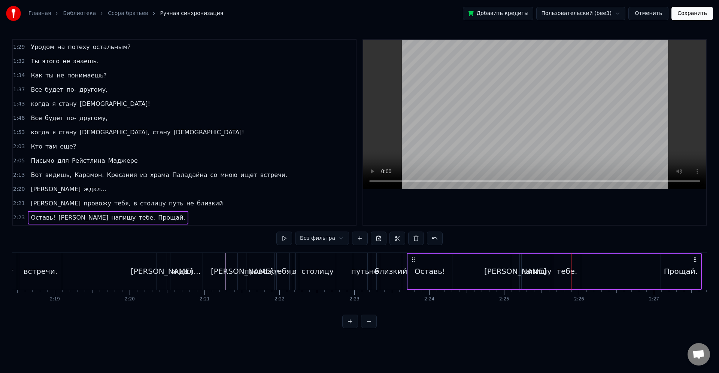
click at [417, 270] on div "Оставь!" at bounding box center [429, 271] width 31 height 11
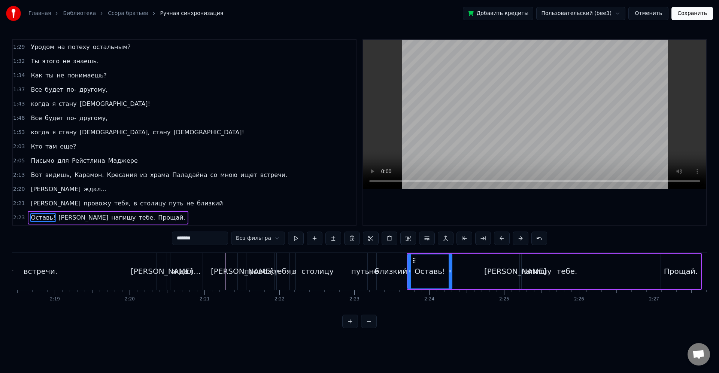
click at [524, 272] on div "напишу" at bounding box center [536, 271] width 31 height 11
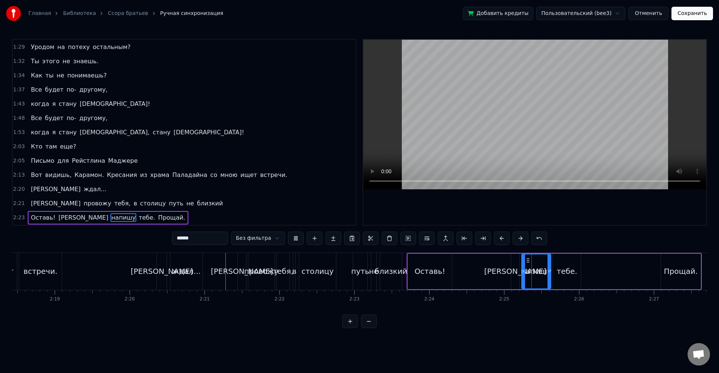
click at [438, 264] on div "Оставь!" at bounding box center [430, 272] width 44 height 36
type input "*******"
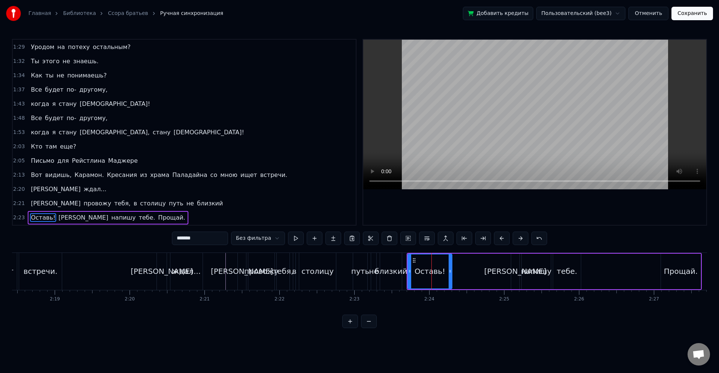
click at [688, 13] on button "Сохранить" at bounding box center [692, 13] width 42 height 13
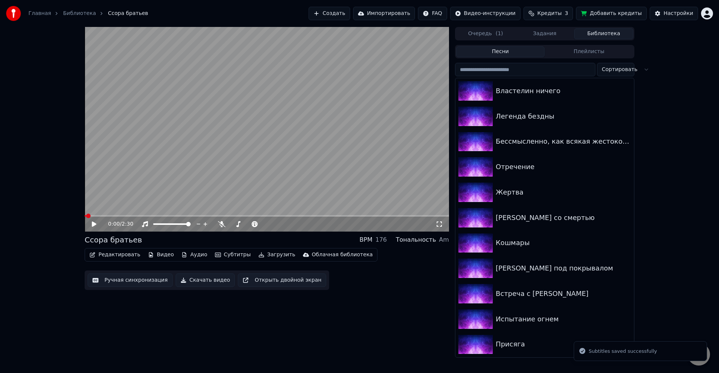
click at [104, 252] on button "Редактировать" at bounding box center [114, 255] width 57 height 10
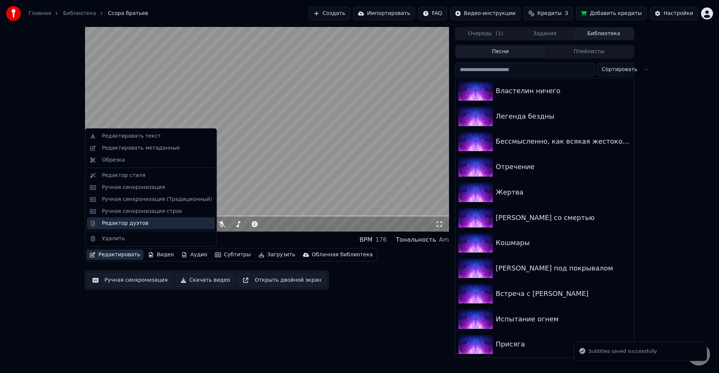
click at [140, 223] on div "Редактор дуэтов" at bounding box center [125, 223] width 46 height 7
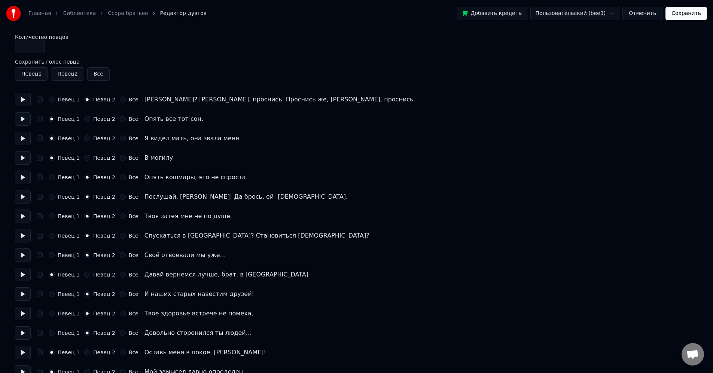
click at [87, 275] on button "Певец 2" at bounding box center [87, 275] width 6 height 6
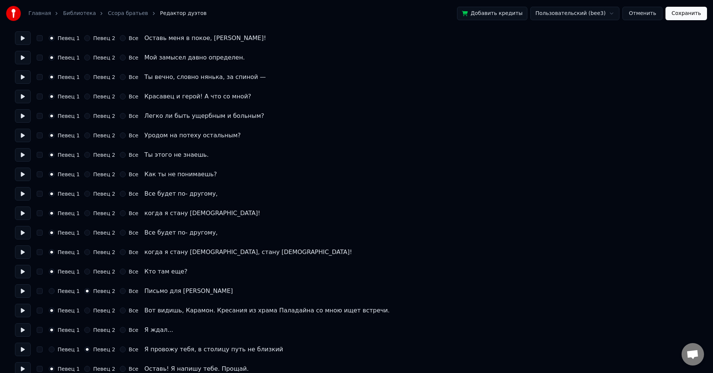
scroll to position [325, 0]
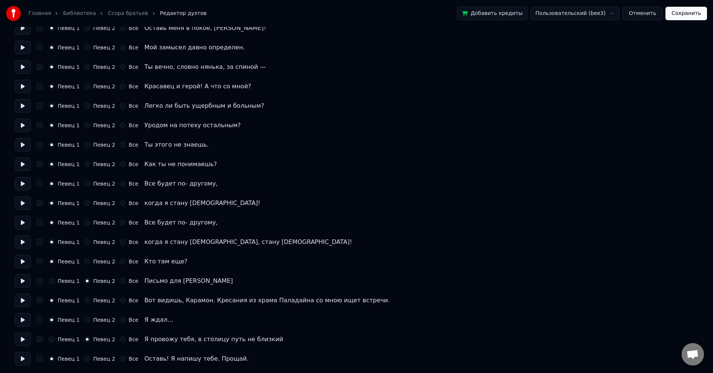
click at [692, 12] on button "Сохранить" at bounding box center [687, 13] width 42 height 13
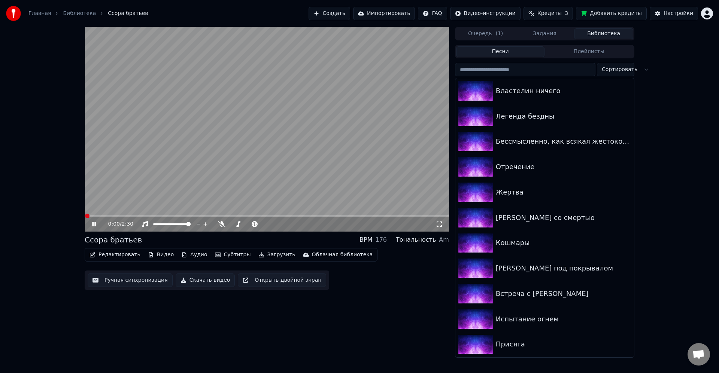
click at [124, 258] on button "Редактировать" at bounding box center [114, 255] width 57 height 10
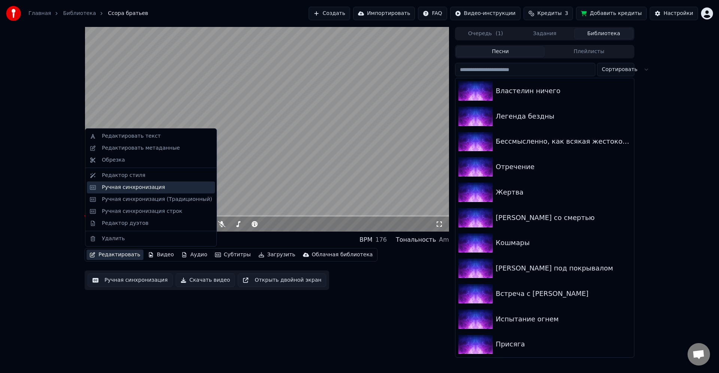
click at [136, 189] on div "Ручная синхронизация" at bounding box center [133, 187] width 63 height 7
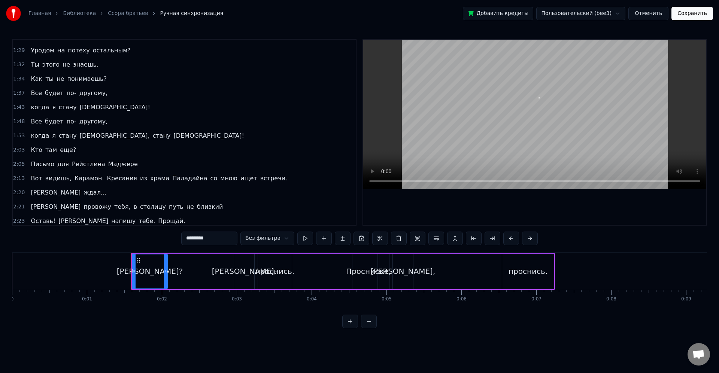
scroll to position [256, 0]
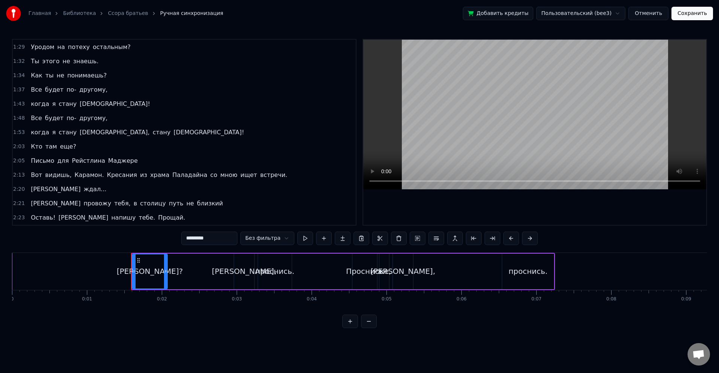
click at [51, 217] on span "Оставь!" at bounding box center [43, 217] width 26 height 9
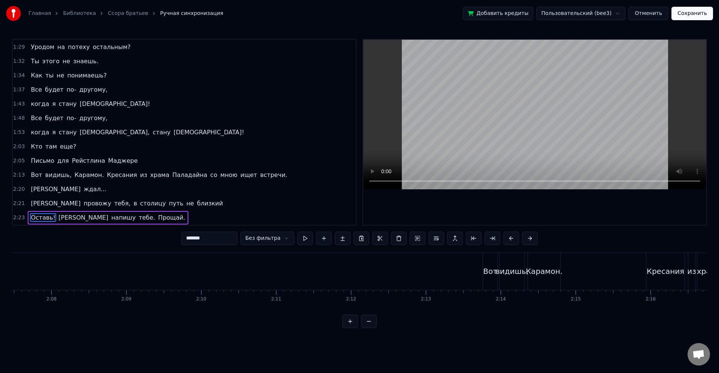
scroll to position [0, 10586]
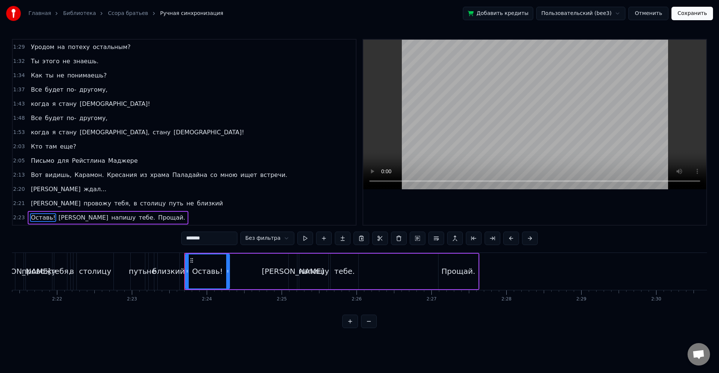
click at [196, 204] on span "близкий" at bounding box center [209, 203] width 27 height 9
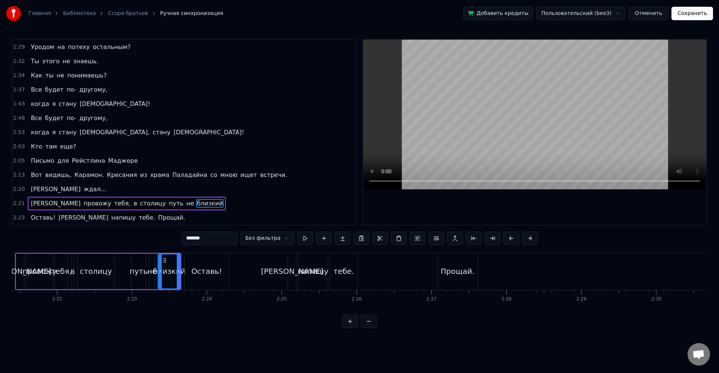
click at [210, 262] on div "Оставь!" at bounding box center [207, 271] width 44 height 37
type input "*******"
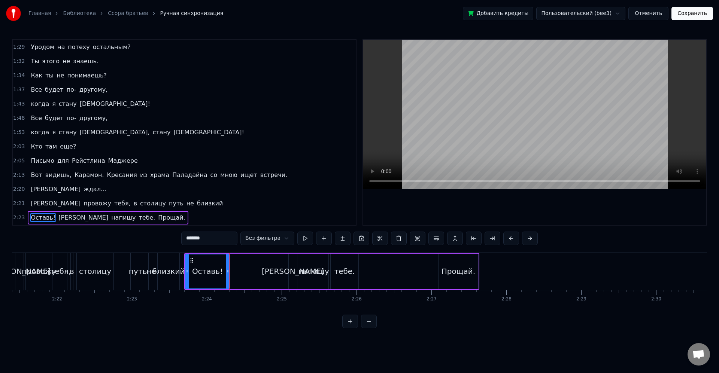
click at [146, 209] on div "Я провожу тебя, в столицу путь не близкий" at bounding box center [127, 203] width 198 height 13
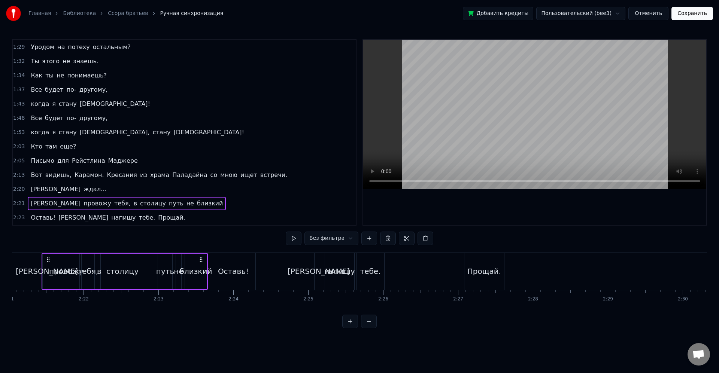
scroll to position [0, 10551]
click at [40, 218] on span "Оставь!" at bounding box center [43, 217] width 26 height 9
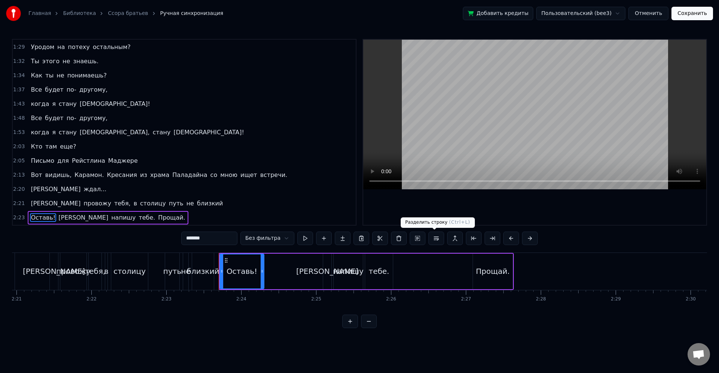
click at [439, 240] on button at bounding box center [436, 238] width 16 height 13
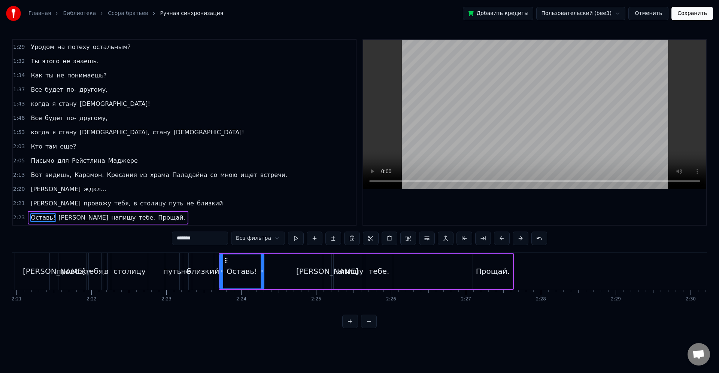
click at [250, 278] on div "Оставь!" at bounding box center [241, 272] width 43 height 34
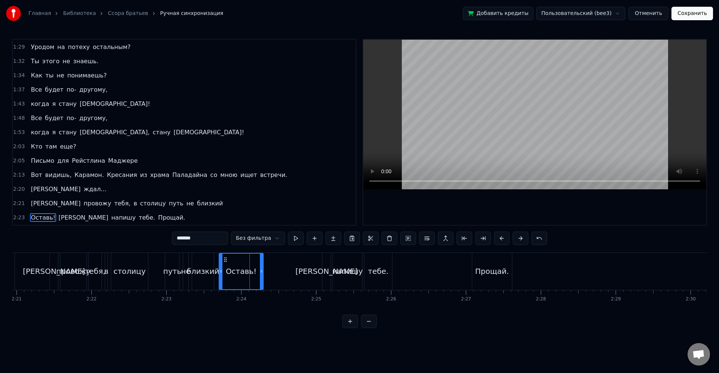
click at [243, 263] on div "Оставь!" at bounding box center [240, 272] width 43 height 36
click at [279, 264] on div "Оставь! Я напишу тебе. Прощай." at bounding box center [366, 271] width 295 height 37
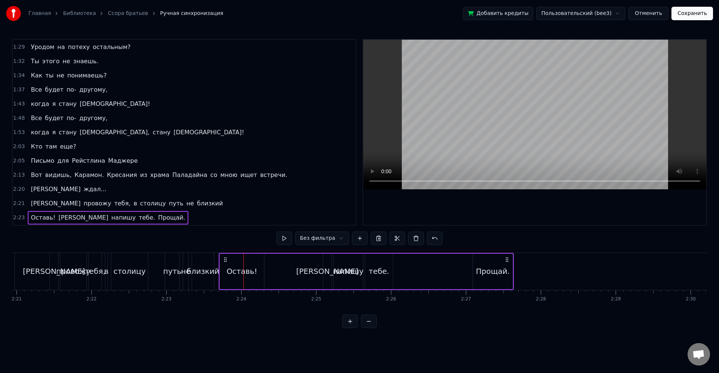
click at [247, 267] on div "Оставь!" at bounding box center [241, 271] width 31 height 11
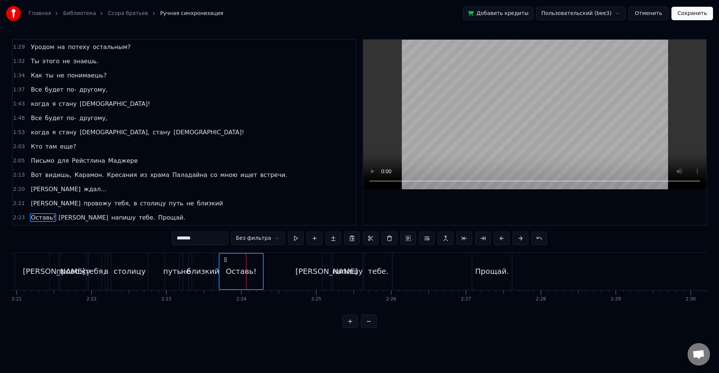
click at [326, 266] on div "[PERSON_NAME]" at bounding box center [326, 271] width 62 height 11
click at [255, 267] on div "Оставь!" at bounding box center [240, 272] width 43 height 36
click at [328, 270] on div "[PERSON_NAME]" at bounding box center [326, 271] width 62 height 11
click at [354, 267] on div "напишу" at bounding box center [347, 271] width 31 height 11
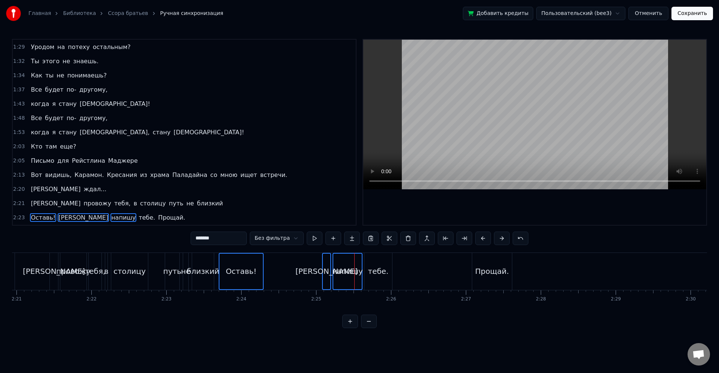
click at [370, 269] on div "тебе." at bounding box center [378, 271] width 21 height 11
click at [478, 269] on div "Прощай." at bounding box center [492, 271] width 34 height 11
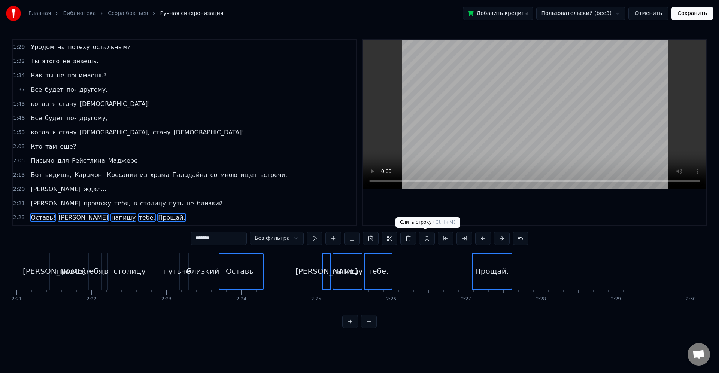
click at [422, 241] on button at bounding box center [427, 238] width 16 height 13
click at [427, 239] on button at bounding box center [427, 238] width 16 height 13
click at [270, 206] on div "2:21 Я провожу тебя, в столицу путь не близкий" at bounding box center [184, 204] width 343 height 14
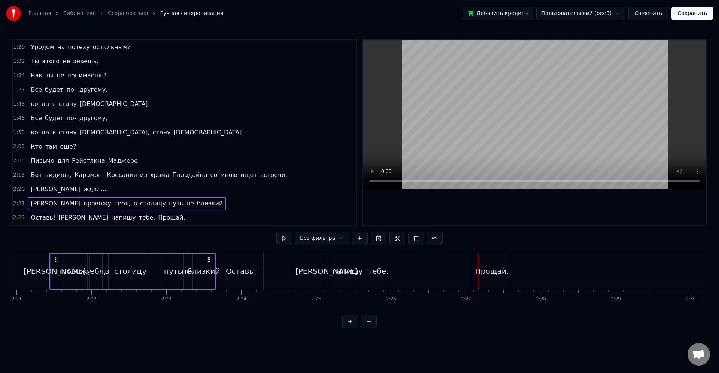
click at [164, 214] on div "2:23 Оставь! Я напишу тебе. Прощай." at bounding box center [184, 218] width 343 height 14
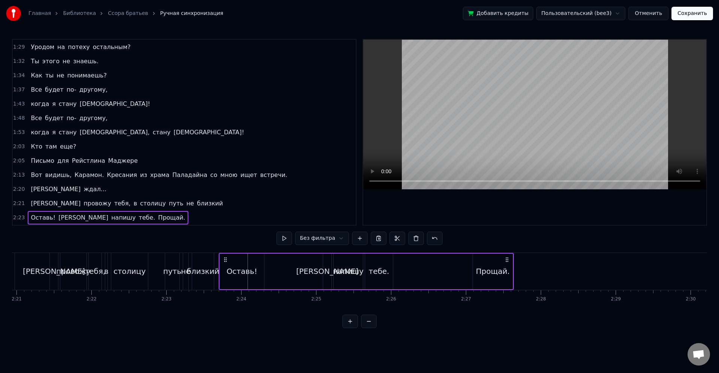
click at [211, 261] on div "близкий" at bounding box center [203, 271] width 22 height 37
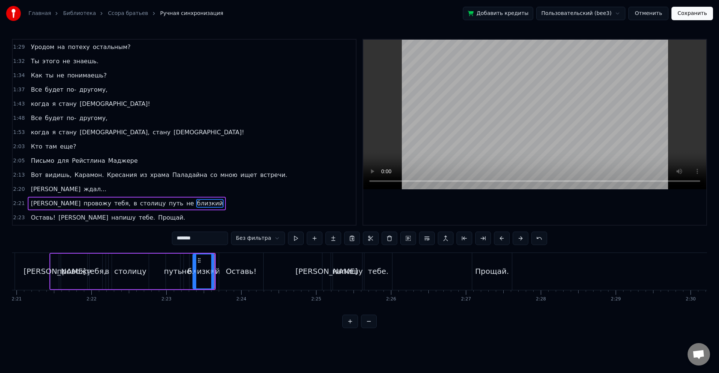
click at [208, 266] on div "близкий" at bounding box center [204, 271] width 33 height 11
click at [424, 240] on button at bounding box center [427, 238] width 16 height 13
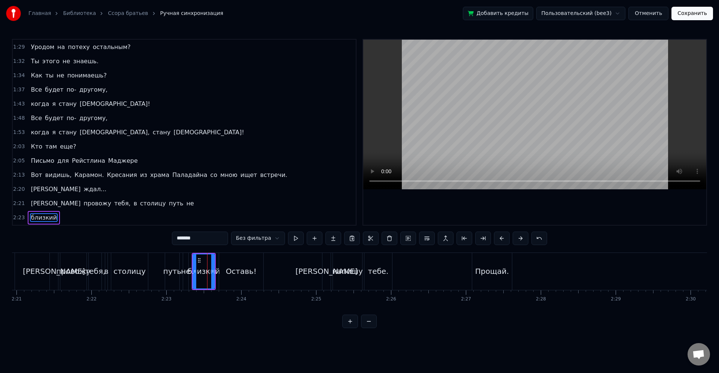
scroll to position [270, 0]
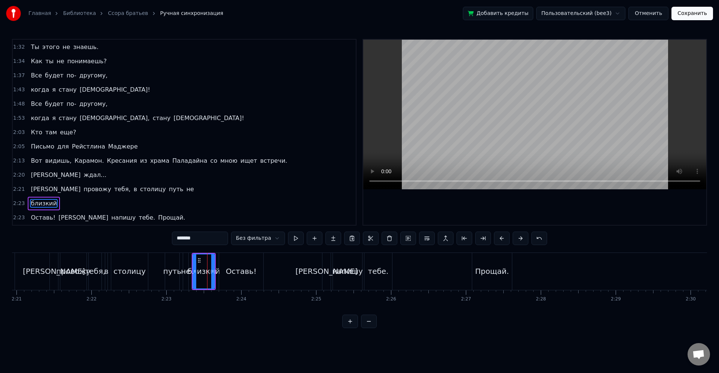
click at [182, 221] on div "2:23 Оставь! Я напишу тебе. Прощай." at bounding box center [184, 218] width 343 height 14
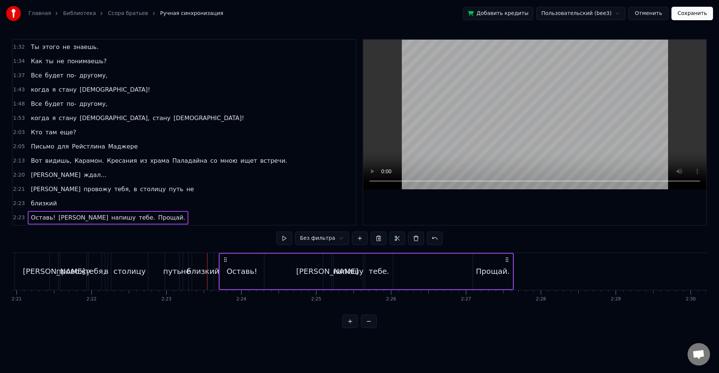
click at [51, 206] on span "близкий" at bounding box center [43, 203] width 27 height 9
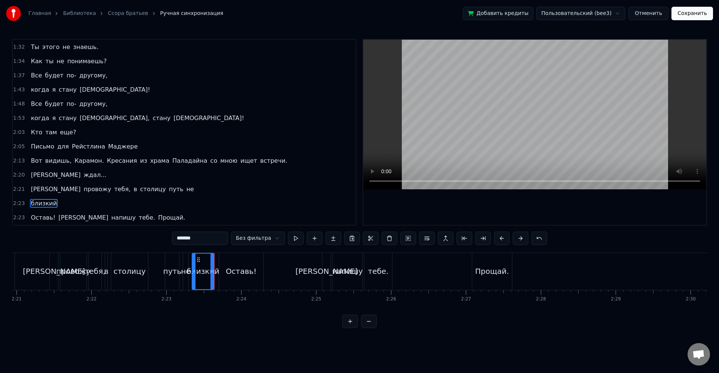
click at [140, 193] on div "2:21 Я провожу тебя, в столицу путь не" at bounding box center [184, 189] width 343 height 14
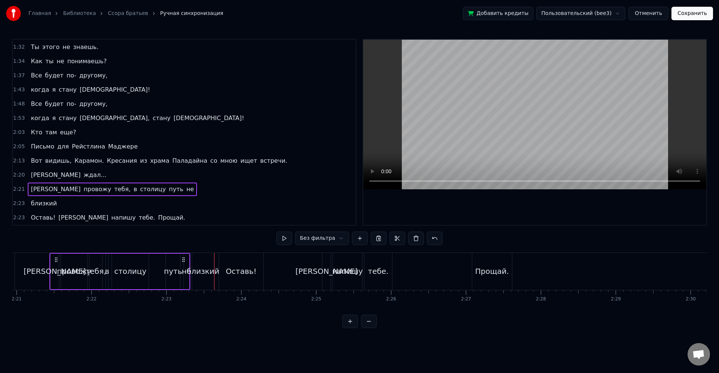
click at [186, 192] on span "не" at bounding box center [190, 189] width 9 height 9
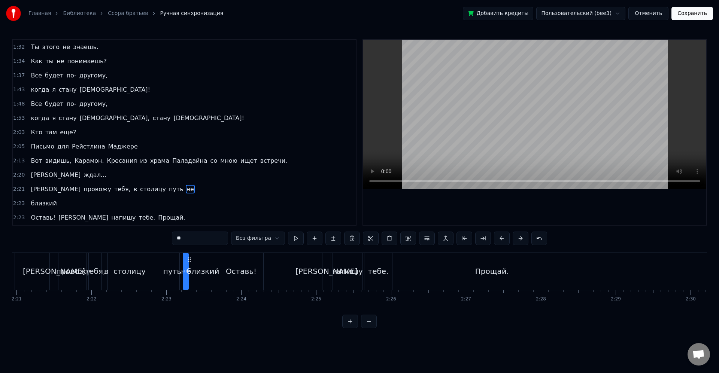
click at [197, 194] on div "2:21 Я провожу тебя, в столицу путь не" at bounding box center [184, 189] width 343 height 14
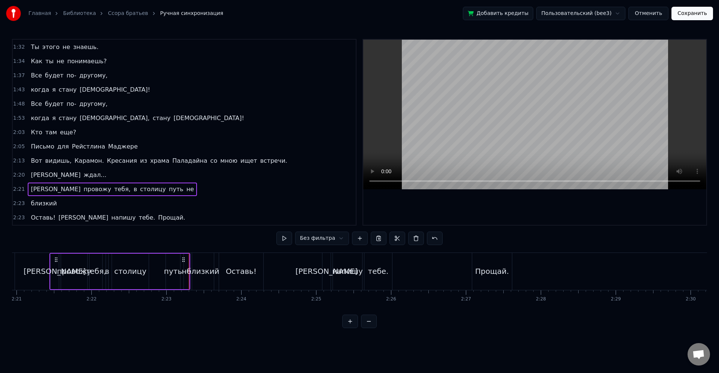
click at [207, 199] on div "2:23 близкий" at bounding box center [184, 204] width 343 height 14
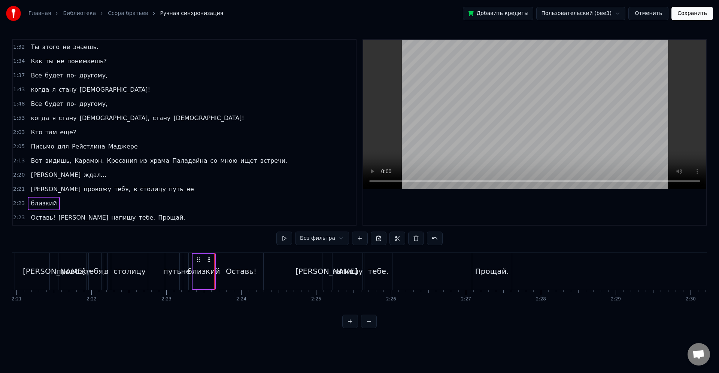
drag, startPoint x: 689, startPoint y: 12, endPoint x: 676, endPoint y: 19, distance: 15.3
click at [689, 12] on button "Сохранить" at bounding box center [692, 13] width 42 height 13
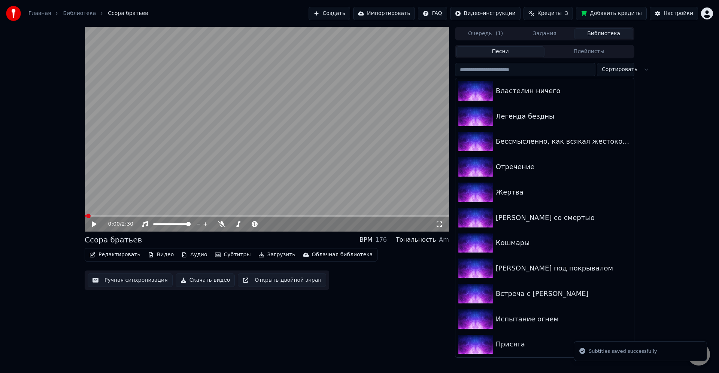
click at [390, 212] on video at bounding box center [267, 129] width 364 height 205
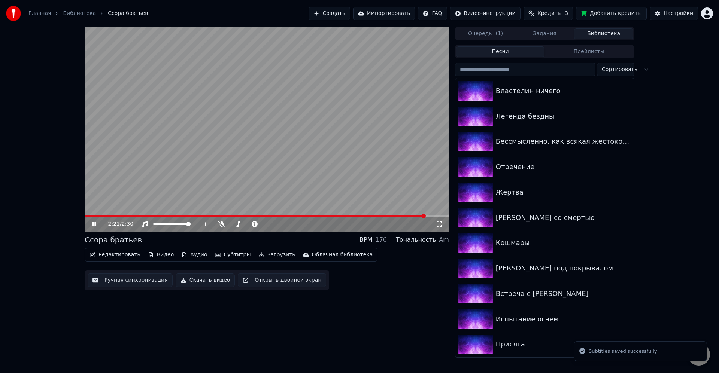
click at [425, 216] on span at bounding box center [267, 215] width 364 height 1
click at [437, 217] on span at bounding box center [267, 215] width 364 height 1
click at [432, 218] on div "2:26 / 2:30" at bounding box center [267, 224] width 364 height 15
click at [425, 215] on span at bounding box center [262, 215] width 354 height 1
click at [381, 281] on div "Редактировать Видео Аудио Субтитры Загрузить Облачная библиотека Ручная синхрон…" at bounding box center [267, 269] width 364 height 42
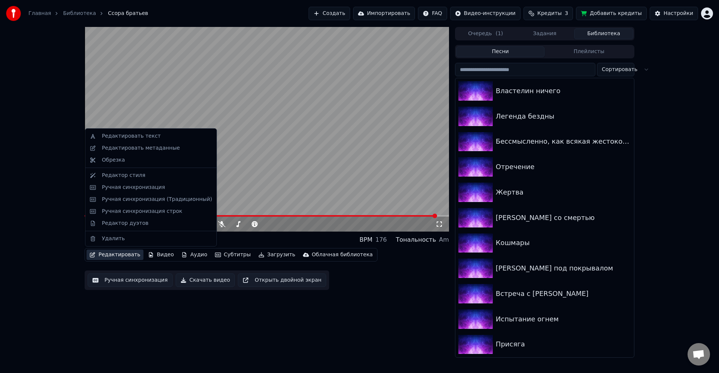
click at [116, 253] on button "Редактировать" at bounding box center [114, 255] width 57 height 10
click at [150, 190] on div "Ручная синхронизация" at bounding box center [133, 187] width 63 height 7
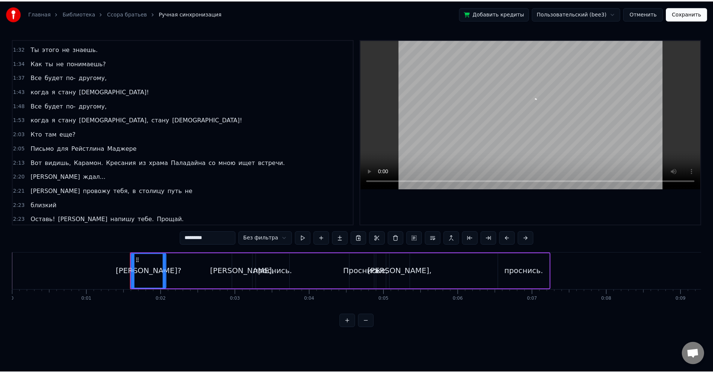
scroll to position [270, 0]
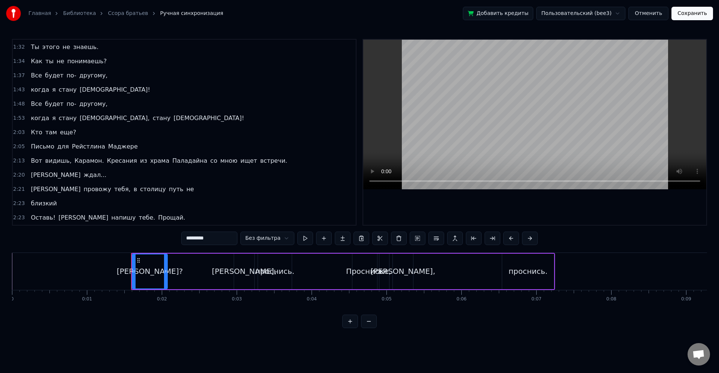
click at [697, 12] on button "Сохранить" at bounding box center [692, 13] width 42 height 13
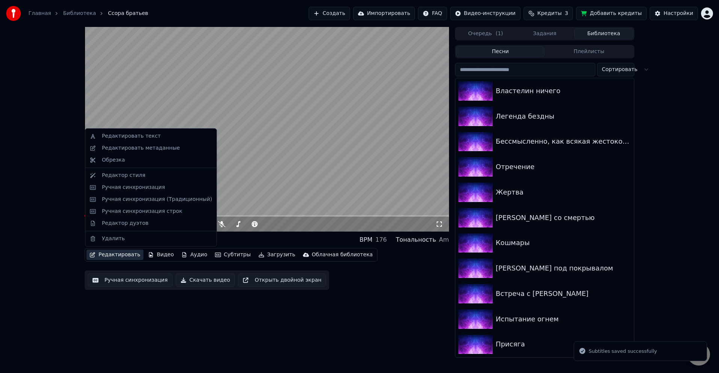
click at [110, 254] on button "Редактировать" at bounding box center [114, 255] width 57 height 10
click at [124, 224] on div "Редактор дуэтов" at bounding box center [125, 223] width 46 height 7
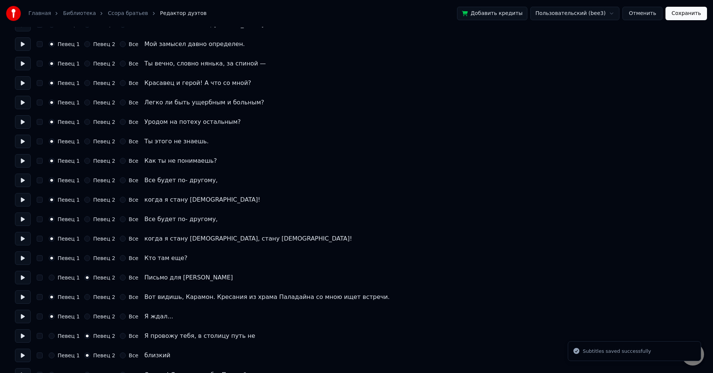
scroll to position [344, 0]
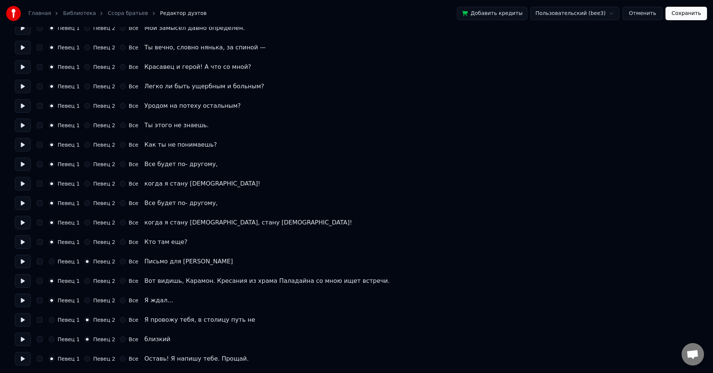
click at [84, 354] on div "Певец 1 Певец 2 Все Оставь! Я напишу тебе. Прощай." at bounding box center [356, 358] width 683 height 13
click at [87, 358] on button "Певец 2" at bounding box center [87, 359] width 6 height 6
click at [56, 359] on div "Певец 1" at bounding box center [64, 359] width 31 height 6
click at [53, 359] on button "Певец 1" at bounding box center [52, 359] width 6 height 6
click at [42, 361] on button "button" at bounding box center [40, 359] width 6 height 6
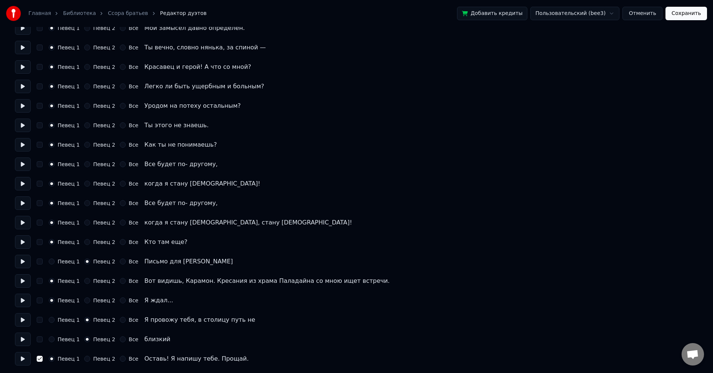
click at [42, 361] on button "button" at bounding box center [40, 359] width 6 height 6
click at [25, 357] on button at bounding box center [23, 358] width 16 height 13
click at [15, 340] on button at bounding box center [23, 339] width 16 height 13
click at [26, 322] on button at bounding box center [23, 319] width 16 height 13
click at [25, 340] on button at bounding box center [23, 339] width 16 height 13
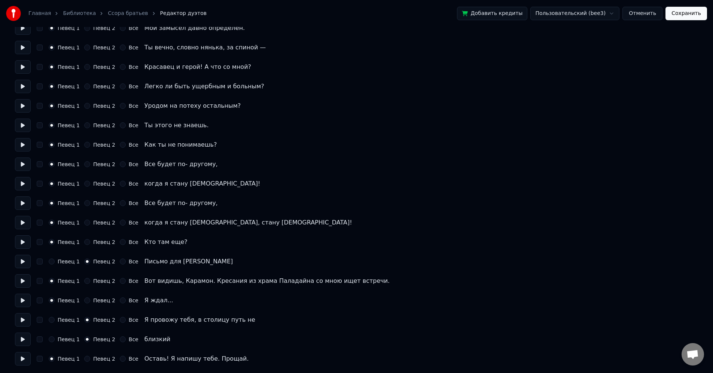
click at [685, 14] on button "Сохранить" at bounding box center [687, 13] width 42 height 13
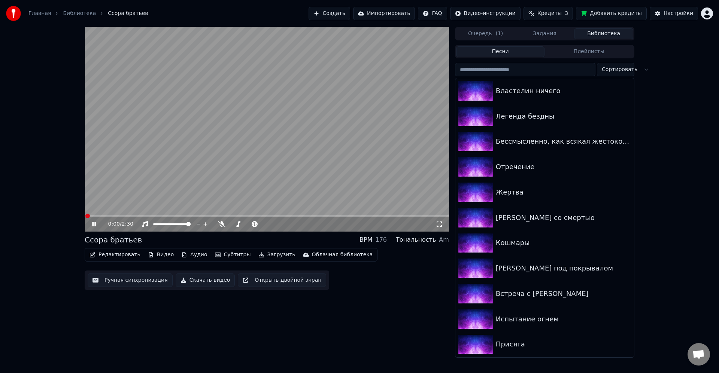
click at [427, 216] on div "0:00 / 2:30" at bounding box center [267, 223] width 364 height 16
click at [434, 216] on span at bounding box center [267, 215] width 364 height 1
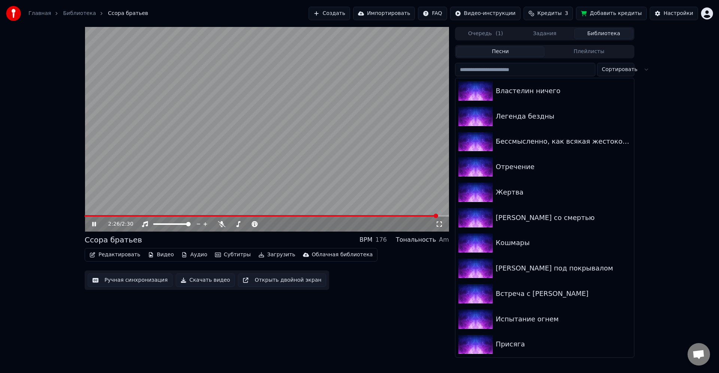
click at [425, 219] on div "2:26 / 2:30" at bounding box center [267, 224] width 364 height 15
click at [431, 216] on span at bounding box center [262, 215] width 354 height 1
click at [408, 290] on div "2:24 / 2:30 Ссора братьев BPM 176 Тональность Am Редактировать Видео Аудио Субт…" at bounding box center [267, 192] width 364 height 331
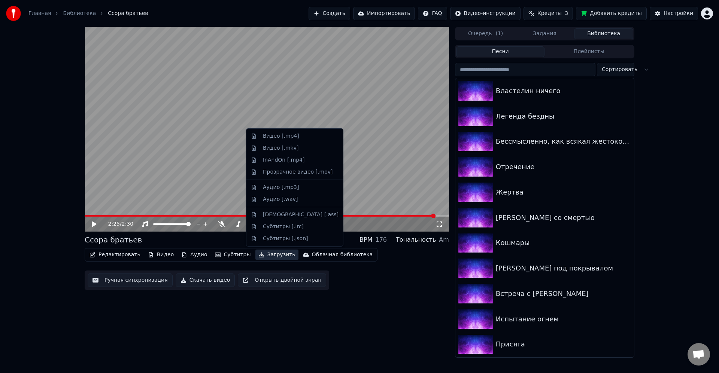
click at [267, 257] on button "Загрузить" at bounding box center [276, 255] width 43 height 10
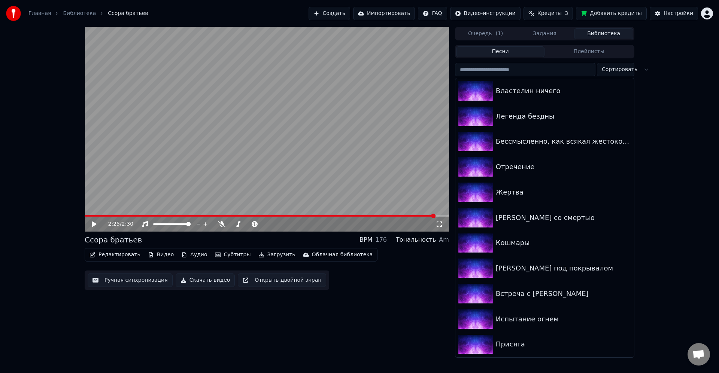
drag, startPoint x: 335, startPoint y: 316, endPoint x: 293, endPoint y: 295, distance: 46.4
click at [334, 316] on div "2:25 / 2:30 Ссора братьев BPM 176 Тональность Am Редактировать Видео Аудио Субт…" at bounding box center [267, 192] width 364 height 331
click at [270, 256] on button "Загрузить" at bounding box center [276, 255] width 43 height 10
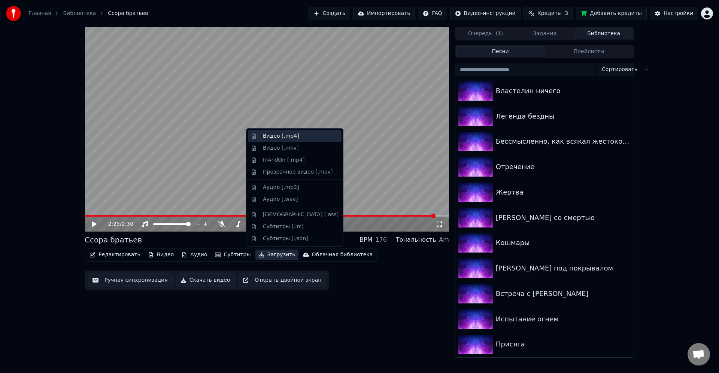
click at [284, 136] on div "Видео [.mp4]" at bounding box center [281, 136] width 36 height 7
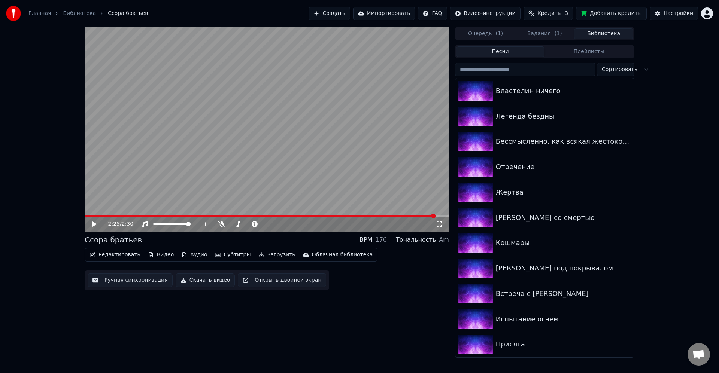
click at [611, 33] on button "Библиотека" at bounding box center [603, 33] width 59 height 11
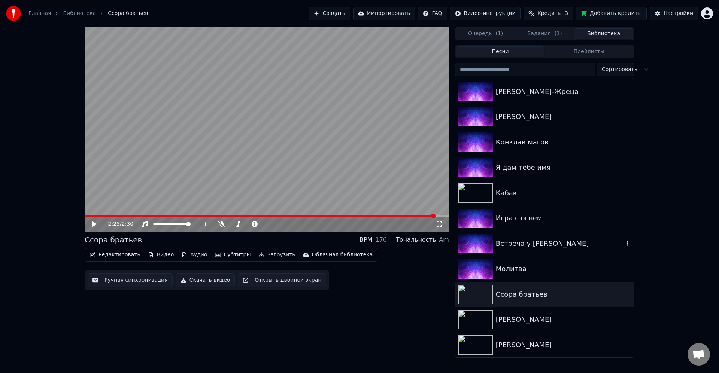
scroll to position [661, 0]
click at [536, 272] on div "Молитва" at bounding box center [563, 269] width 135 height 10
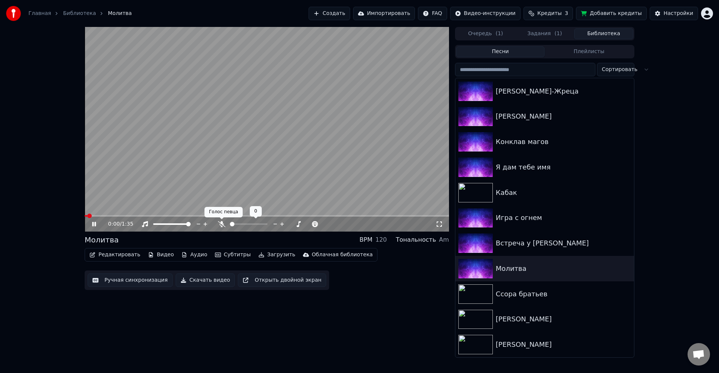
click at [221, 225] on icon at bounding box center [221, 224] width 7 height 6
click at [122, 255] on button "Редактировать" at bounding box center [114, 255] width 57 height 10
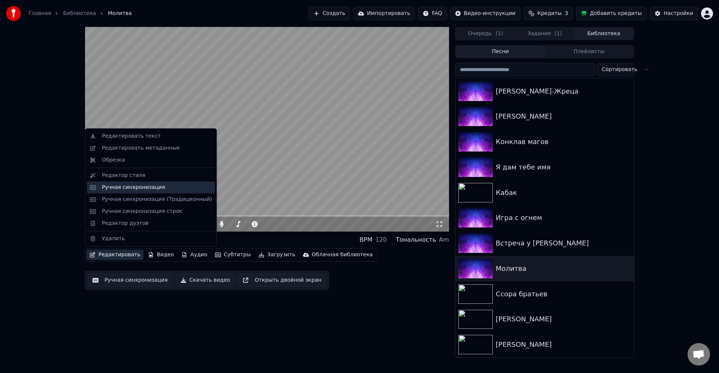
click at [163, 189] on div "Ручная синхронизация" at bounding box center [157, 187] width 110 height 7
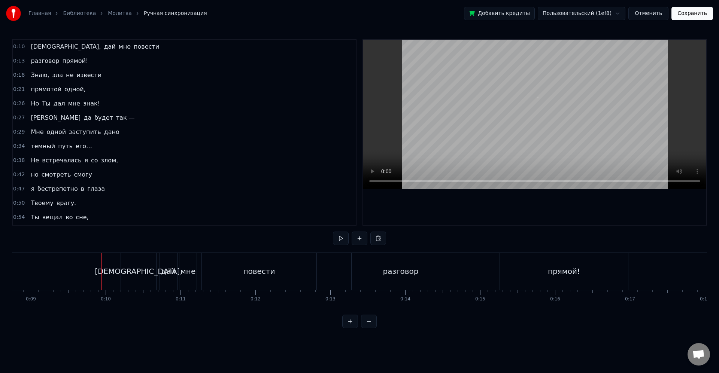
scroll to position [0, 632]
click at [153, 268] on div "[DEMOGRAPHIC_DATA]," at bounding box center [162, 271] width 88 height 11
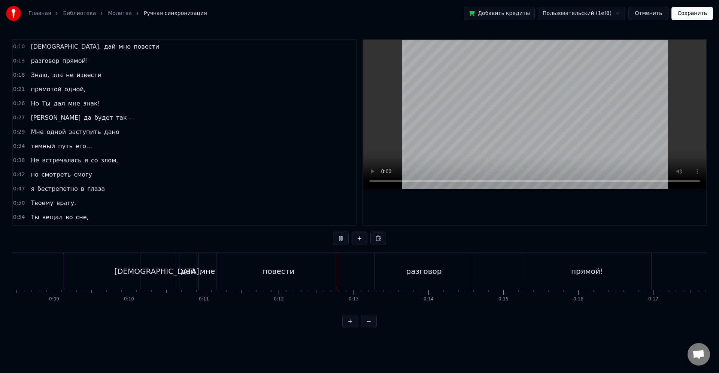
click at [250, 279] on div "повести" at bounding box center [278, 271] width 115 height 37
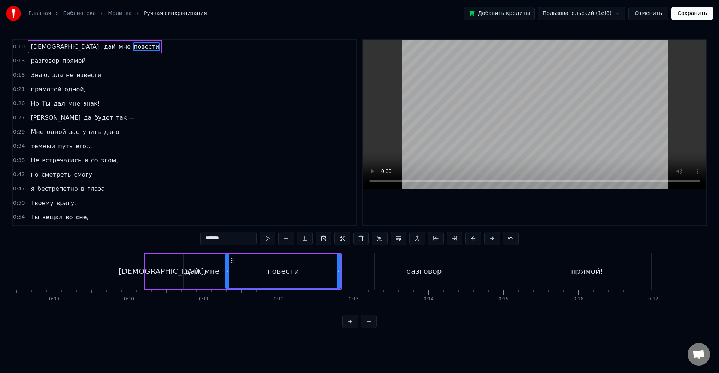
click at [194, 281] on div "дай" at bounding box center [192, 272] width 17 height 36
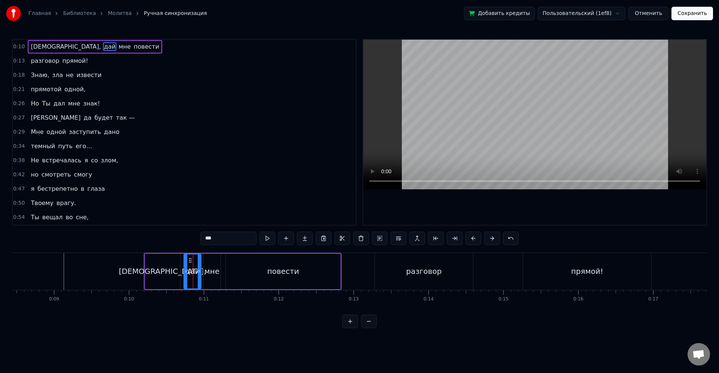
click at [165, 280] on div "[DEMOGRAPHIC_DATA]," at bounding box center [162, 272] width 35 height 36
type input "*****"
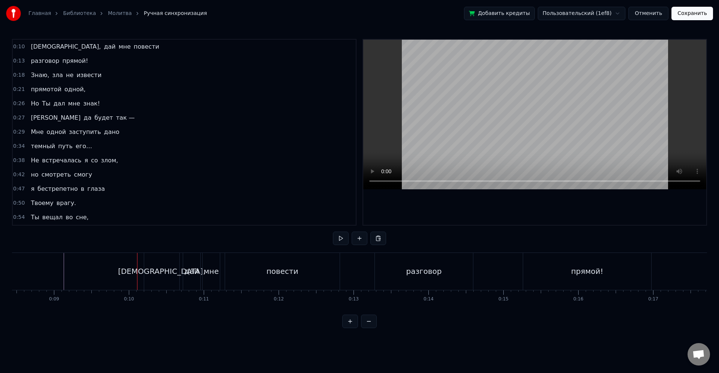
click at [147, 272] on div "[DEMOGRAPHIC_DATA]," at bounding box center [161, 271] width 35 height 37
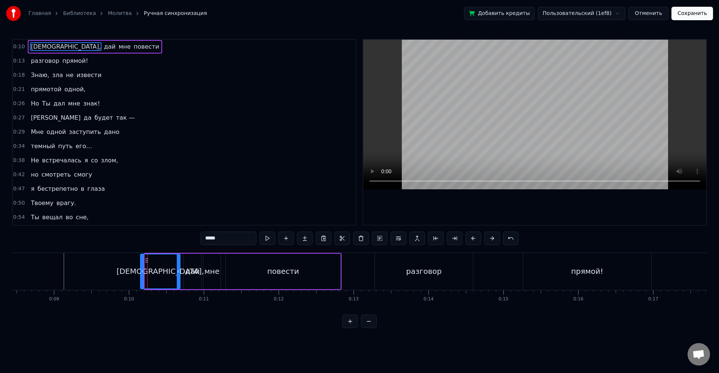
drag, startPoint x: 146, startPoint y: 271, endPoint x: 141, endPoint y: 270, distance: 4.9
click at [141, 270] on icon at bounding box center [142, 271] width 3 height 6
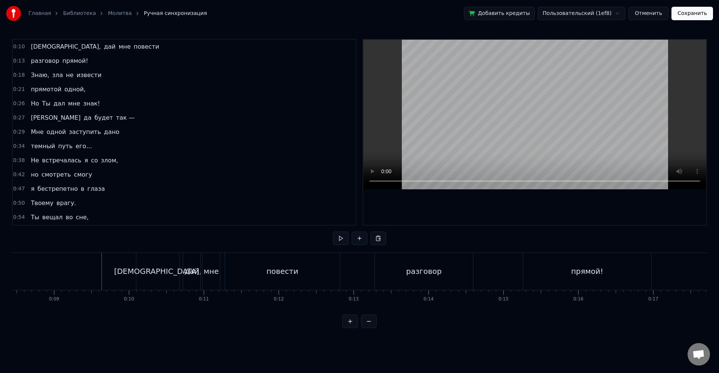
click at [145, 272] on div "[DEMOGRAPHIC_DATA]," at bounding box center [157, 271] width 43 height 37
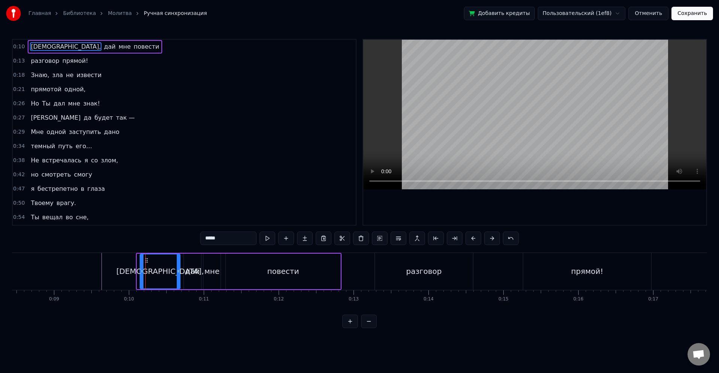
click at [141, 272] on icon at bounding box center [141, 271] width 3 height 6
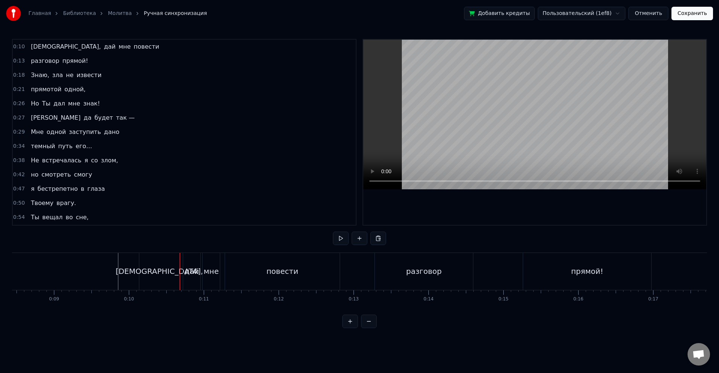
click at [173, 285] on div "[DEMOGRAPHIC_DATA]," at bounding box center [159, 271] width 40 height 37
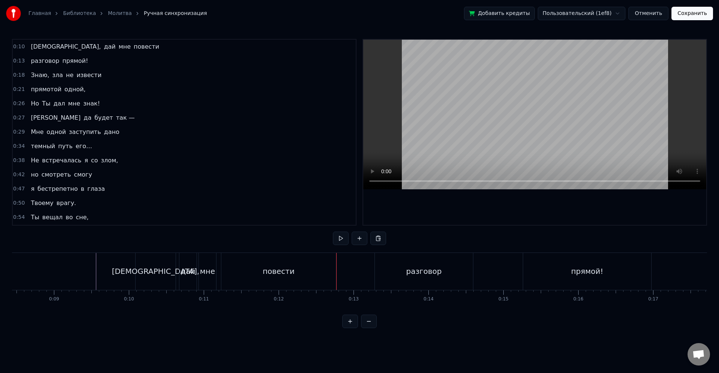
click at [384, 271] on div "разговор" at bounding box center [424, 271] width 98 height 37
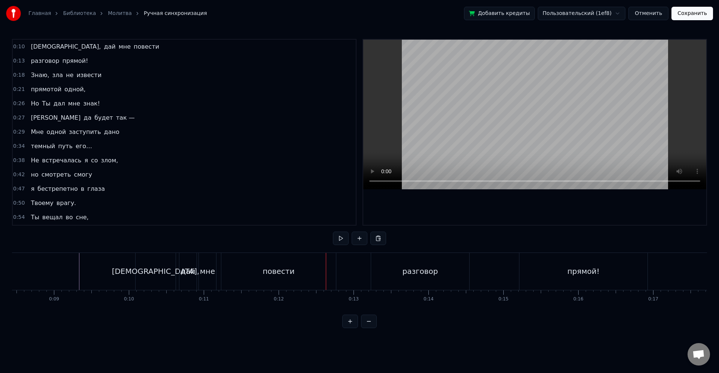
click at [198, 270] on div "мне" at bounding box center [207, 271] width 18 height 37
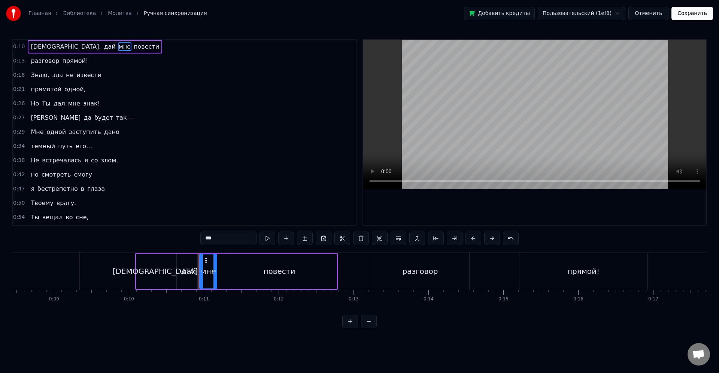
click at [190, 267] on div "дай" at bounding box center [188, 271] width 15 height 11
click at [210, 275] on div "мне" at bounding box center [208, 271] width 15 height 11
type input "***"
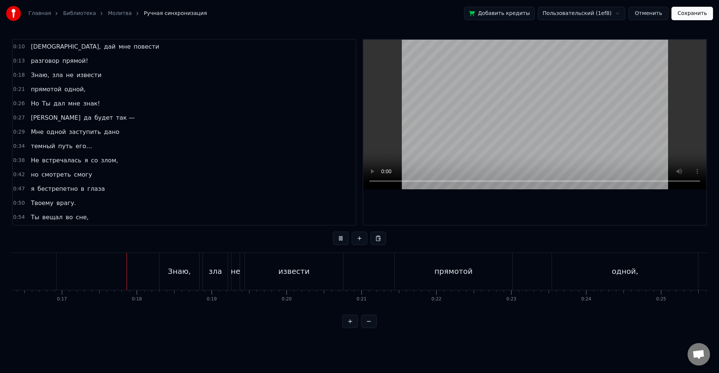
scroll to position [0, 1254]
click at [260, 281] on div "извести" at bounding box center [263, 271] width 98 height 37
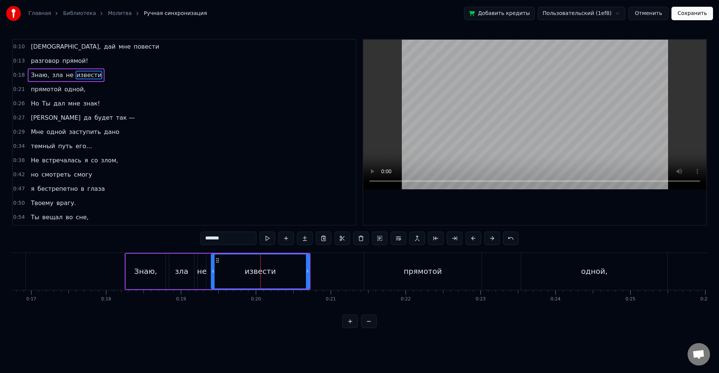
click at [127, 268] on div "Знаю," at bounding box center [146, 272] width 40 height 36
type input "*****"
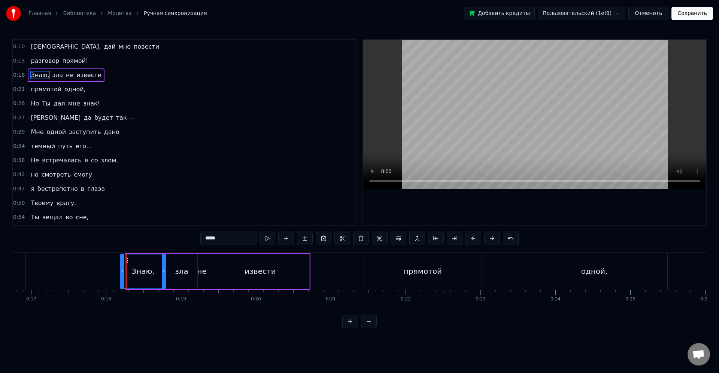
click at [122, 269] on icon at bounding box center [122, 271] width 3 height 6
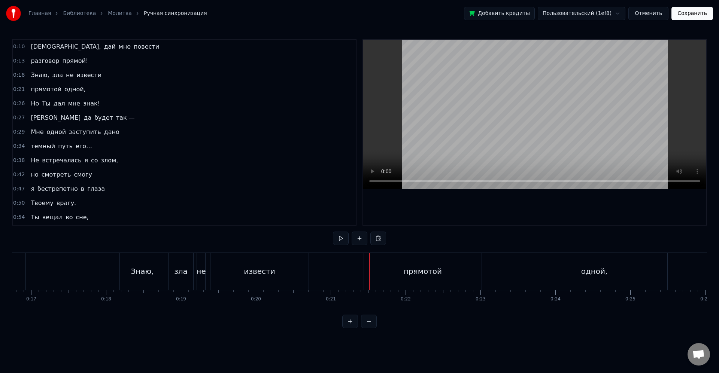
click at [416, 273] on div "прямотой" at bounding box center [423, 271] width 38 height 11
click at [177, 264] on div "знак!" at bounding box center [185, 271] width 40 height 37
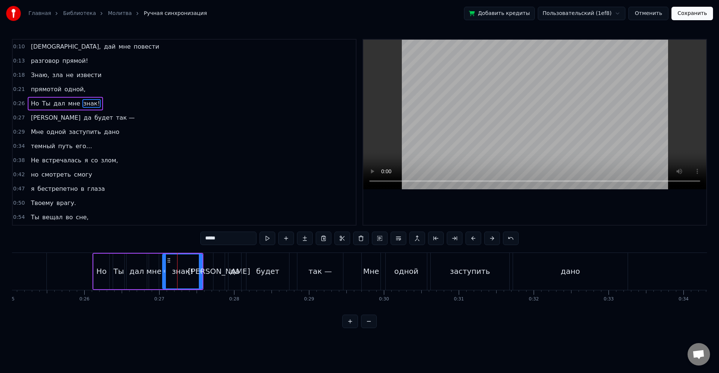
click at [102, 275] on div "Но" at bounding box center [101, 271] width 10 height 11
type input "**"
drag, startPoint x: 93, startPoint y: 271, endPoint x: 89, endPoint y: 270, distance: 3.8
click at [92, 270] on icon at bounding box center [93, 271] width 3 height 6
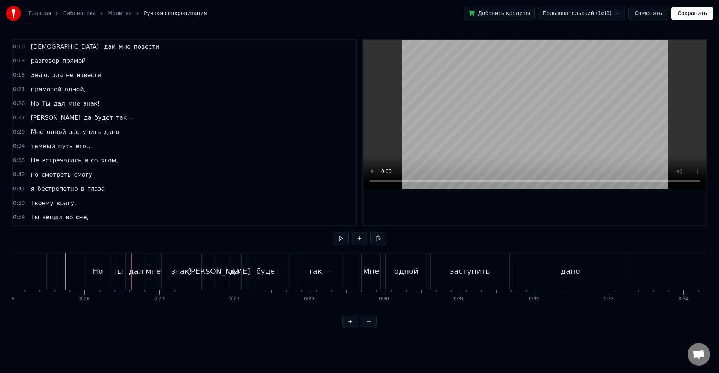
click at [255, 275] on div "будет" at bounding box center [267, 271] width 43 height 37
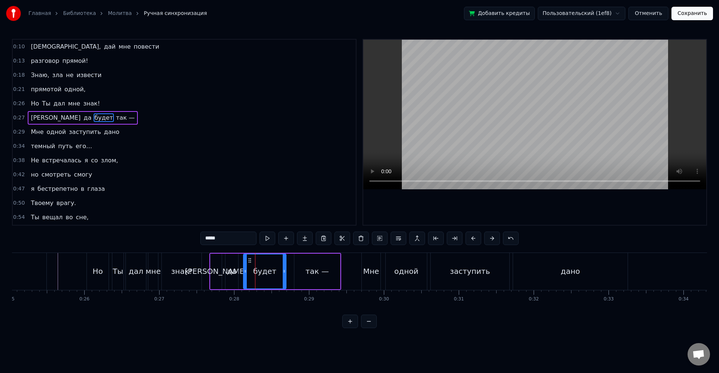
click at [428, 281] on div "Мне одной заступить дано" at bounding box center [495, 271] width 268 height 37
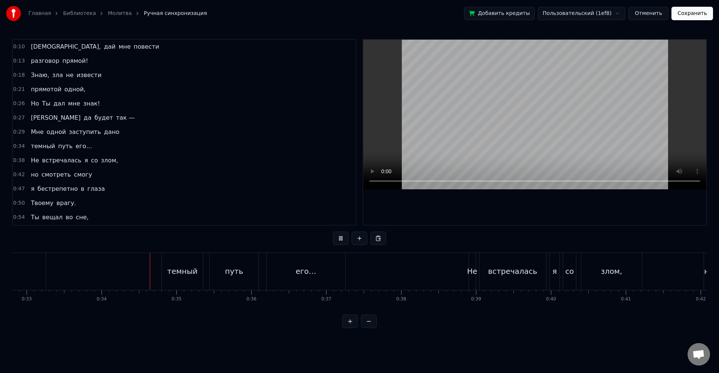
scroll to position [0, 2511]
click at [139, 275] on div "темный" at bounding box center [128, 271] width 30 height 11
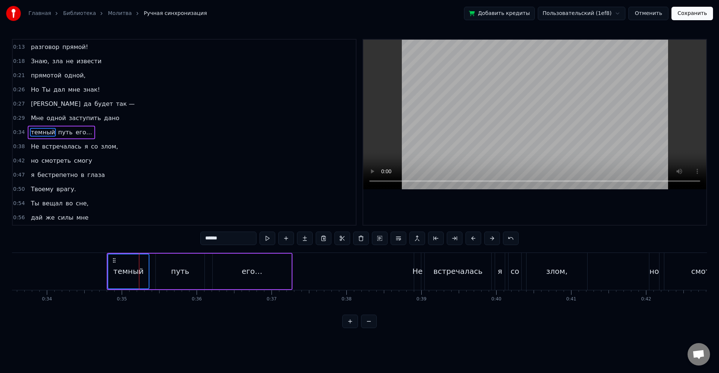
scroll to position [14, 0]
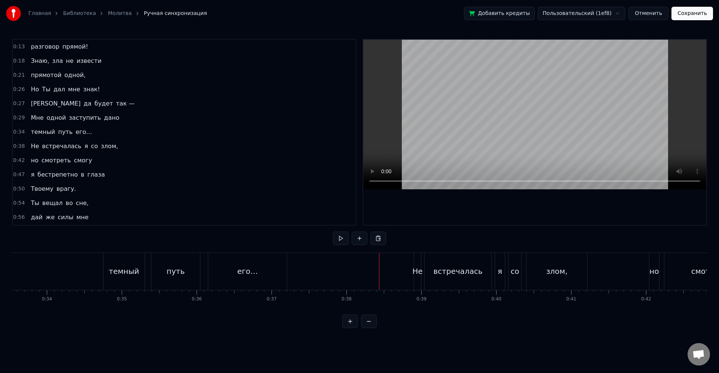
click at [437, 266] on div "встречалась" at bounding box center [457, 271] width 49 height 11
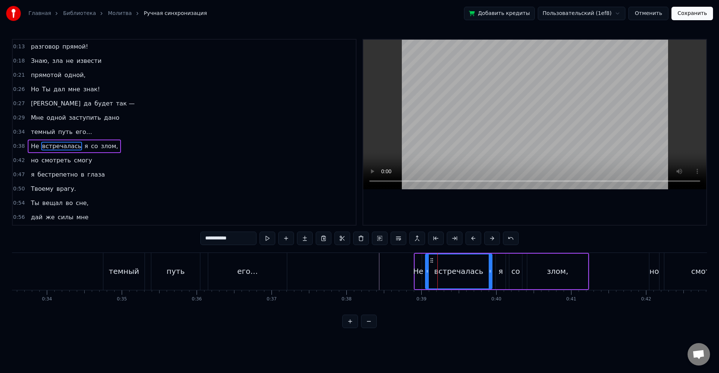
scroll to position [28, 0]
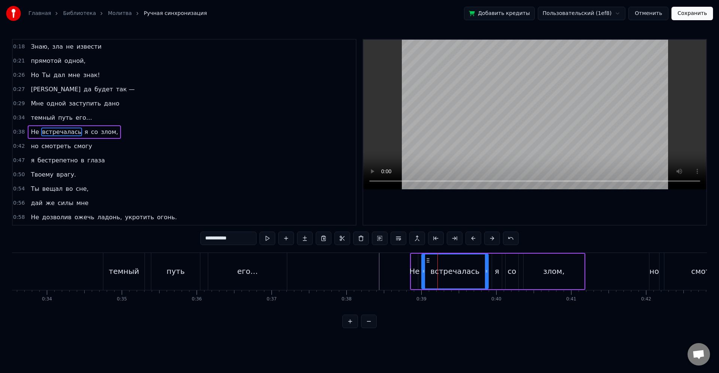
click at [417, 270] on div "Не" at bounding box center [414, 271] width 10 height 11
type input "**"
click at [410, 270] on div "Не" at bounding box center [414, 271] width 10 height 11
click at [411, 271] on div "Не" at bounding box center [414, 272] width 6 height 34
click at [409, 271] on icon at bounding box center [410, 271] width 3 height 6
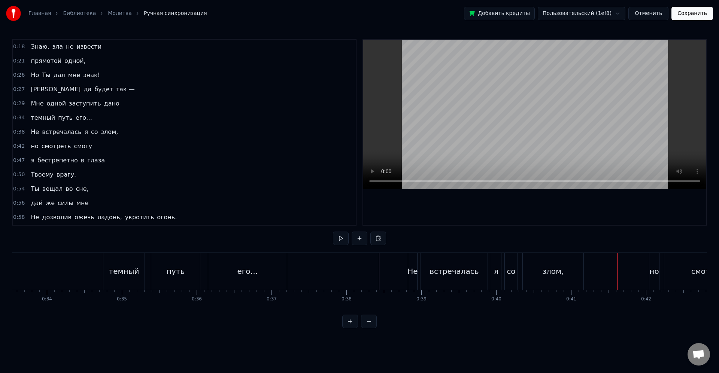
click at [675, 269] on div "смотреть" at bounding box center [709, 271] width 91 height 37
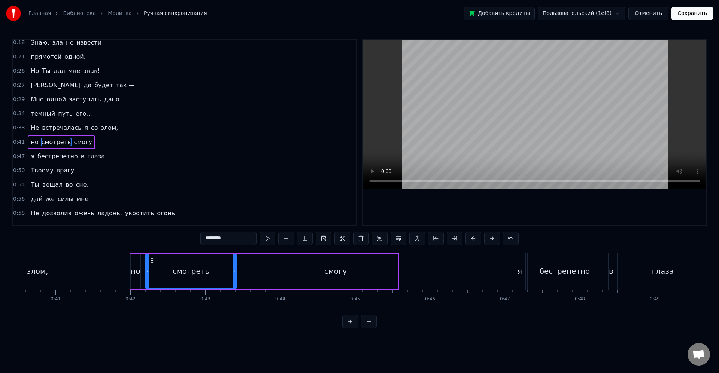
scroll to position [0, 2999]
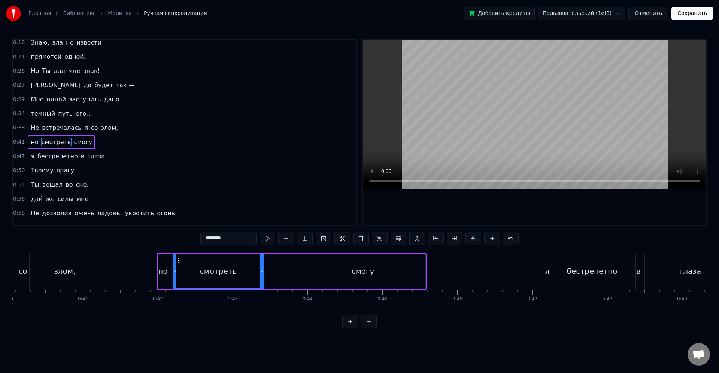
click at [161, 271] on div "но" at bounding box center [162, 271] width 9 height 11
type input "**"
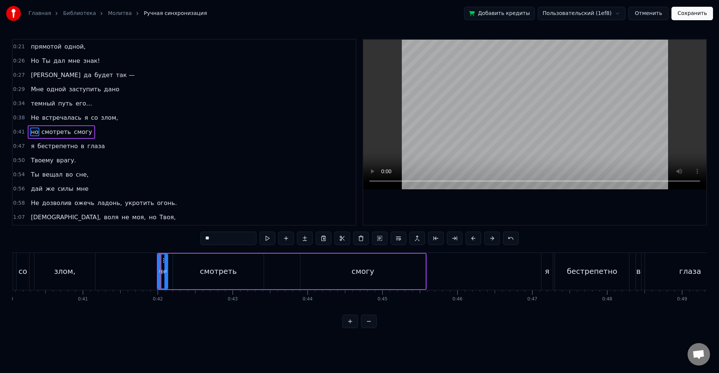
click at [158, 270] on div "но" at bounding box center [163, 272] width 10 height 36
drag, startPoint x: 159, startPoint y: 270, endPoint x: 153, endPoint y: 271, distance: 5.7
click at [155, 271] on icon at bounding box center [156, 271] width 3 height 6
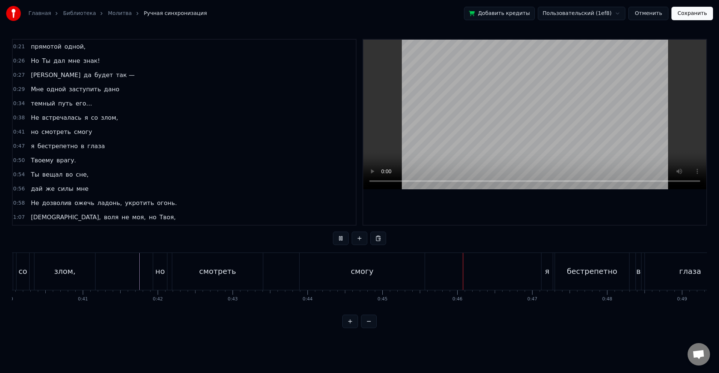
click at [415, 266] on div "смогу" at bounding box center [361, 271] width 125 height 37
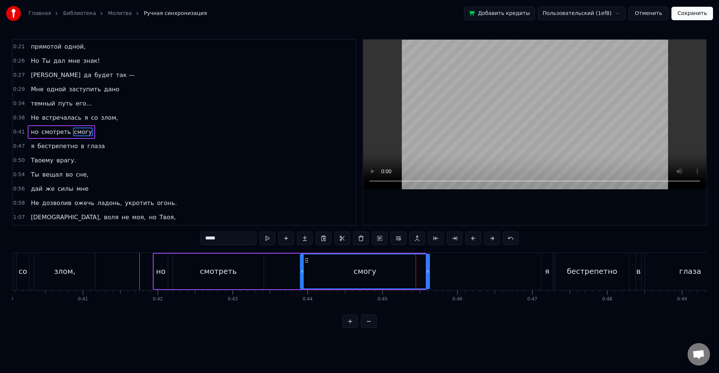
drag, startPoint x: 423, startPoint y: 273, endPoint x: 427, endPoint y: 275, distance: 4.7
click at [427, 275] on div at bounding box center [427, 272] width 3 height 34
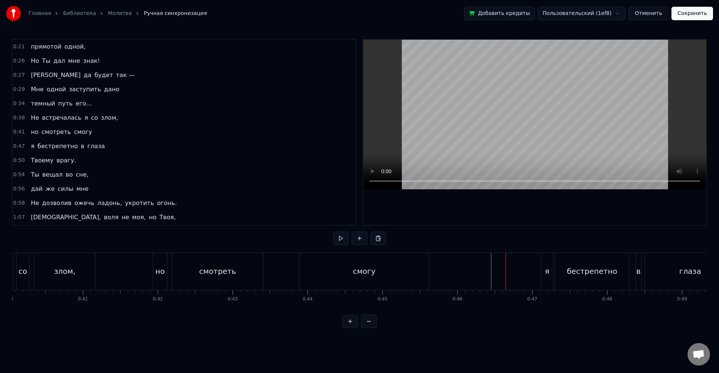
click at [564, 280] on div "бестрепетно" at bounding box center [592, 271] width 74 height 37
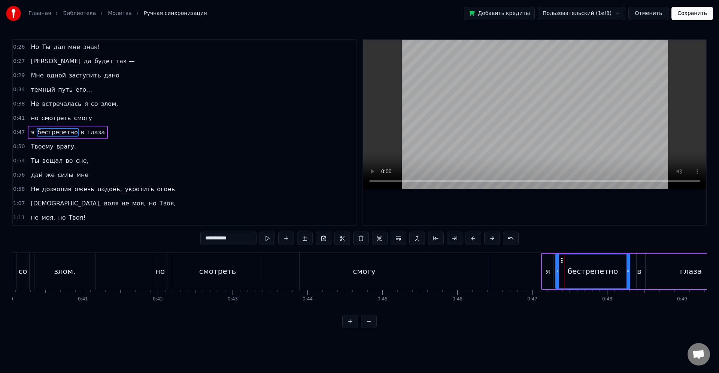
scroll to position [57, 0]
click at [544, 260] on div "я" at bounding box center [543, 272] width 11 height 36
type input "*"
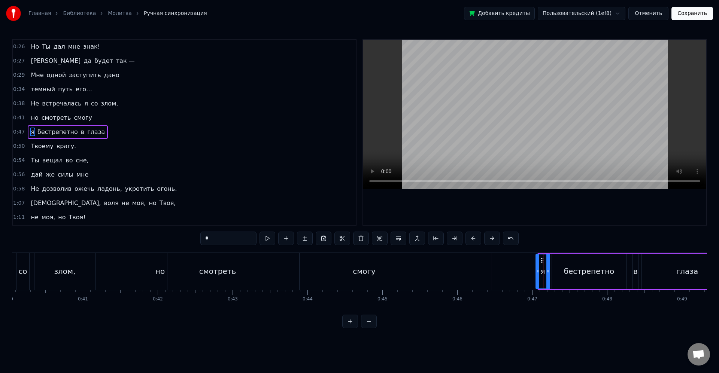
drag, startPoint x: 538, startPoint y: 272, endPoint x: 532, endPoint y: 272, distance: 6.0
click at [536, 273] on icon at bounding box center [537, 271] width 3 height 6
click at [485, 274] on div at bounding box center [573, 271] width 7121 height 37
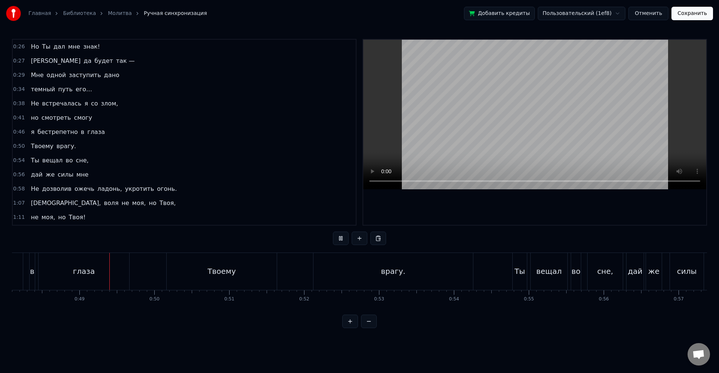
scroll to position [0, 3625]
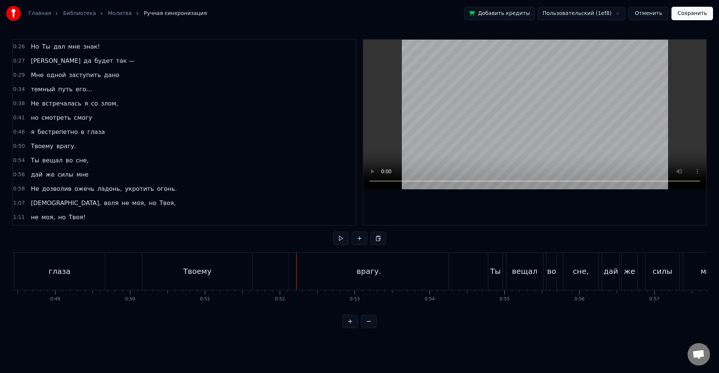
click at [329, 276] on div "врагу." at bounding box center [368, 271] width 159 height 37
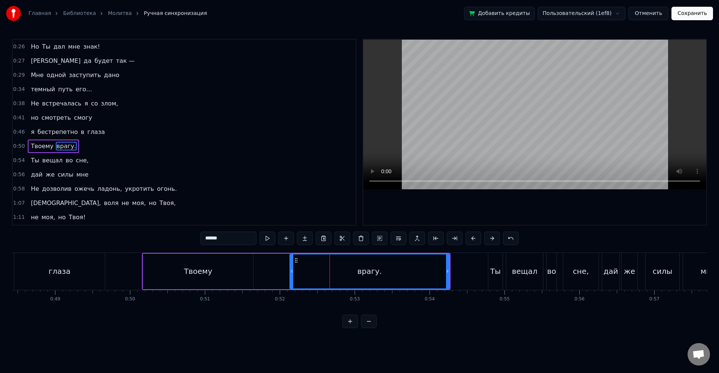
scroll to position [71, 0]
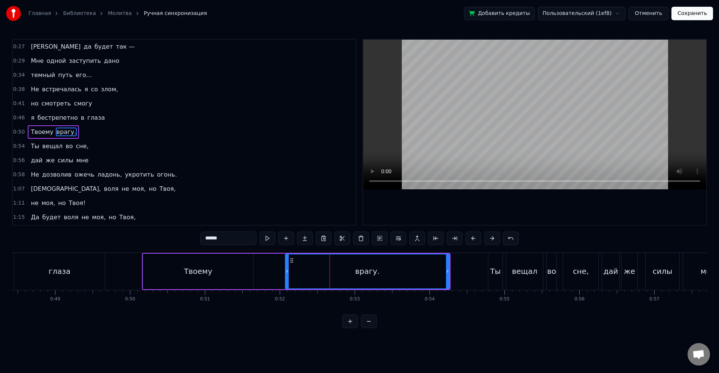
drag, startPoint x: 292, startPoint y: 271, endPoint x: 287, endPoint y: 271, distance: 4.5
click at [287, 271] on icon at bounding box center [287, 271] width 3 height 6
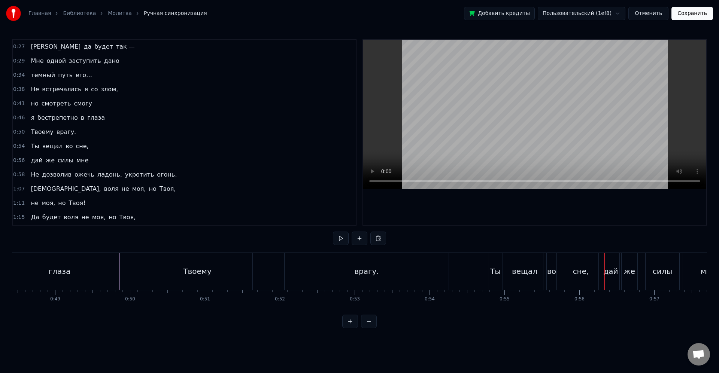
click at [540, 273] on div "вещал" at bounding box center [524, 271] width 37 height 37
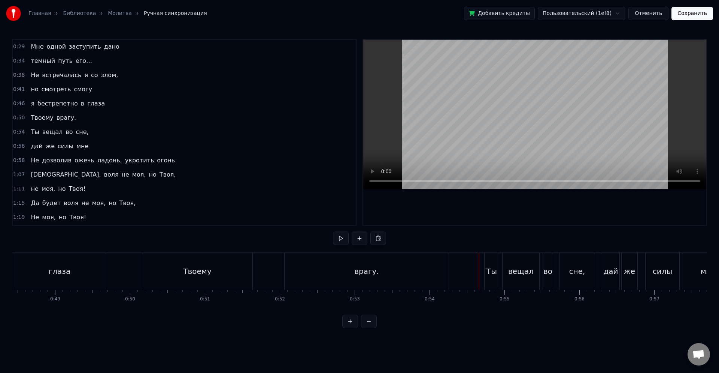
drag, startPoint x: 465, startPoint y: 270, endPoint x: 452, endPoint y: 267, distance: 12.7
click at [494, 269] on div "Ты" at bounding box center [491, 271] width 10 height 11
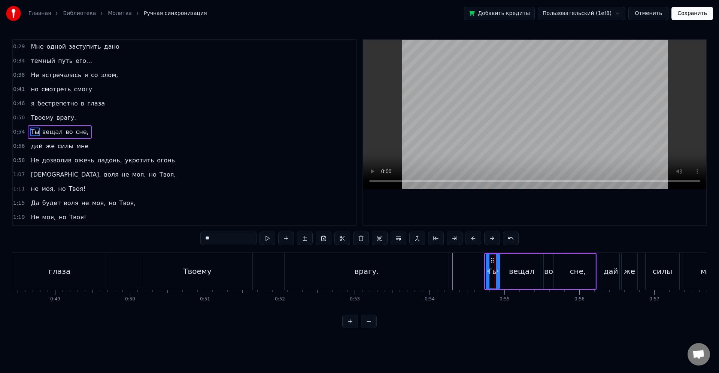
click at [488, 271] on icon at bounding box center [487, 271] width 3 height 6
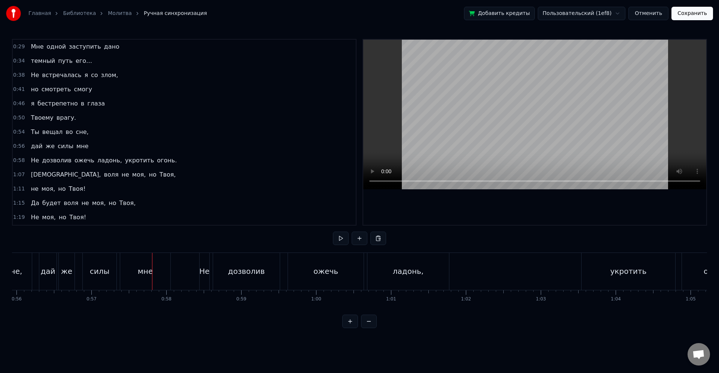
scroll to position [0, 4247]
click at [48, 271] on div "силы" at bounding box center [41, 271] width 20 height 11
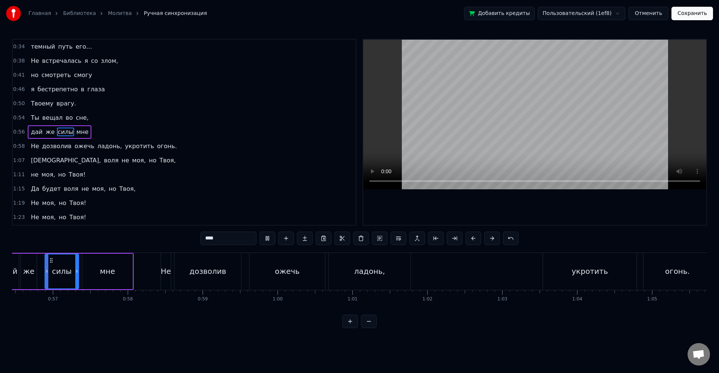
scroll to position [0, 4221]
click at [75, 271] on div "силы" at bounding box center [68, 271] width 20 height 11
click at [78, 275] on div at bounding box center [79, 272] width 3 height 34
click at [96, 273] on div "мне" at bounding box center [113, 272] width 50 height 36
type input "***"
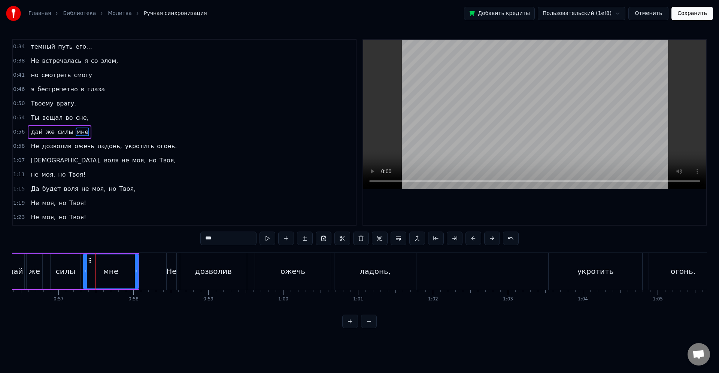
drag, startPoint x: 89, startPoint y: 272, endPoint x: 85, endPoint y: 271, distance: 4.5
click at [85, 271] on icon at bounding box center [85, 271] width 3 height 6
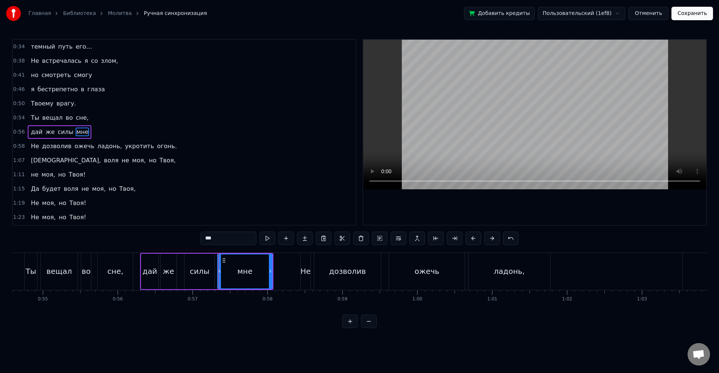
scroll to position [0, 4083]
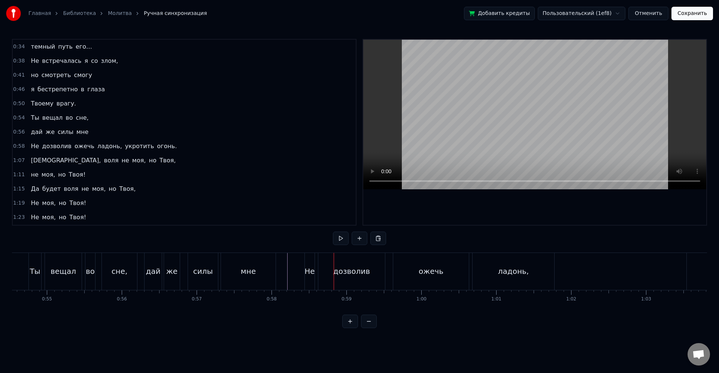
click at [320, 275] on div "дозволив" at bounding box center [351, 271] width 67 height 37
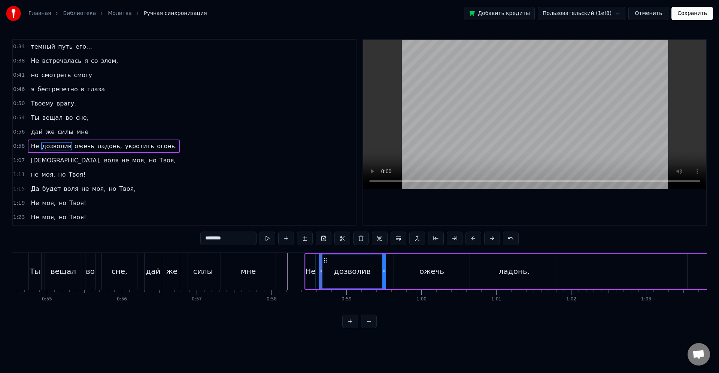
scroll to position [113, 0]
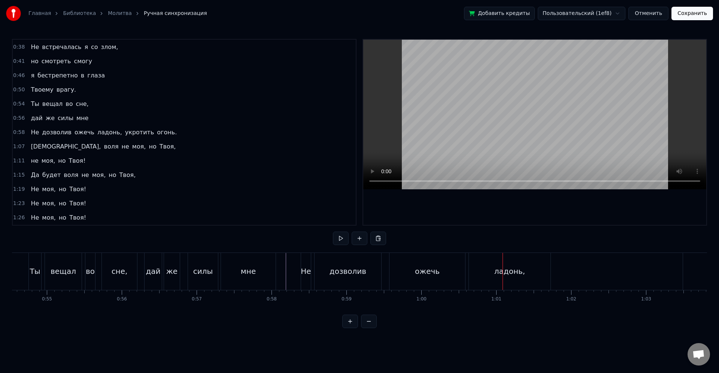
click at [427, 276] on div "ожечь" at bounding box center [427, 271] width 25 height 11
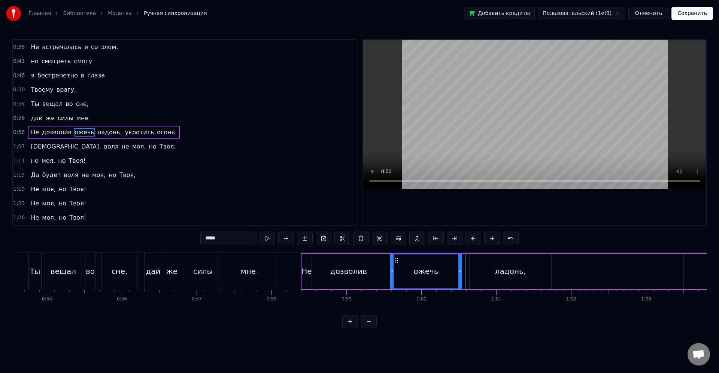
drag, startPoint x: 464, startPoint y: 275, endPoint x: 460, endPoint y: 275, distance: 4.1
click at [460, 275] on div at bounding box center [459, 272] width 3 height 34
drag, startPoint x: 485, startPoint y: 275, endPoint x: 474, endPoint y: 273, distance: 11.5
click at [484, 275] on div "ладонь," at bounding box center [510, 272] width 82 height 36
type input "*******"
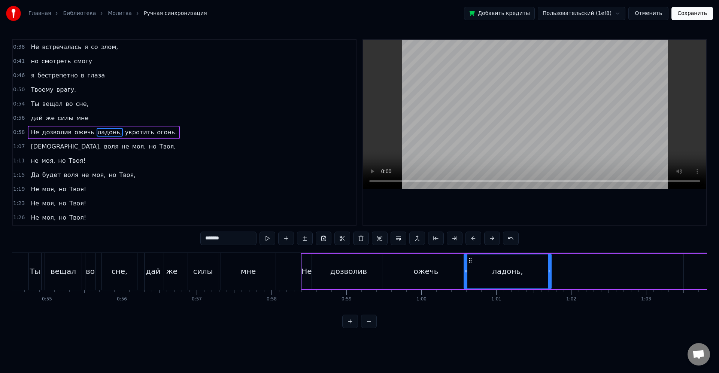
drag, startPoint x: 471, startPoint y: 272, endPoint x: 465, endPoint y: 271, distance: 5.7
click at [465, 271] on icon at bounding box center [465, 271] width 3 height 6
drag, startPoint x: 549, startPoint y: 272, endPoint x: 575, endPoint y: 274, distance: 25.1
click at [573, 274] on icon at bounding box center [571, 271] width 3 height 6
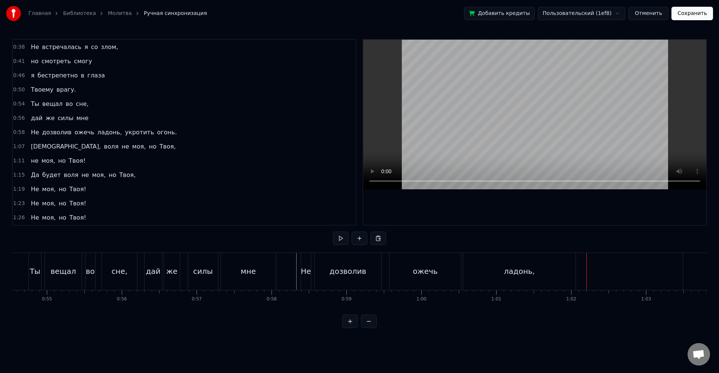
click at [620, 265] on div "Не дозволив ожечь ладонь, укротить огонь." at bounding box center [577, 271] width 552 height 37
click at [478, 274] on div "но" at bounding box center [479, 271] width 9 height 11
click at [454, 266] on div "моя," at bounding box center [444, 271] width 50 height 37
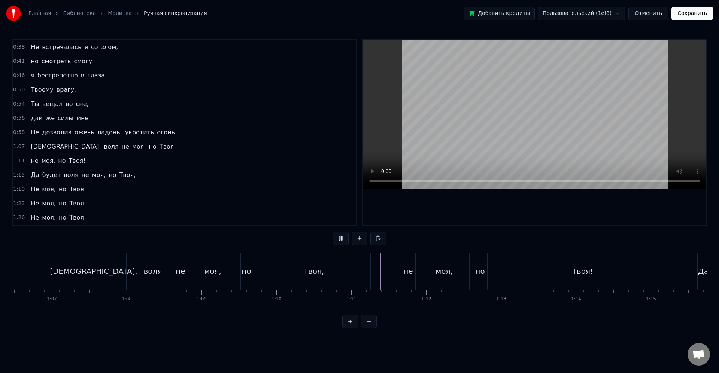
click at [220, 278] on div "но" at bounding box center [222, 271] width 11 height 37
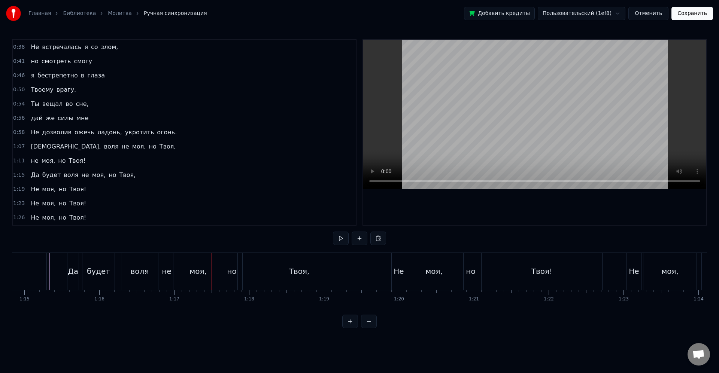
click at [298, 275] on div "Твоя," at bounding box center [299, 271] width 21 height 11
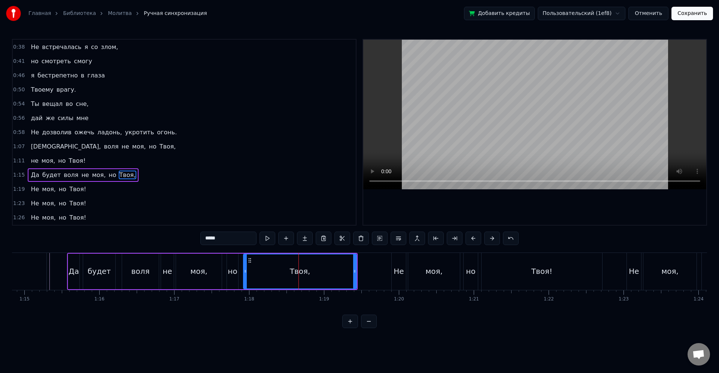
drag, startPoint x: 492, startPoint y: 238, endPoint x: 484, endPoint y: 238, distance: 7.5
click at [492, 238] on button at bounding box center [492, 238] width 16 height 13
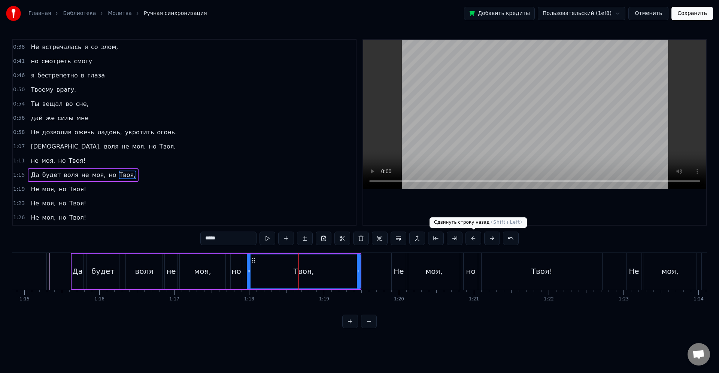
click at [475, 238] on button at bounding box center [473, 238] width 16 height 13
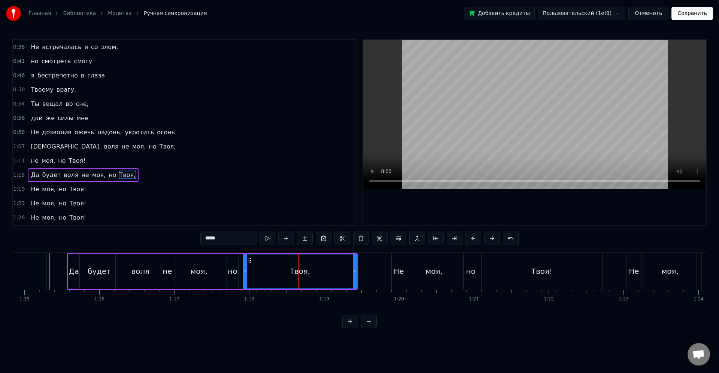
click at [144, 276] on div "воля" at bounding box center [140, 271] width 18 height 11
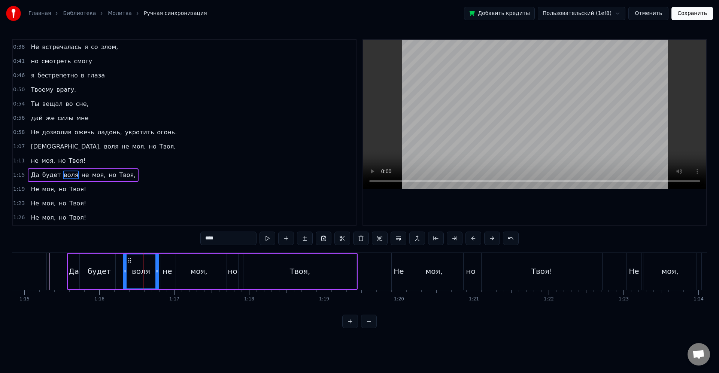
click at [126, 272] on icon at bounding box center [125, 271] width 3 height 6
click at [104, 273] on div "будет" at bounding box center [99, 271] width 23 height 11
type input "*****"
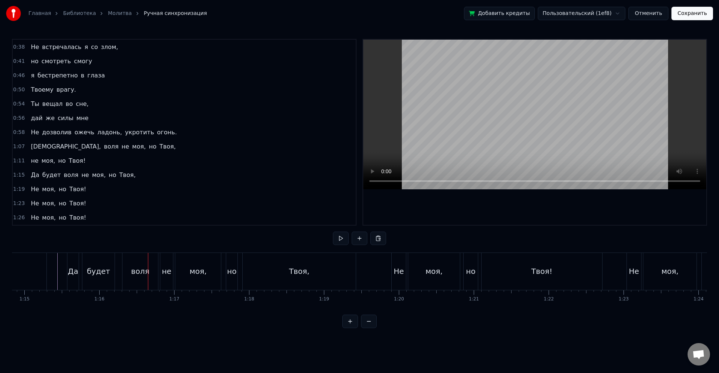
click at [104, 280] on div "будет" at bounding box center [98, 271] width 32 height 37
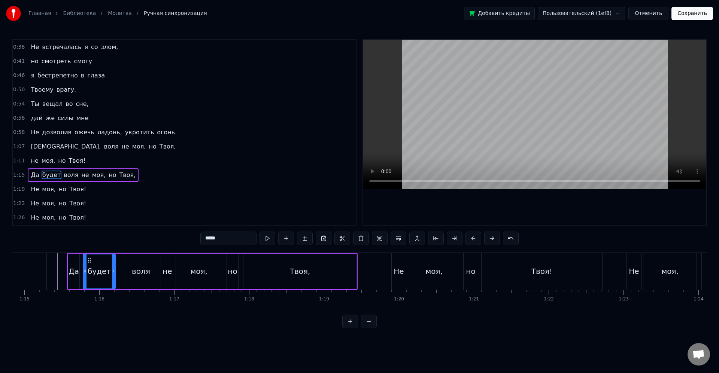
click at [79, 275] on div "Да" at bounding box center [74, 272] width 12 height 36
click at [90, 273] on div "будет" at bounding box center [99, 271] width 23 height 11
click at [112, 273] on icon at bounding box center [113, 271] width 3 height 6
click at [128, 272] on div "воля" at bounding box center [141, 272] width 36 height 36
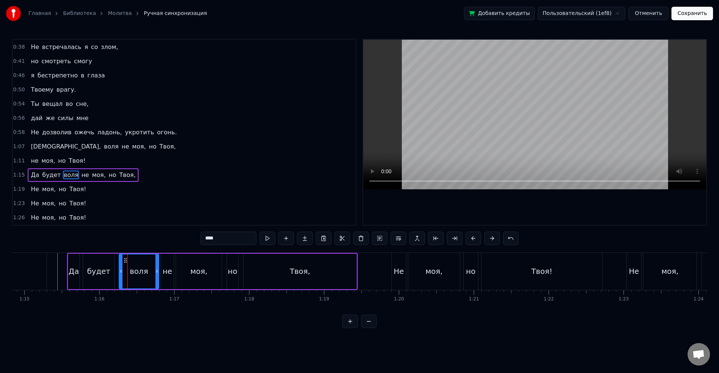
drag, startPoint x: 124, startPoint y: 272, endPoint x: 120, endPoint y: 271, distance: 4.1
click at [120, 271] on icon at bounding box center [120, 271] width 3 height 6
click at [155, 271] on circle at bounding box center [155, 270] width 0 height 0
click at [166, 273] on div "не" at bounding box center [166, 271] width 9 height 11
click at [163, 272] on circle at bounding box center [163, 272] width 0 height 0
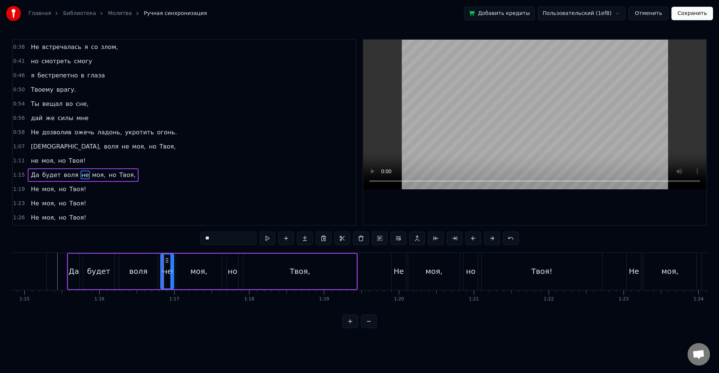
click at [182, 272] on div "моя," at bounding box center [199, 272] width 46 height 36
click at [217, 273] on icon at bounding box center [217, 271] width 3 height 6
click at [229, 271] on div "но" at bounding box center [232, 271] width 9 height 11
drag, startPoint x: 230, startPoint y: 270, endPoint x: 226, endPoint y: 271, distance: 3.8
click at [226, 271] on icon at bounding box center [224, 271] width 3 height 6
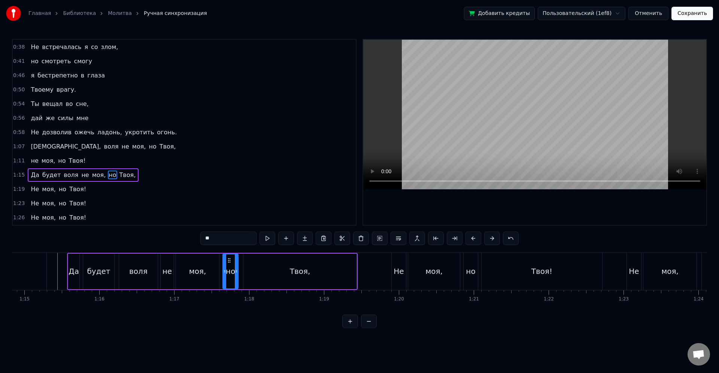
click at [223, 272] on icon at bounding box center [224, 271] width 3 height 6
click at [216, 272] on div "моя," at bounding box center [197, 272] width 43 height 36
type input "****"
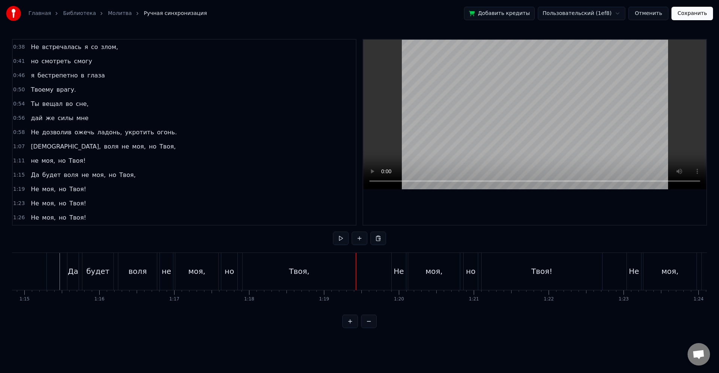
click at [400, 278] on div "Не" at bounding box center [399, 271] width 14 height 37
click at [442, 266] on div "моя," at bounding box center [433, 271] width 17 height 11
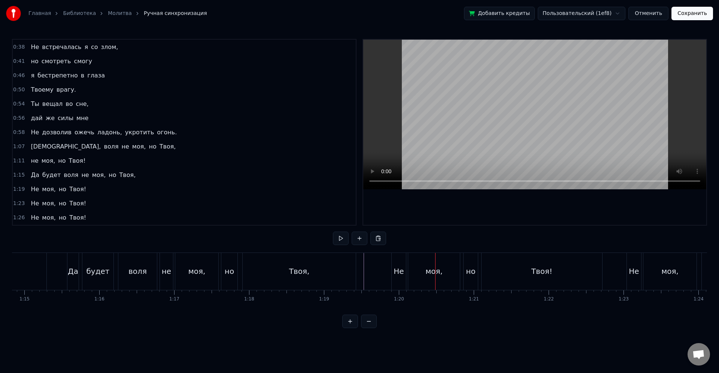
click at [395, 269] on div "Не" at bounding box center [398, 271] width 10 height 11
click at [469, 272] on div "но" at bounding box center [466, 271] width 9 height 11
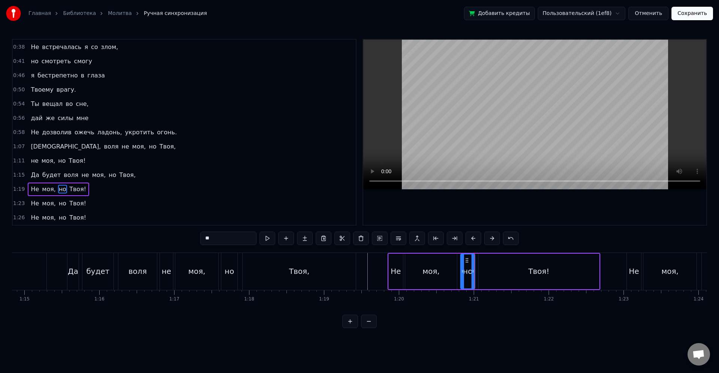
click at [484, 275] on div "Твоя!" at bounding box center [538, 272] width 121 height 36
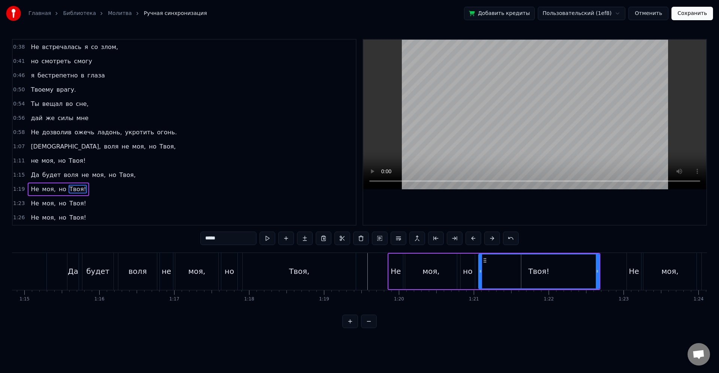
click at [472, 273] on div "но" at bounding box center [467, 272] width 14 height 36
type input "**"
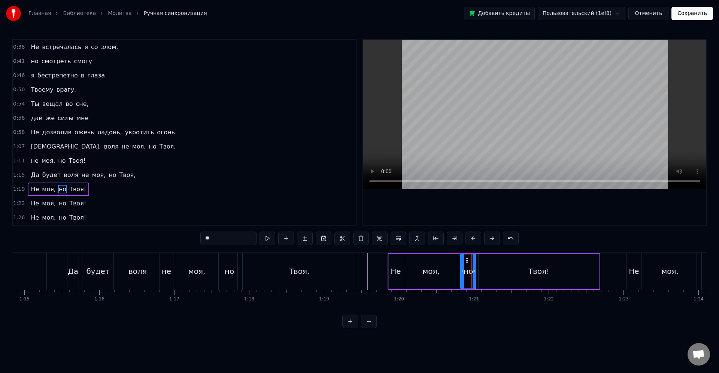
click at [475, 271] on icon at bounding box center [473, 271] width 3 height 6
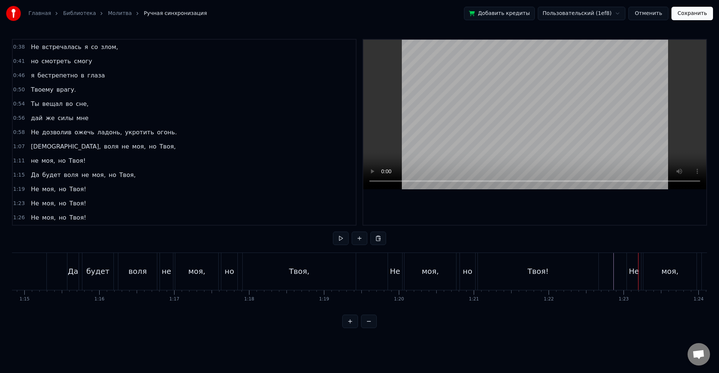
click at [642, 274] on div "Не моя, но Твоя!" at bounding box center [728, 271] width 205 height 37
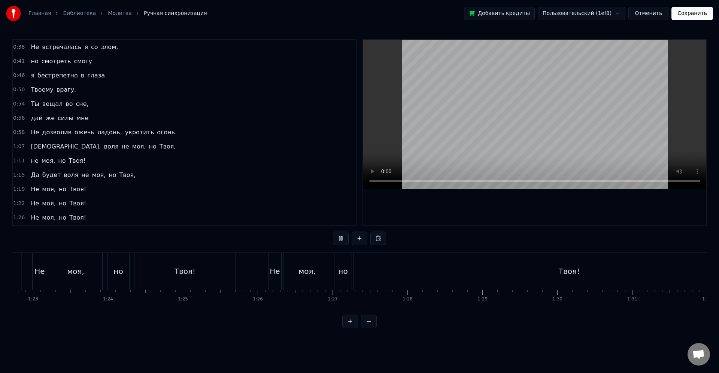
scroll to position [0, 6236]
click at [419, 273] on div "Твоя!" at bounding box center [526, 271] width 430 height 37
click at [697, 16] on button "Сохранить" at bounding box center [692, 13] width 42 height 13
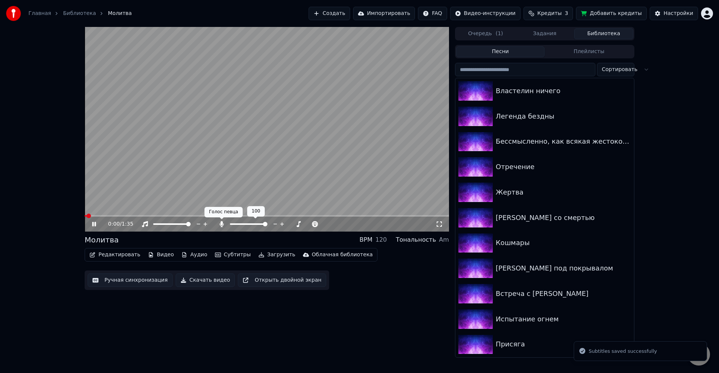
click at [220, 226] on icon at bounding box center [221, 224] width 7 height 6
click at [273, 257] on button "Загрузить" at bounding box center [276, 255] width 43 height 10
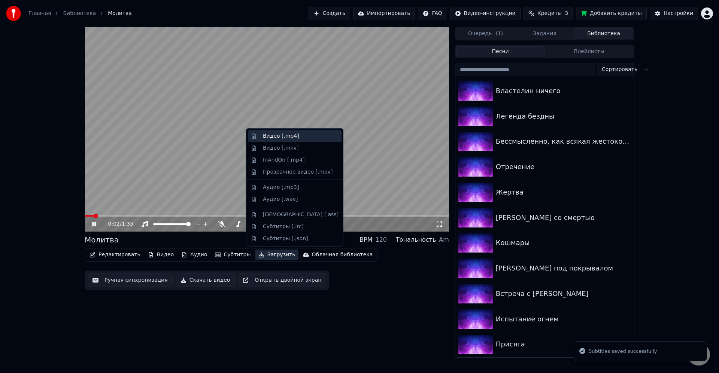
click at [288, 137] on div "Видео [.mp4]" at bounding box center [281, 136] width 36 height 7
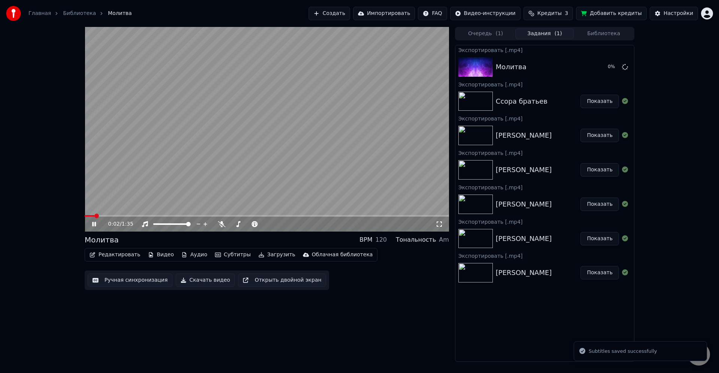
click at [178, 144] on video at bounding box center [267, 129] width 364 height 205
click at [496, 33] on span "( 1 )" at bounding box center [498, 33] width 7 height 7
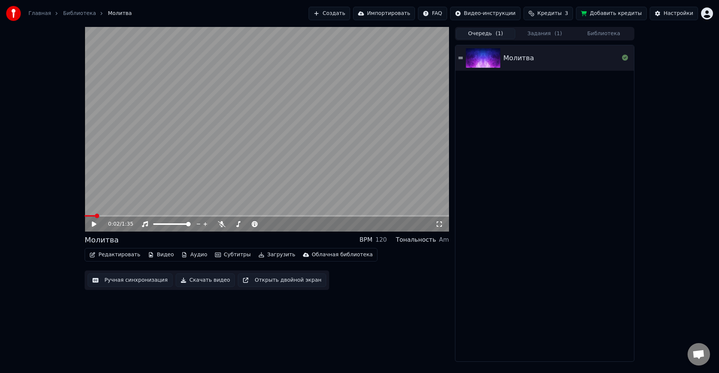
click at [584, 35] on button "Библиотека" at bounding box center [603, 33] width 59 height 11
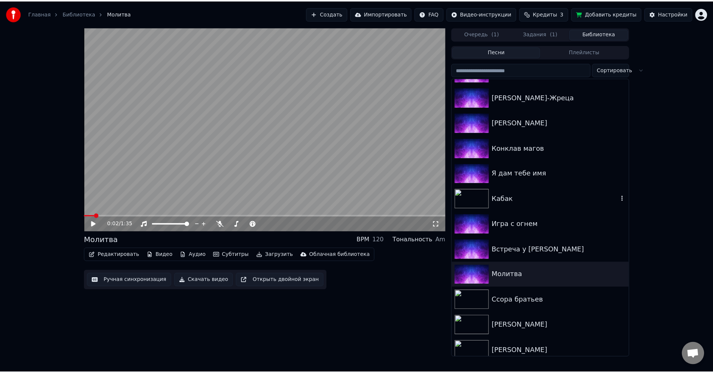
scroll to position [661, 0]
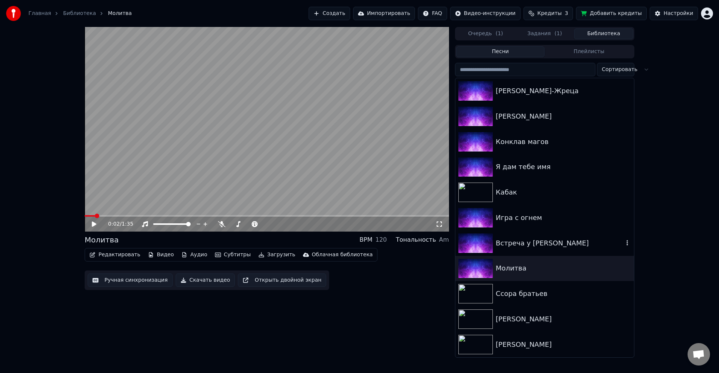
click at [559, 249] on div "Встреча у [PERSON_NAME]" at bounding box center [544, 243] width 179 height 25
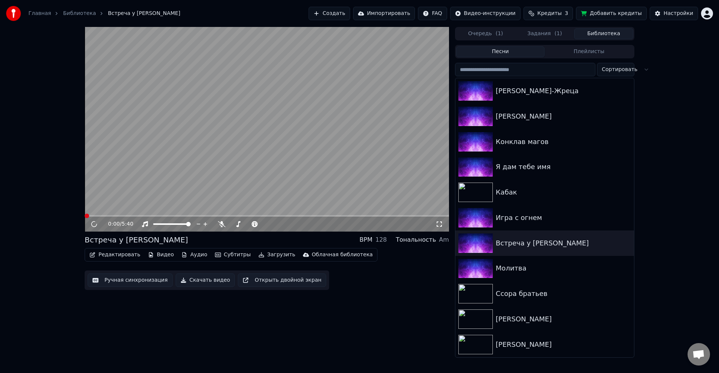
click at [231, 157] on video at bounding box center [267, 129] width 364 height 205
click at [301, 235] on div "Встреча у [PERSON_NAME] BPM 128 Тональность Am" at bounding box center [267, 240] width 364 height 10
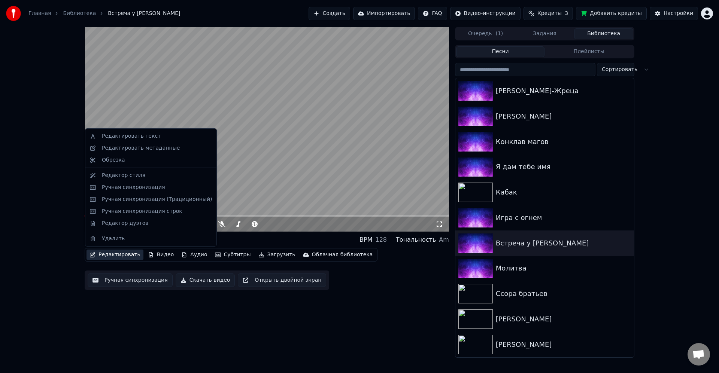
click at [118, 258] on button "Редактировать" at bounding box center [114, 255] width 57 height 10
click at [126, 225] on div "Редактор дуэтов" at bounding box center [125, 223] width 46 height 7
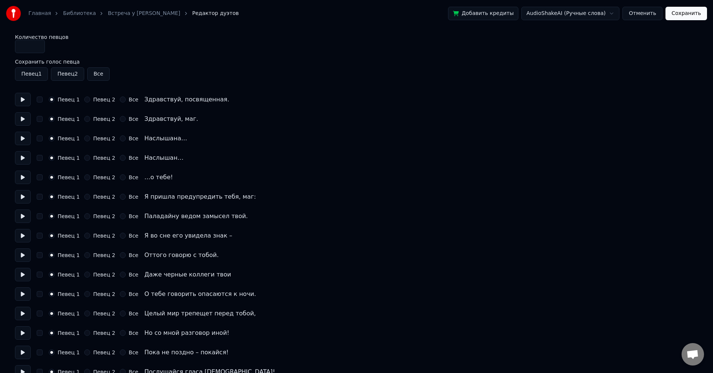
click at [87, 119] on button "Певец 2" at bounding box center [87, 119] width 6 height 6
drag, startPoint x: 86, startPoint y: 137, endPoint x: 86, endPoint y: 143, distance: 6.4
click at [86, 137] on button "Певец 2" at bounding box center [87, 139] width 6 height 6
click at [116, 179] on div "Певец 1 Певец 2 Все" at bounding box center [94, 177] width 90 height 6
click at [121, 179] on button "Все" at bounding box center [123, 177] width 6 height 6
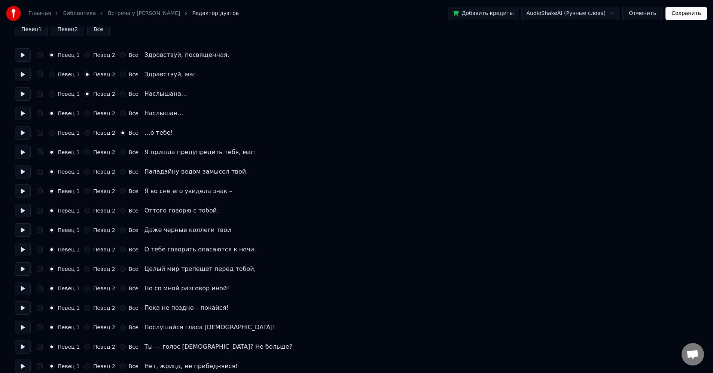
scroll to position [45, 0]
click at [97, 154] on label "Певец 2" at bounding box center [104, 151] width 22 height 5
click at [90, 154] on button "Певец 2" at bounding box center [87, 152] width 6 height 6
click at [97, 172] on label "Певец 2" at bounding box center [104, 171] width 22 height 5
click at [90, 172] on button "Певец 2" at bounding box center [87, 171] width 6 height 6
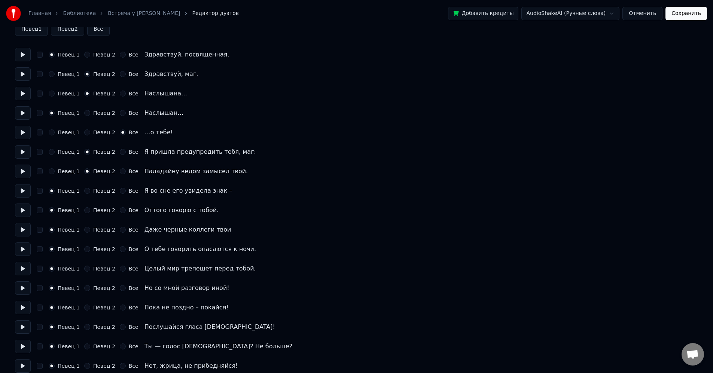
click at [95, 193] on label "Певец 2" at bounding box center [104, 190] width 22 height 5
click at [90, 193] on button "Певец 2" at bounding box center [87, 191] width 6 height 6
click at [97, 208] on label "Певец 2" at bounding box center [104, 210] width 22 height 5
click at [90, 208] on button "Певец 2" at bounding box center [87, 210] width 6 height 6
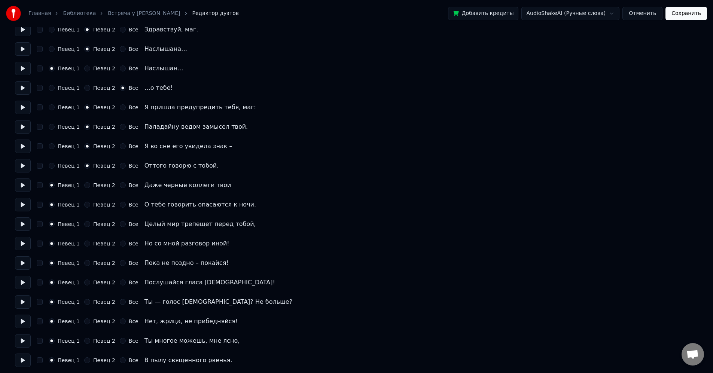
scroll to position [90, 0]
click at [96, 189] on div "Певец 1 Певец 2 Все Даже черные коллеги твои" at bounding box center [356, 184] width 683 height 13
click at [97, 186] on label "Певец 2" at bounding box center [104, 184] width 22 height 5
click at [90, 186] on button "Певец 2" at bounding box center [87, 185] width 6 height 6
click at [97, 203] on label "Певец 2" at bounding box center [104, 204] width 22 height 5
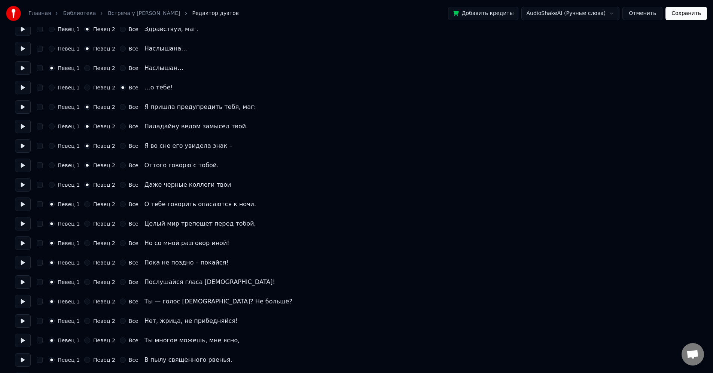
click at [90, 203] on button "Певец 2" at bounding box center [87, 204] width 6 height 6
click at [98, 223] on label "Певец 2" at bounding box center [104, 223] width 22 height 5
click at [90, 223] on button "Певец 2" at bounding box center [87, 224] width 6 height 6
click at [96, 241] on label "Певец 2" at bounding box center [104, 243] width 22 height 5
click at [90, 241] on button "Певец 2" at bounding box center [87, 243] width 6 height 6
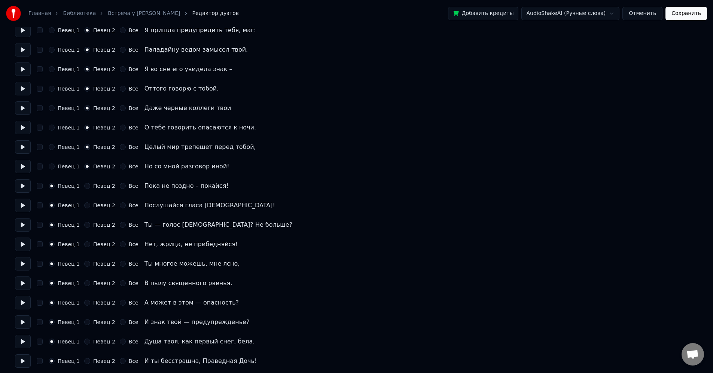
scroll to position [180, 0]
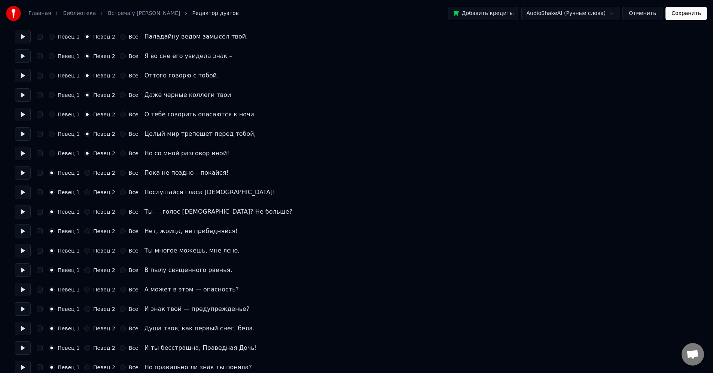
click at [101, 172] on label "Певец 2" at bounding box center [104, 172] width 22 height 5
click at [90, 172] on button "Певец 2" at bounding box center [87, 173] width 6 height 6
click at [101, 192] on label "Певец 2" at bounding box center [104, 192] width 22 height 5
click at [90, 192] on button "Певец 2" at bounding box center [87, 192] width 6 height 6
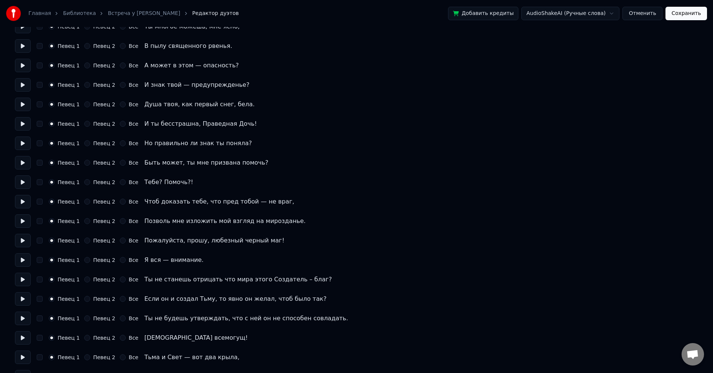
scroll to position [404, 0]
click at [93, 180] on label "Певец 2" at bounding box center [104, 181] width 22 height 5
click at [90, 180] on button "Певец 2" at bounding box center [87, 182] width 6 height 6
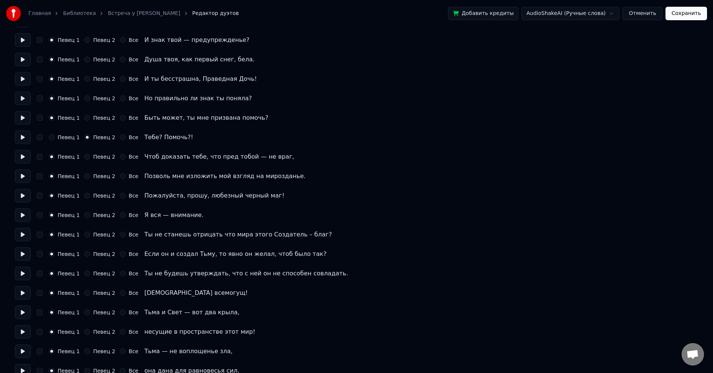
scroll to position [449, 0]
click at [91, 216] on div "Певец 2" at bounding box center [99, 215] width 31 height 6
click at [98, 215] on label "Певец 2" at bounding box center [104, 214] width 22 height 5
click at [90, 215] on button "Певец 2" at bounding box center [87, 215] width 6 height 6
click at [98, 200] on div "Певец 1 Певец 2 Все Пожалуйста, прошу, любезный черный маг!" at bounding box center [356, 195] width 683 height 13
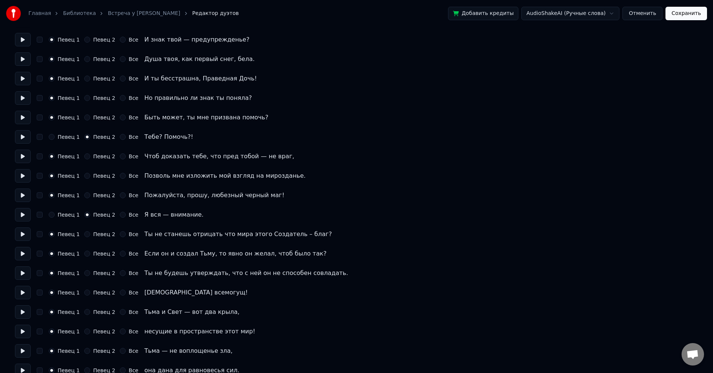
click at [99, 198] on div "Певец 1 Певец 2 Все Пожалуйста, прошу, любезный черный маг!" at bounding box center [356, 195] width 683 height 13
click at [100, 197] on label "Певец 2" at bounding box center [104, 195] width 22 height 5
click at [90, 197] on button "Певец 2" at bounding box center [87, 195] width 6 height 6
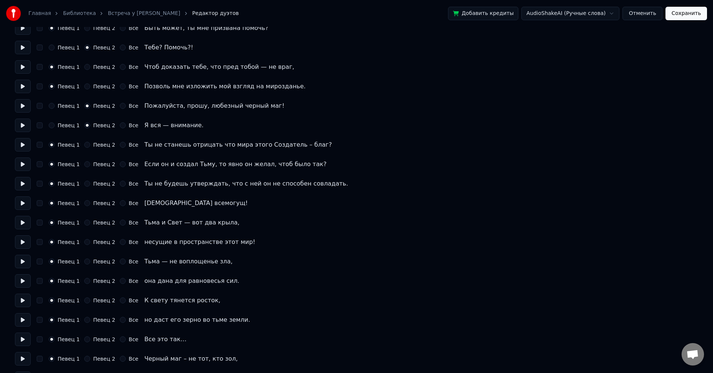
scroll to position [539, 0]
click at [90, 204] on div "Певец 2" at bounding box center [99, 203] width 31 height 6
click at [93, 204] on label "Певец 2" at bounding box center [104, 202] width 22 height 5
click at [90, 204] on button "Певец 2" at bounding box center [87, 203] width 6 height 6
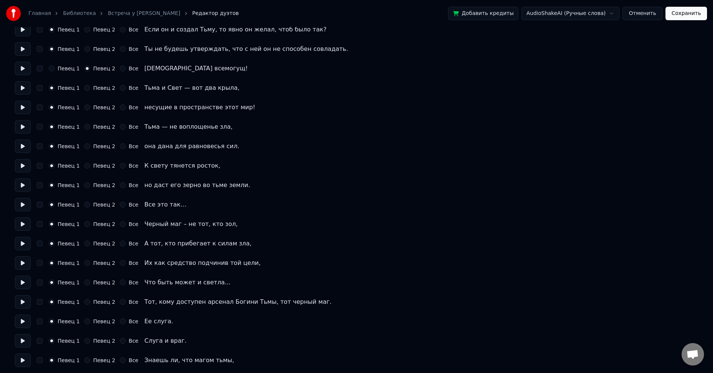
scroll to position [674, 0]
click at [97, 205] on label "Певец 2" at bounding box center [104, 204] width 22 height 5
click at [90, 205] on button "Певец 2" at bounding box center [87, 204] width 6 height 6
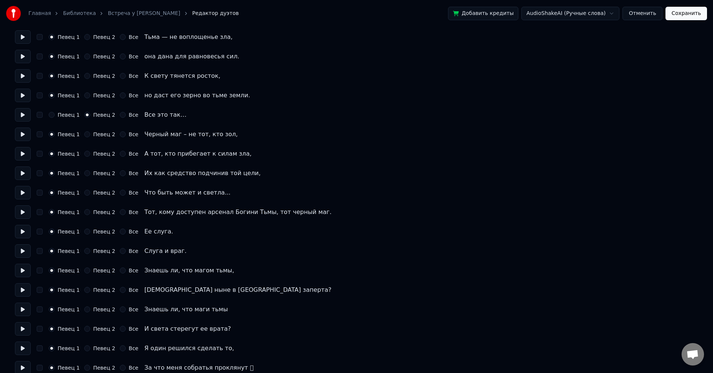
scroll to position [764, 0]
click at [95, 230] on label "Певец 2" at bounding box center [104, 231] width 22 height 5
click at [90, 230] on button "Певец 2" at bounding box center [87, 231] width 6 height 6
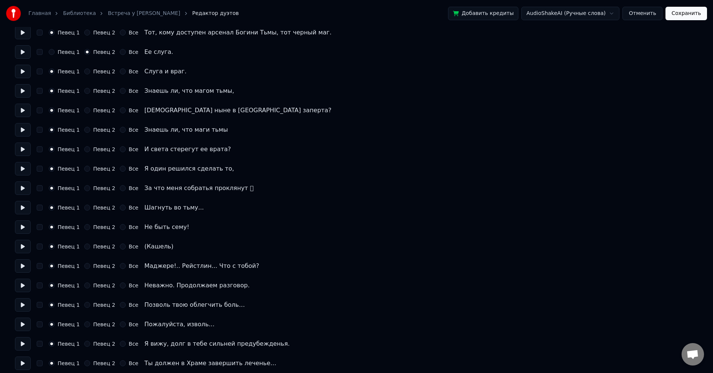
scroll to position [943, 0]
click at [98, 228] on label "Певец 2" at bounding box center [104, 226] width 22 height 5
click at [90, 228] on button "Певец 2" at bounding box center [87, 227] width 6 height 6
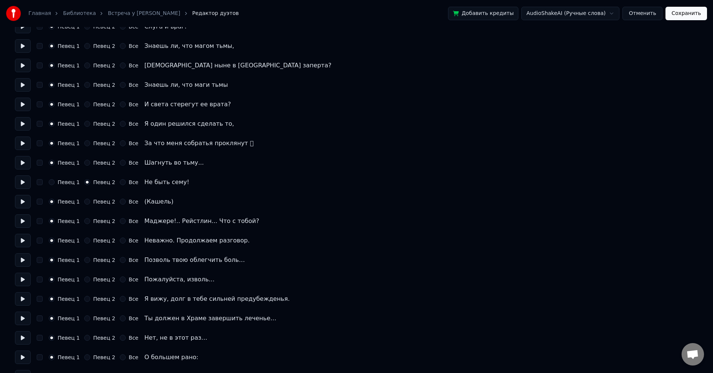
scroll to position [988, 0]
click at [102, 217] on div "Певец 1 Певец 2 Все Маджере!.. Рейстлин... Что с тобой?" at bounding box center [356, 220] width 683 height 13
click at [99, 224] on div "Певец 1 Певец 2 Все Маджере!.. Рейстлин... Что с тобой?" at bounding box center [356, 220] width 683 height 13
click at [98, 223] on label "Певец 2" at bounding box center [104, 220] width 22 height 5
click at [90, 223] on button "Певец 2" at bounding box center [87, 221] width 6 height 6
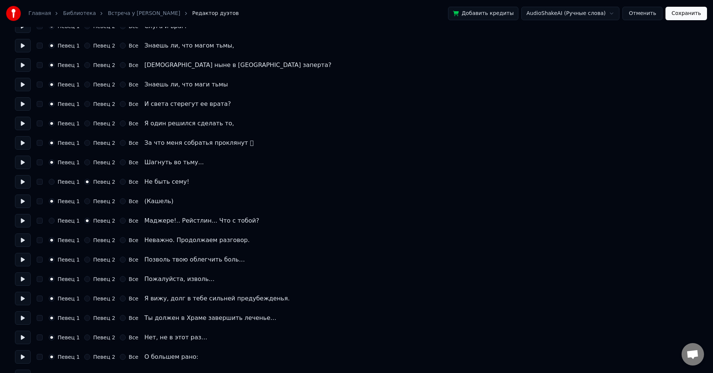
click at [95, 259] on label "Певец 2" at bounding box center [104, 259] width 22 height 5
click at [90, 259] on button "Певец 2" at bounding box center [87, 260] width 6 height 6
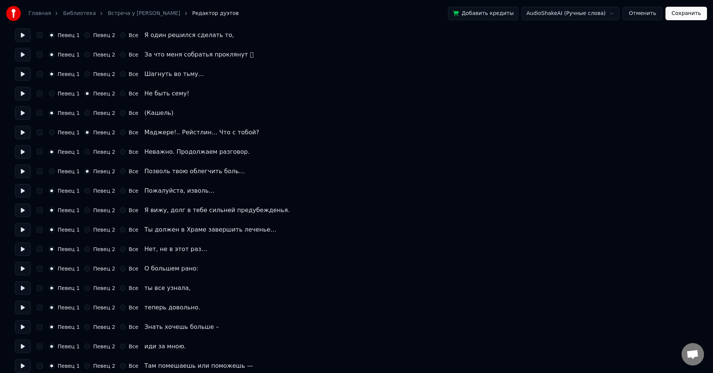
scroll to position [1078, 0]
click at [103, 226] on label "Певец 2" at bounding box center [104, 228] width 22 height 5
click at [90, 226] on button "Певец 2" at bounding box center [87, 228] width 6 height 6
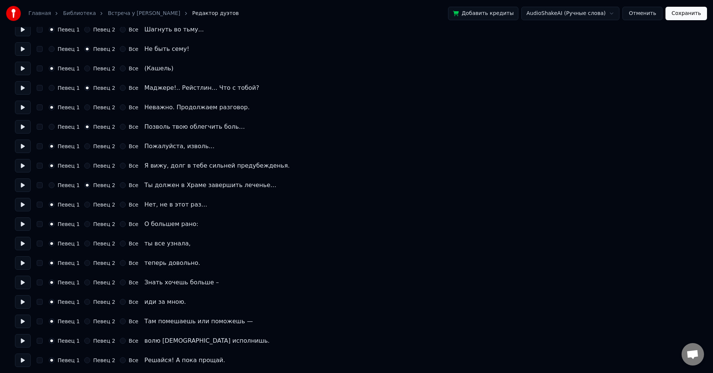
scroll to position [1123, 0]
click at [683, 14] on button "Сохранить" at bounding box center [687, 13] width 42 height 13
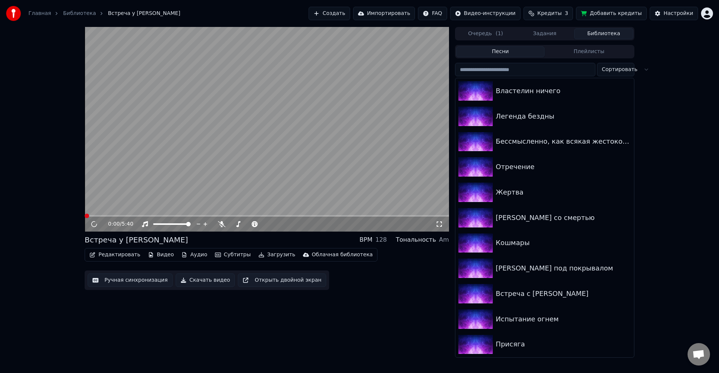
click at [132, 252] on button "Редактировать" at bounding box center [114, 255] width 57 height 10
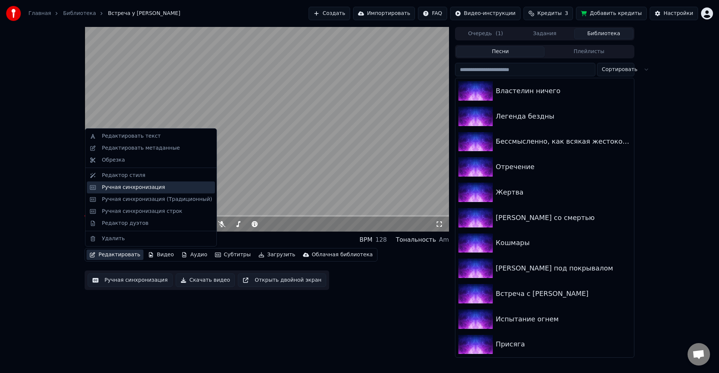
click at [153, 191] on div "Ручная синхронизация" at bounding box center [133, 187] width 63 height 7
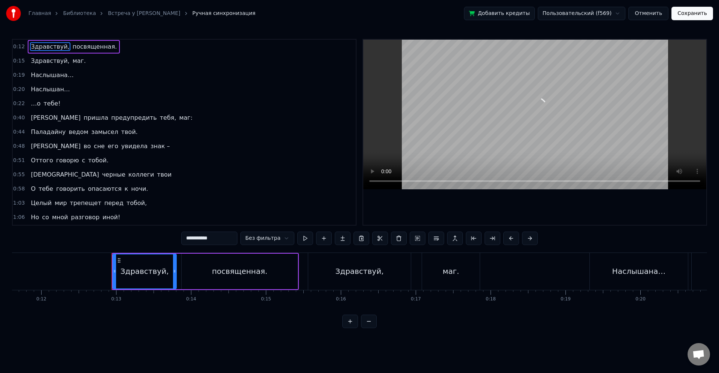
scroll to position [0, 931]
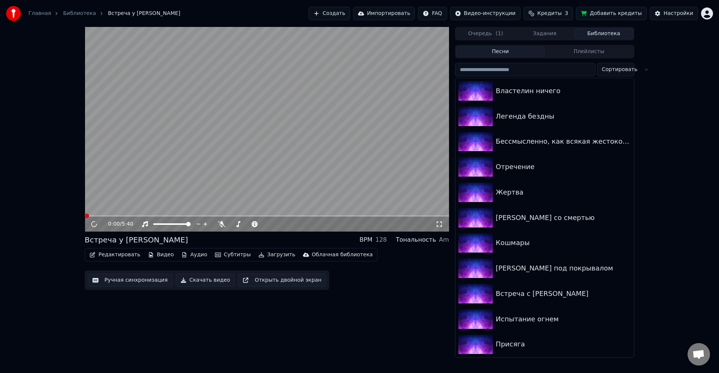
click at [114, 257] on button "Редактировать" at bounding box center [114, 255] width 57 height 10
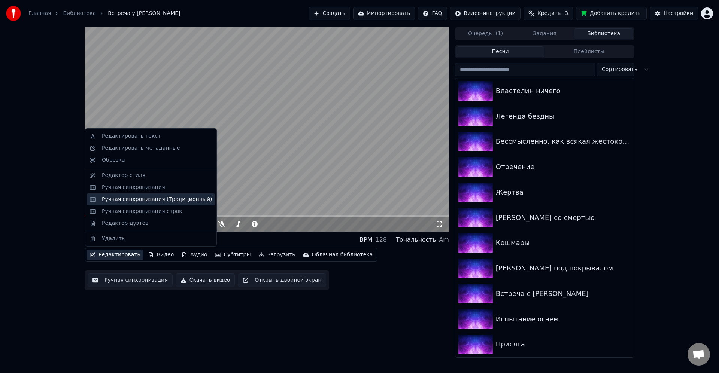
click at [151, 199] on div "Ручная синхронизация (Традиционный)" at bounding box center [157, 199] width 110 height 7
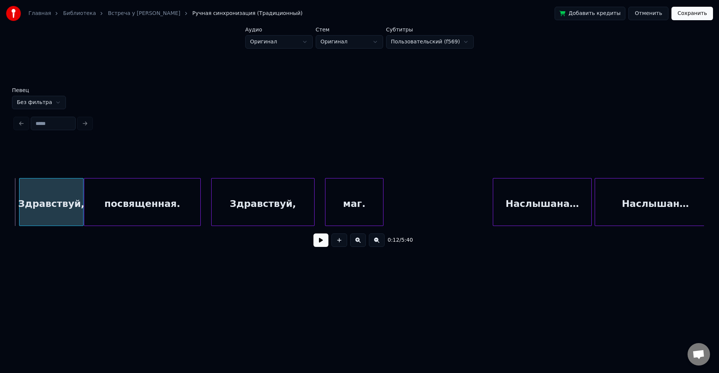
scroll to position [0, 967]
click at [41, 203] on div "Здравствуй," at bounding box center [47, 204] width 64 height 51
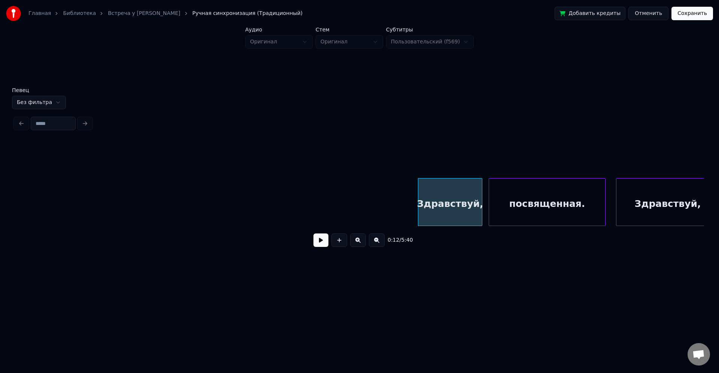
click at [378, 246] on button at bounding box center [377, 240] width 16 height 13
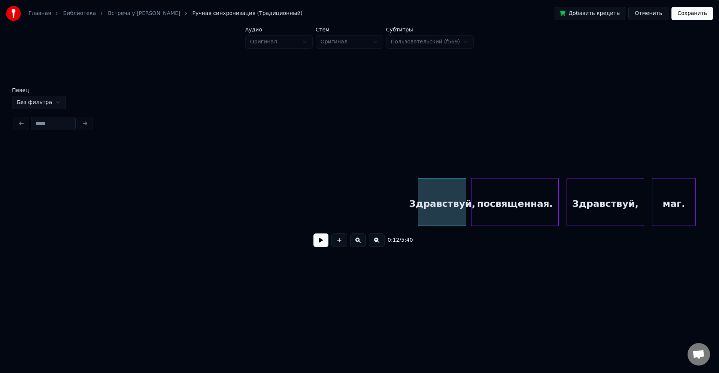
click at [378, 246] on button at bounding box center [377, 240] width 16 height 13
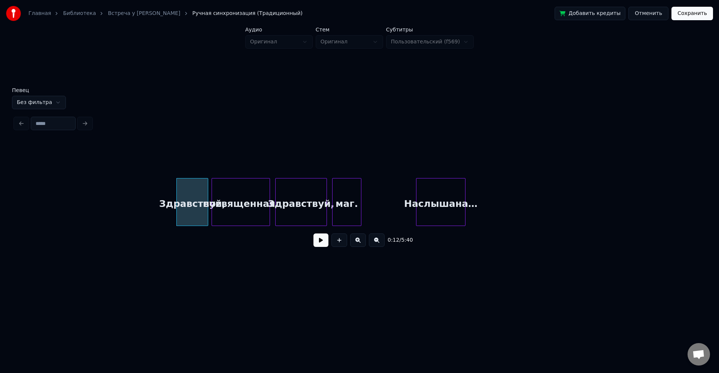
scroll to position [0, 80]
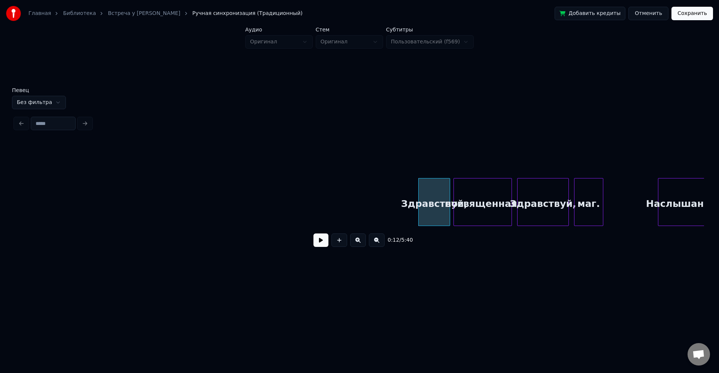
click at [378, 246] on button at bounding box center [377, 240] width 16 height 13
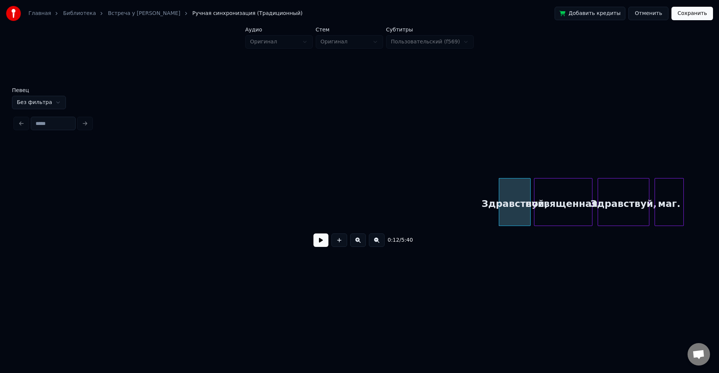
click at [378, 246] on button at bounding box center [377, 240] width 16 height 13
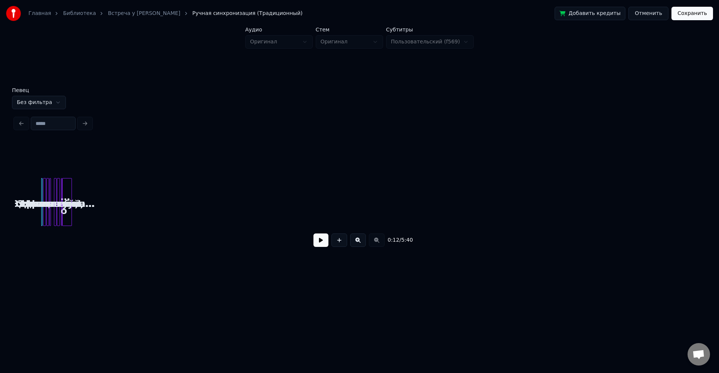
click at [361, 242] on button at bounding box center [358, 240] width 16 height 13
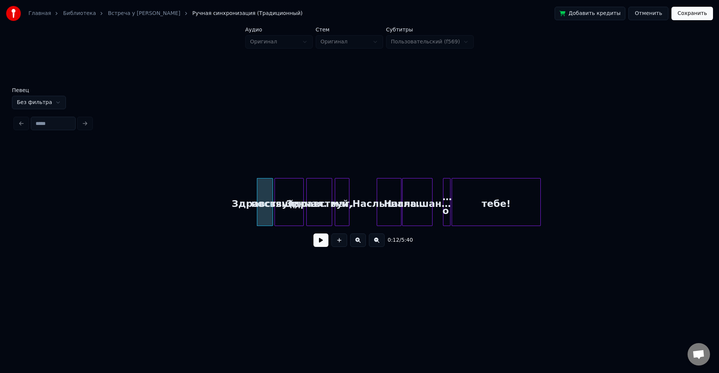
click at [323, 246] on button at bounding box center [320, 240] width 15 height 13
click at [313, 234] on button at bounding box center [320, 240] width 15 height 13
click at [40, 101] on html "Главная Библиотека Встреча у Летописца Ручная синхронизация (Традиционный) Доба…" at bounding box center [359, 148] width 719 height 296
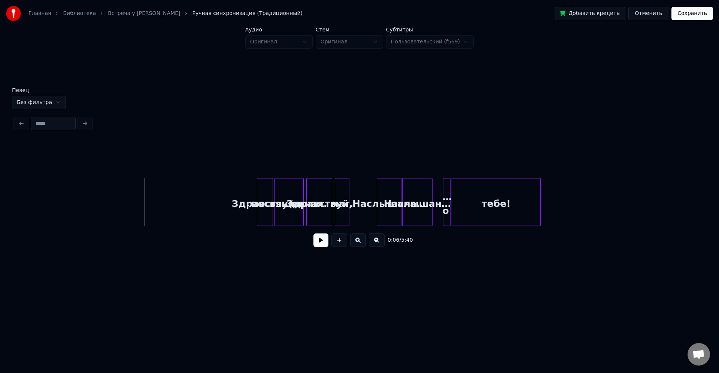
click at [41, 100] on html "Главная Библиотека Встреча у Летописца Ручная синхронизация (Традиционный) Доба…" at bounding box center [359, 148] width 719 height 296
click at [647, 14] on button "Отменить" at bounding box center [648, 13] width 40 height 13
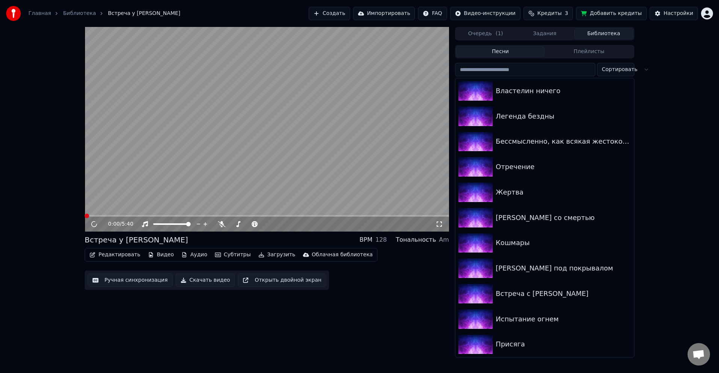
click at [111, 258] on button "Редактировать" at bounding box center [114, 255] width 57 height 10
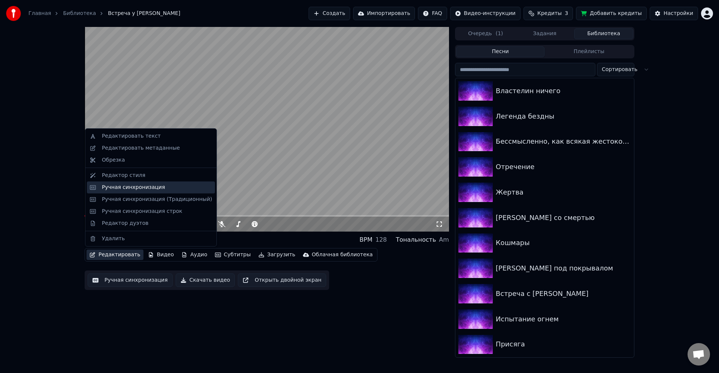
click at [146, 189] on div "Ручная синхронизация" at bounding box center [133, 187] width 63 height 7
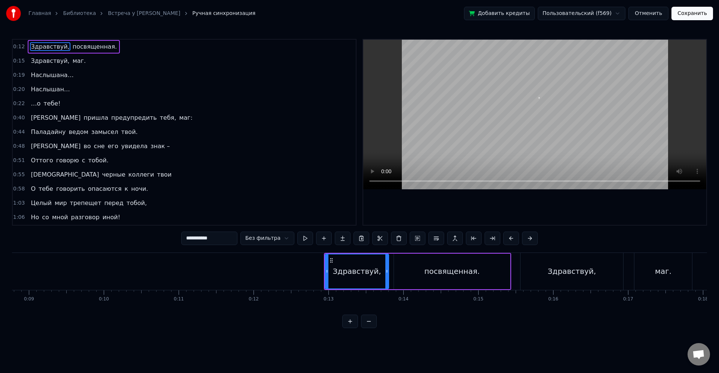
scroll to position [0, 699]
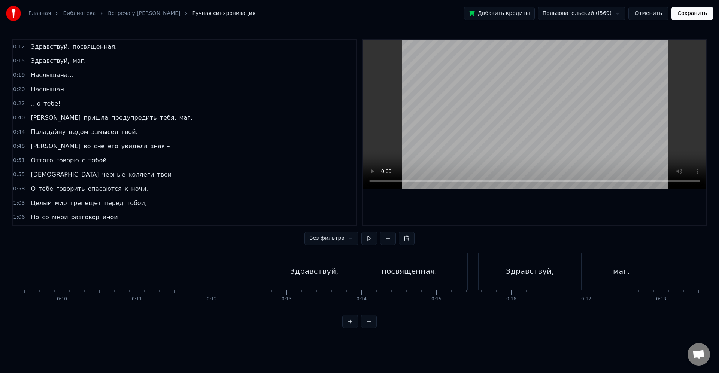
click at [330, 273] on div "Здравствуй," at bounding box center [314, 271] width 48 height 11
click at [492, 268] on div "Здравствуй," at bounding box center [529, 271] width 103 height 37
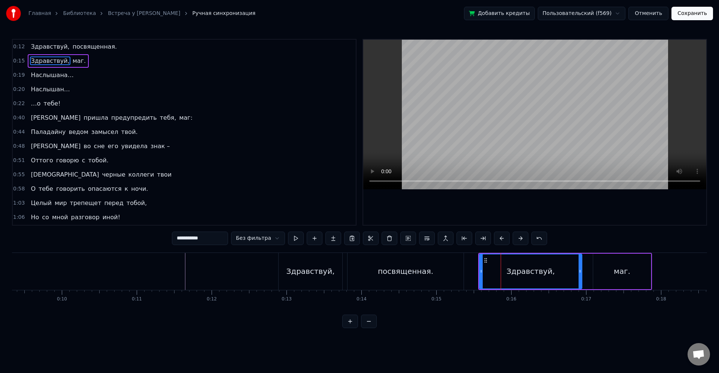
drag, startPoint x: 486, startPoint y: 270, endPoint x: 494, endPoint y: 273, distance: 8.8
click at [487, 270] on div "Здравствуй," at bounding box center [530, 272] width 102 height 34
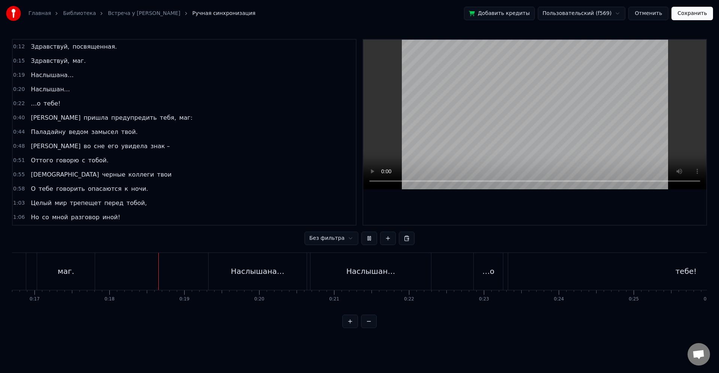
scroll to position [0, 1321]
click at [197, 268] on div "Наслышана…" at bounding box center [187, 271] width 54 height 11
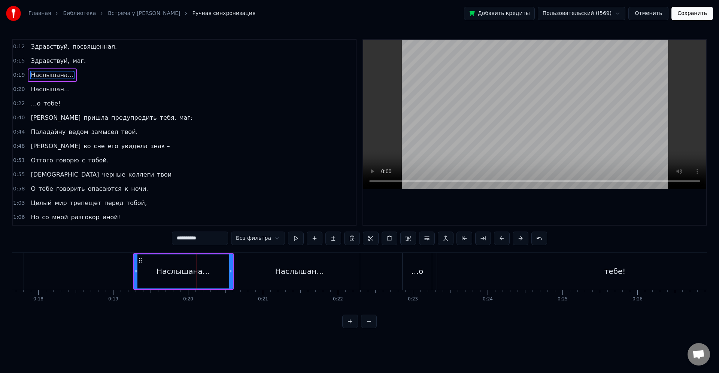
drag, startPoint x: 136, startPoint y: 273, endPoint x: 132, endPoint y: 273, distance: 3.8
click at [134, 273] on icon at bounding box center [135, 271] width 3 height 6
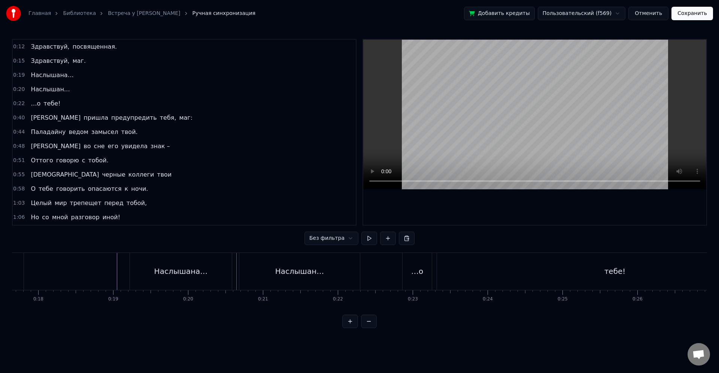
click at [251, 270] on div "Наслышан…" at bounding box center [299, 271] width 121 height 37
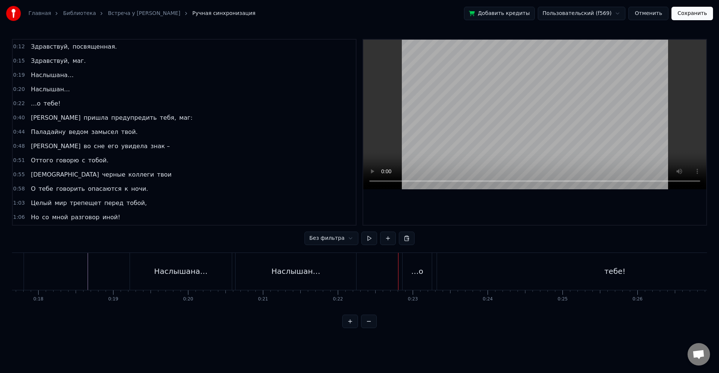
click at [409, 271] on div "…о" at bounding box center [416, 271] width 29 height 37
click at [34, 117] on div "Я пришла предупредить тебя, маг:" at bounding box center [112, 117] width 168 height 13
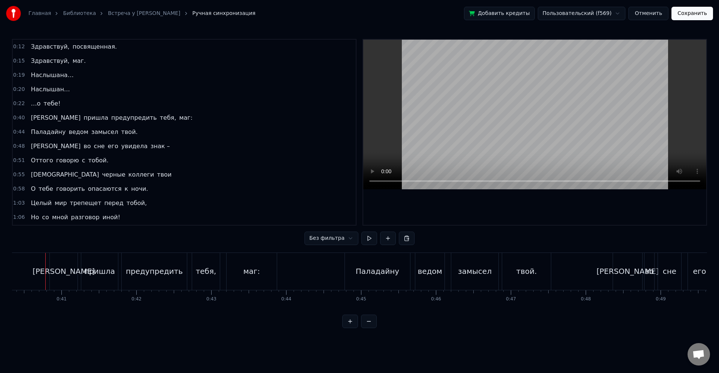
scroll to position [0, 3016]
click at [154, 268] on div "предупредить" at bounding box center [158, 271] width 57 height 11
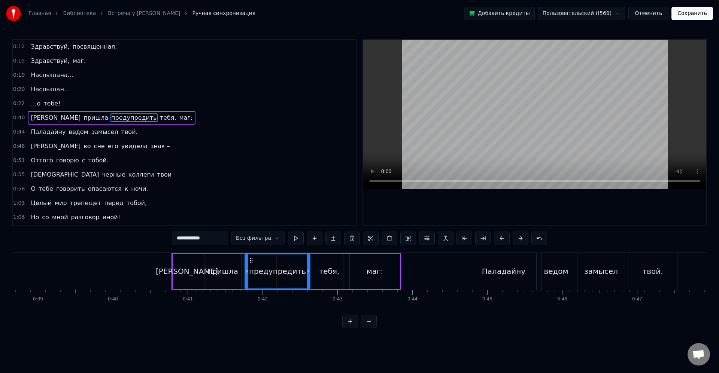
scroll to position [0, 2754]
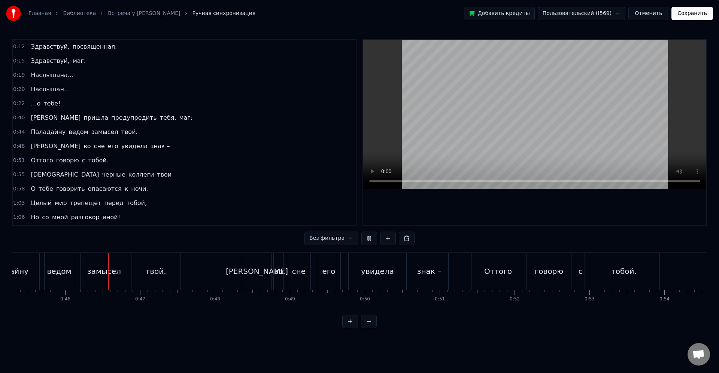
scroll to position [0, 3391]
click at [93, 268] on div "замысел" at bounding box center [104, 271] width 34 height 11
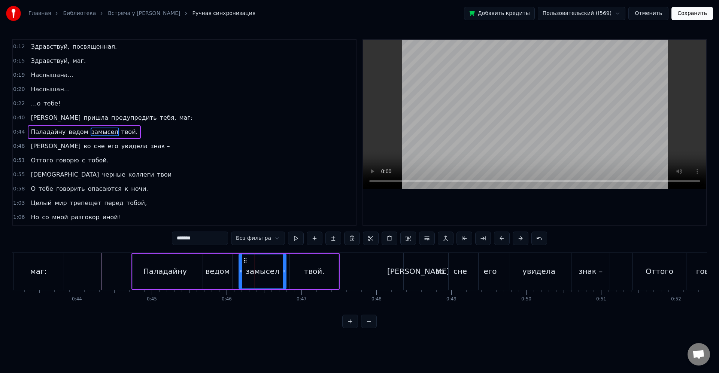
scroll to position [0, 3145]
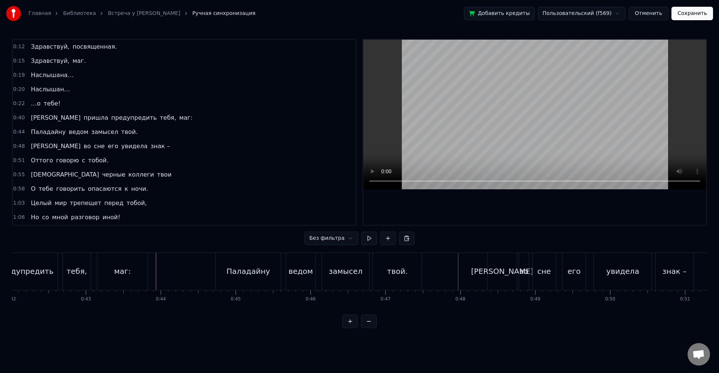
click at [509, 272] on div "[PERSON_NAME]" at bounding box center [501, 271] width 29 height 37
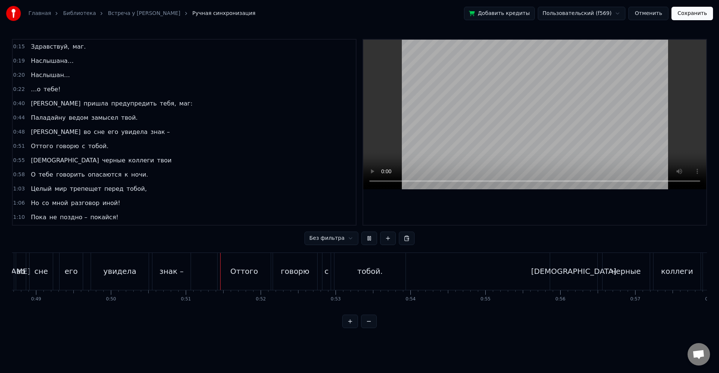
scroll to position [0, 3779]
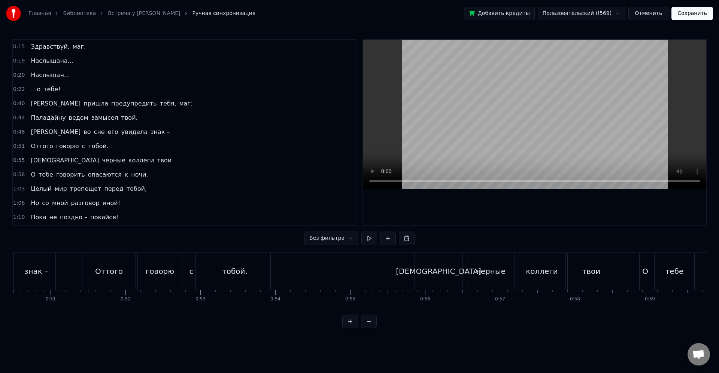
click at [128, 281] on div "Оттого" at bounding box center [108, 271] width 53 height 37
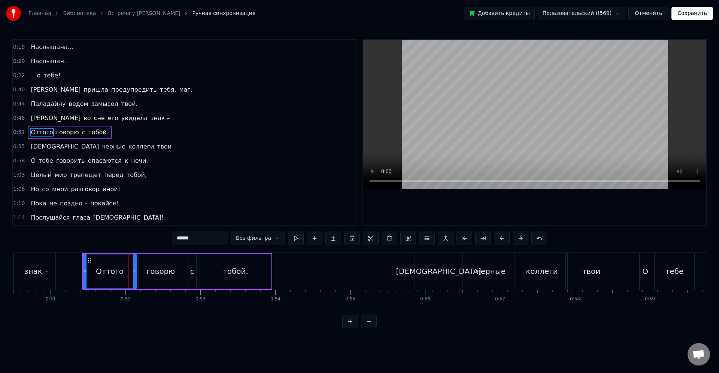
scroll to position [28, 0]
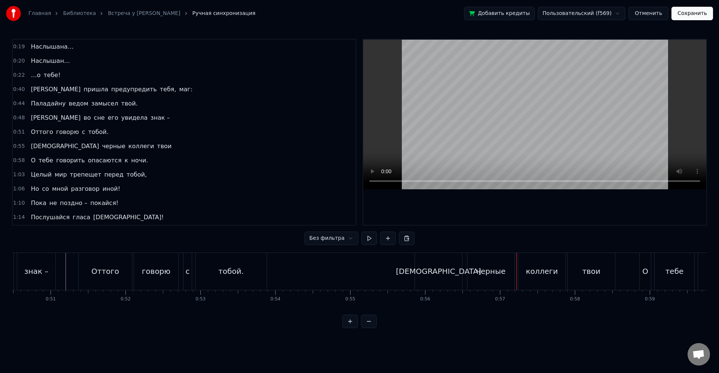
click at [443, 270] on div "[DEMOGRAPHIC_DATA]" at bounding box center [438, 271] width 85 height 11
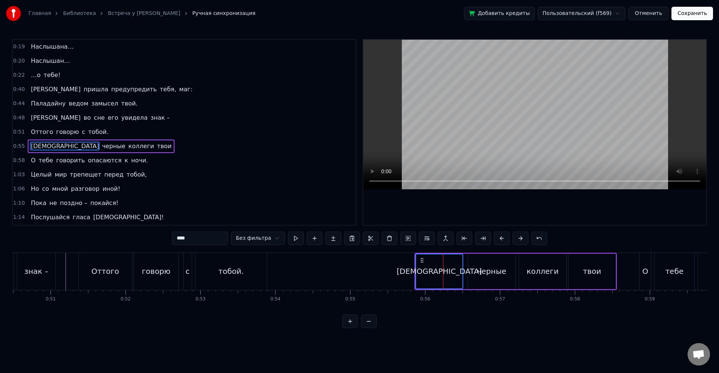
scroll to position [43, 0]
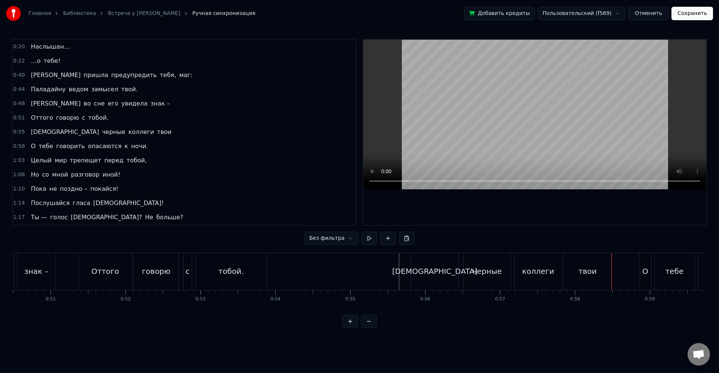
click at [453, 273] on div "[DEMOGRAPHIC_DATA]" at bounding box center [434, 271] width 47 height 37
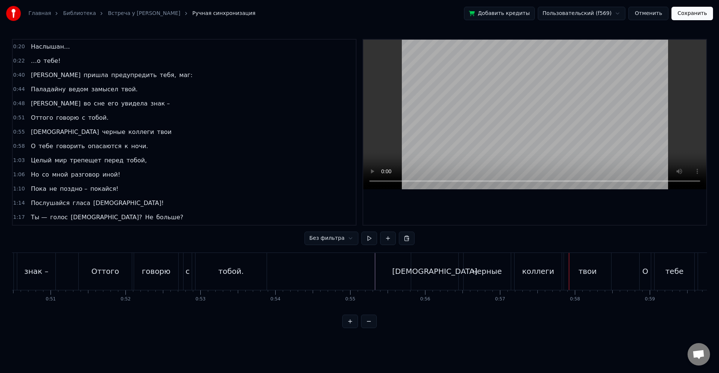
click at [473, 272] on div "черные" at bounding box center [486, 271] width 47 height 37
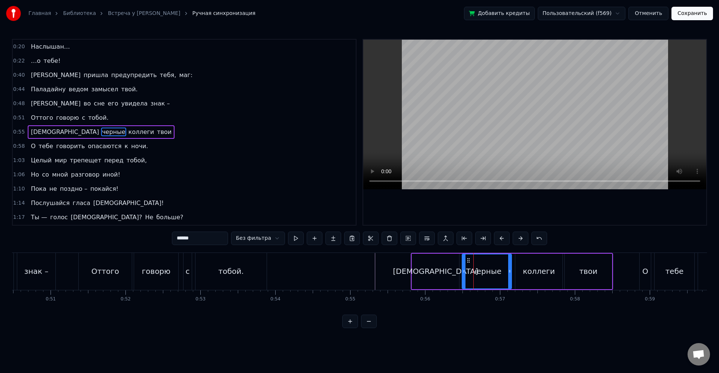
drag, startPoint x: 465, startPoint y: 272, endPoint x: 453, endPoint y: 273, distance: 11.7
click at [463, 272] on icon at bounding box center [463, 271] width 3 height 6
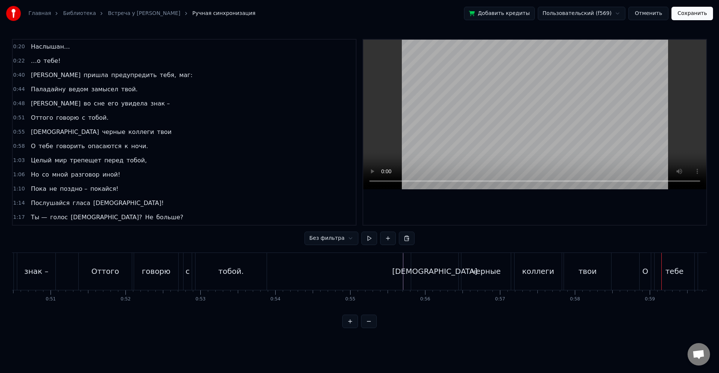
click at [664, 271] on div "тебе" at bounding box center [674, 271] width 40 height 37
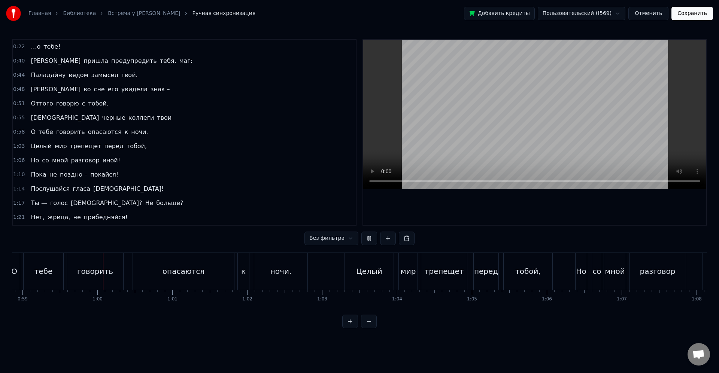
scroll to position [0, 4407]
click at [81, 275] on div "говорить" at bounding box center [94, 271] width 36 height 11
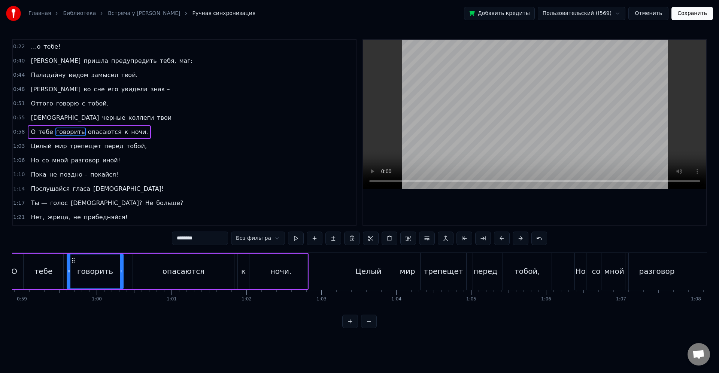
click at [139, 271] on div "опасаются" at bounding box center [183, 272] width 101 height 36
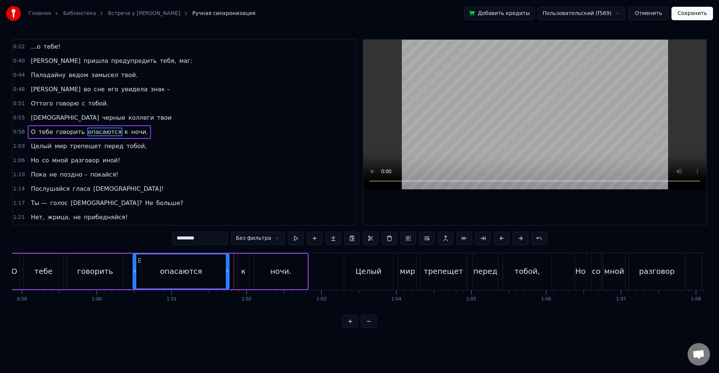
drag, startPoint x: 232, startPoint y: 273, endPoint x: 228, endPoint y: 272, distance: 4.3
click at [226, 272] on icon at bounding box center [227, 271] width 3 height 6
click at [246, 272] on div "к" at bounding box center [243, 272] width 11 height 36
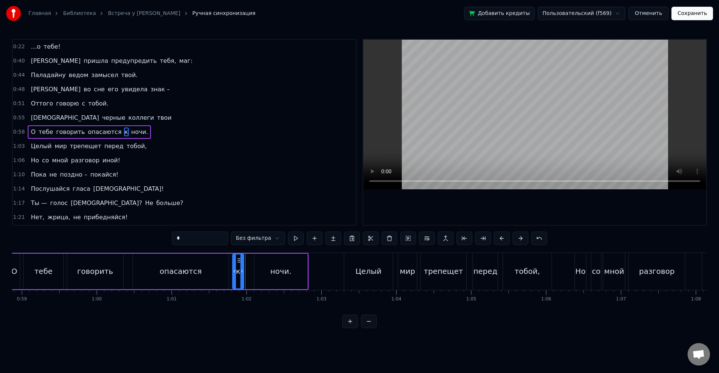
drag, startPoint x: 244, startPoint y: 261, endPoint x: 238, endPoint y: 261, distance: 5.3
click at [238, 261] on icon at bounding box center [239, 261] width 6 height 6
click at [259, 270] on div "ночи." at bounding box center [280, 272] width 53 height 36
type input "*****"
drag, startPoint x: 261, startPoint y: 263, endPoint x: 256, endPoint y: 263, distance: 5.3
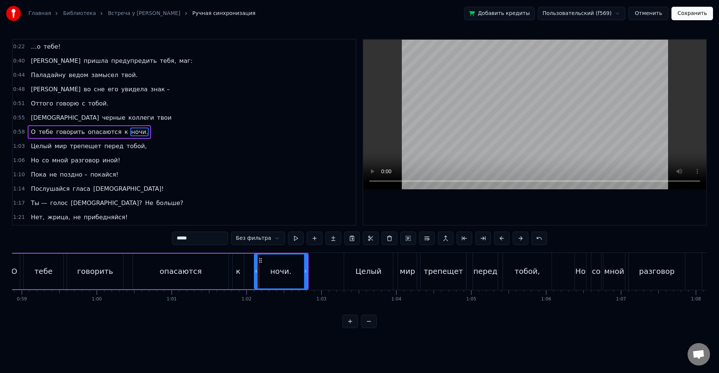
click at [256, 263] on div "ночи." at bounding box center [281, 272] width 52 height 34
click at [257, 262] on div "ночи." at bounding box center [281, 272] width 52 height 34
click at [258, 262] on icon at bounding box center [261, 261] width 6 height 6
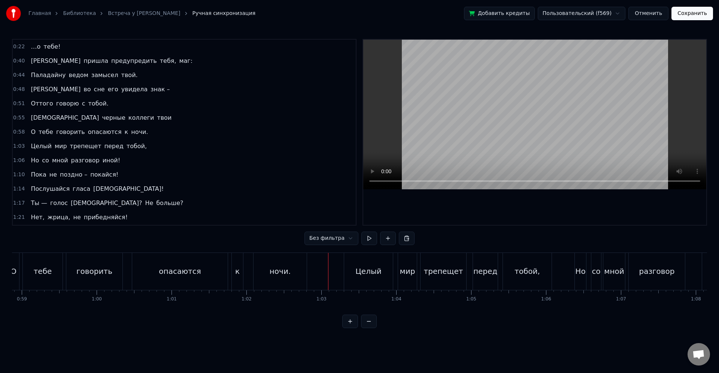
click at [278, 265] on div "ночи." at bounding box center [279, 271] width 53 height 37
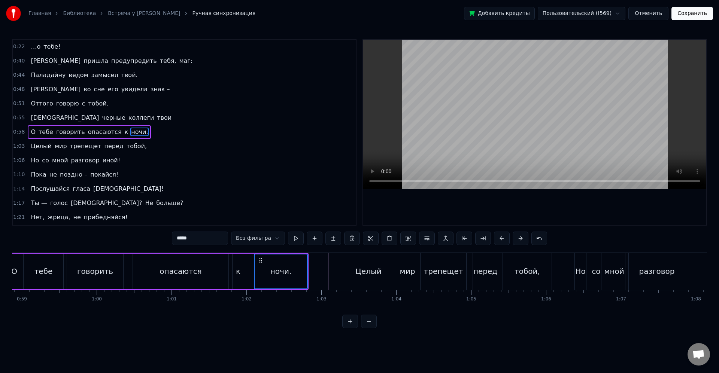
drag, startPoint x: 264, startPoint y: 262, endPoint x: 255, endPoint y: 261, distance: 9.2
click at [255, 261] on div "ночи." at bounding box center [281, 272] width 52 height 34
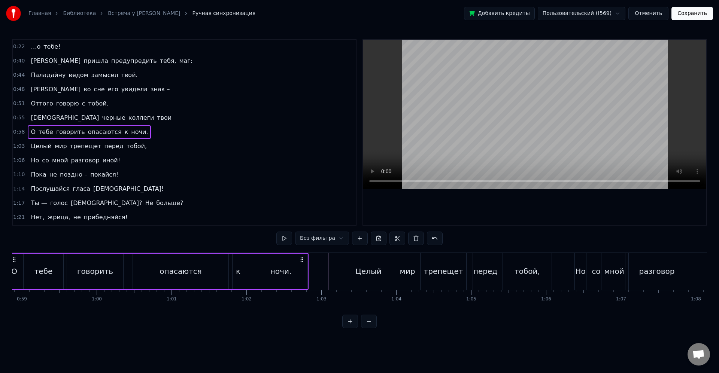
click at [265, 261] on div "ночи." at bounding box center [280, 272] width 53 height 36
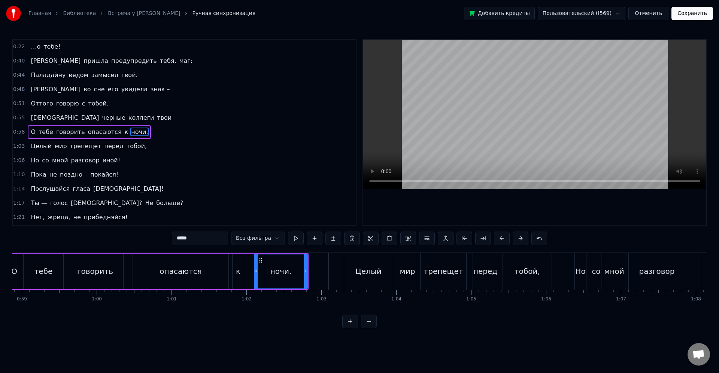
click at [292, 268] on div "ночи." at bounding box center [281, 272] width 52 height 34
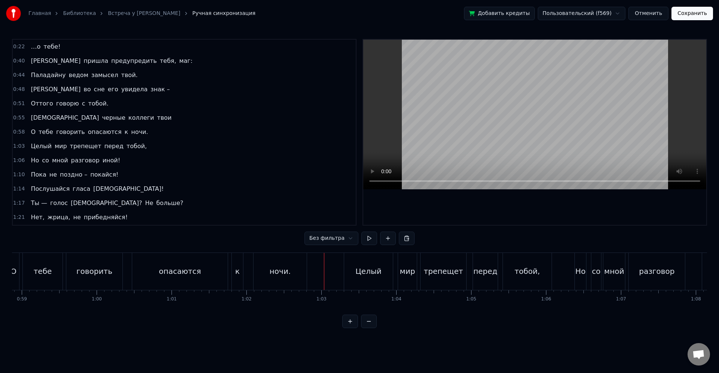
click at [305, 264] on div "ночи." at bounding box center [279, 271] width 53 height 37
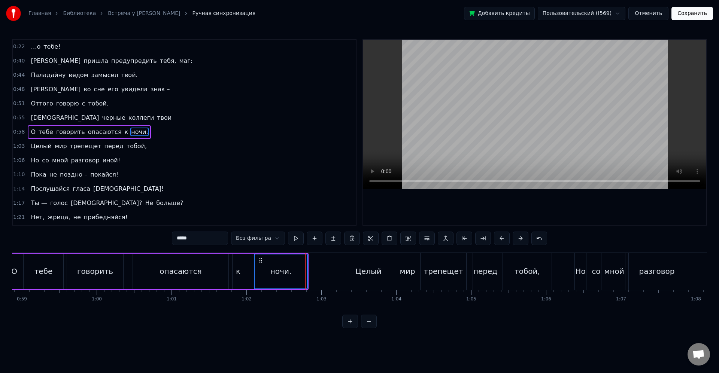
drag, startPoint x: 261, startPoint y: 261, endPoint x: 290, endPoint y: 267, distance: 29.9
click at [258, 261] on icon at bounding box center [261, 261] width 6 height 6
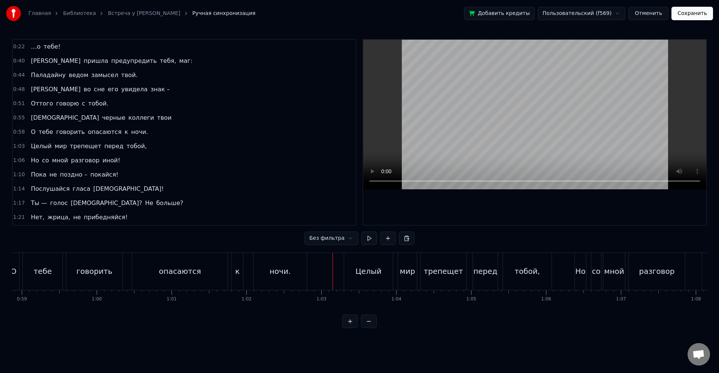
click at [348, 265] on div "Целый" at bounding box center [368, 271] width 49 height 37
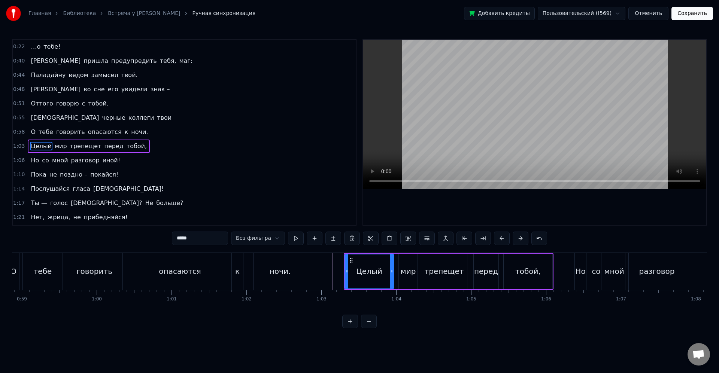
scroll to position [71, 0]
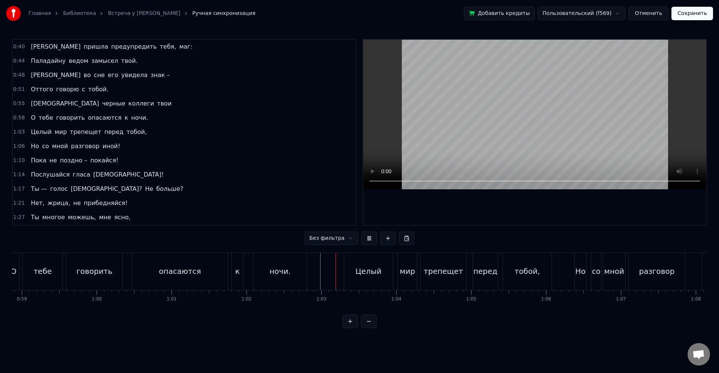
click at [283, 269] on div "ночи." at bounding box center [280, 271] width 21 height 11
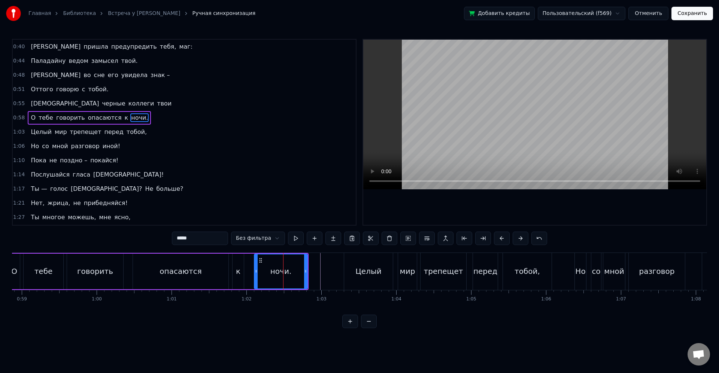
scroll to position [57, 0]
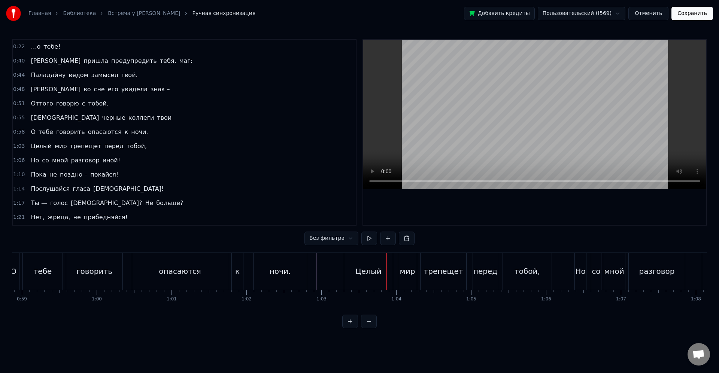
click at [360, 272] on div "Целый" at bounding box center [368, 271] width 26 height 11
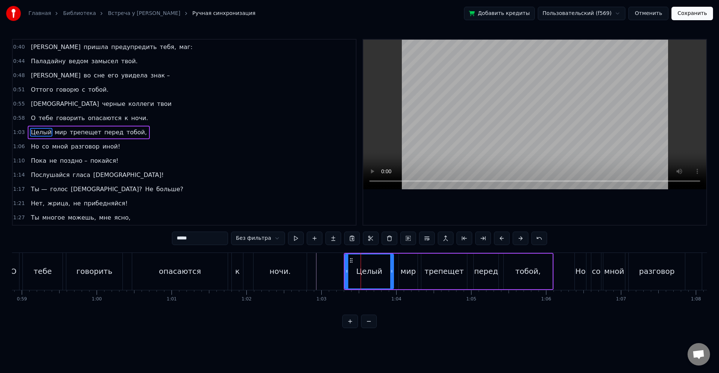
scroll to position [71, 0]
drag, startPoint x: 342, startPoint y: 272, endPoint x: 337, endPoint y: 272, distance: 5.3
click at [342, 272] on circle at bounding box center [342, 272] width 0 height 0
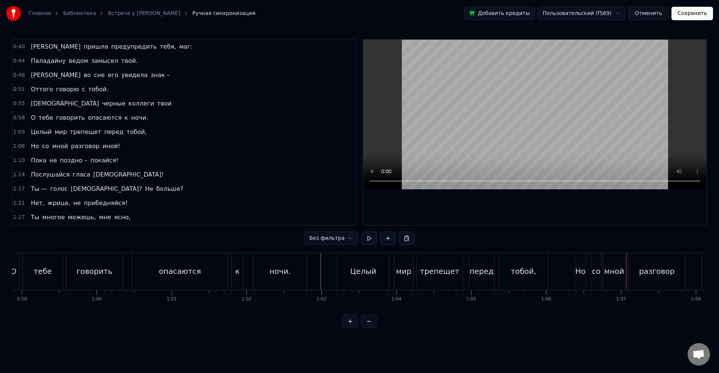
click at [612, 260] on div "мной" at bounding box center [614, 271] width 22 height 37
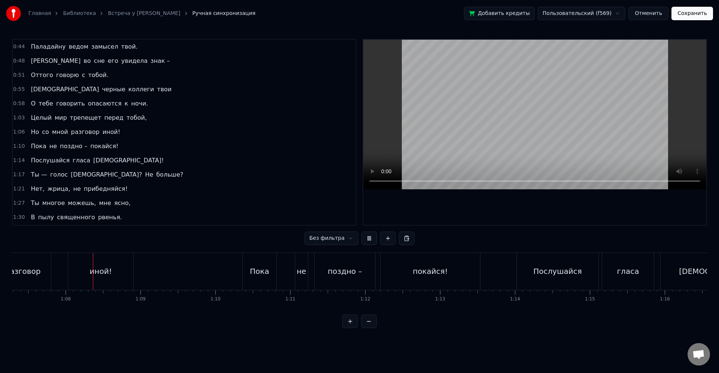
scroll to position [0, 5043]
click at [344, 270] on div "поздно –" at bounding box center [339, 271] width 34 height 11
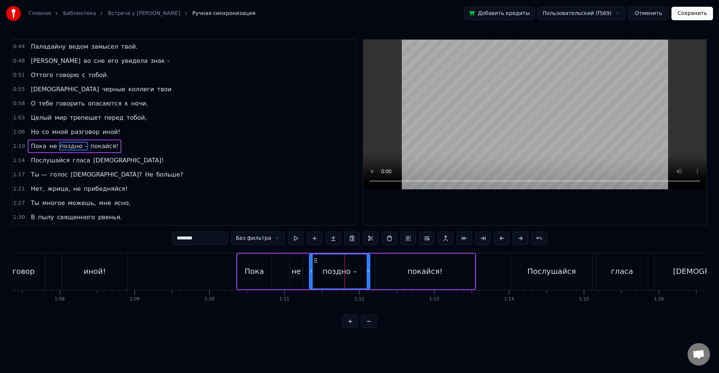
scroll to position [100, 0]
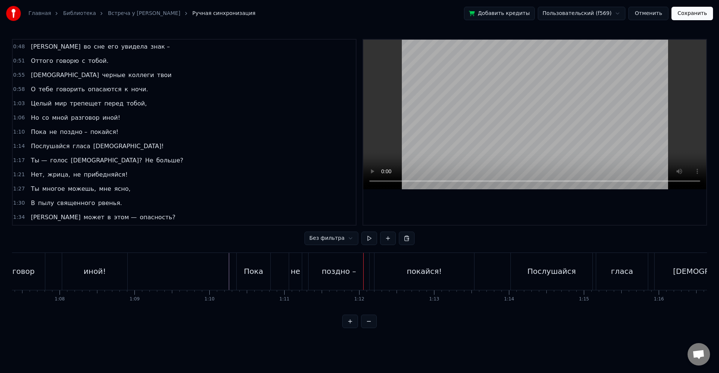
click at [279, 268] on div "Пока не поздно – покайся!" at bounding box center [356, 271] width 240 height 37
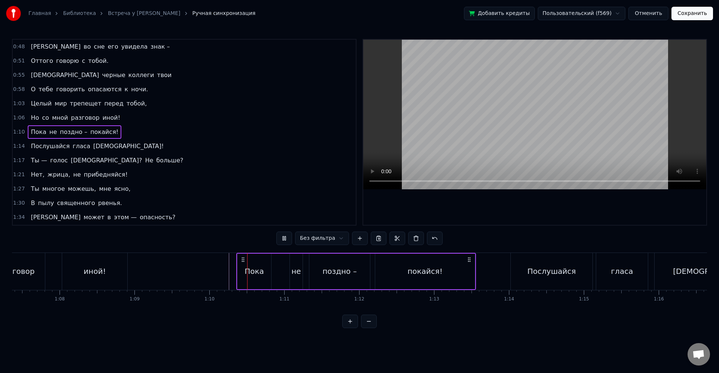
click at [248, 279] on div "Пока" at bounding box center [254, 272] width 34 height 36
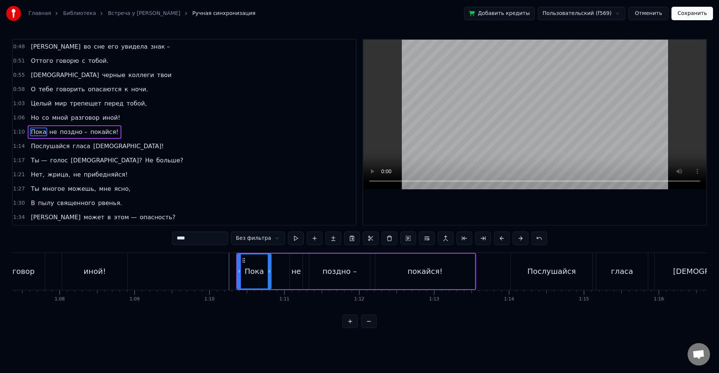
click at [294, 274] on div "не" at bounding box center [295, 271] width 9 height 11
drag, startPoint x: 296, startPoint y: 261, endPoint x: 281, endPoint y: 262, distance: 15.4
click at [281, 262] on icon at bounding box center [281, 261] width 6 height 6
drag, startPoint x: 281, startPoint y: 261, endPoint x: 287, endPoint y: 265, distance: 7.1
click at [293, 263] on icon at bounding box center [293, 261] width 6 height 6
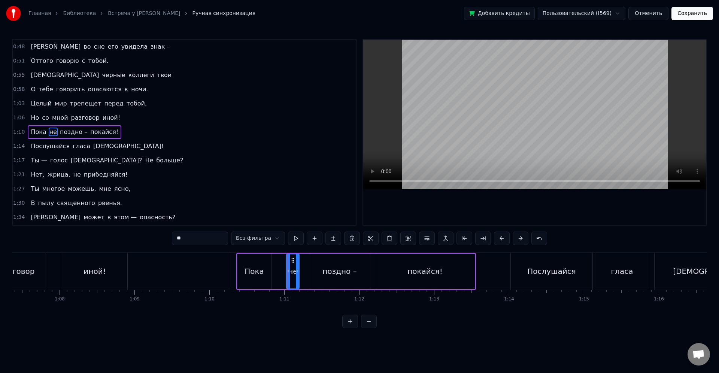
click at [260, 270] on div "Пока" at bounding box center [253, 271] width 19 height 11
type input "****"
drag, startPoint x: 270, startPoint y: 271, endPoint x: 276, endPoint y: 274, distance: 6.9
click at [281, 274] on icon at bounding box center [279, 271] width 3 height 6
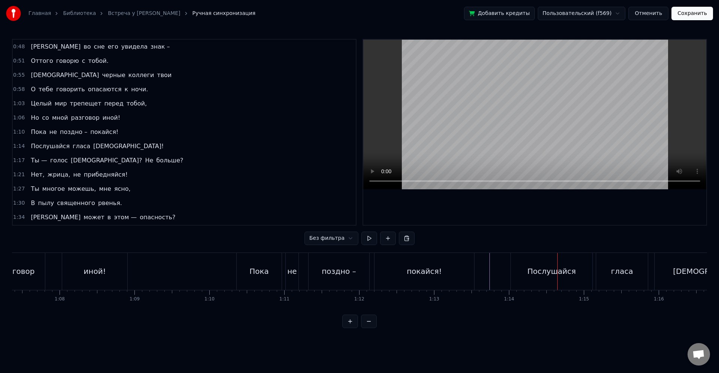
click at [548, 282] on div "Послушайся" at bounding box center [552, 271] width 82 height 37
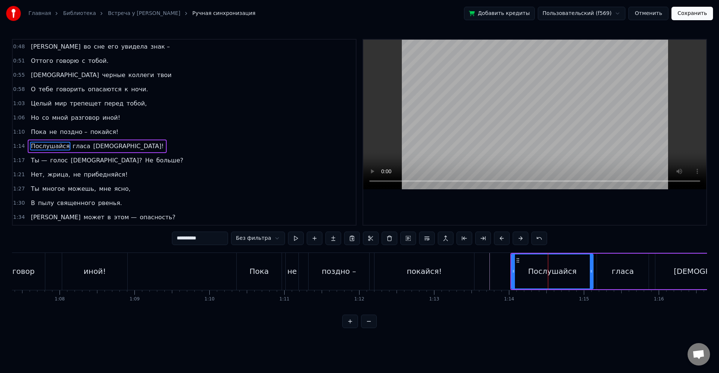
scroll to position [114, 0]
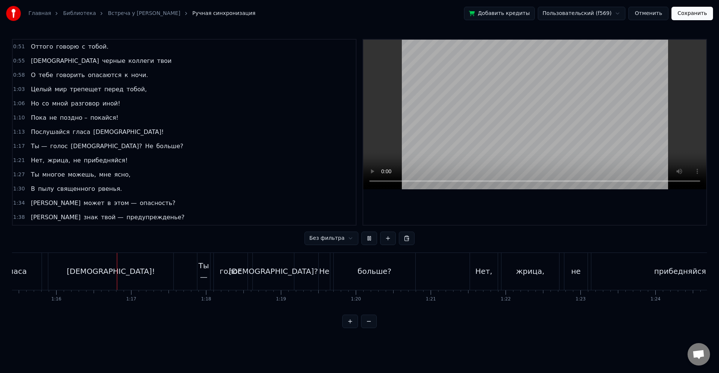
scroll to position [0, 5670]
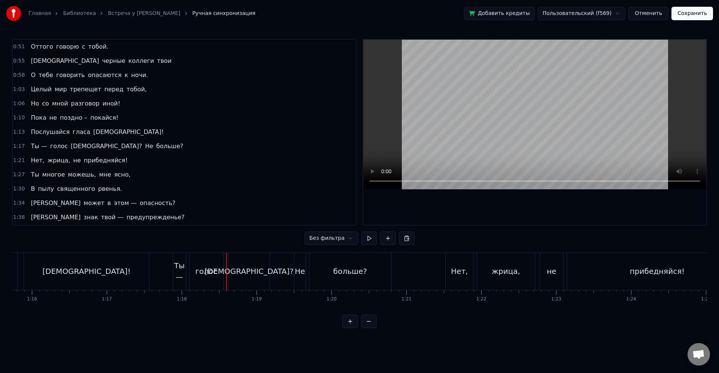
click at [205, 274] on div "голос" at bounding box center [206, 271] width 22 height 11
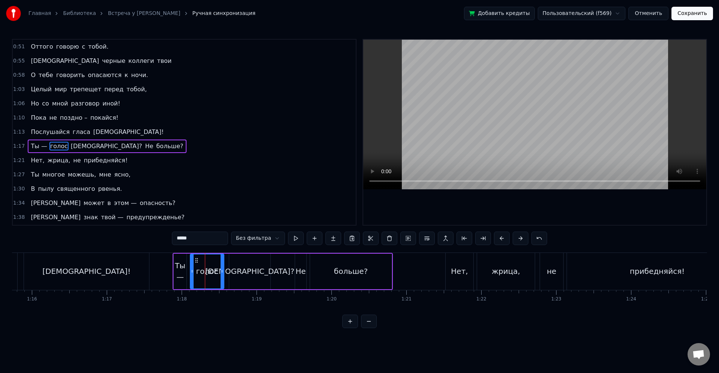
scroll to position [128, 0]
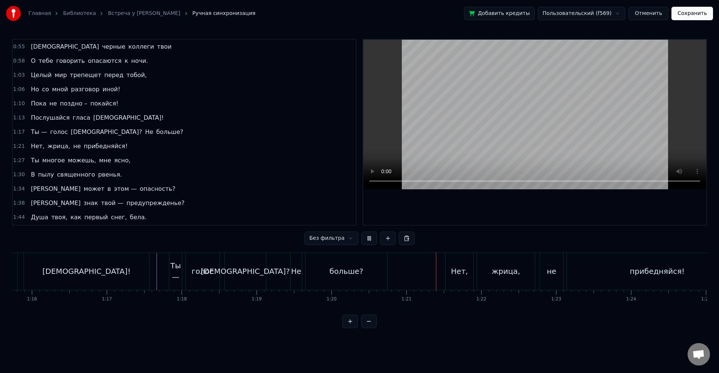
click at [200, 272] on div "голос" at bounding box center [203, 271] width 22 height 11
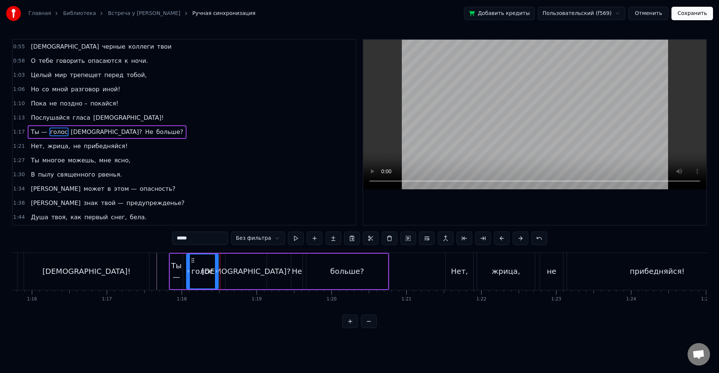
drag, startPoint x: 217, startPoint y: 273, endPoint x: 214, endPoint y: 274, distance: 3.8
click at [215, 274] on icon at bounding box center [216, 271] width 3 height 6
click at [243, 274] on div "[DEMOGRAPHIC_DATA]?" at bounding box center [245, 271] width 89 height 11
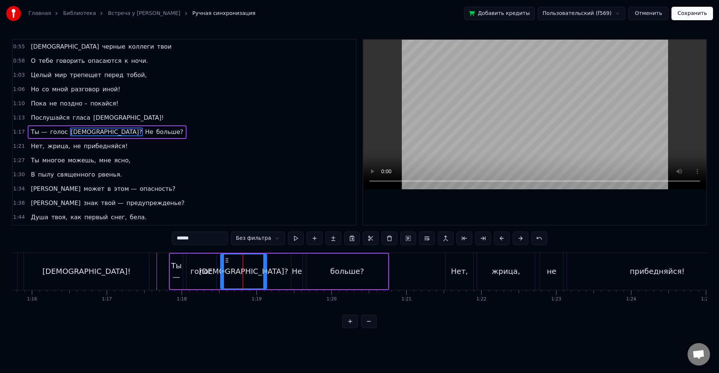
drag, startPoint x: 227, startPoint y: 272, endPoint x: 222, endPoint y: 272, distance: 4.9
click at [222, 272] on icon at bounding box center [222, 271] width 3 height 6
click at [223, 271] on icon at bounding box center [223, 271] width 3 height 6
click at [175, 271] on div "Ты —" at bounding box center [176, 271] width 13 height 22
type input "****"
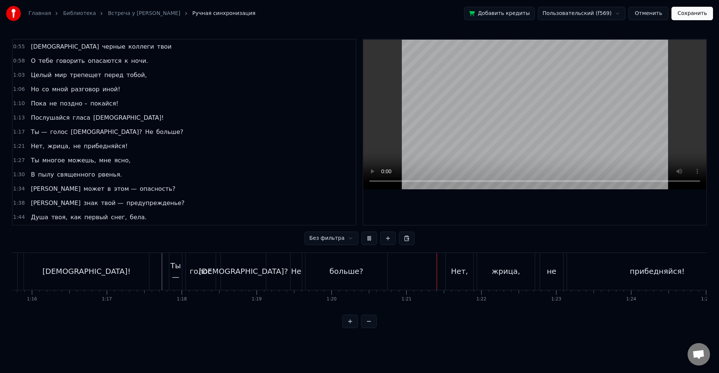
click at [461, 277] on div "Нет," at bounding box center [459, 271] width 28 height 37
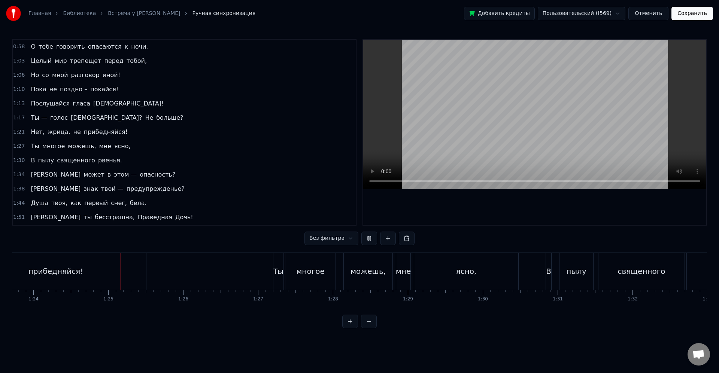
scroll to position [0, 6300]
click at [286, 274] on div "многое" at bounding box center [277, 271] width 28 height 11
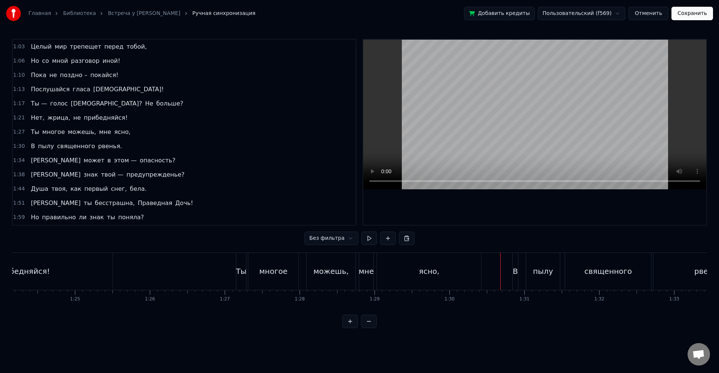
click at [548, 266] on div "пылу" at bounding box center [543, 271] width 20 height 11
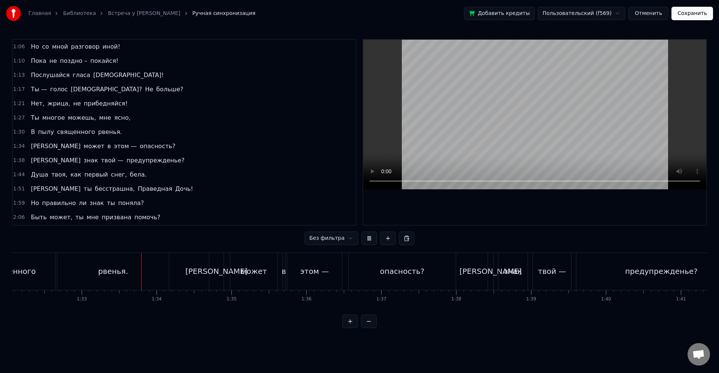
scroll to position [0, 6937]
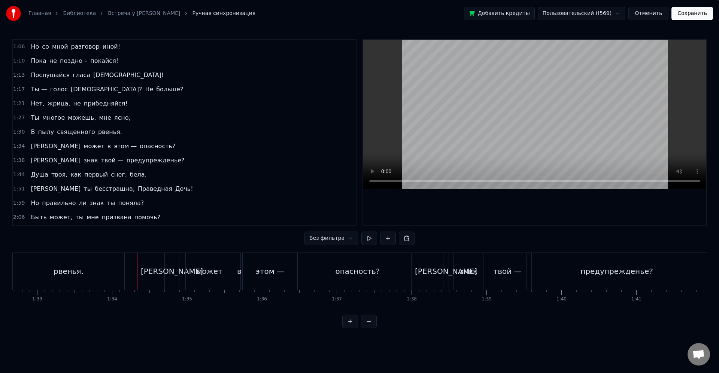
click at [317, 272] on div "опасность?" at bounding box center [357, 271] width 107 height 37
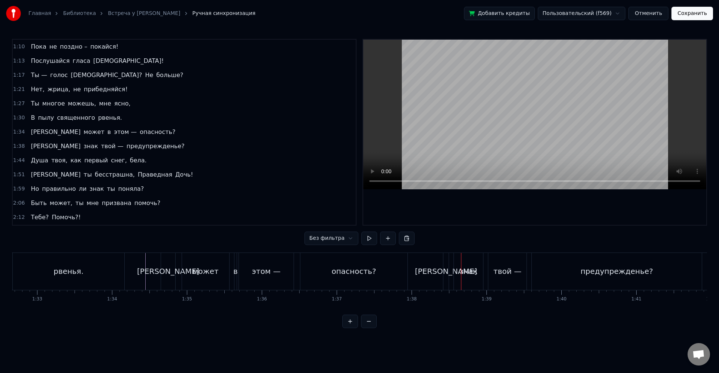
click at [489, 275] on div "твой —" at bounding box center [507, 271] width 38 height 37
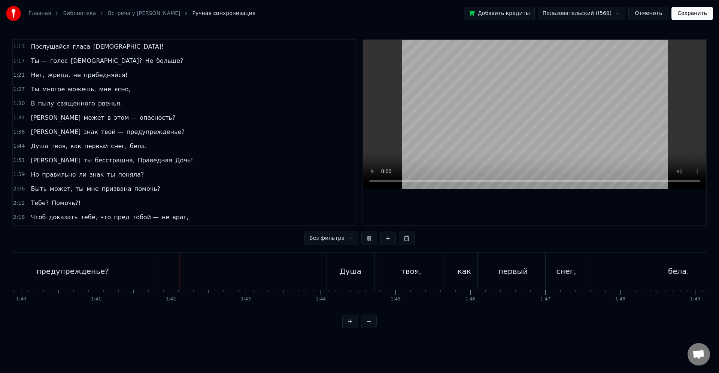
scroll to position [0, 7562]
click at [314, 272] on div "твоя," at bounding box center [327, 271] width 64 height 37
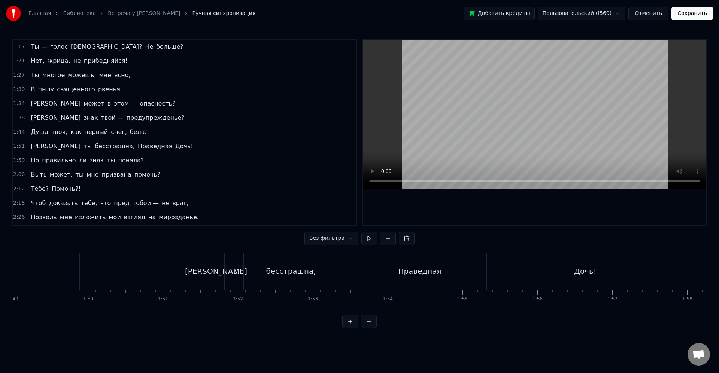
scroll to position [0, 8192]
click at [336, 267] on div "Праведная" at bounding box center [387, 271] width 124 height 37
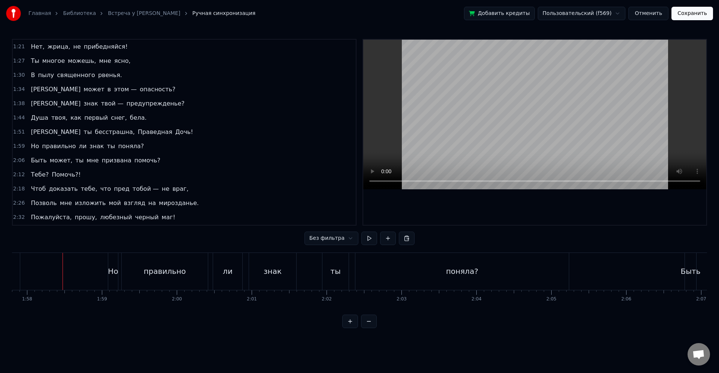
scroll to position [0, 8820]
click at [290, 286] on div "знак" at bounding box center [271, 271] width 47 height 37
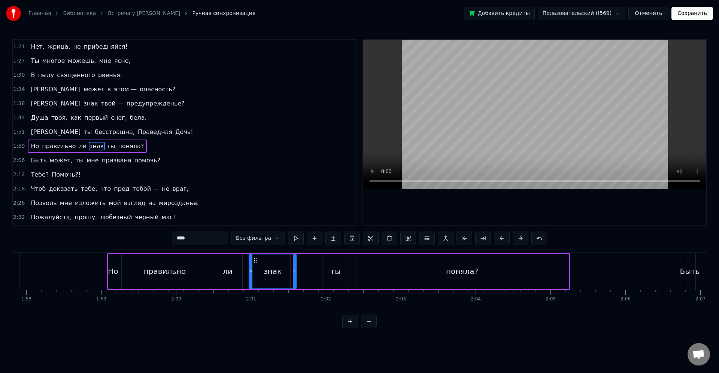
scroll to position [242, 0]
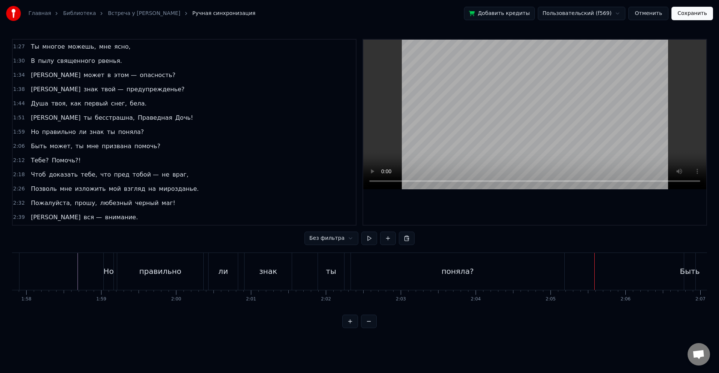
click at [694, 273] on div "Быть" at bounding box center [690, 271] width 20 height 11
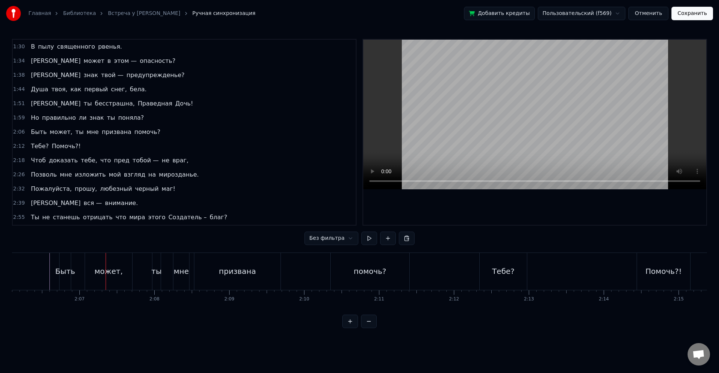
scroll to position [0, 9143]
click at [362, 279] on div "Быть" at bounding box center [362, 271] width 11 height 37
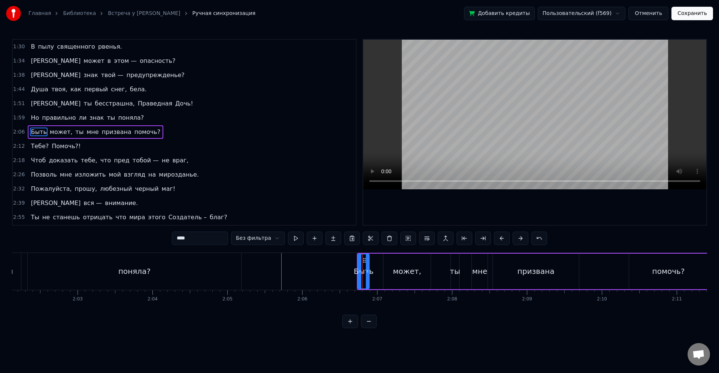
click at [357, 275] on div "Быть" at bounding box center [364, 271] width 20 height 11
click at [362, 274] on icon at bounding box center [361, 271] width 3 height 6
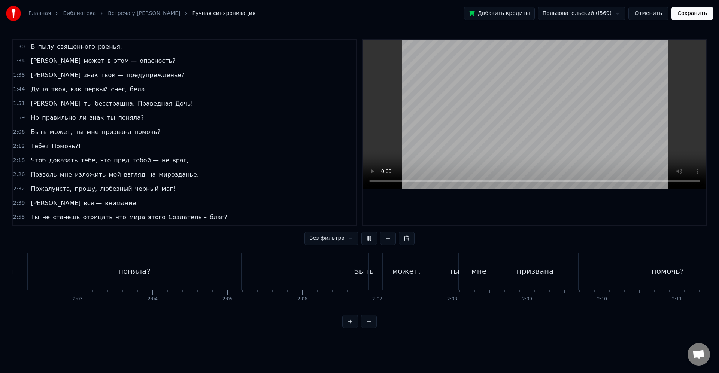
click at [365, 272] on div "Быть" at bounding box center [364, 271] width 20 height 11
click at [362, 271] on div "Быть" at bounding box center [367, 271] width 20 height 11
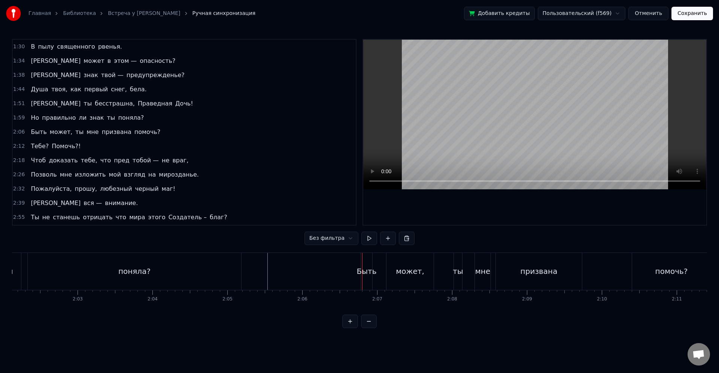
click at [406, 269] on div "может," at bounding box center [410, 271] width 28 height 11
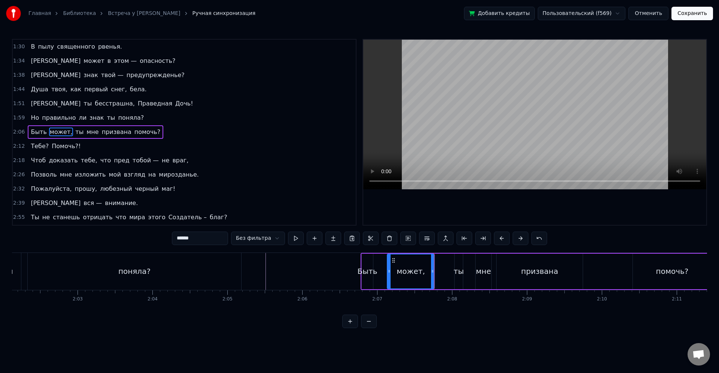
click at [373, 268] on div "Быть" at bounding box center [367, 271] width 20 height 11
click at [393, 267] on div "может," at bounding box center [410, 272] width 47 height 36
type input "******"
click at [391, 261] on icon at bounding box center [391, 261] width 6 height 6
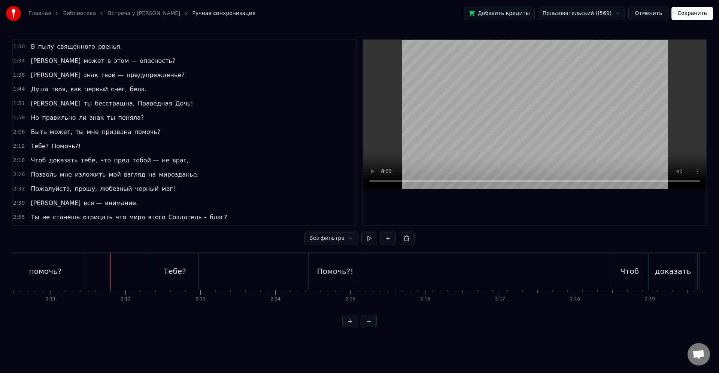
scroll to position [0, 9778]
click at [174, 268] on div "Тебе?" at bounding box center [165, 271] width 22 height 11
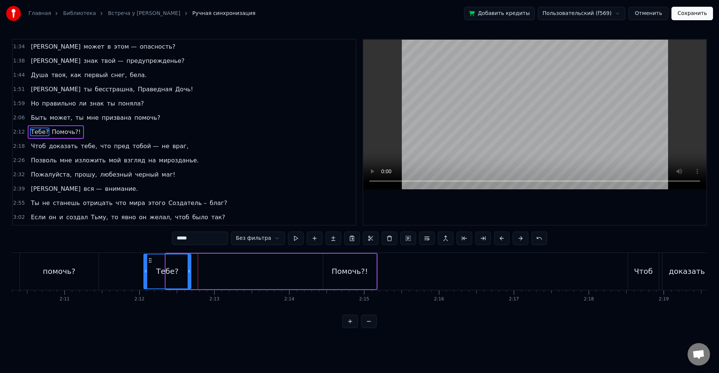
scroll to position [0, 9753]
drag, startPoint x: 150, startPoint y: 262, endPoint x: 168, endPoint y: 265, distance: 18.2
click at [168, 265] on div "Тебе?" at bounding box center [184, 272] width 46 height 34
click at [337, 268] on div "Помочь?!" at bounding box center [351, 271] width 36 height 11
type input "********"
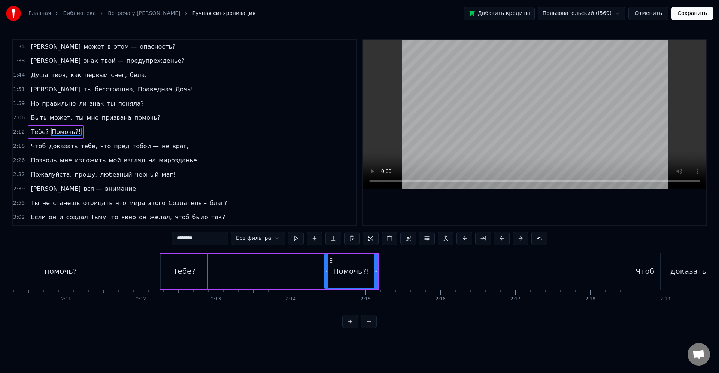
click at [328, 260] on icon at bounding box center [331, 261] width 6 height 6
click at [339, 271] on div "Помочь?!" at bounding box center [349, 271] width 36 height 11
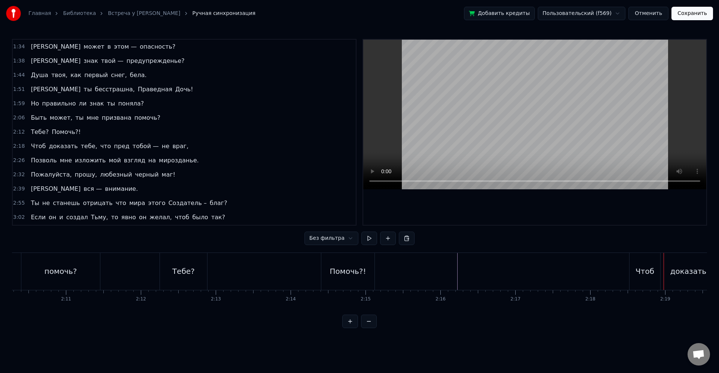
click at [639, 258] on div "Чтоб" at bounding box center [644, 271] width 31 height 37
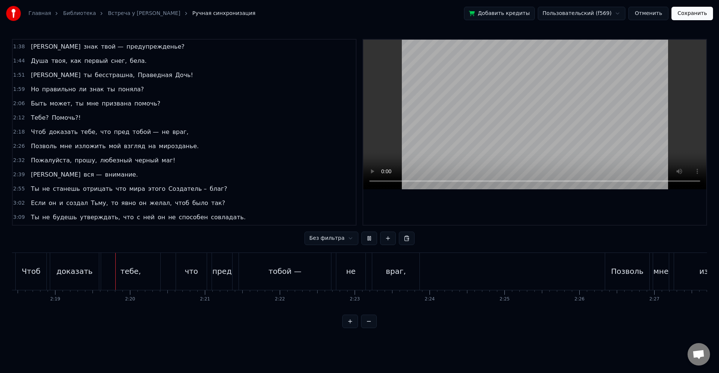
scroll to position [0, 10381]
click at [613, 272] on div "Позволь" at bounding box center [609, 271] width 33 height 11
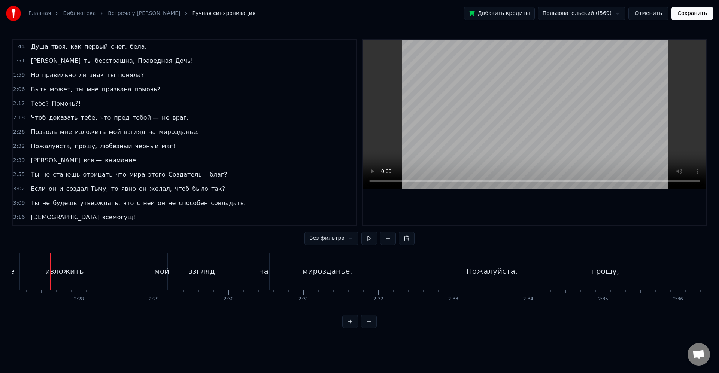
scroll to position [0, 11014]
click at [172, 273] on div "взгляд" at bounding box center [200, 271] width 61 height 37
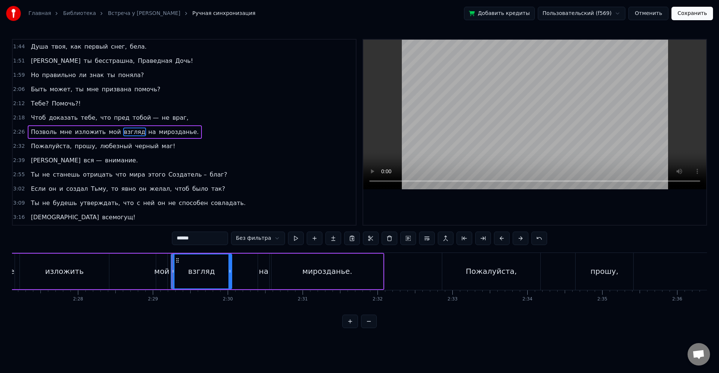
click at [165, 271] on div "мой" at bounding box center [161, 271] width 15 height 11
click at [191, 237] on input "***" at bounding box center [200, 238] width 56 height 13
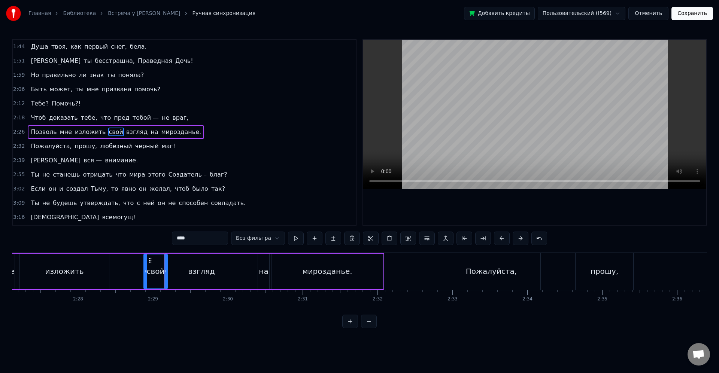
drag, startPoint x: 157, startPoint y: 271, endPoint x: 145, endPoint y: 267, distance: 12.4
click at [144, 267] on div at bounding box center [145, 272] width 3 height 34
type input "****"
click at [124, 270] on div "Позволь мне изложить свой взгляд на мирозданье." at bounding box center [167, 271] width 434 height 37
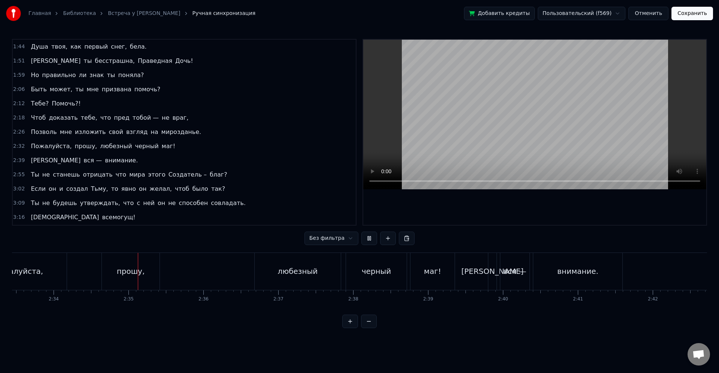
scroll to position [0, 11535]
click at [82, 281] on div "прошу," at bounding box center [83, 271] width 58 height 37
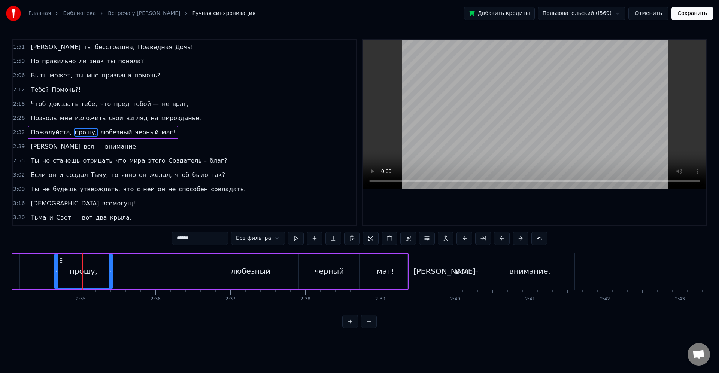
scroll to position [313, 0]
drag, startPoint x: 55, startPoint y: 275, endPoint x: 71, endPoint y: 275, distance: 15.7
click at [52, 275] on div at bounding box center [53, 272] width 3 height 34
drag, startPoint x: 110, startPoint y: 273, endPoint x: 131, endPoint y: 275, distance: 21.1
click at [108, 272] on icon at bounding box center [107, 271] width 3 height 6
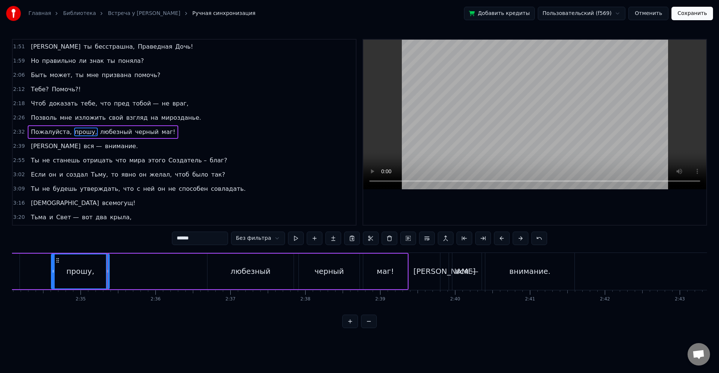
click at [161, 274] on div "Пожалуйста, прошу, любезный черный маг!" at bounding box center [164, 271] width 488 height 37
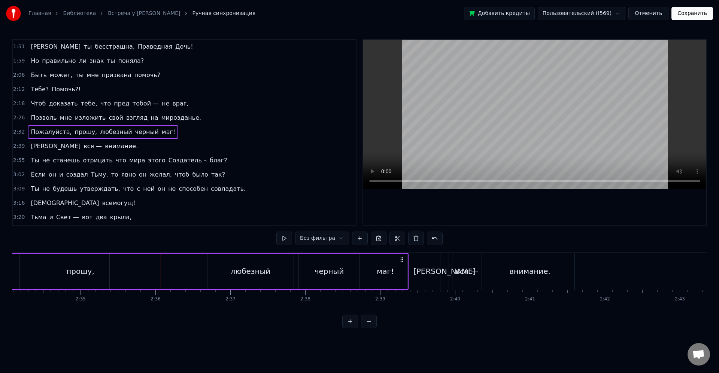
click at [244, 275] on div "любезный" at bounding box center [251, 271] width 40 height 11
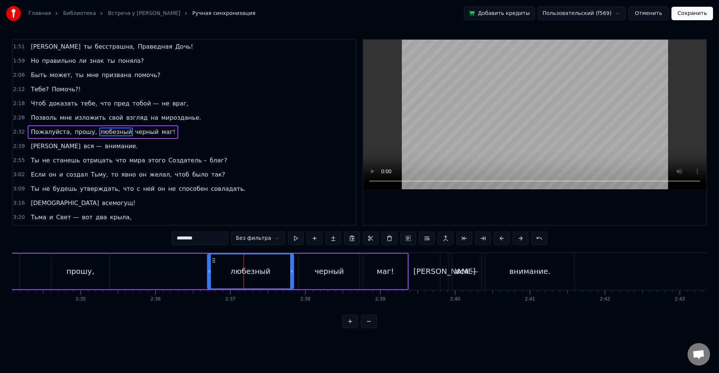
drag, startPoint x: 225, startPoint y: 271, endPoint x: 216, endPoint y: 271, distance: 9.7
click at [225, 271] on div "любезный" at bounding box center [250, 272] width 85 height 34
drag, startPoint x: 213, startPoint y: 260, endPoint x: 207, endPoint y: 262, distance: 7.1
click at [207, 262] on icon at bounding box center [206, 261] width 6 height 6
click at [223, 267] on div "любезный" at bounding box center [242, 272] width 85 height 34
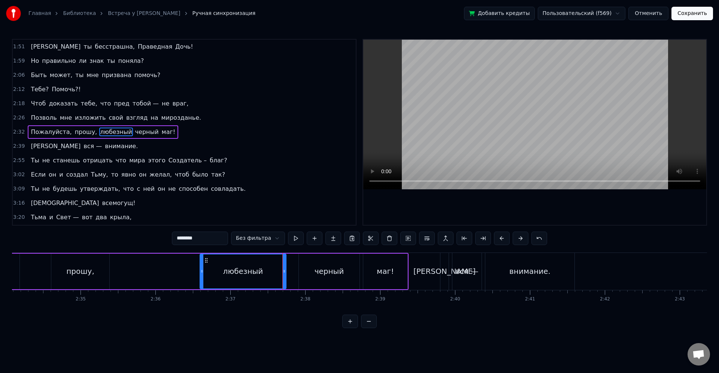
click at [312, 272] on div "черный" at bounding box center [329, 272] width 61 height 36
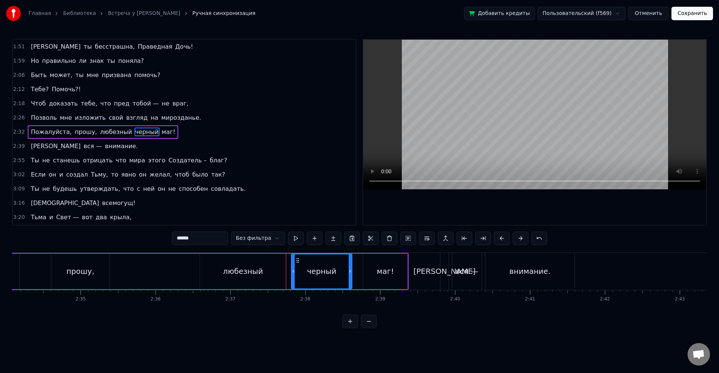
click at [298, 262] on icon at bounding box center [298, 261] width 6 height 6
drag, startPoint x: 373, startPoint y: 272, endPoint x: 370, endPoint y: 267, distance: 5.7
click at [373, 272] on div "маг!" at bounding box center [385, 272] width 44 height 36
type input "****"
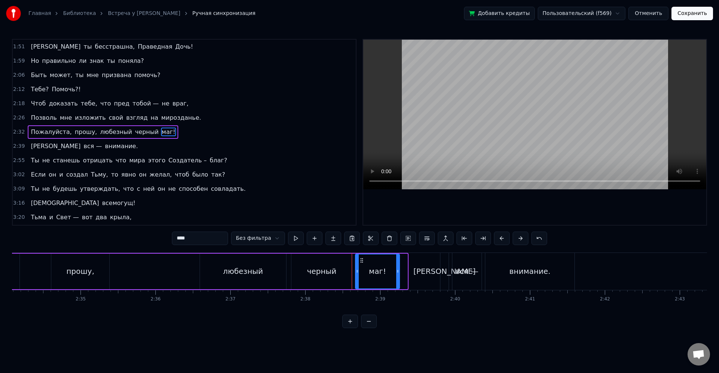
drag, startPoint x: 371, startPoint y: 262, endPoint x: 363, endPoint y: 262, distance: 7.9
click at [363, 262] on icon at bounding box center [362, 261] width 6 height 6
drag, startPoint x: 396, startPoint y: 271, endPoint x: 392, endPoint y: 270, distance: 4.5
click at [392, 270] on circle at bounding box center [392, 270] width 0 height 0
click at [178, 265] on div "Пожалуйста, прошу, любезный черный маг!" at bounding box center [157, 271] width 474 height 37
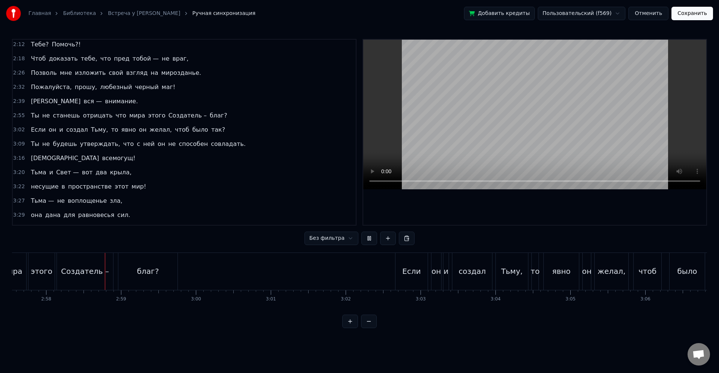
scroll to position [0, 13311]
click at [403, 272] on div "Если" at bounding box center [392, 271] width 32 height 37
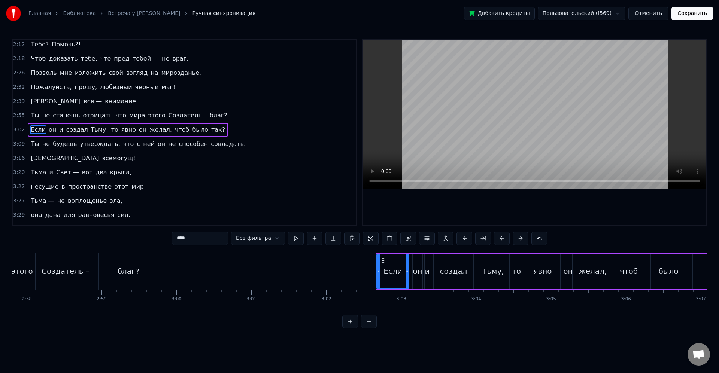
scroll to position [356, 0]
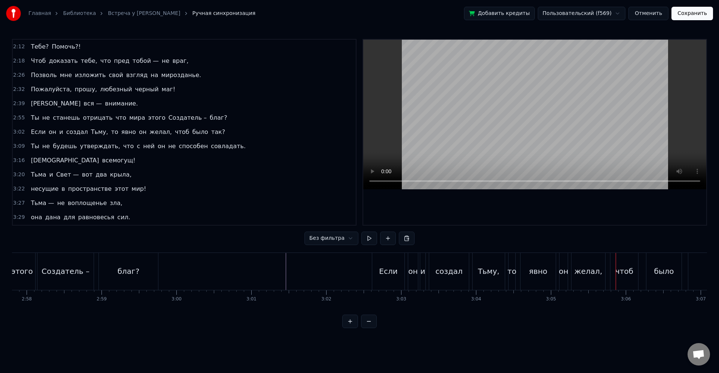
click at [498, 274] on div "Тьму," at bounding box center [488, 271] width 32 height 37
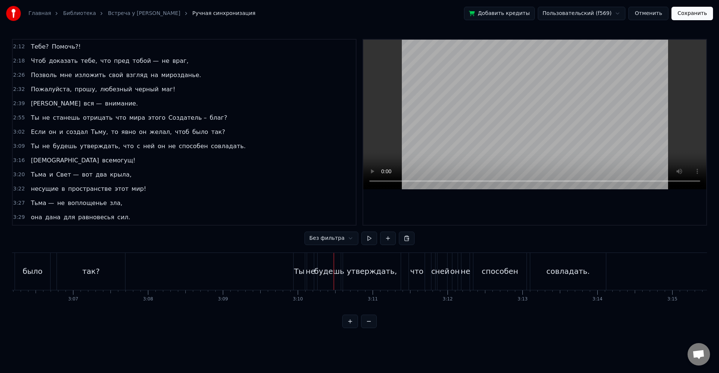
click at [386, 280] on div "утверждать," at bounding box center [372, 271] width 58 height 37
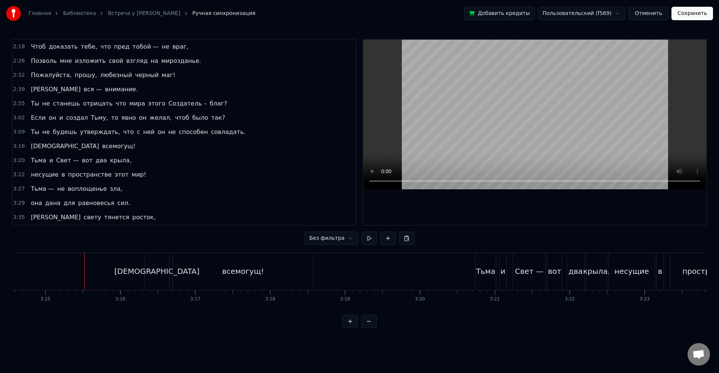
scroll to position [0, 14565]
click at [256, 281] on div "всемогущ!" at bounding box center [243, 271] width 140 height 37
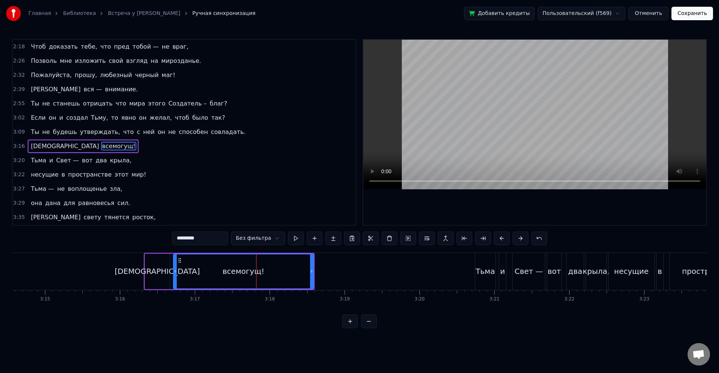
scroll to position [384, 0]
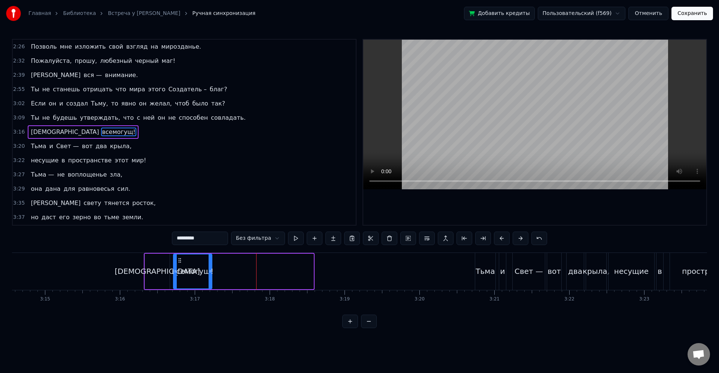
drag, startPoint x: 310, startPoint y: 272, endPoint x: 210, endPoint y: 272, distance: 100.7
click at [208, 272] on icon at bounding box center [209, 271] width 3 height 6
drag, startPoint x: 211, startPoint y: 274, endPoint x: 226, endPoint y: 275, distance: 15.8
click at [226, 275] on div at bounding box center [226, 272] width 3 height 34
drag, startPoint x: 226, startPoint y: 272, endPoint x: 243, endPoint y: 274, distance: 16.9
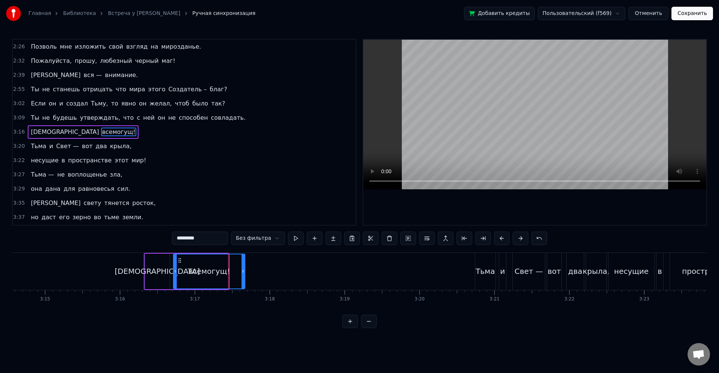
click at [243, 274] on icon at bounding box center [242, 271] width 3 height 6
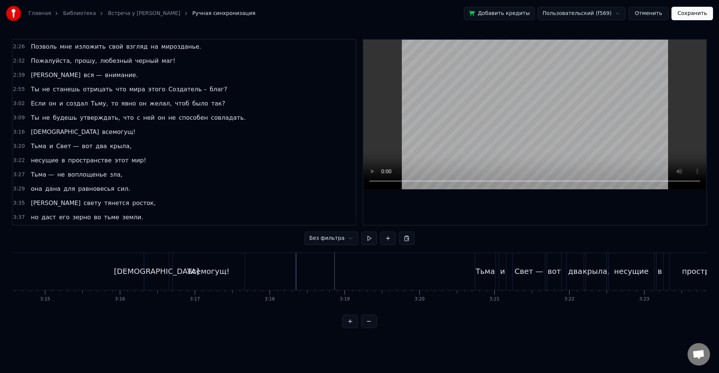
click at [485, 280] on div "Тьма" at bounding box center [485, 271] width 20 height 37
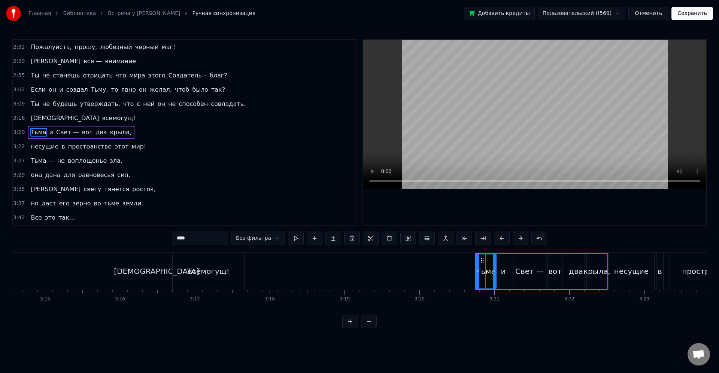
scroll to position [398, 0]
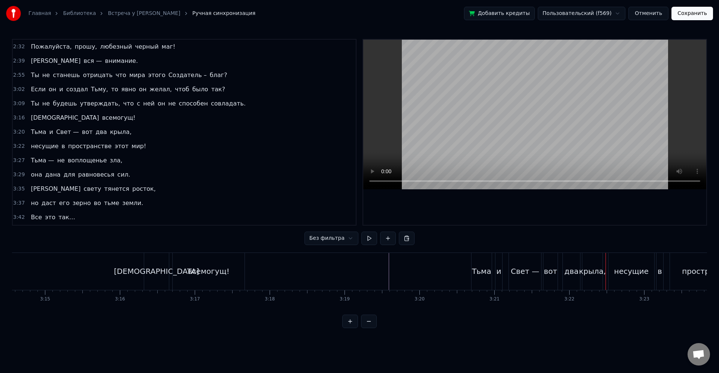
click at [671, 279] on div "пространстве" at bounding box center [709, 271] width 79 height 37
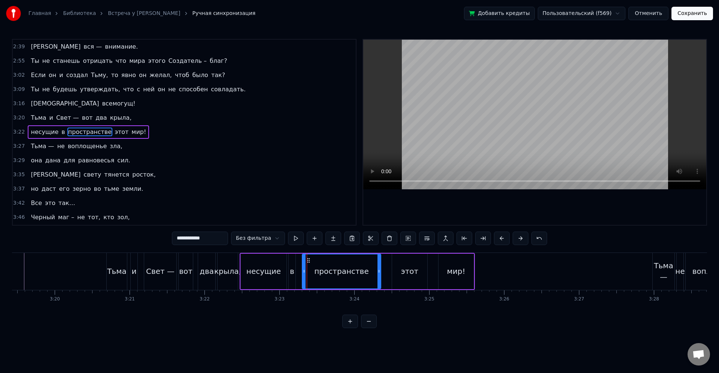
scroll to position [0, 14888]
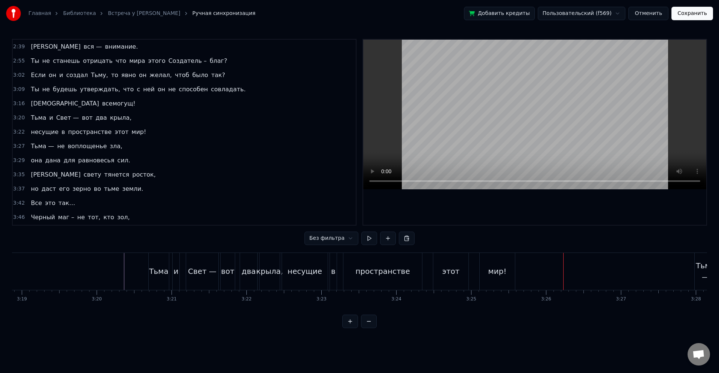
click at [492, 287] on div "мир!" at bounding box center [496, 271] width 35 height 37
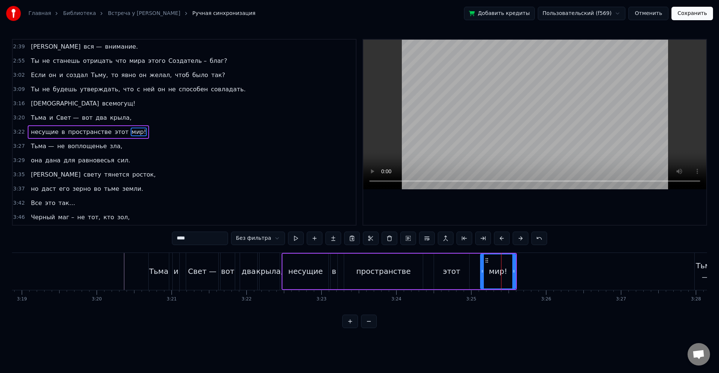
drag, startPoint x: 459, startPoint y: 271, endPoint x: 465, endPoint y: 275, distance: 7.5
click at [460, 271] on div "этот" at bounding box center [451, 272] width 35 height 36
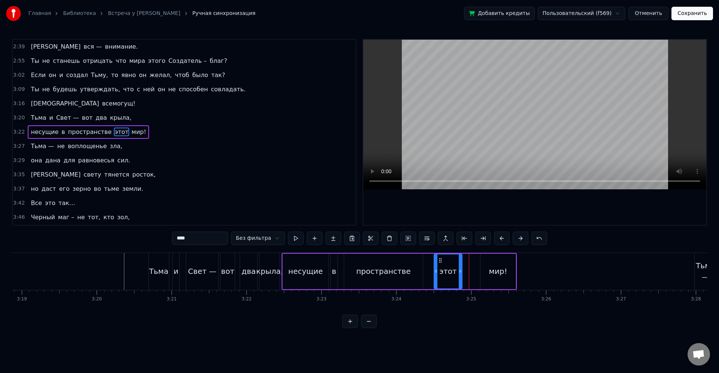
click at [459, 273] on div at bounding box center [460, 272] width 3 height 34
click at [484, 277] on div "мир!" at bounding box center [497, 272] width 35 height 36
drag, startPoint x: 488, startPoint y: 261, endPoint x: 478, endPoint y: 264, distance: 10.0
click at [471, 260] on icon at bounding box center [472, 261] width 6 height 6
drag, startPoint x: 495, startPoint y: 272, endPoint x: 501, endPoint y: 274, distance: 6.2
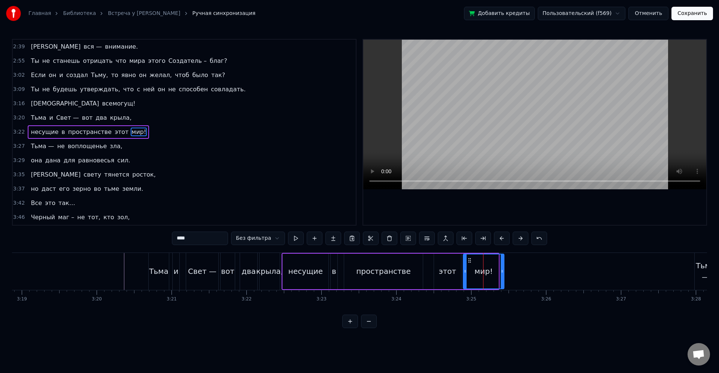
click at [503, 274] on icon at bounding box center [501, 271] width 3 height 6
drag, startPoint x: 467, startPoint y: 271, endPoint x: 471, endPoint y: 272, distance: 4.2
click at [471, 272] on icon at bounding box center [470, 271] width 3 height 6
click at [456, 274] on div "этот" at bounding box center [447, 272] width 27 height 36
drag, startPoint x: 457, startPoint y: 274, endPoint x: 463, endPoint y: 275, distance: 6.2
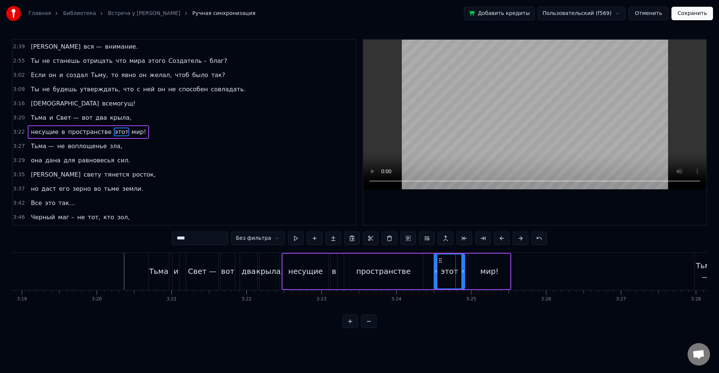
click at [463, 275] on div at bounding box center [462, 272] width 3 height 34
click at [479, 273] on div "мир!" at bounding box center [489, 272] width 41 height 36
click at [284, 267] on div "несущие" at bounding box center [306, 272] width 46 height 36
type input "*******"
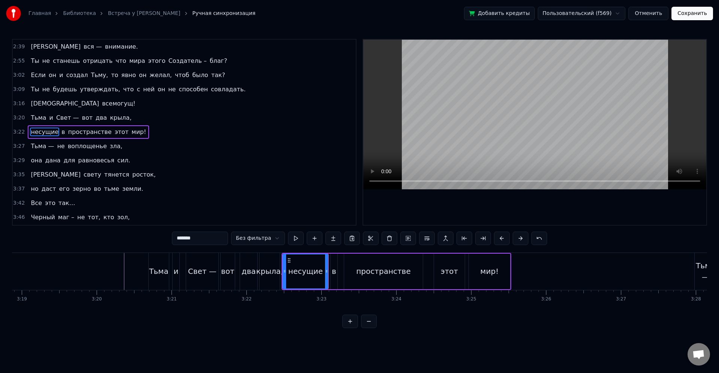
click at [329, 258] on div "несущие в пространстве этот мир!" at bounding box center [395, 271] width 229 height 37
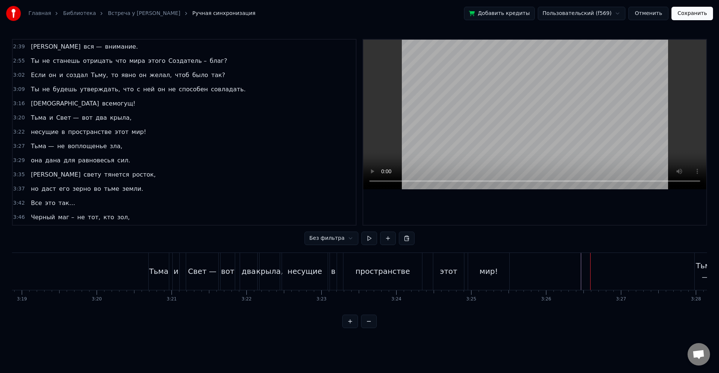
click at [701, 272] on div "Тьма —" at bounding box center [705, 271] width 22 height 22
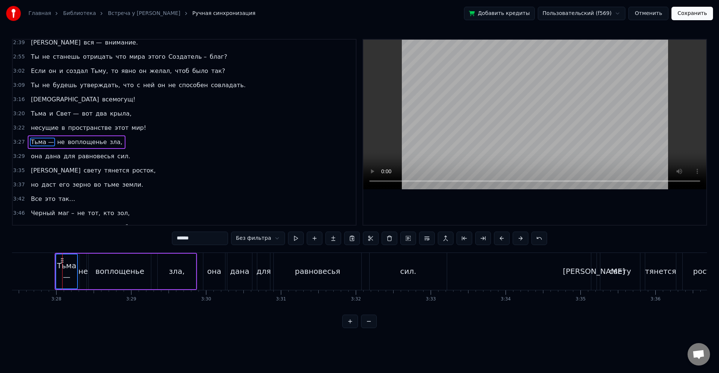
scroll to position [0, 15540]
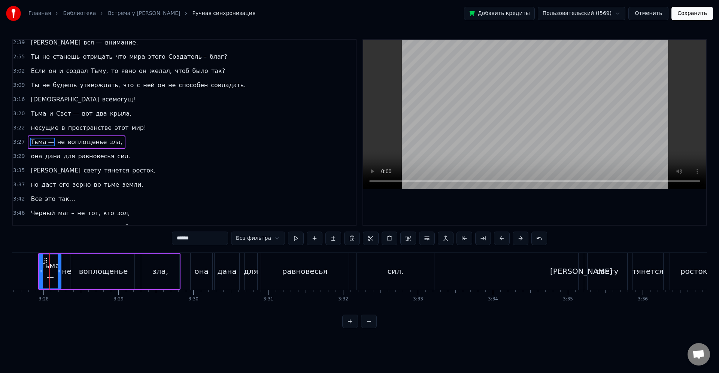
click at [170, 264] on div "зла," at bounding box center [160, 272] width 38 height 36
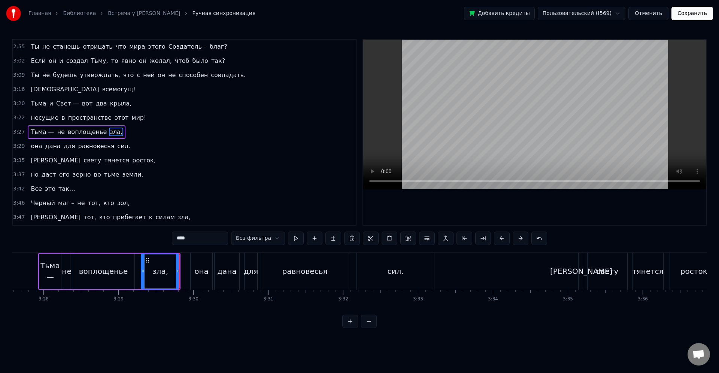
click at [129, 272] on div "воплощенье" at bounding box center [103, 272] width 62 height 36
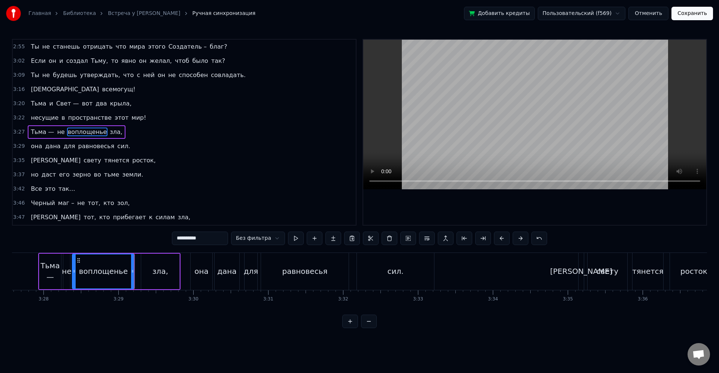
click at [147, 271] on div "зла," at bounding box center [160, 272] width 38 height 36
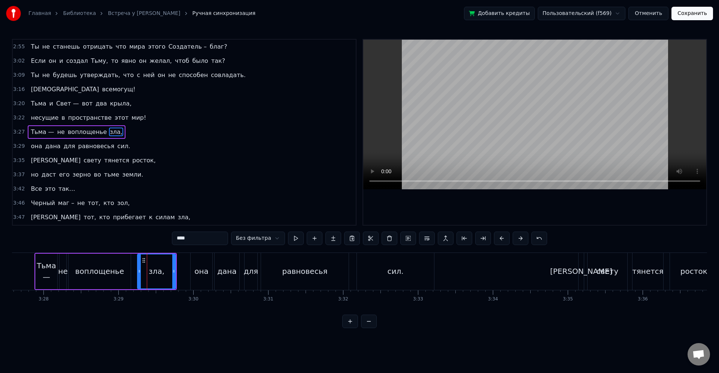
click at [207, 267] on div "она" at bounding box center [201, 271] width 14 height 11
type input "***"
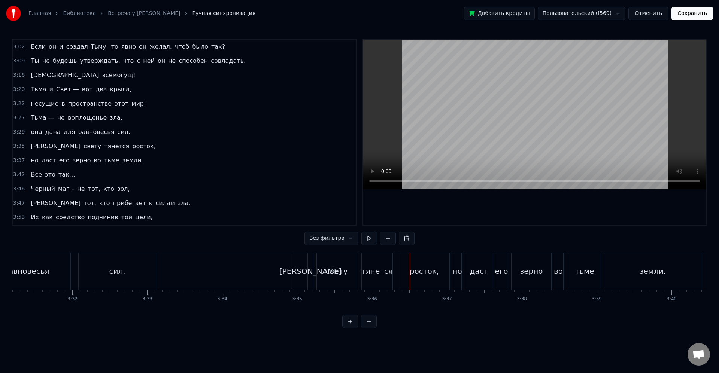
scroll to position [0, 15881]
click at [348, 272] on div "росток," at bounding box center [354, 271] width 29 height 11
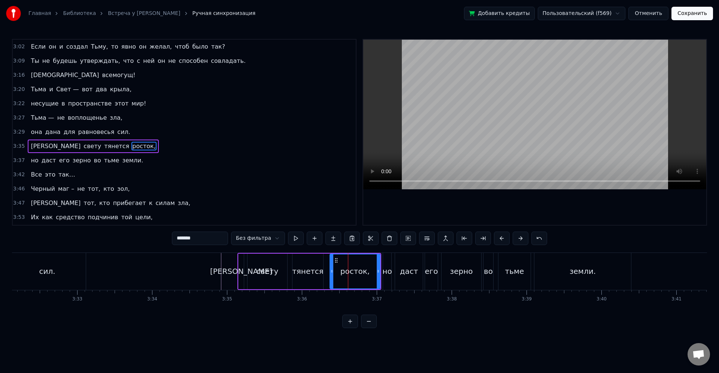
scroll to position [455, 0]
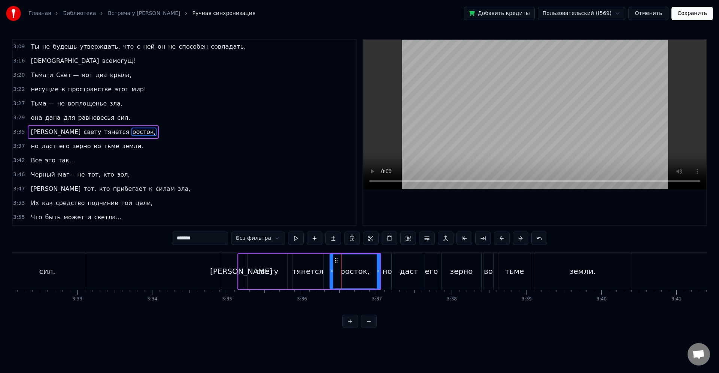
click at [310, 277] on div "тянется" at bounding box center [307, 272] width 31 height 36
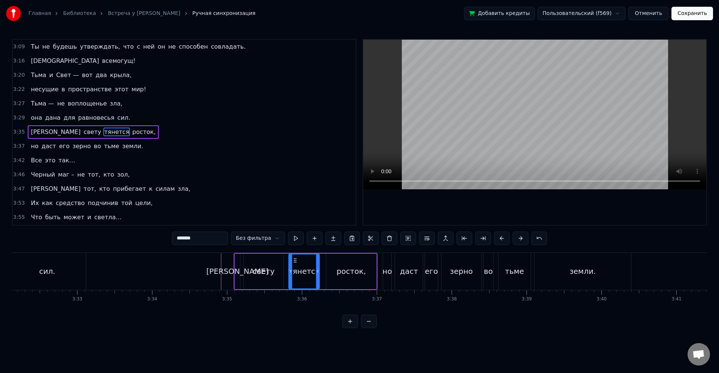
click at [266, 273] on div "свету" at bounding box center [264, 271] width 22 height 11
type input "*****"
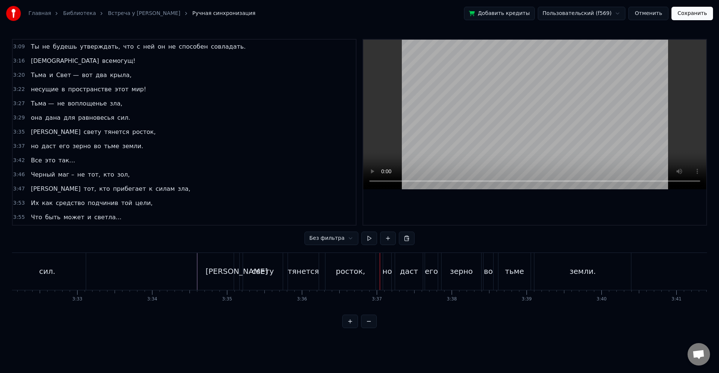
click at [440, 284] on div "но даст его зерно во тьме земли." at bounding box center [508, 271] width 250 height 37
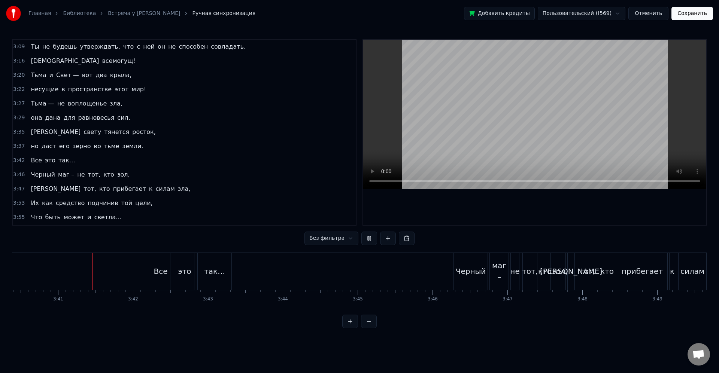
scroll to position [0, 16500]
click at [477, 281] on div "Черный" at bounding box center [469, 271] width 34 height 37
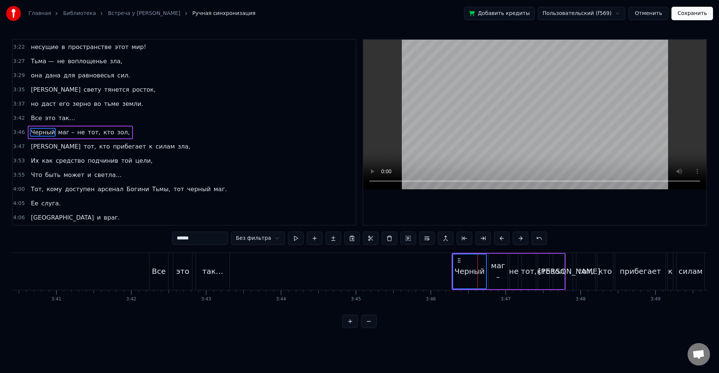
scroll to position [498, 0]
click at [608, 265] on div "кто" at bounding box center [605, 271] width 16 height 37
type input "***"
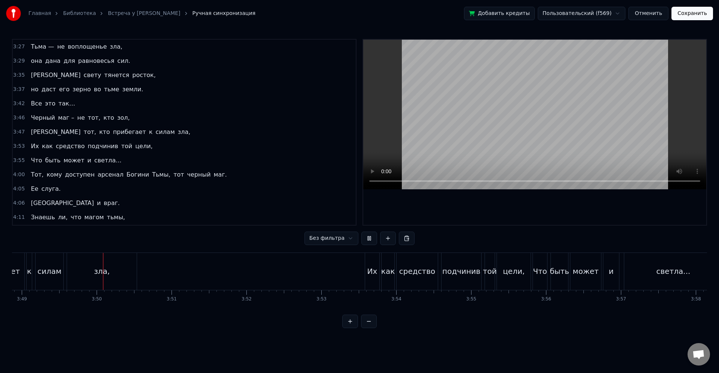
scroll to position [0, 17137]
click at [384, 278] on div "как" at bounding box center [384, 271] width 13 height 37
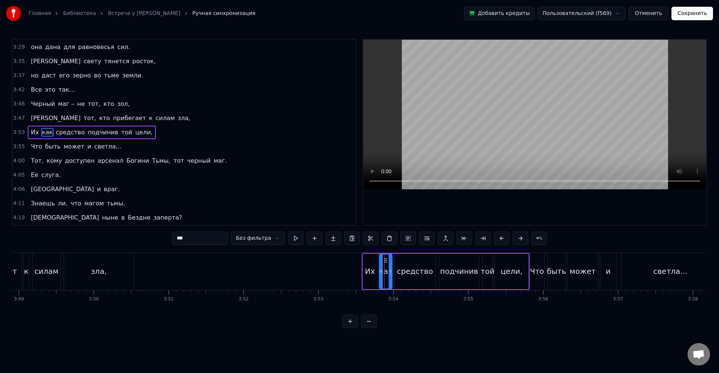
scroll to position [526, 0]
click at [579, 268] on div "может" at bounding box center [582, 271] width 26 height 11
type input "*****"
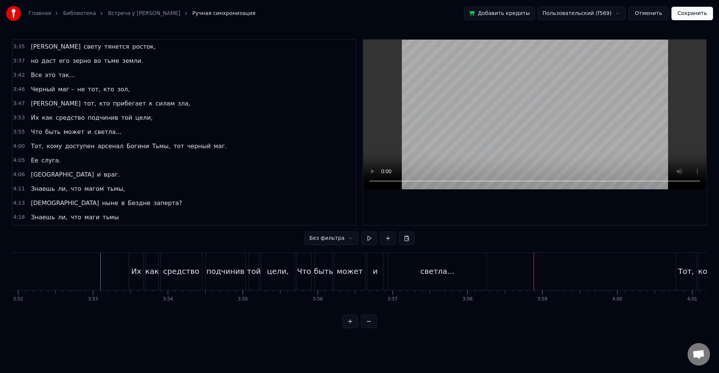
scroll to position [0, 17334]
click at [471, 269] on div "светла..." at bounding box center [465, 271] width 34 height 11
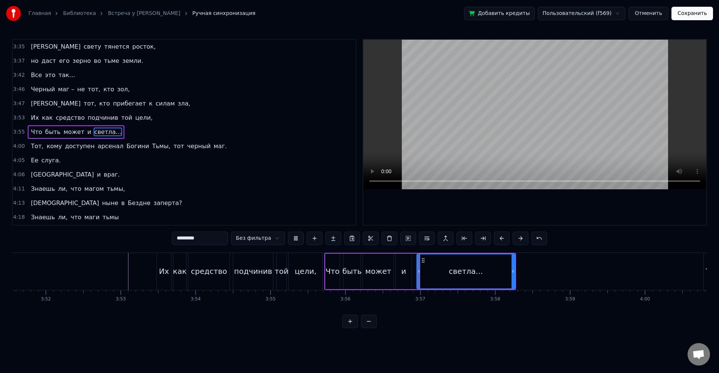
drag, startPoint x: 414, startPoint y: 268, endPoint x: 409, endPoint y: 267, distance: 5.0
click at [411, 268] on div "Что быть может и светла..." at bounding box center [420, 271] width 192 height 37
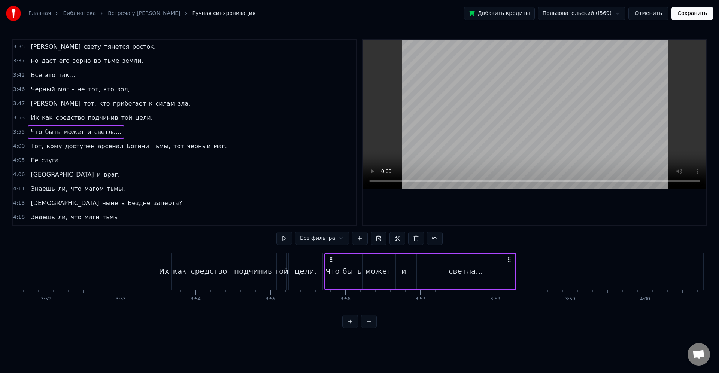
click at [393, 272] on div "может" at bounding box center [377, 272] width 31 height 36
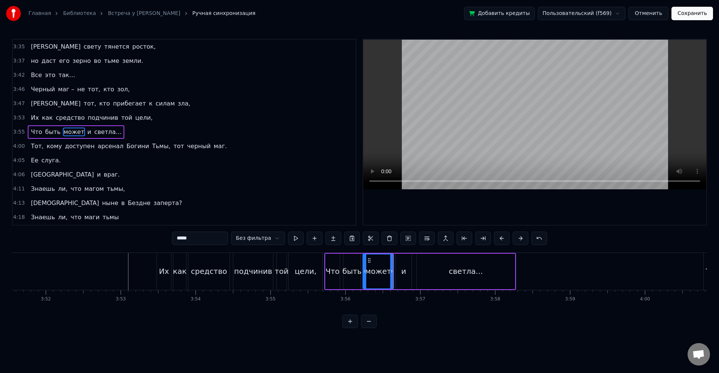
click at [378, 271] on div "может" at bounding box center [378, 271] width 26 height 11
click at [341, 269] on div "Что" at bounding box center [336, 271] width 14 height 11
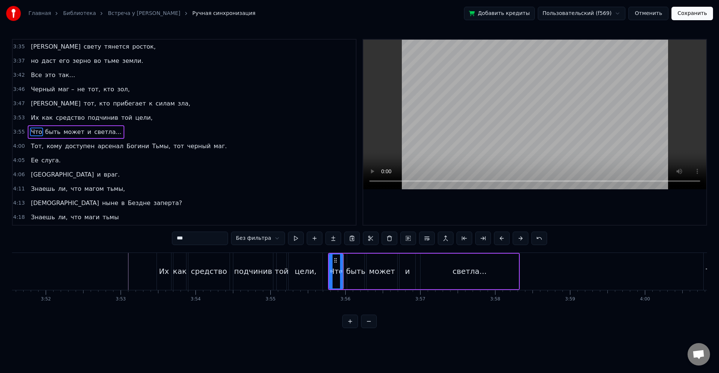
click at [275, 271] on div "той" at bounding box center [282, 271] width 14 height 11
type input "***"
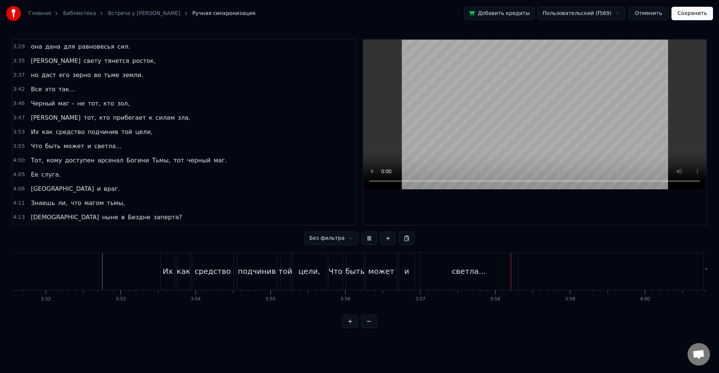
click at [430, 277] on div "светла..." at bounding box center [469, 271] width 98 height 37
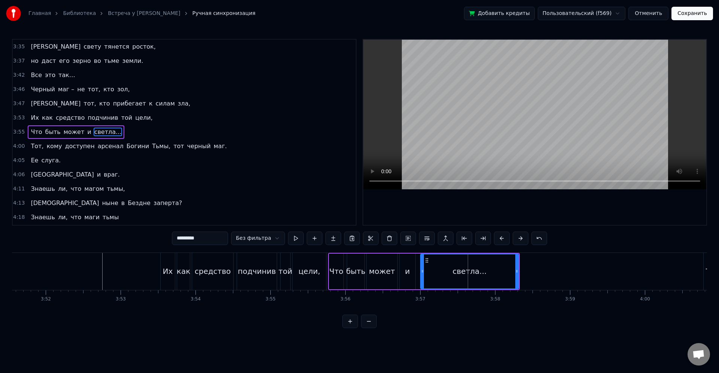
drag, startPoint x: 411, startPoint y: 271, endPoint x: 415, endPoint y: 276, distance: 7.2
click at [411, 270] on div "и" at bounding box center [407, 272] width 16 height 36
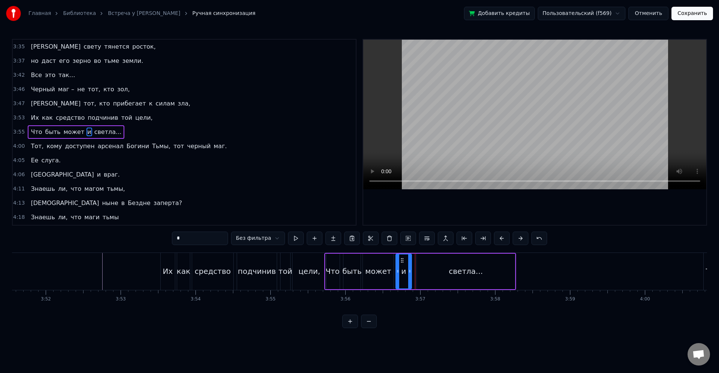
click at [303, 272] on div "цели," at bounding box center [309, 271] width 22 height 11
type input "*****"
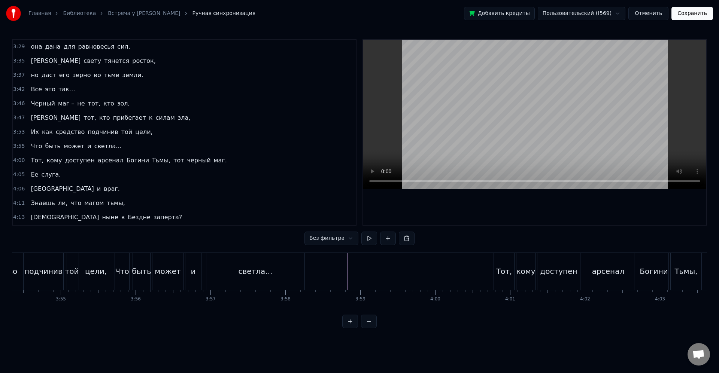
scroll to position [0, 17642]
click at [449, 277] on div "доступен" at bounding box center [460, 271] width 43 height 37
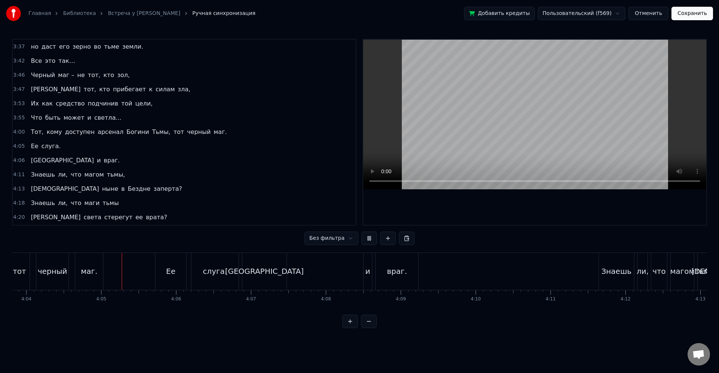
scroll to position [0, 18280]
click at [181, 273] on div "слуга." at bounding box center [187, 271] width 24 height 11
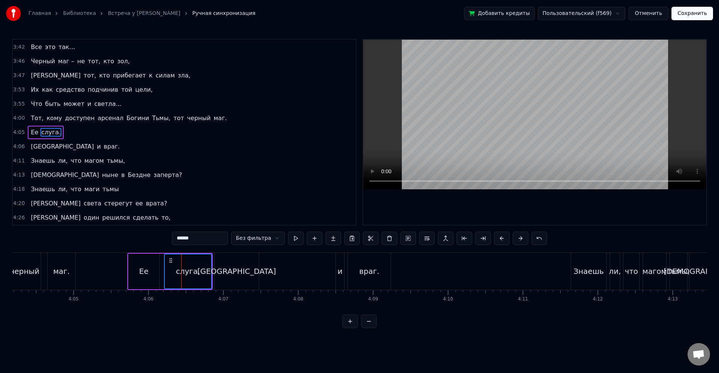
scroll to position [569, 0]
click at [258, 274] on div "[GEOGRAPHIC_DATA]" at bounding box center [236, 271] width 45 height 37
type input "*****"
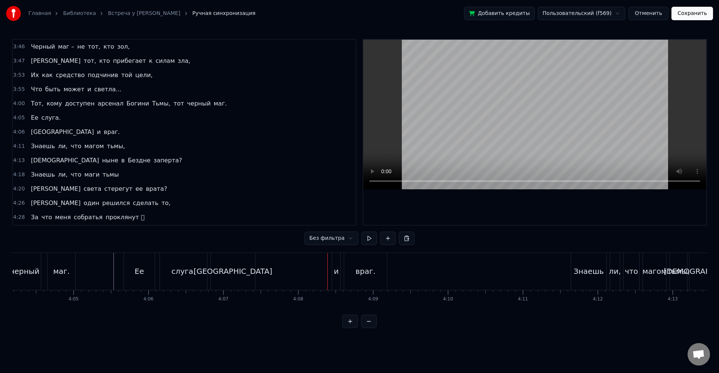
click at [315, 274] on div "Слуга и враг." at bounding box center [299, 271] width 178 height 37
click at [593, 270] on div "Знаешь" at bounding box center [588, 271] width 30 height 11
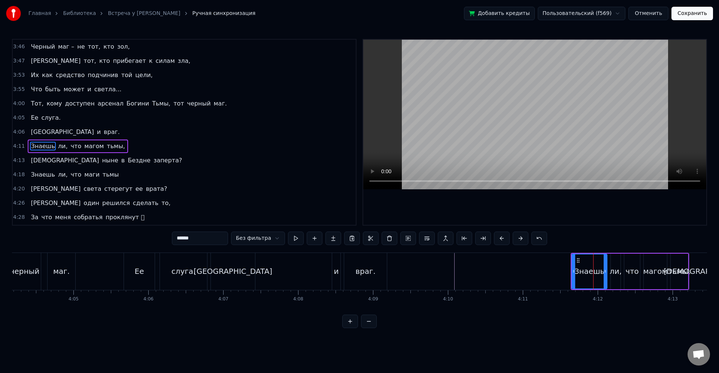
scroll to position [597, 0]
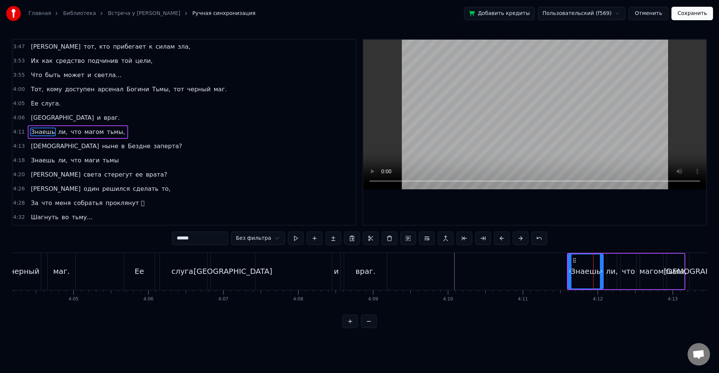
click at [704, 267] on div "[DEMOGRAPHIC_DATA]" at bounding box center [705, 271] width 85 height 11
type input "******"
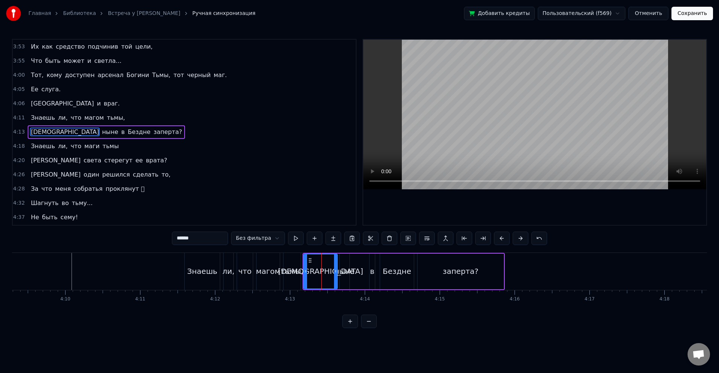
scroll to position [0, 18551]
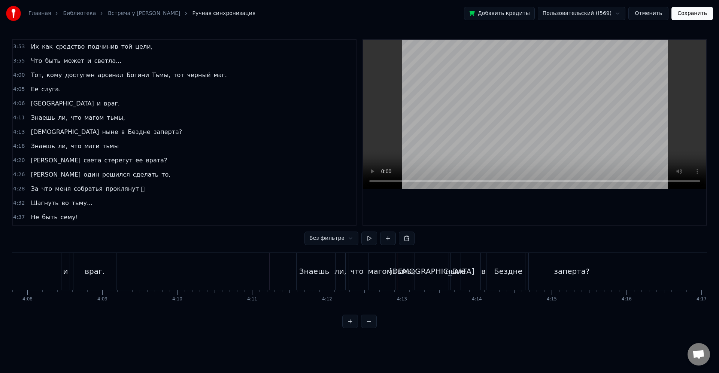
click at [313, 273] on div "Знаешь" at bounding box center [314, 271] width 30 height 11
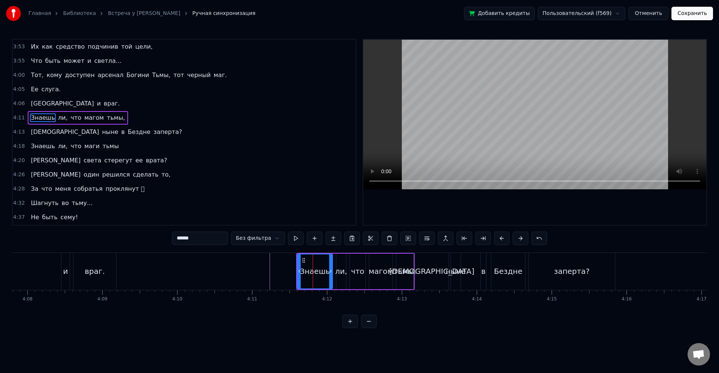
scroll to position [597, 0]
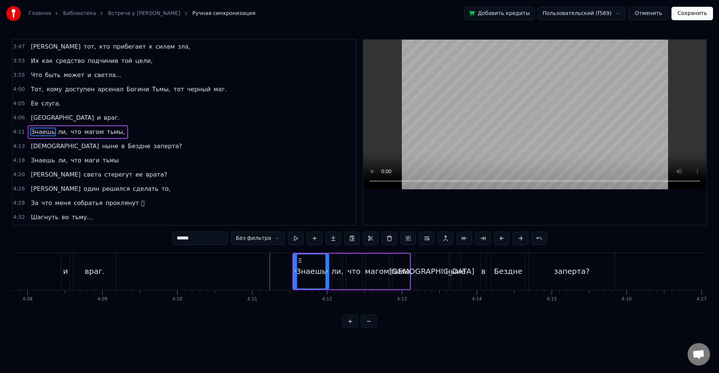
click at [438, 275] on div "[DEMOGRAPHIC_DATA]" at bounding box center [431, 271] width 85 height 11
type input "******"
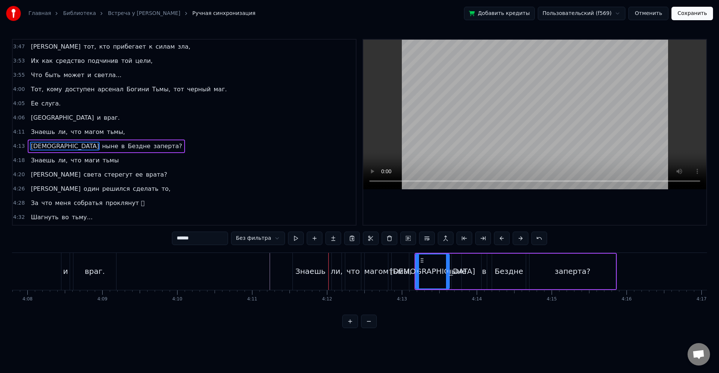
scroll to position [612, 0]
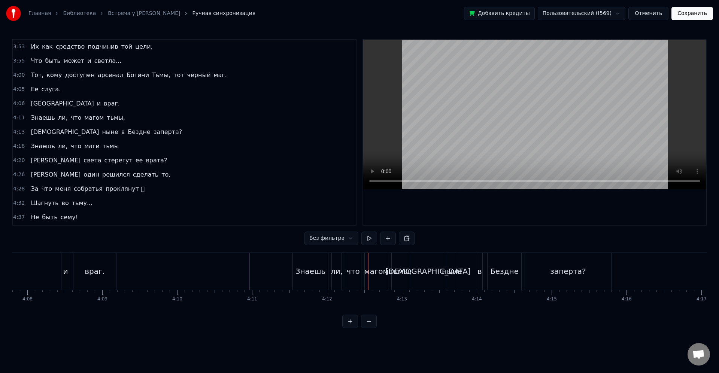
click at [337, 273] on div "ли," at bounding box center [337, 271] width 12 height 11
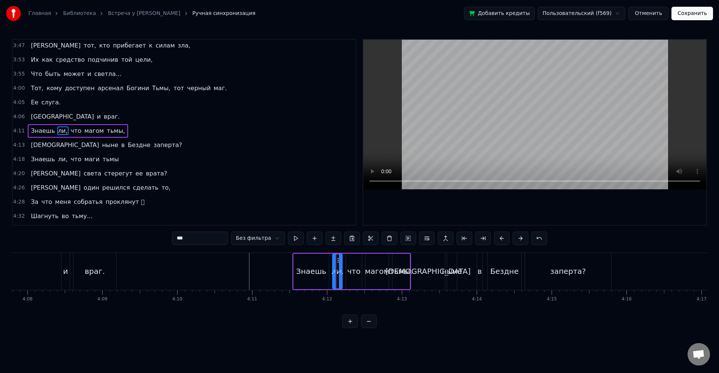
scroll to position [597, 0]
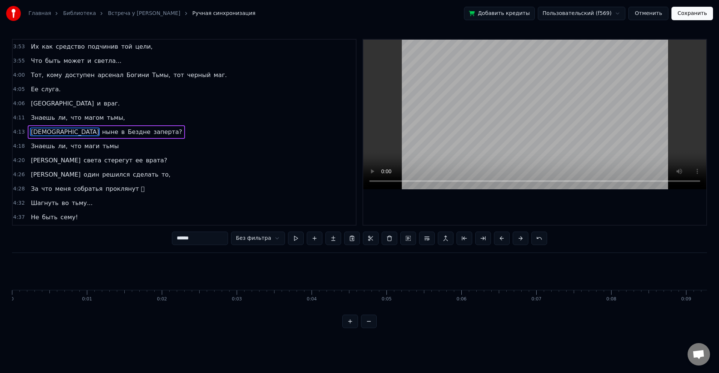
scroll to position [0, 18551]
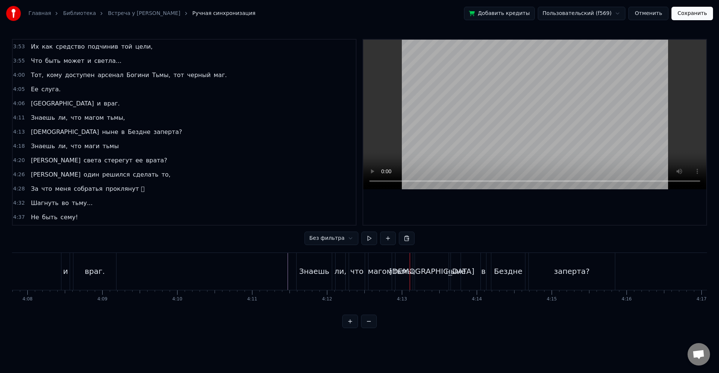
click at [314, 283] on div "Знаешь" at bounding box center [313, 271] width 35 height 37
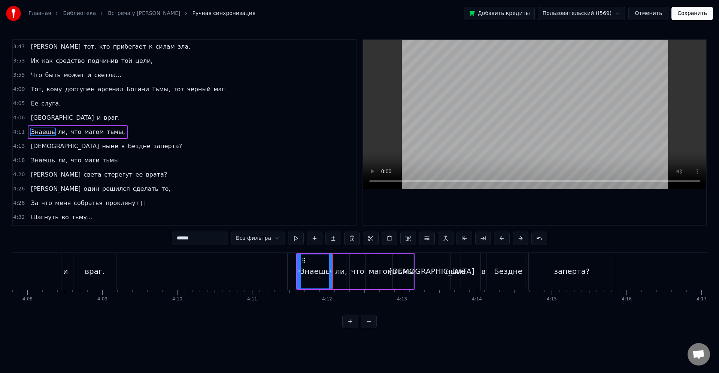
click at [324, 282] on div "Знаешь" at bounding box center [315, 272] width 34 height 34
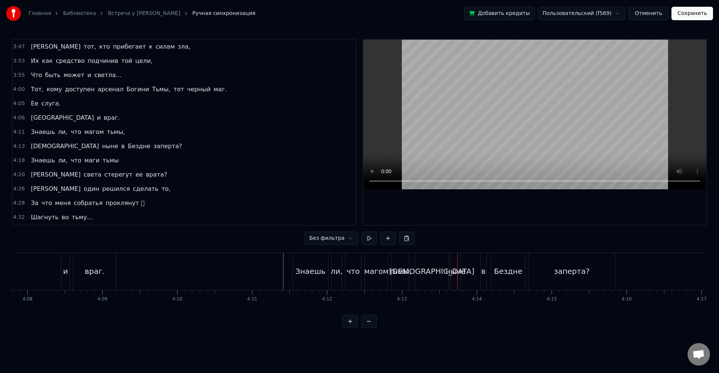
click at [428, 276] on div "[DEMOGRAPHIC_DATA]" at bounding box center [431, 271] width 85 height 11
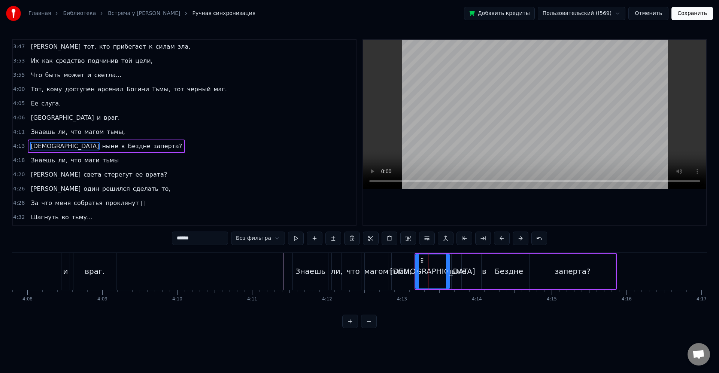
scroll to position [612, 0]
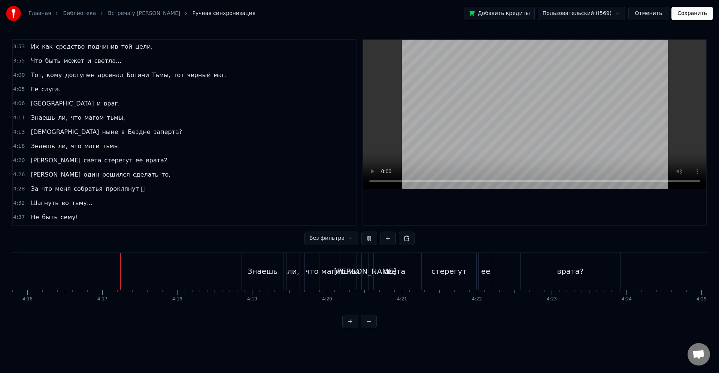
scroll to position [0, 19183]
click at [252, 274] on div "Знаешь ли, что маги тьмы" at bounding box center [265, 271] width 117 height 37
click at [213, 276] on div "Знаешь" at bounding box center [228, 271] width 41 height 37
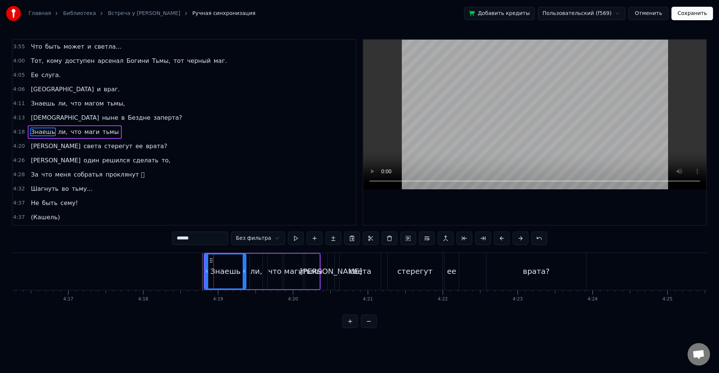
click at [347, 272] on div "света" at bounding box center [360, 271] width 41 height 37
type input "*****"
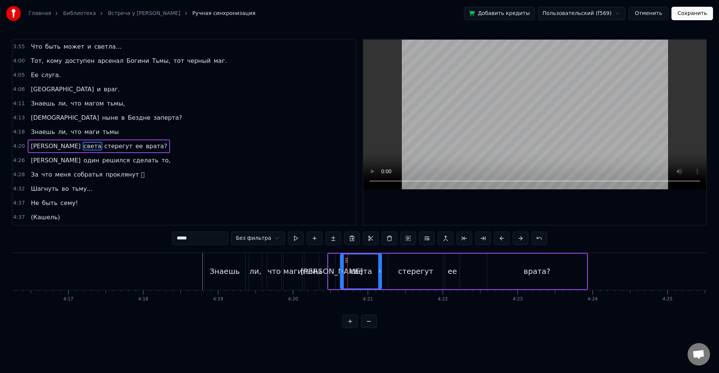
scroll to position [640, 0]
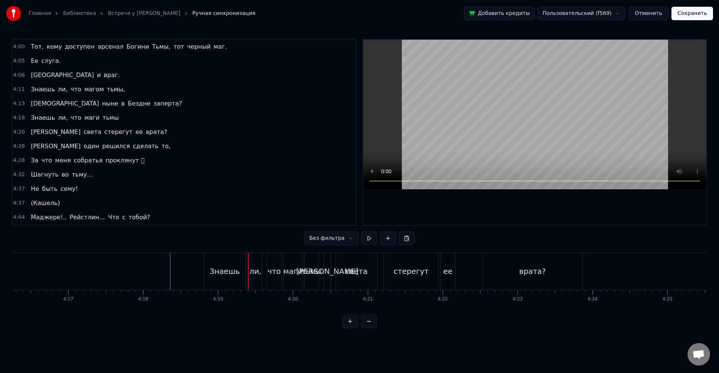
click at [227, 282] on div "Знаешь" at bounding box center [224, 271] width 41 height 37
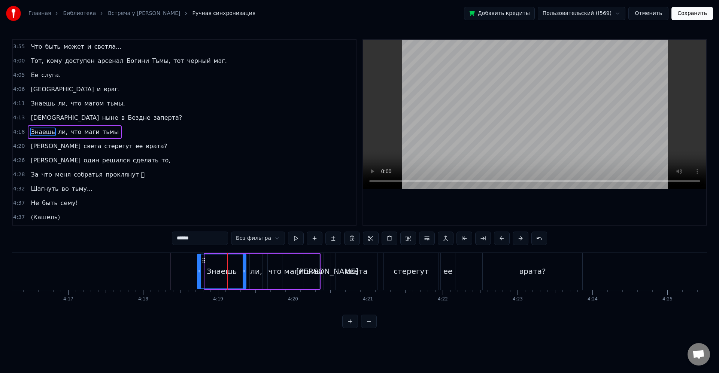
drag, startPoint x: 206, startPoint y: 272, endPoint x: 197, endPoint y: 273, distance: 9.4
click at [199, 272] on icon at bounding box center [199, 271] width 3 height 6
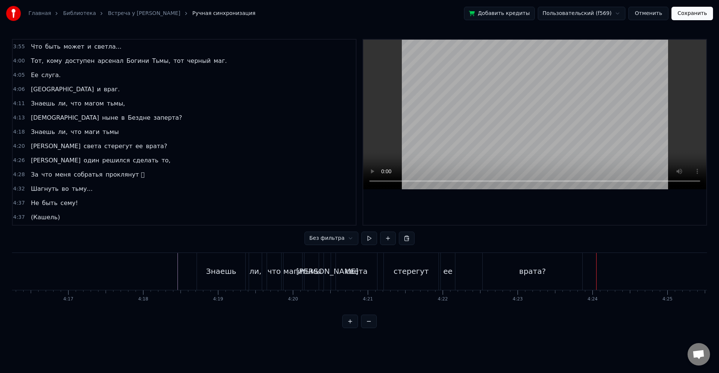
click at [456, 276] on div "И света стерегут ее врата?" at bounding box center [453, 271] width 261 height 37
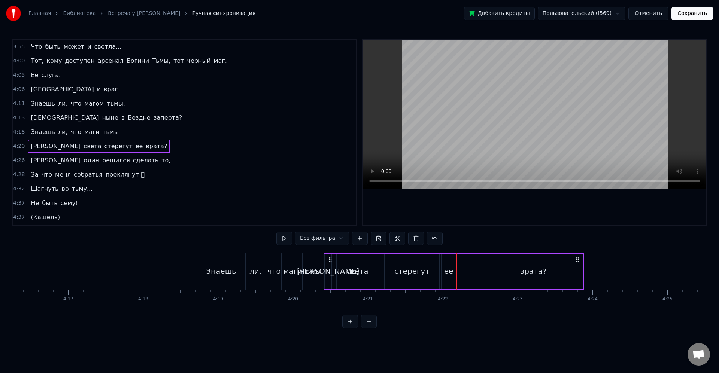
drag, startPoint x: 449, startPoint y: 274, endPoint x: 452, endPoint y: 277, distance: 4.0
click at [450, 274] on div "ее" at bounding box center [448, 271] width 9 height 11
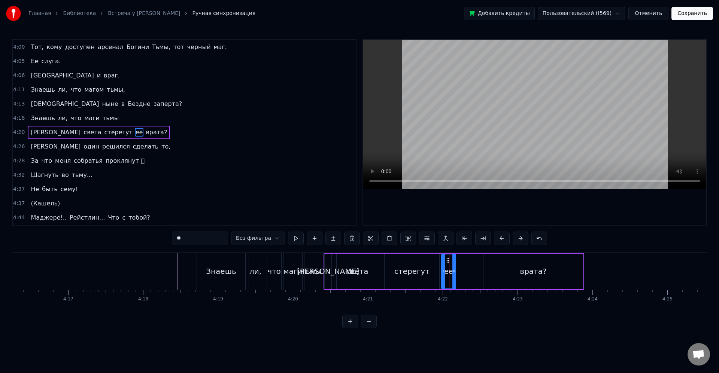
scroll to position [640, 0]
drag, startPoint x: 463, startPoint y: 276, endPoint x: 470, endPoint y: 277, distance: 7.2
click at [470, 277] on div at bounding box center [469, 272] width 3 height 34
drag, startPoint x: 470, startPoint y: 277, endPoint x: 478, endPoint y: 277, distance: 7.9
click at [478, 277] on div at bounding box center [476, 272] width 3 height 34
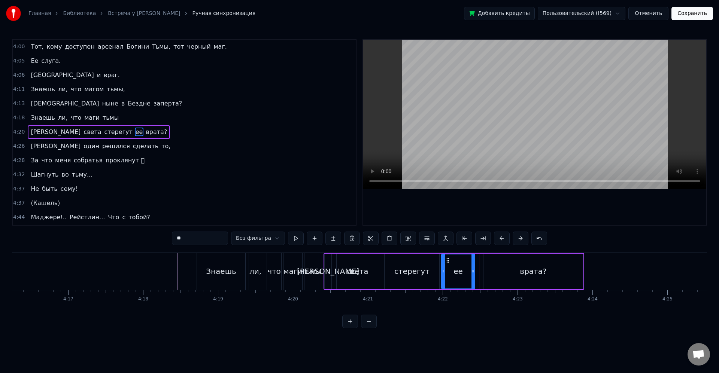
click at [473, 275] on div at bounding box center [472, 272] width 3 height 34
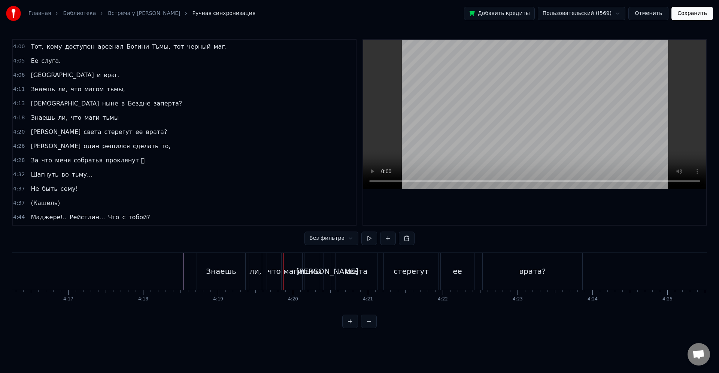
click at [235, 279] on div "Знаешь" at bounding box center [221, 271] width 48 height 37
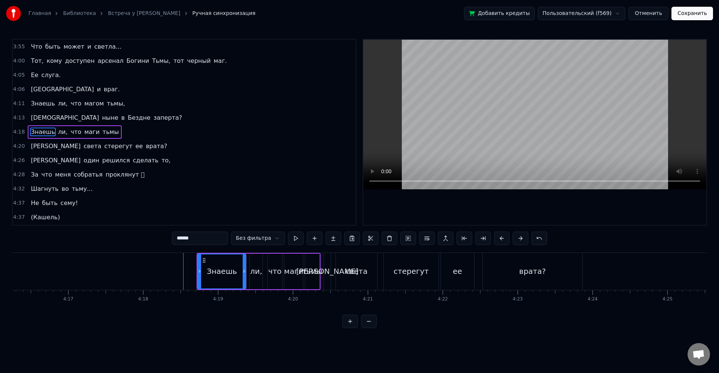
click at [254, 275] on div "ли," at bounding box center [256, 271] width 12 height 11
click at [258, 273] on icon at bounding box center [259, 271] width 3 height 6
click at [271, 272] on div "что" at bounding box center [274, 271] width 13 height 11
type input "***"
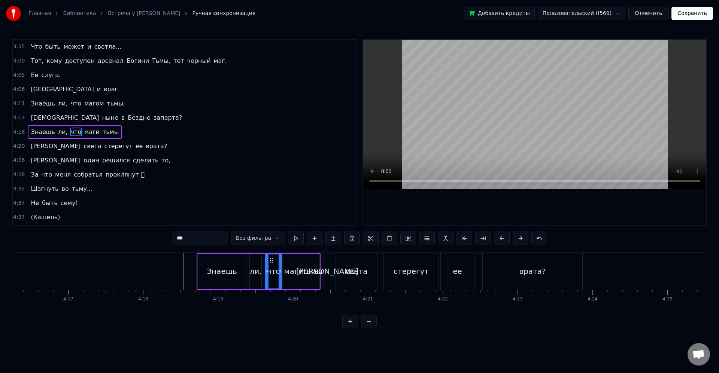
click at [266, 272] on icon at bounding box center [266, 271] width 3 height 6
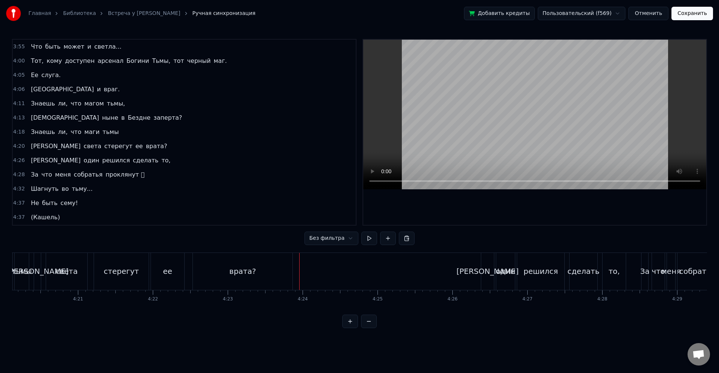
scroll to position [0, 19431]
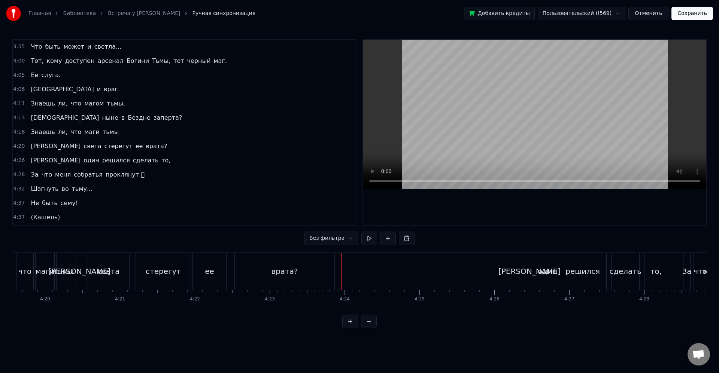
click at [553, 270] on div "один" at bounding box center [547, 271] width 19 height 11
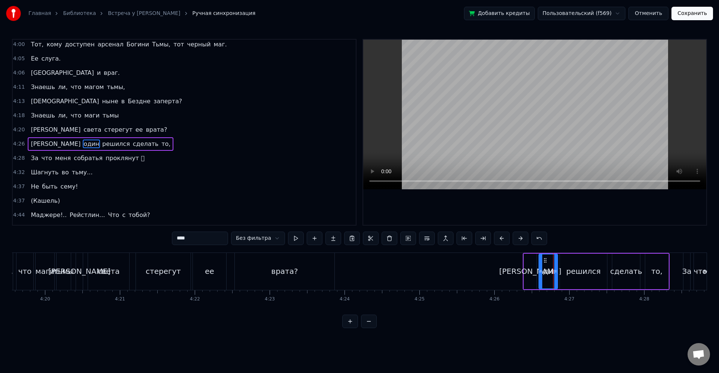
scroll to position [654, 0]
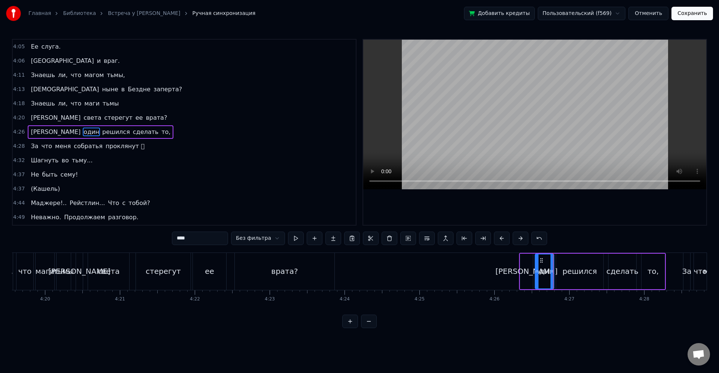
click at [523, 267] on div "[PERSON_NAME]" at bounding box center [526, 272] width 13 height 36
type input "*"
drag, startPoint x: 521, startPoint y: 269, endPoint x: 512, endPoint y: 268, distance: 8.7
click at [512, 268] on div at bounding box center [513, 272] width 3 height 34
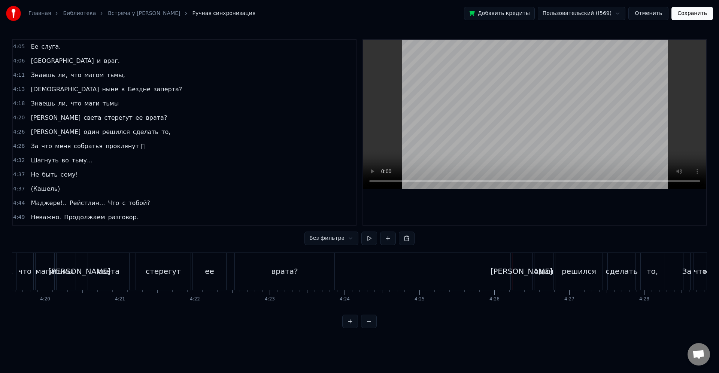
click at [516, 271] on div "[PERSON_NAME]" at bounding box center [521, 271] width 21 height 37
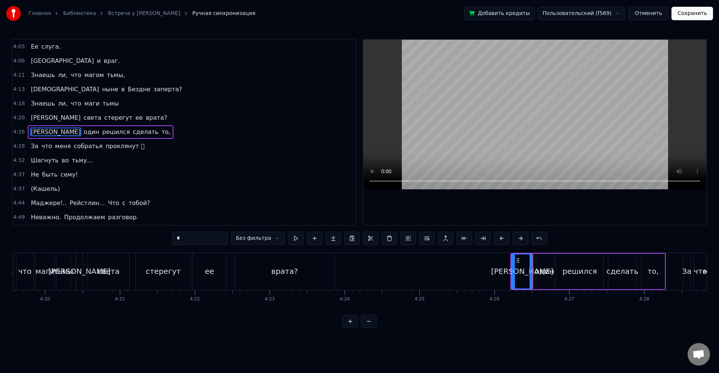
drag, startPoint x: 521, startPoint y: 270, endPoint x: 518, endPoint y: 265, distance: 4.9
click at [521, 269] on div "[PERSON_NAME]" at bounding box center [522, 271] width 62 height 11
click at [529, 272] on icon at bounding box center [527, 271] width 3 height 6
drag, startPoint x: 527, startPoint y: 271, endPoint x: 515, endPoint y: 270, distance: 12.1
click at [523, 271] on icon at bounding box center [524, 271] width 3 height 6
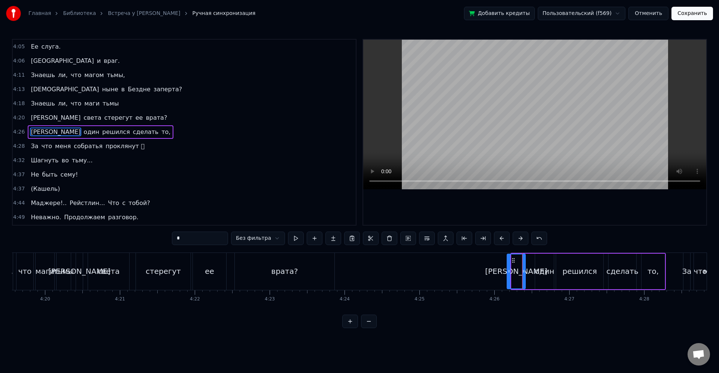
drag, startPoint x: 514, startPoint y: 270, endPoint x: 534, endPoint y: 272, distance: 20.8
click at [509, 271] on icon at bounding box center [508, 271] width 3 height 6
click at [540, 272] on div "один" at bounding box center [544, 271] width 19 height 11
type input "****"
click at [530, 271] on icon at bounding box center [530, 271] width 3 height 6
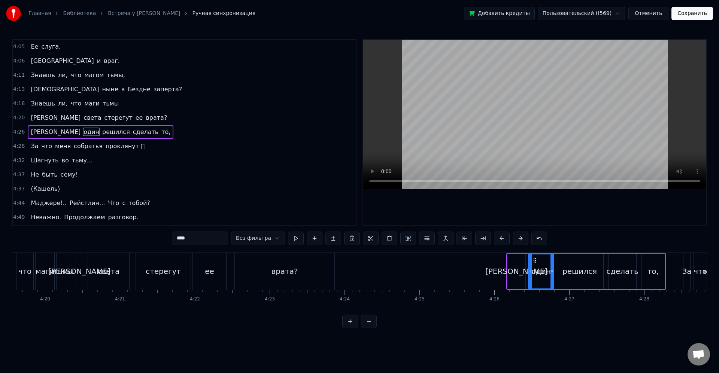
click at [535, 271] on div "один" at bounding box center [540, 271] width 19 height 11
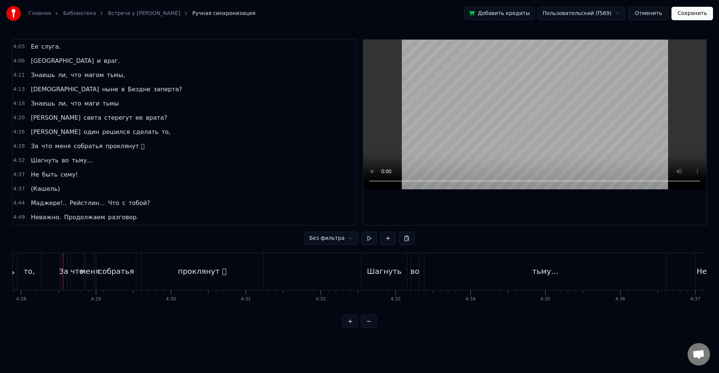
click at [502, 274] on div "тьму..." at bounding box center [545, 271] width 242 height 37
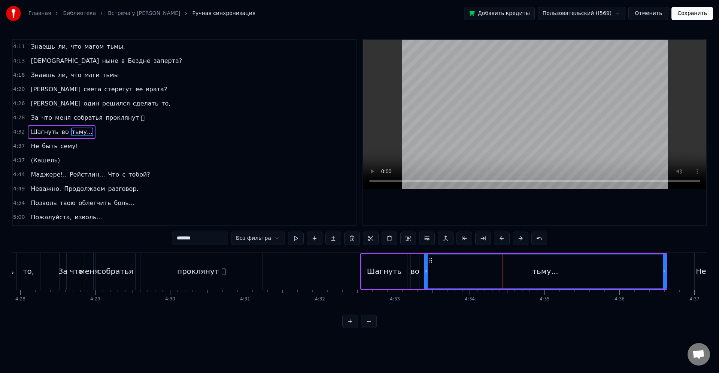
click at [211, 266] on div "проклянут " at bounding box center [201, 271] width 49 height 11
type input "**********"
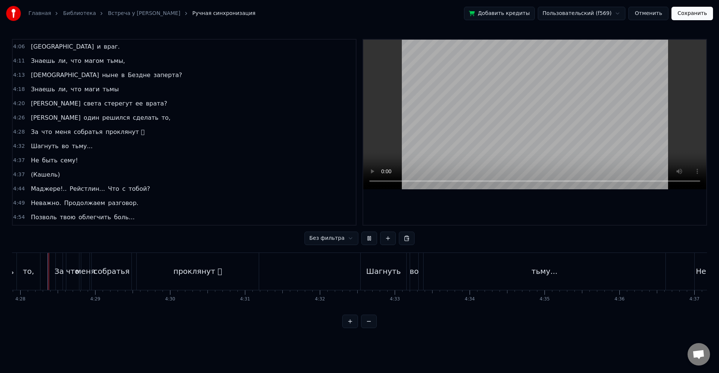
scroll to position [0, 20053]
click at [239, 280] on div "проклянут " at bounding box center [199, 271] width 122 height 37
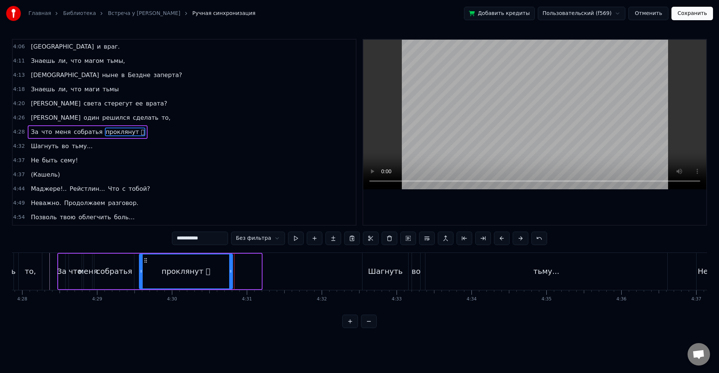
drag, startPoint x: 259, startPoint y: 277, endPoint x: 232, endPoint y: 272, distance: 28.1
click at [230, 272] on div at bounding box center [230, 272] width 3 height 34
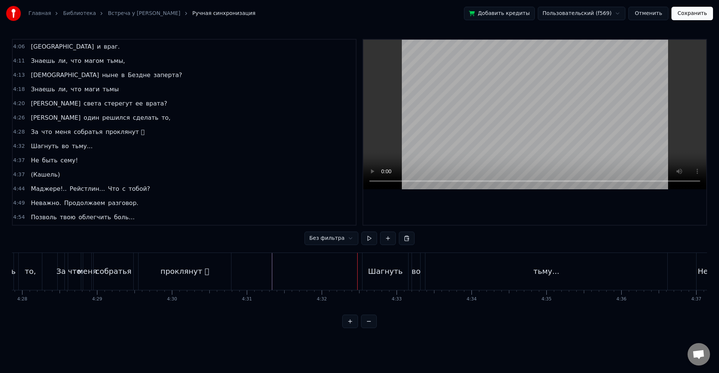
click at [373, 283] on div "Шагнуть" at bounding box center [385, 271] width 46 height 37
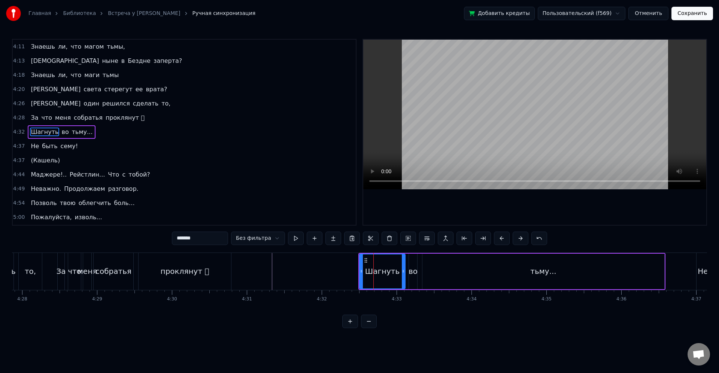
click at [438, 269] on div "тьму..." at bounding box center [543, 272] width 242 height 36
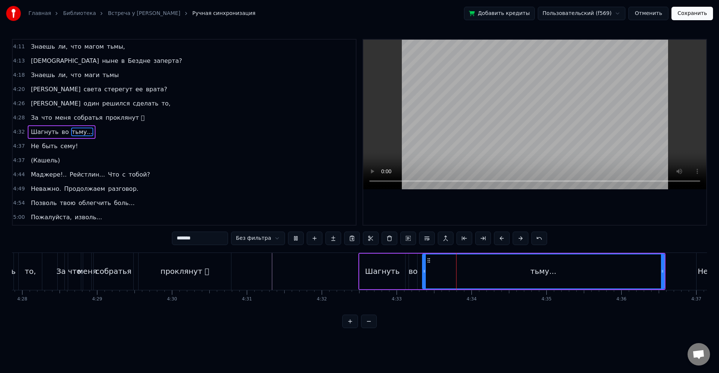
click at [377, 269] on div "Шагнуть" at bounding box center [382, 271] width 35 height 11
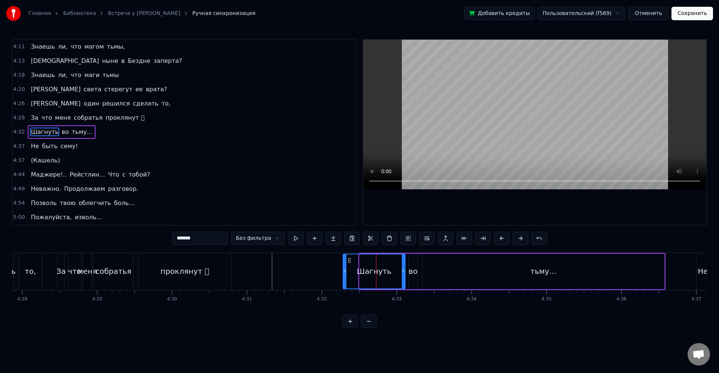
drag, startPoint x: 361, startPoint y: 272, endPoint x: 344, endPoint y: 272, distance: 16.5
click at [344, 272] on icon at bounding box center [344, 271] width 3 height 6
drag, startPoint x: 403, startPoint y: 275, endPoint x: 396, endPoint y: 274, distance: 6.5
click at [396, 274] on div at bounding box center [396, 272] width 3 height 34
click at [415, 272] on div "во" at bounding box center [412, 271] width 9 height 11
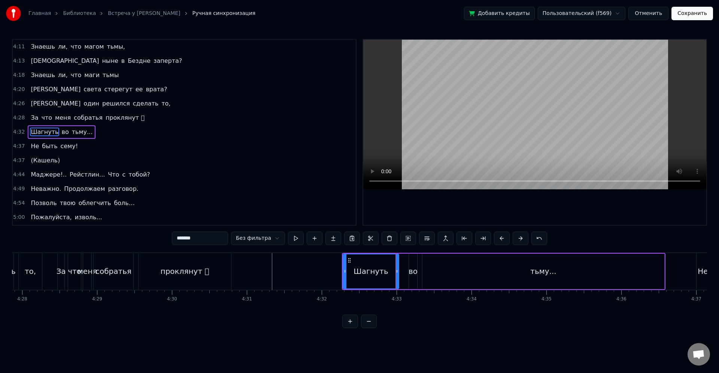
type input "**"
drag, startPoint x: 410, startPoint y: 270, endPoint x: 404, endPoint y: 270, distance: 6.7
click at [404, 270] on icon at bounding box center [403, 271] width 3 height 6
click at [417, 275] on div at bounding box center [417, 272] width 3 height 34
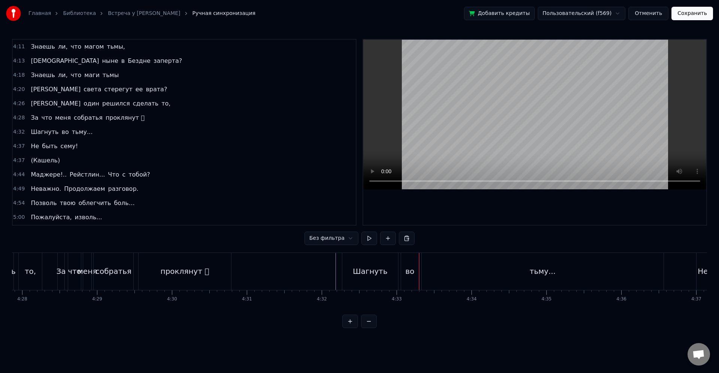
click at [260, 268] on div "Не" at bounding box center [261, 271] width 10 height 11
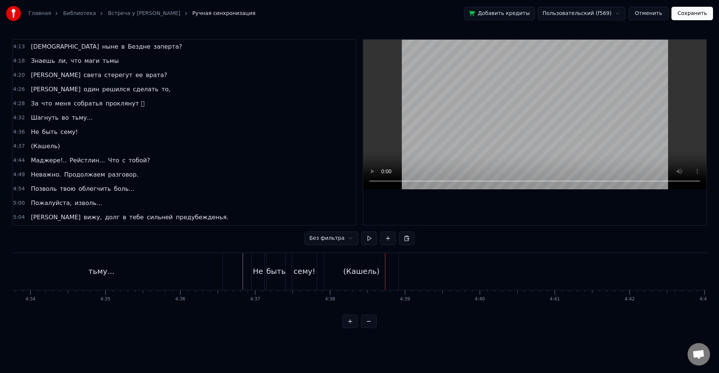
click at [361, 273] on div "(Кашель)" at bounding box center [361, 271] width 36 height 11
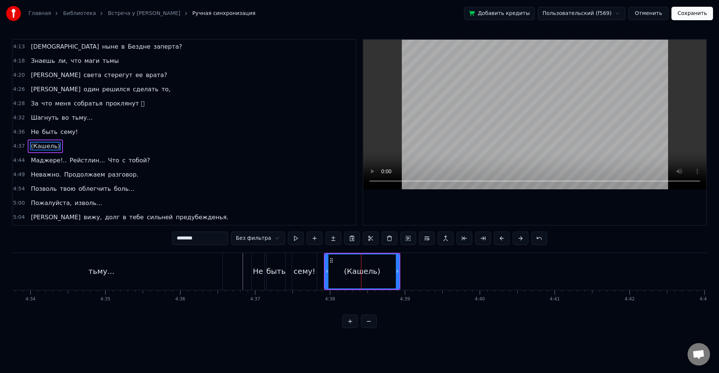
scroll to position [711, 0]
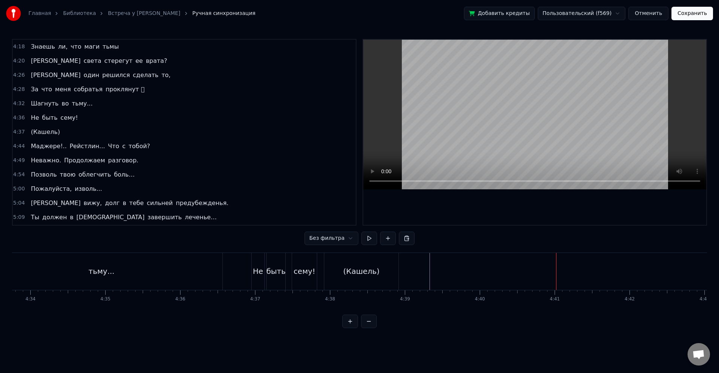
click at [384, 272] on div "(Кашель)" at bounding box center [361, 271] width 74 height 37
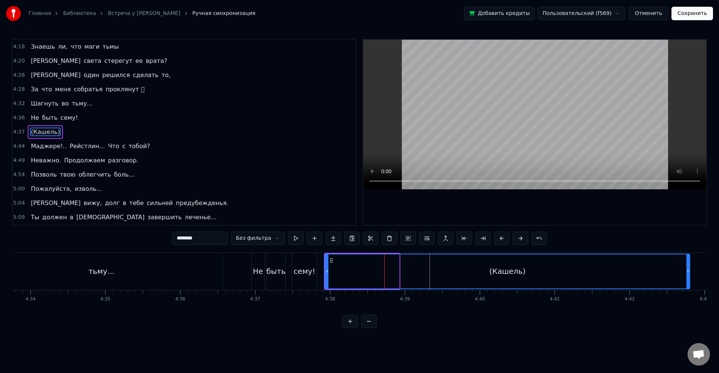
drag, startPoint x: 402, startPoint y: 272, endPoint x: 689, endPoint y: 275, distance: 286.7
click at [689, 275] on div at bounding box center [687, 272] width 3 height 34
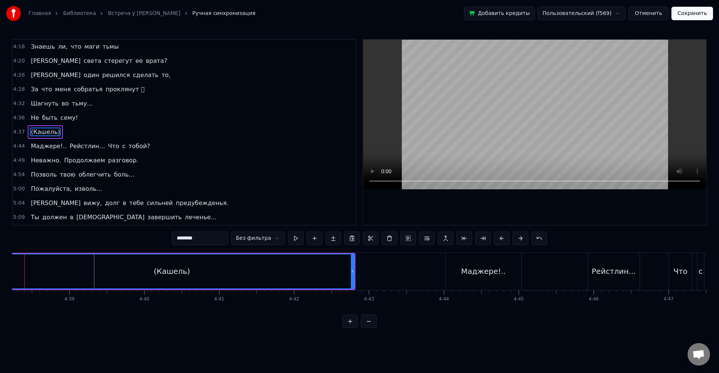
scroll to position [0, 20815]
drag, startPoint x: 366, startPoint y: 272, endPoint x: 377, endPoint y: 274, distance: 10.6
click at [377, 274] on icon at bounding box center [375, 271] width 3 height 6
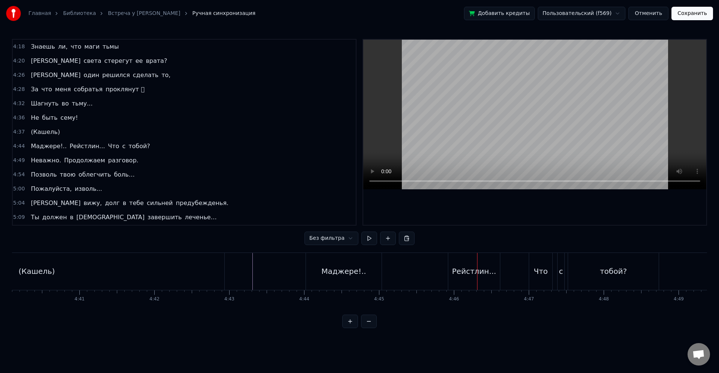
scroll to position [0, 20927]
click at [499, 274] on div "Рейстлин..." at bounding box center [516, 271] width 44 height 11
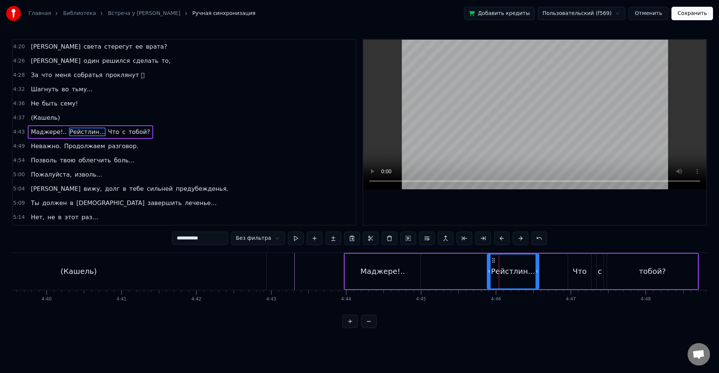
click at [450, 264] on div "Маджере!.. Рейстлин... Что с тобой?" at bounding box center [521, 271] width 355 height 37
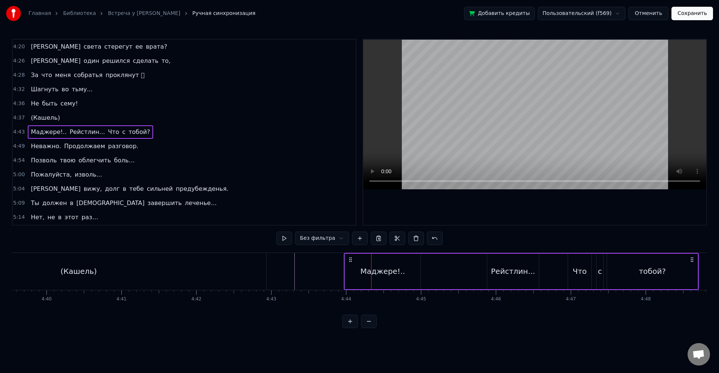
click at [491, 280] on div "Рейстлин..." at bounding box center [513, 272] width 52 height 36
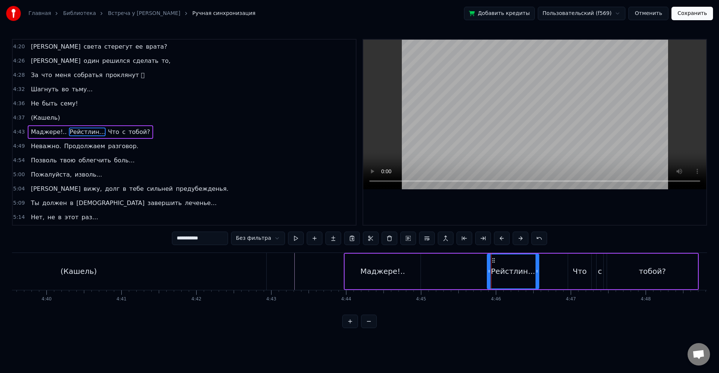
click at [489, 278] on div "Рейстлин..." at bounding box center [512, 272] width 51 height 34
click at [486, 275] on div at bounding box center [486, 272] width 3 height 34
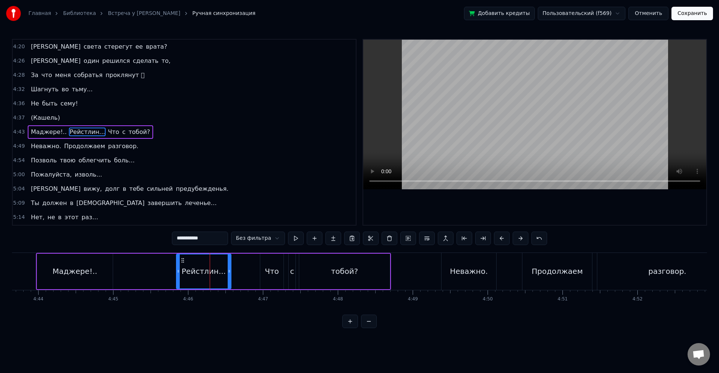
scroll to position [0, 21290]
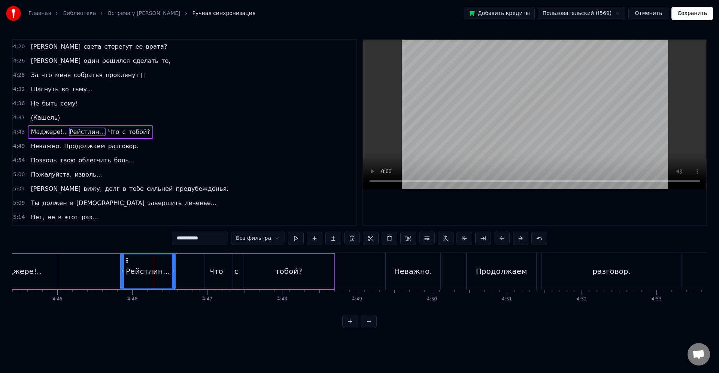
click at [434, 282] on div "Неважно." at bounding box center [413, 271] width 55 height 37
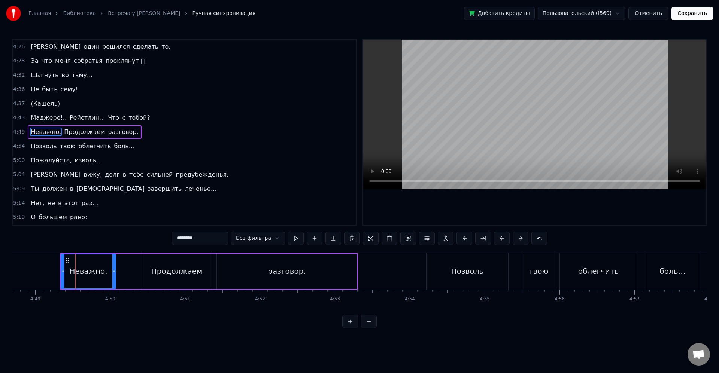
scroll to position [0, 21626]
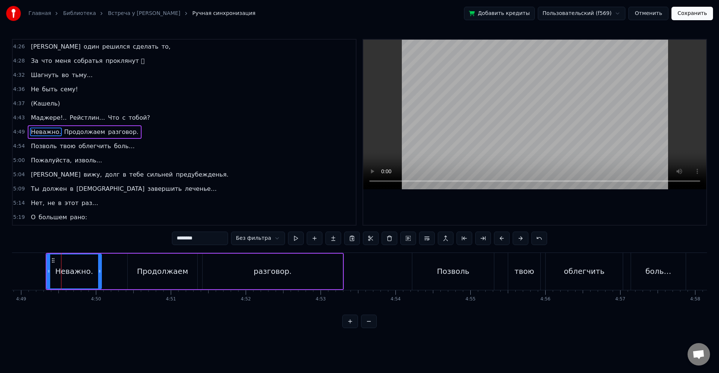
click at [469, 280] on div "Позволь" at bounding box center [453, 271] width 82 height 37
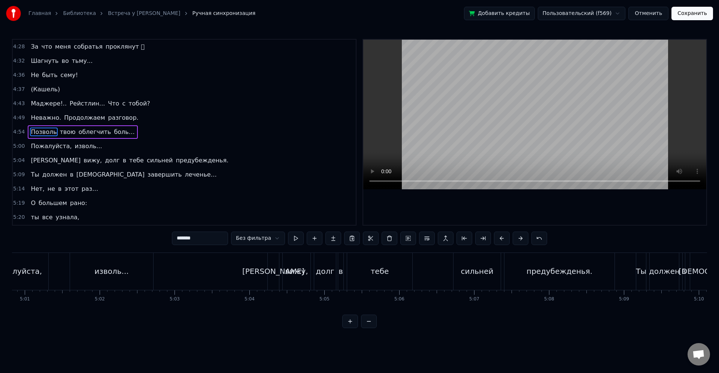
scroll to position [0, 22562]
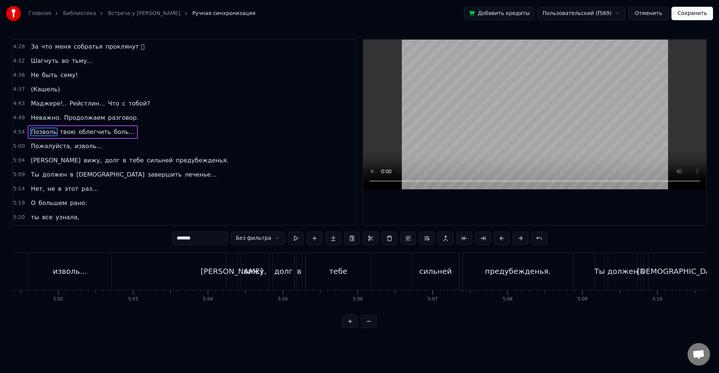
click at [447, 275] on div "сильней" at bounding box center [435, 271] width 33 height 11
type input "*******"
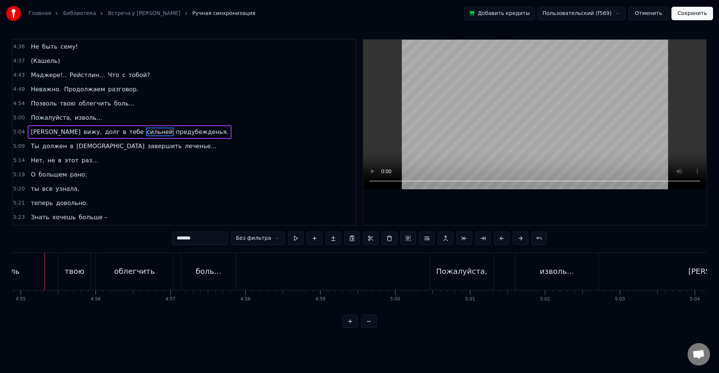
scroll to position [0, 22071]
drag, startPoint x: 611, startPoint y: 314, endPoint x: 615, endPoint y: 312, distance: 4.3
click at [613, 315] on div "0:12 Здравствуй, посвященная. 0:15 Здравствуй, маг. 0:19 Наслышана… 0:20 Наслыш…" at bounding box center [359, 183] width 695 height 289
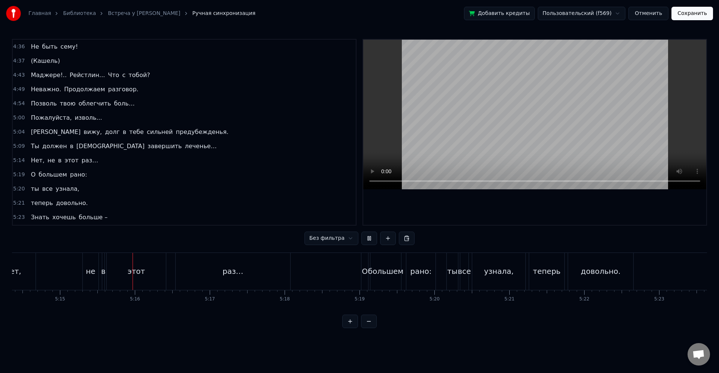
scroll to position [0, 23570]
click at [346, 272] on div "большем" at bounding box center [350, 271] width 36 height 11
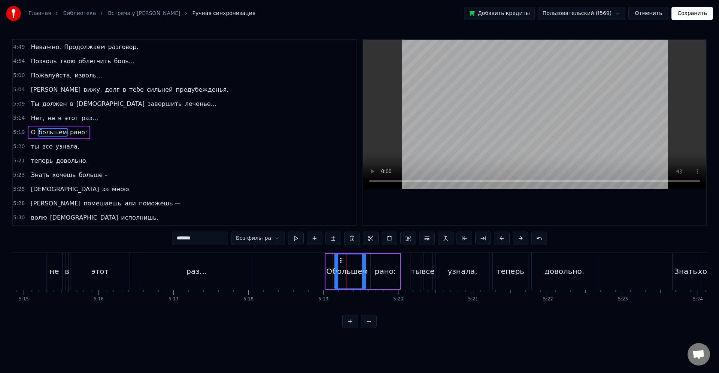
scroll to position [825, 0]
click at [464, 269] on div "узнала," at bounding box center [462, 271] width 30 height 11
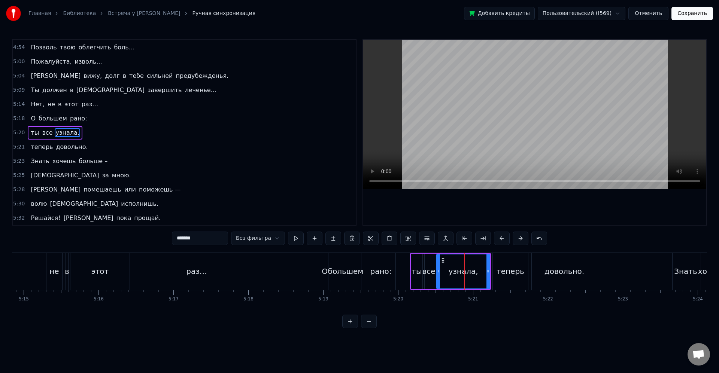
scroll to position [839, 0]
click at [562, 268] on div "довольно." at bounding box center [564, 271] width 40 height 11
type input "*********"
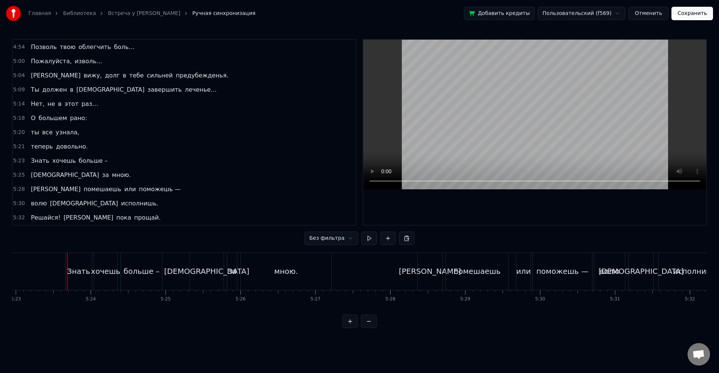
scroll to position [0, 24194]
click at [139, 278] on div "больше –" at bounding box center [124, 271] width 41 height 37
click at [67, 275] on div "Знать" at bounding box center [73, 271] width 23 height 11
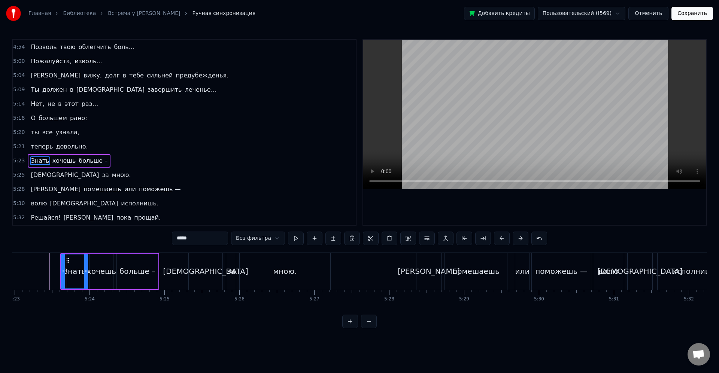
drag, startPoint x: 63, startPoint y: 273, endPoint x: 46, endPoint y: 269, distance: 17.0
click at [62, 273] on icon at bounding box center [63, 271] width 3 height 6
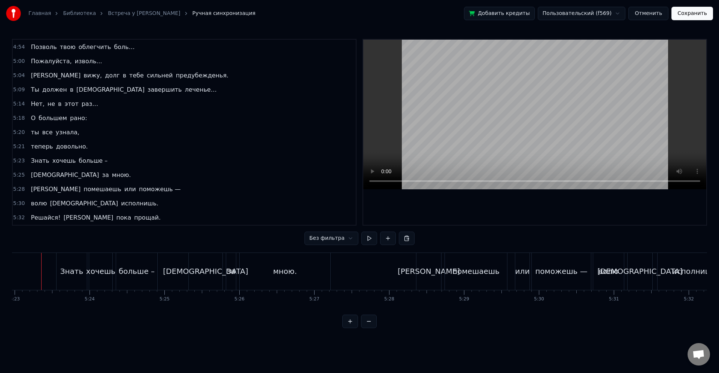
scroll to position [0, 24170]
click at [213, 277] on div "[DEMOGRAPHIC_DATA]" at bounding box center [214, 271] width 34 height 37
click at [443, 269] on div "[PERSON_NAME]" at bounding box center [437, 271] width 62 height 11
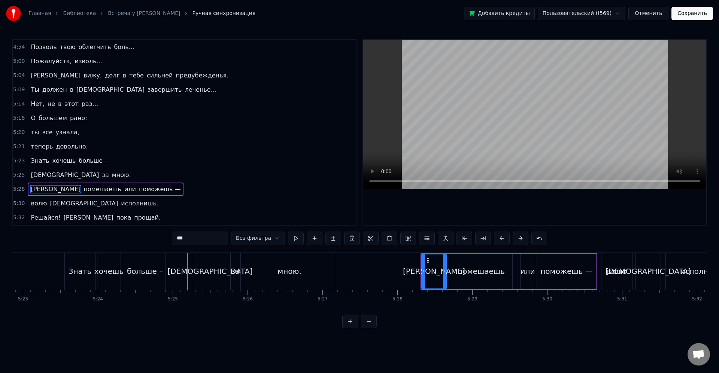
click at [618, 267] on div "волю" at bounding box center [616, 271] width 20 height 11
type input "****"
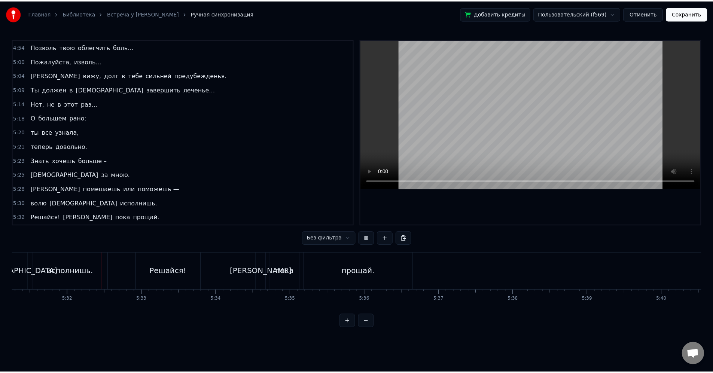
scroll to position [0, 24800]
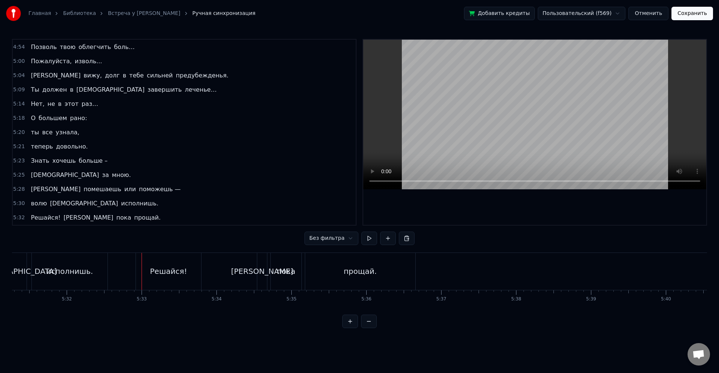
click at [166, 280] on div "Решайся!" at bounding box center [168, 271] width 65 height 37
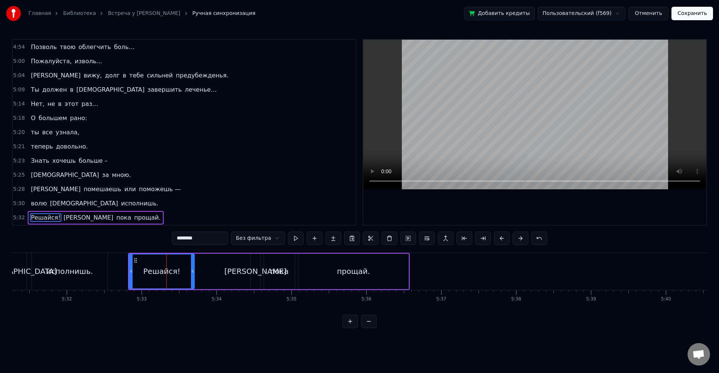
drag, startPoint x: 131, startPoint y: 271, endPoint x: 135, endPoint y: 272, distance: 3.9
click at [133, 272] on icon at bounding box center [131, 271] width 3 height 6
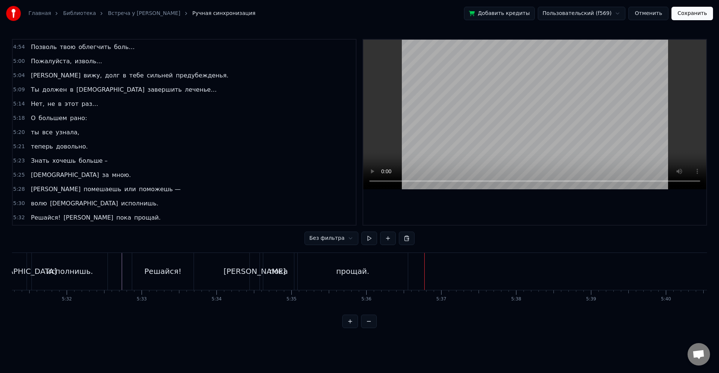
click at [689, 19] on button "Сохранить" at bounding box center [692, 13] width 42 height 13
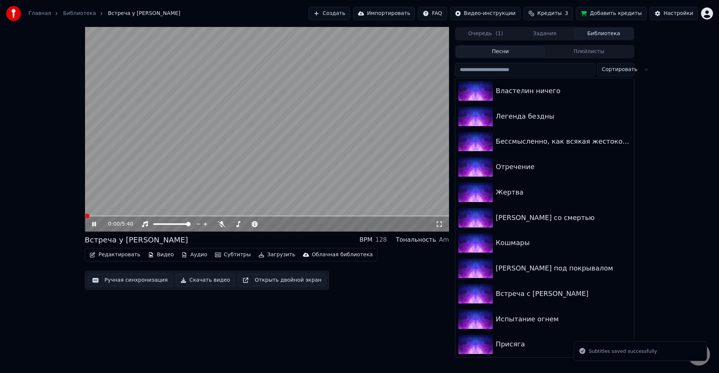
click at [131, 255] on button "Редактировать" at bounding box center [114, 255] width 57 height 10
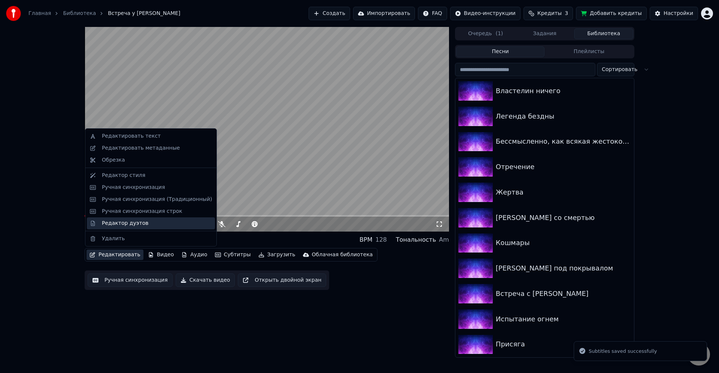
click at [123, 222] on div "Редактор дуэтов" at bounding box center [125, 223] width 46 height 7
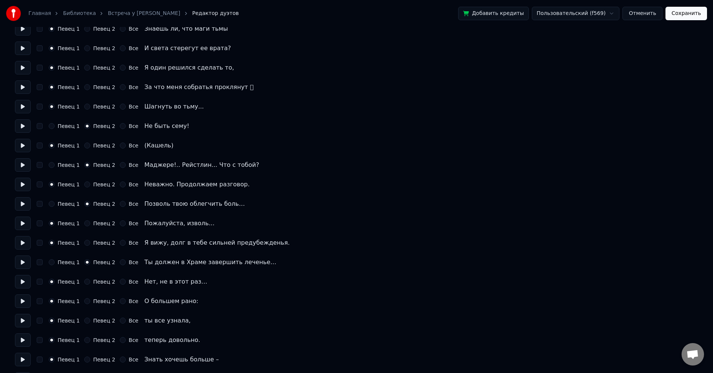
scroll to position [1033, 0]
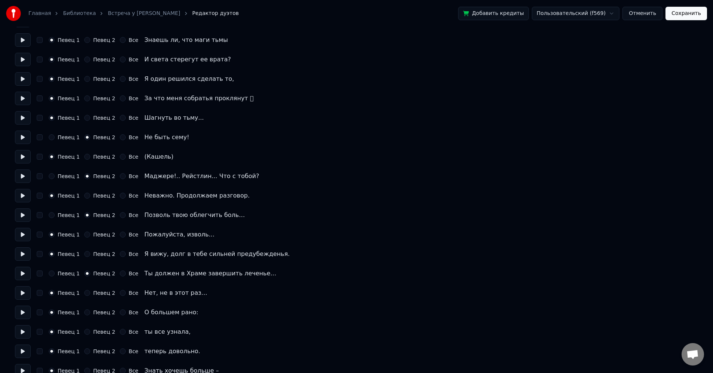
click at [640, 12] on button "Отменить" at bounding box center [642, 13] width 40 height 13
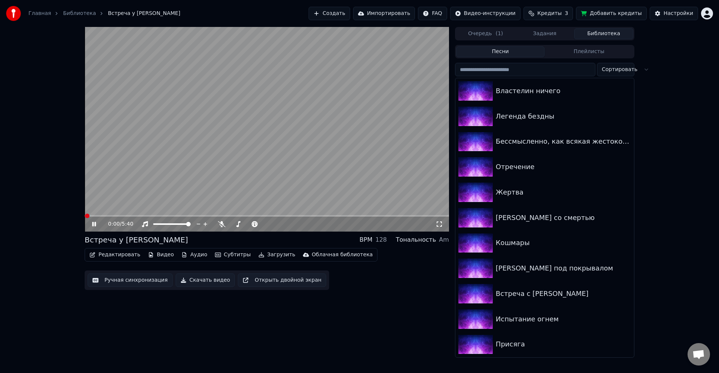
click at [680, 14] on div "Настройки" at bounding box center [678, 13] width 30 height 7
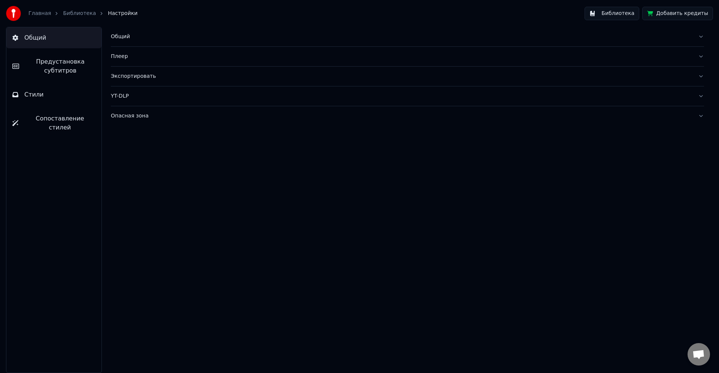
click at [118, 55] on div "Плеер" at bounding box center [401, 56] width 581 height 7
click at [123, 44] on button "Общий" at bounding box center [407, 36] width 593 height 19
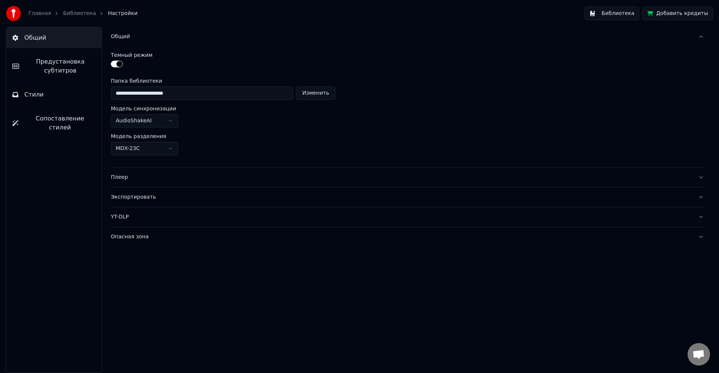
click at [54, 70] on span "Предустановка субтитров" at bounding box center [60, 66] width 70 height 18
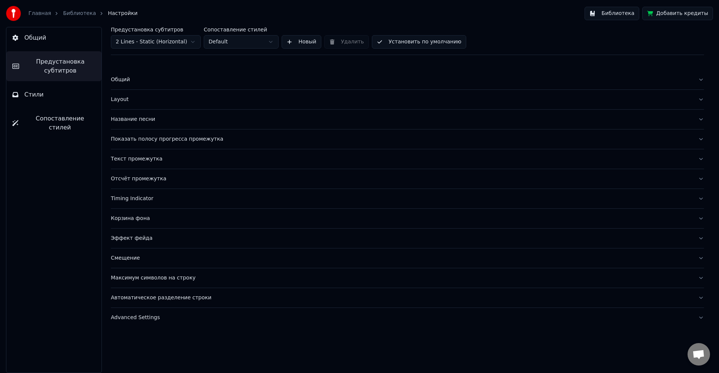
click at [50, 93] on button "Стили" at bounding box center [53, 94] width 95 height 21
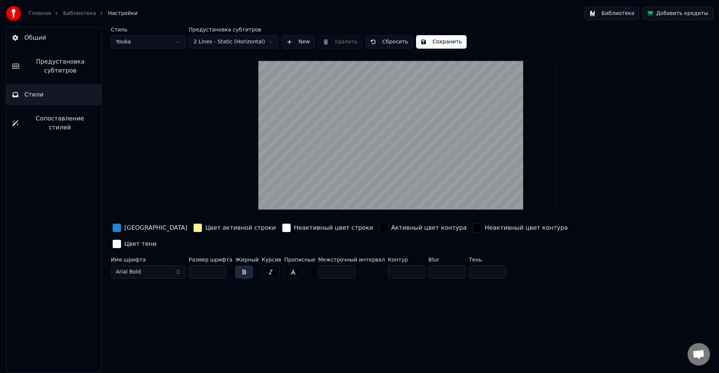
click at [64, 72] on span "Предустановка субтитров" at bounding box center [60, 66] width 70 height 18
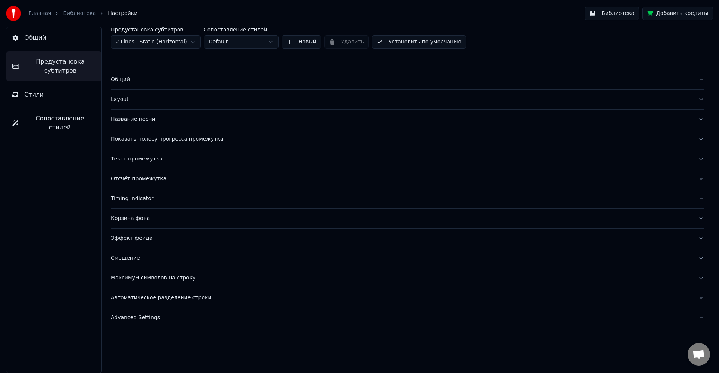
click at [67, 119] on span "Сопоставление стилей" at bounding box center [59, 123] width 71 height 18
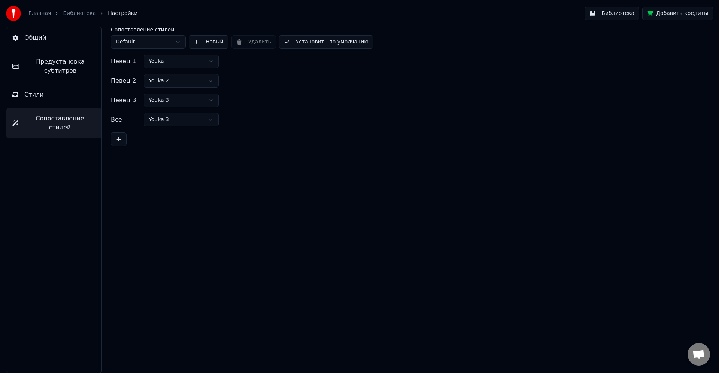
click at [60, 74] on span "Предустановка субтитров" at bounding box center [60, 66] width 70 height 18
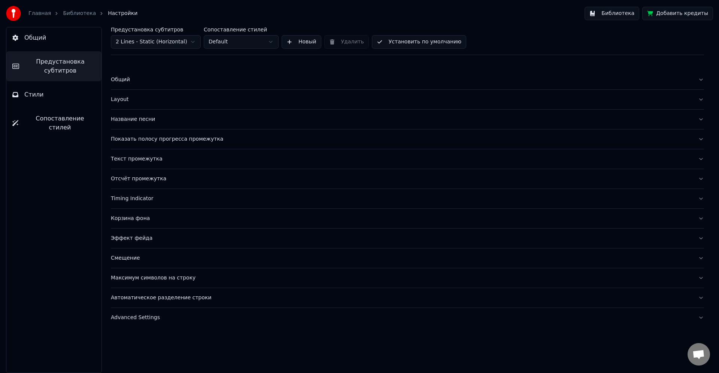
click at [150, 179] on div "Отсчёт промежутка" at bounding box center [401, 178] width 581 height 7
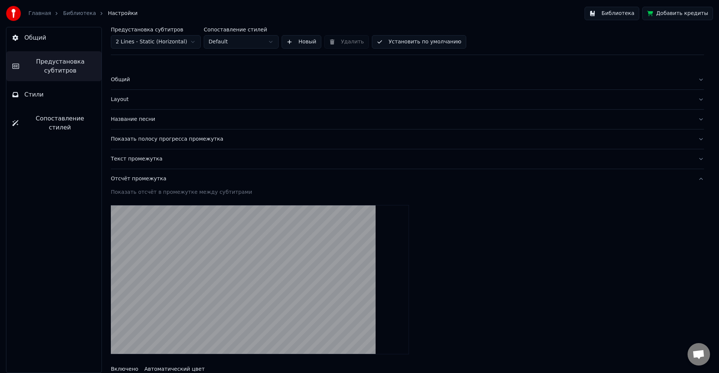
drag, startPoint x: 150, startPoint y: 179, endPoint x: 147, endPoint y: 158, distance: 21.7
click at [150, 179] on div "Отсчёт промежутка" at bounding box center [401, 178] width 581 height 7
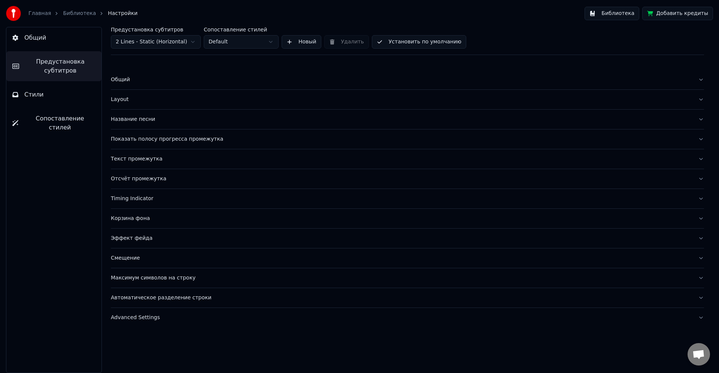
click at [147, 158] on div "Текст промежутка" at bounding box center [401, 158] width 581 height 7
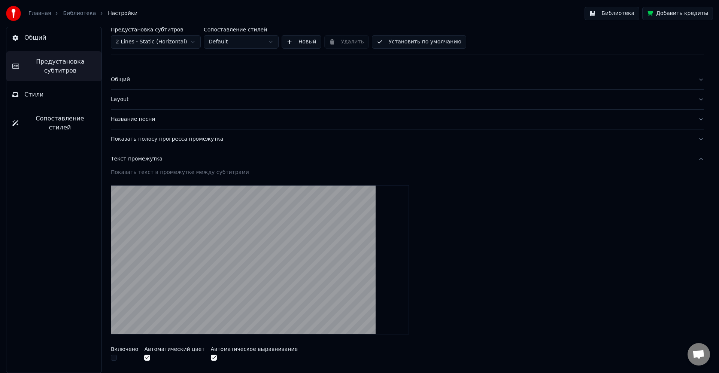
click at [147, 158] on div "Текст промежутка" at bounding box center [401, 158] width 581 height 7
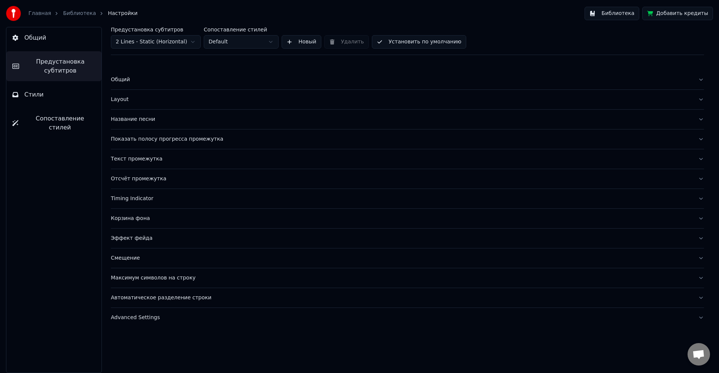
click at [150, 144] on button "Показать полосу прогресса промежутка" at bounding box center [407, 139] width 593 height 19
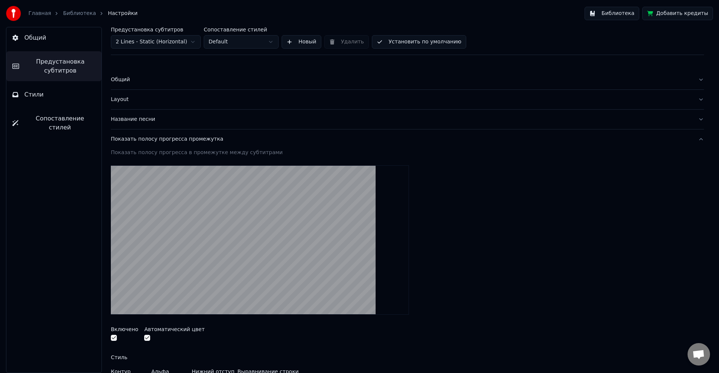
click at [150, 144] on button "Показать полосу прогресса промежутка" at bounding box center [407, 139] width 593 height 19
click at [138, 117] on div "Название песни" at bounding box center [401, 119] width 581 height 7
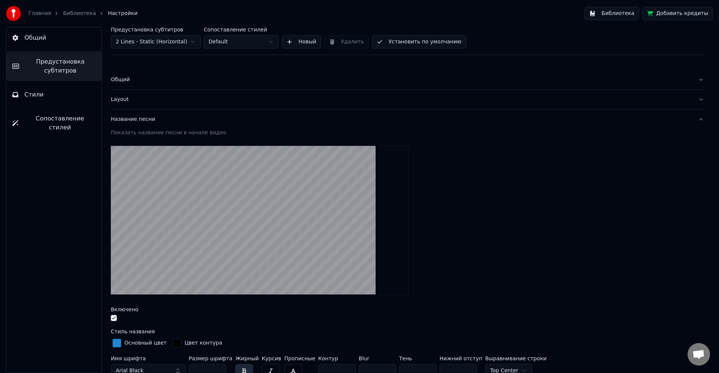
click at [138, 117] on div "Название песни" at bounding box center [401, 119] width 581 height 7
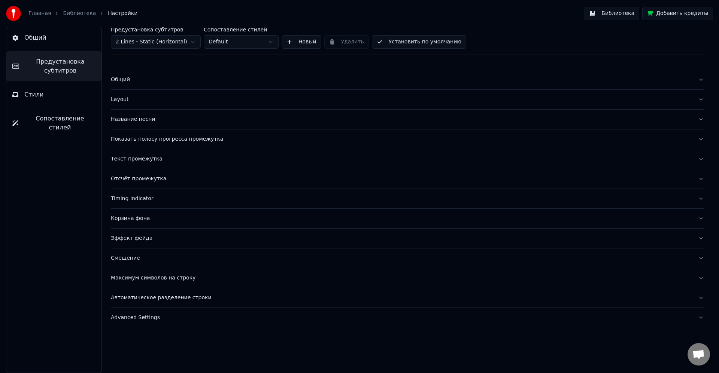
click at [139, 278] on div "Максимум символов на строку" at bounding box center [401, 277] width 581 height 7
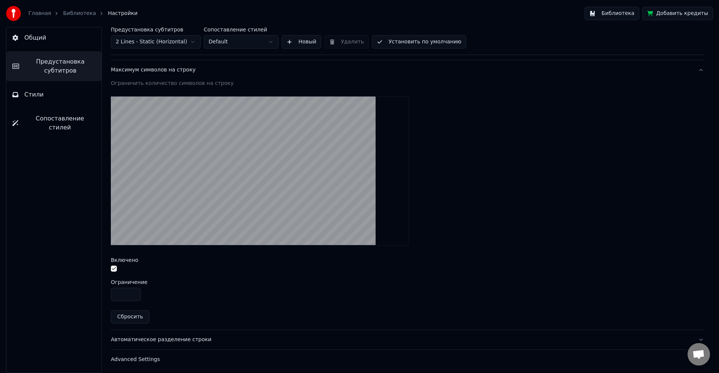
scroll to position [210, 0]
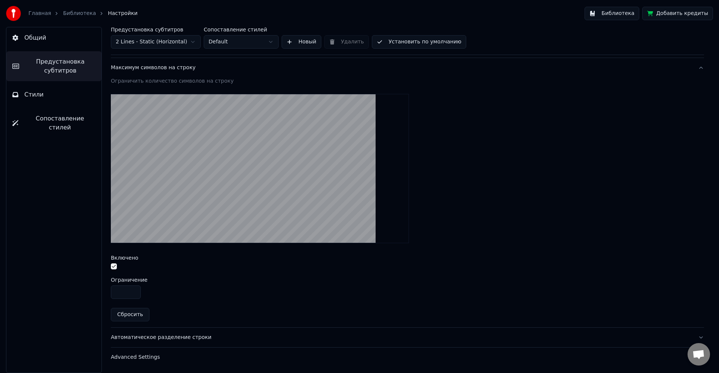
drag, startPoint x: 129, startPoint y: 293, endPoint x: 71, endPoint y: 285, distance: 57.8
click at [71, 286] on div "Общий Предустановка субтитров Стили Сопоставление стилей Предустановка субтитро…" at bounding box center [359, 200] width 719 height 346
type input "**"
click at [460, 273] on div "Ограничить количество символов на строку Включено Ограничение ** Сбросить" at bounding box center [407, 202] width 593 height 250
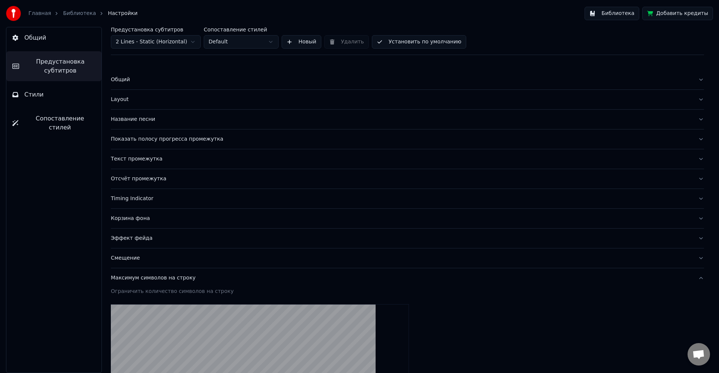
click at [82, 14] on link "Библиотека" at bounding box center [79, 13] width 33 height 7
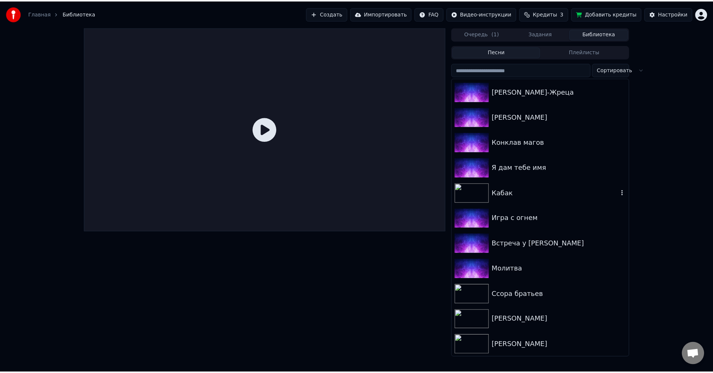
scroll to position [661, 0]
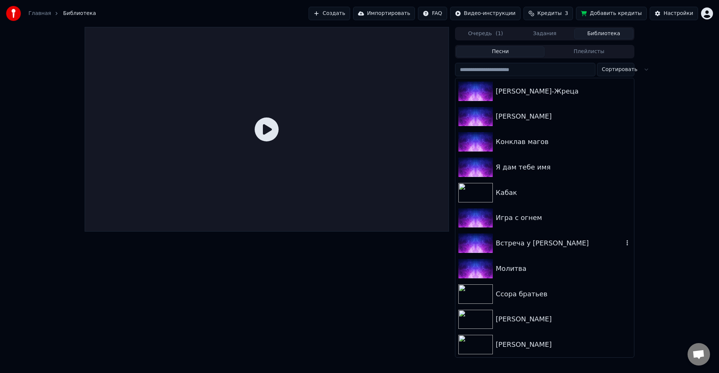
click at [546, 242] on div "Встреча у [PERSON_NAME]" at bounding box center [560, 243] width 128 height 10
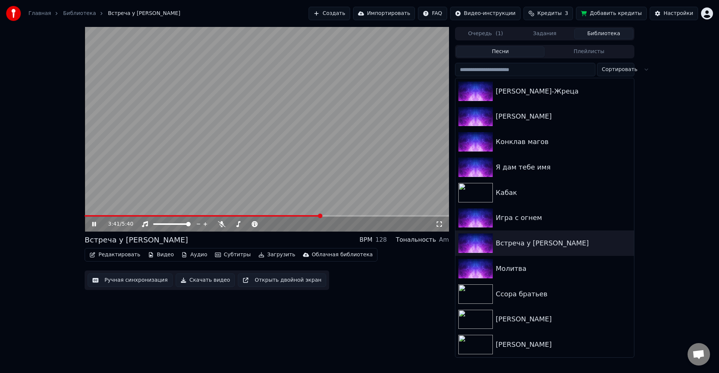
click at [321, 215] on span at bounding box center [267, 215] width 364 height 1
click at [355, 182] on video at bounding box center [267, 129] width 364 height 205
click at [354, 286] on div "Редактировать Видео Аудио Субтитры Загрузить Облачная библиотека Ручная синхрон…" at bounding box center [267, 269] width 364 height 42
click at [114, 258] on button "Редактировать" at bounding box center [114, 255] width 57 height 10
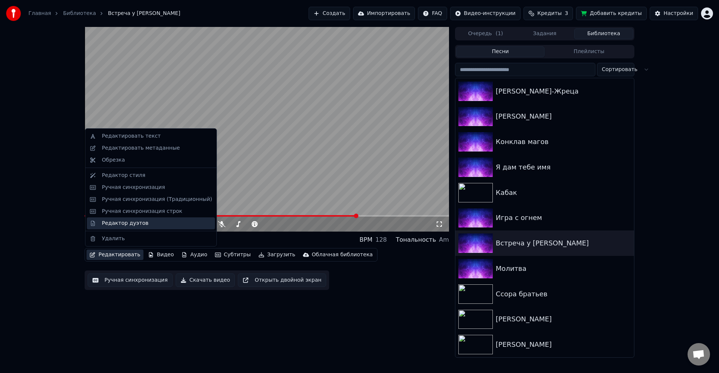
click at [140, 225] on div "Редактор дуэтов" at bounding box center [125, 223] width 46 height 7
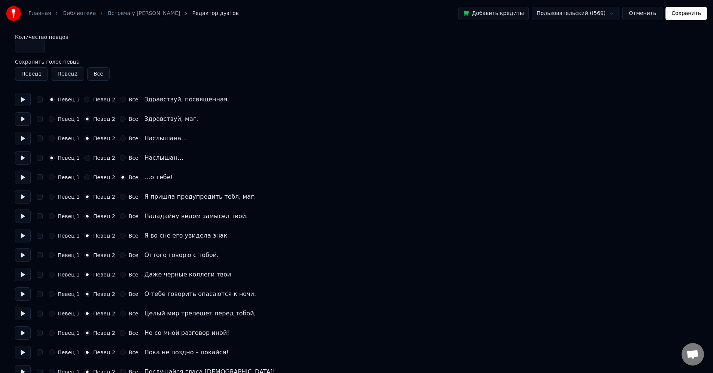
click at [55, 119] on div "Певец 1" at bounding box center [64, 119] width 31 height 6
click at [48, 118] on div "Певец 1 Певец 2 Все Здравствуй, маг." at bounding box center [356, 118] width 683 height 13
click at [53, 120] on button "Певец 1" at bounding box center [52, 119] width 6 height 6
click at [52, 141] on div "Певец 1 Певец 2 Все Наслышана…" at bounding box center [356, 138] width 683 height 13
drag, startPoint x: 51, startPoint y: 138, endPoint x: 57, endPoint y: 158, distance: 20.8
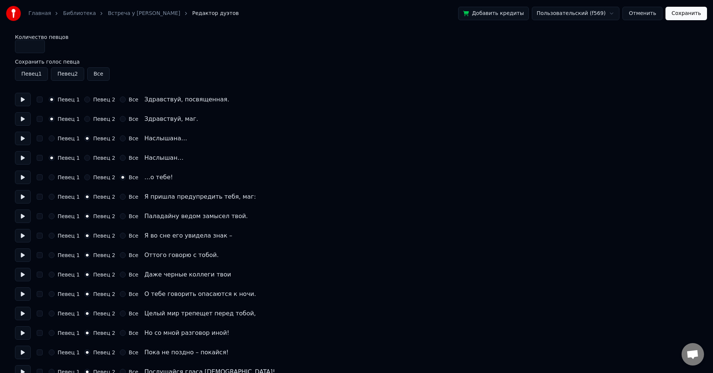
click at [51, 138] on button "Певец 1" at bounding box center [52, 139] width 6 height 6
click at [52, 179] on button "Певец 1" at bounding box center [52, 177] width 6 height 6
click at [52, 191] on div "Певец 1 Певец 2 Все Я пришла предупредить тебя, маг:" at bounding box center [356, 196] width 683 height 13
click at [53, 198] on button "Певец 1" at bounding box center [52, 197] width 6 height 6
click at [53, 218] on button "Певец 1" at bounding box center [52, 216] width 6 height 6
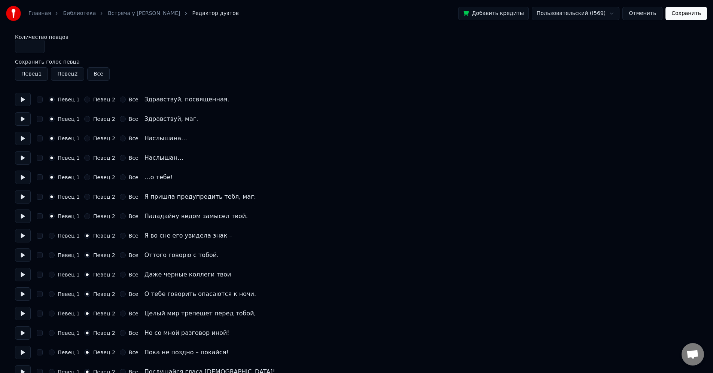
click at [52, 236] on button "Певец 1" at bounding box center [52, 236] width 6 height 6
click at [54, 256] on div "Певец 1" at bounding box center [64, 255] width 31 height 6
click at [55, 256] on div "Певец 1" at bounding box center [64, 255] width 31 height 6
click at [51, 257] on button "Певец 1" at bounding box center [52, 255] width 6 height 6
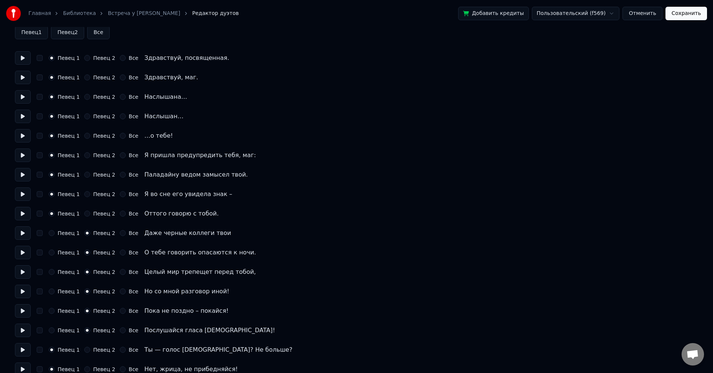
scroll to position [45, 0]
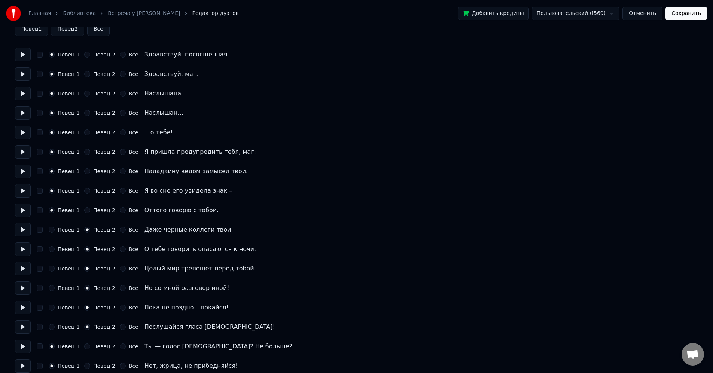
click at [52, 228] on button "Певец 1" at bounding box center [52, 230] width 6 height 6
click at [53, 250] on button "Певец 1" at bounding box center [52, 249] width 6 height 6
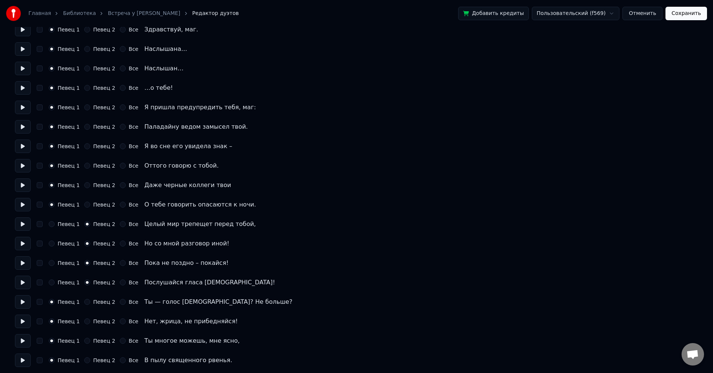
scroll to position [90, 0]
click at [55, 223] on div "Певец 1" at bounding box center [64, 224] width 31 height 6
click at [53, 224] on button "Певец 1" at bounding box center [52, 224] width 6 height 6
click at [54, 242] on button "Певец 1" at bounding box center [52, 243] width 6 height 6
click at [50, 265] on button "Певец 1" at bounding box center [52, 263] width 6 height 6
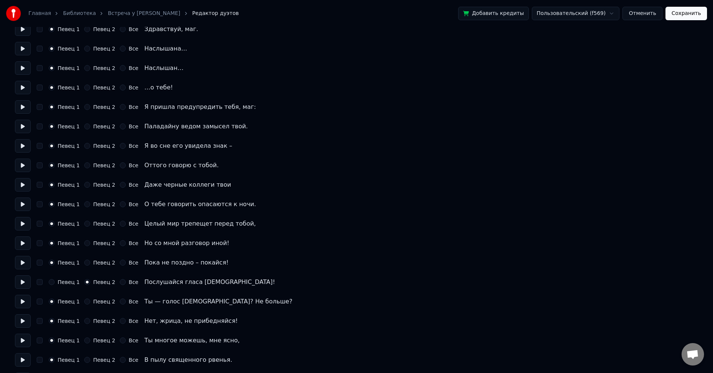
click at [52, 283] on button "Певец 1" at bounding box center [52, 282] width 6 height 6
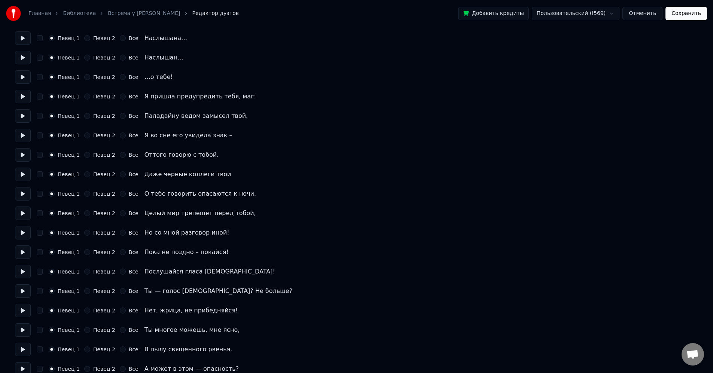
scroll to position [314, 0]
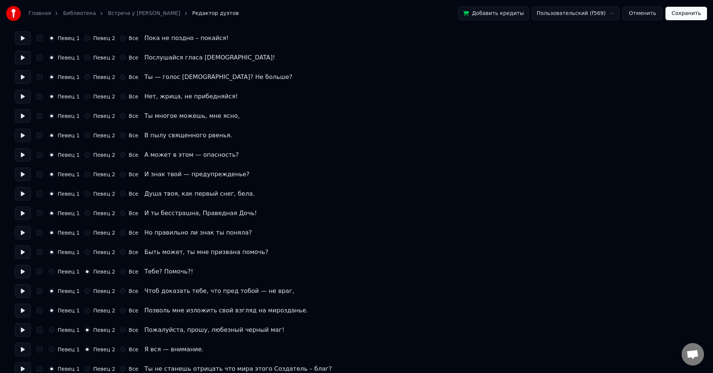
click at [55, 271] on div "Певец 1" at bounding box center [64, 272] width 31 height 6
drag, startPoint x: 52, startPoint y: 273, endPoint x: 56, endPoint y: 272, distance: 3.9
click at [52, 272] on button "Певец 1" at bounding box center [52, 272] width 6 height 6
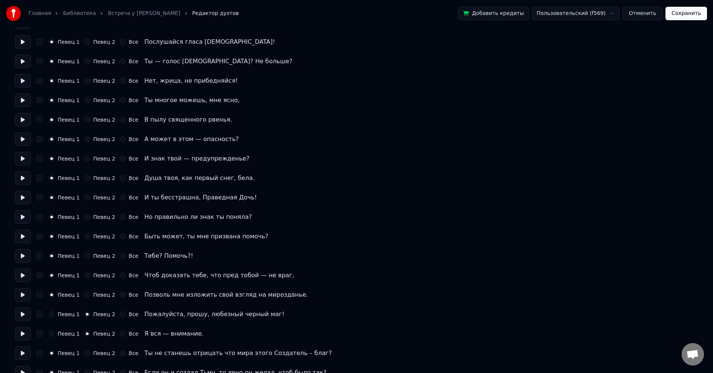
scroll to position [449, 0]
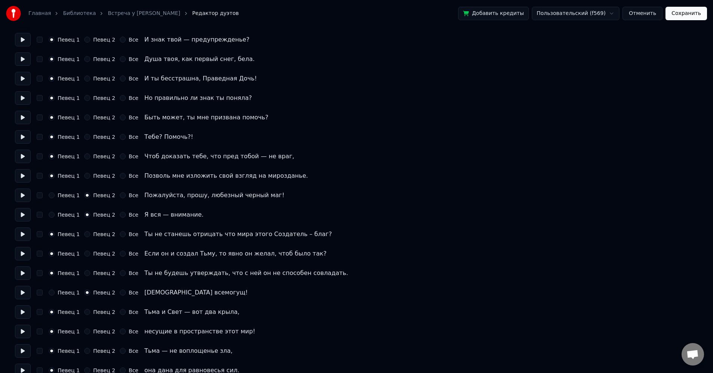
click at [52, 196] on button "Певец 1" at bounding box center [52, 195] width 6 height 6
click at [51, 217] on button "Певец 1" at bounding box center [52, 215] width 6 height 6
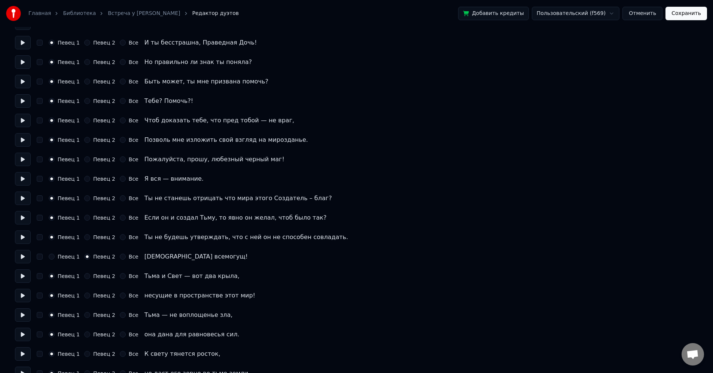
scroll to position [584, 0]
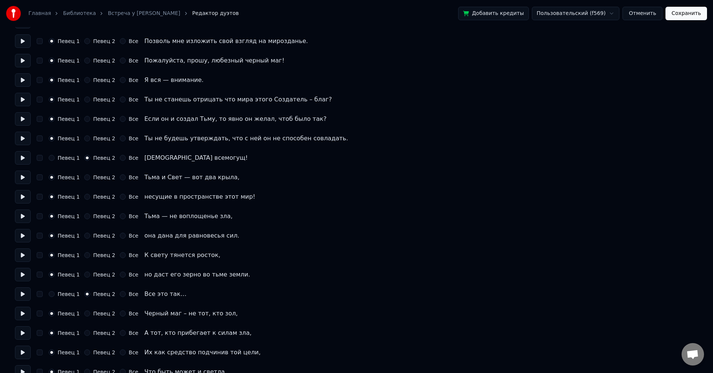
click at [52, 158] on button "Певец 1" at bounding box center [52, 158] width 6 height 6
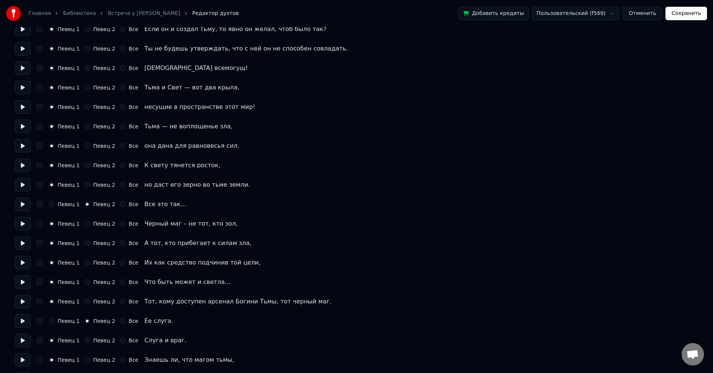
click at [52, 205] on button "Певец 1" at bounding box center [52, 204] width 6 height 6
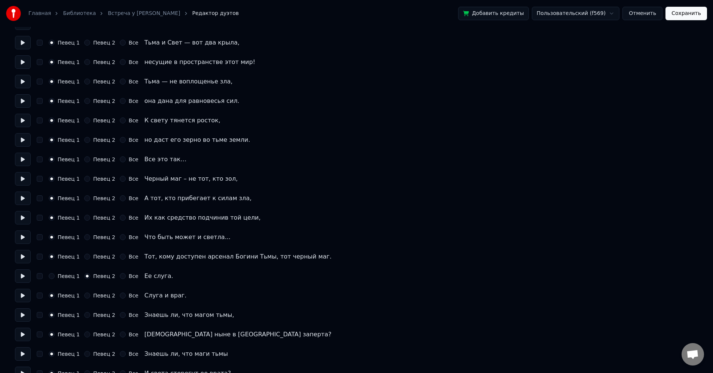
scroll to position [853, 0]
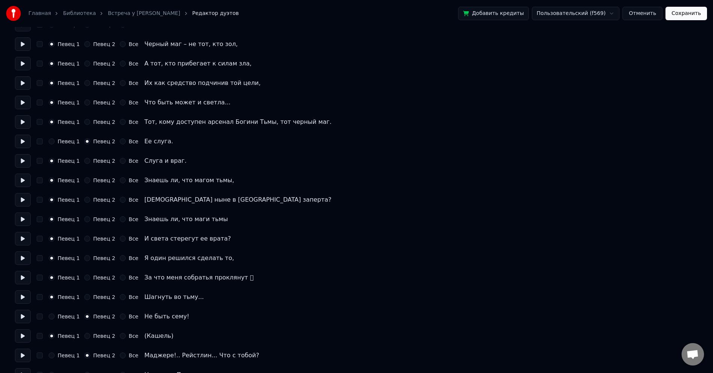
click at [52, 141] on button "Певец 1" at bounding box center [52, 141] width 6 height 6
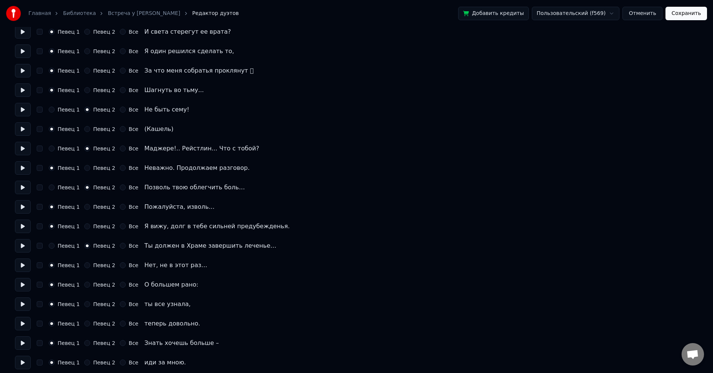
scroll to position [1078, 0]
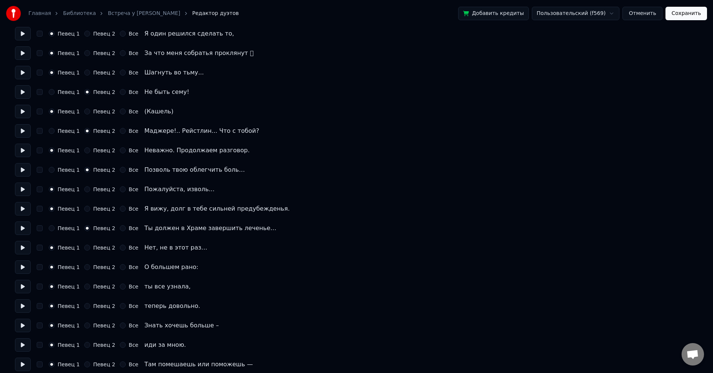
click at [52, 231] on button "Певец 1" at bounding box center [52, 228] width 6 height 6
click at [54, 168] on div "Певец 1" at bounding box center [64, 170] width 31 height 6
drag, startPoint x: 50, startPoint y: 133, endPoint x: 50, endPoint y: 137, distance: 4.5
click at [50, 133] on button "Певец 1" at bounding box center [52, 131] width 6 height 6
click at [52, 167] on button "Певец 1" at bounding box center [52, 170] width 6 height 6
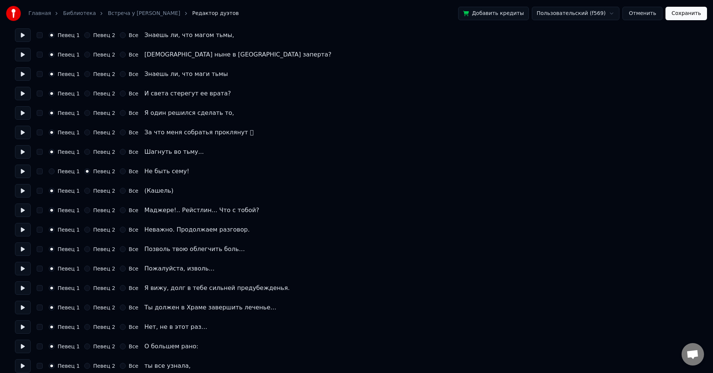
scroll to position [988, 0]
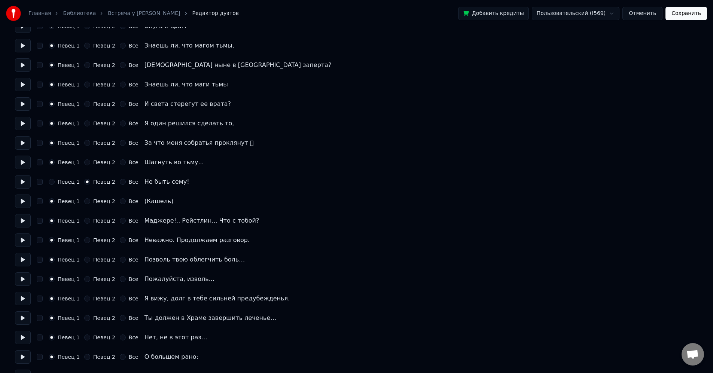
click at [54, 182] on button "Певец 1" at bounding box center [52, 182] width 6 height 6
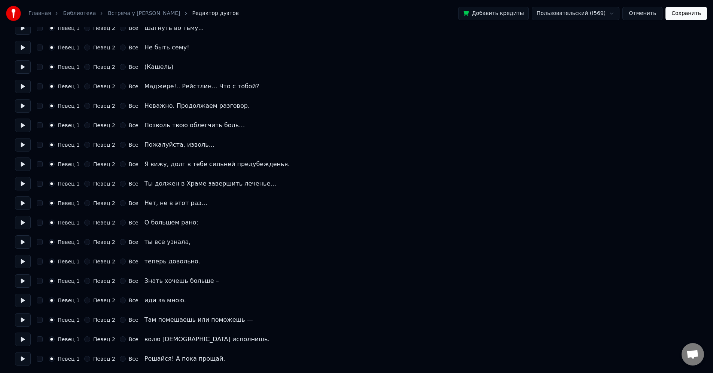
click at [686, 12] on button "Сохранить" at bounding box center [687, 13] width 42 height 13
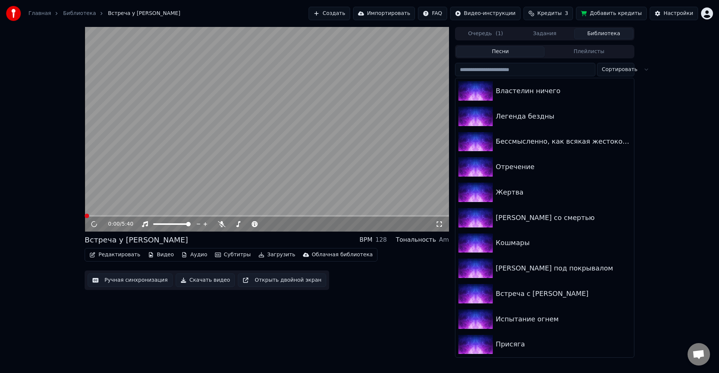
click at [288, 76] on video at bounding box center [267, 129] width 364 height 205
click at [244, 150] on video at bounding box center [267, 129] width 364 height 205
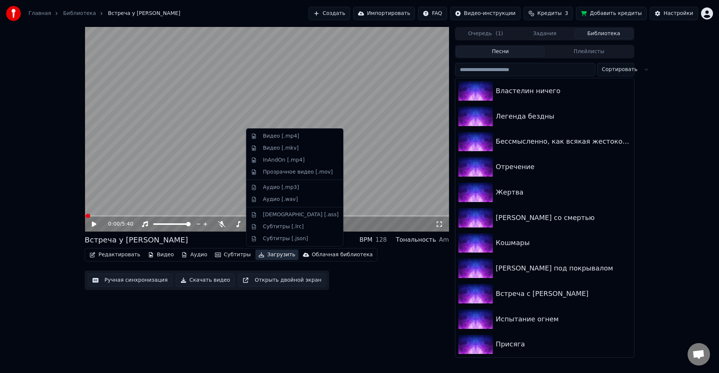
click at [262, 253] on button "Загрузить" at bounding box center [276, 255] width 43 height 10
click at [281, 136] on div "Видео [.mp4]" at bounding box center [281, 136] width 36 height 7
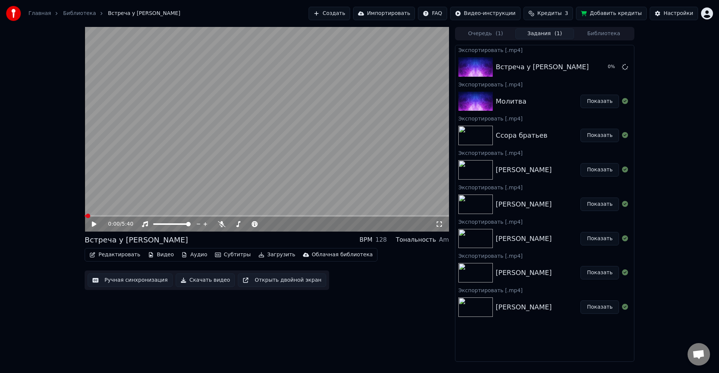
click at [444, 13] on html "Главная Библиотека Встреча у Летописца Создать Импортировать FAQ Видео-инструкц…" at bounding box center [359, 186] width 719 height 373
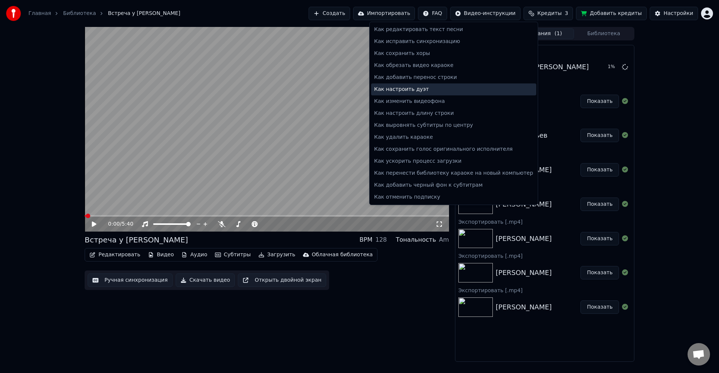
click at [469, 91] on div "Как настроить дуэт" at bounding box center [453, 89] width 165 height 12
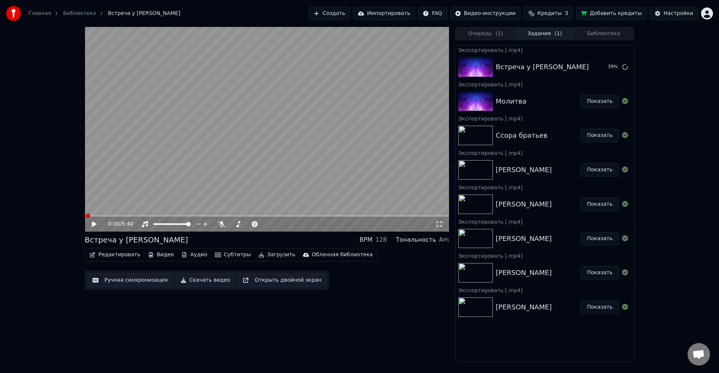
click at [700, 356] on span "Открытый чат" at bounding box center [698, 355] width 12 height 10
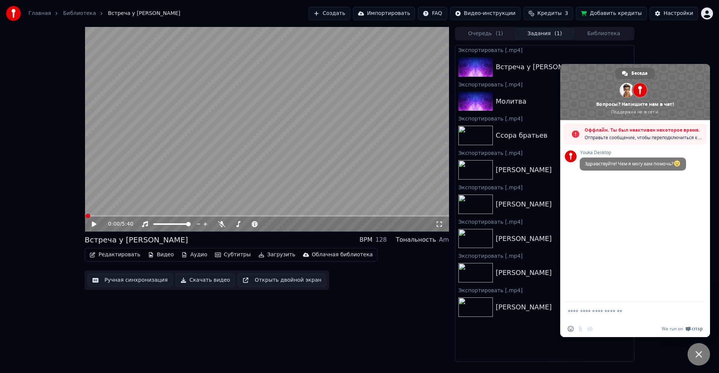
click at [615, 312] on textarea "Отправьте сообщение..." at bounding box center [627, 311] width 120 height 19
type textarea "*"
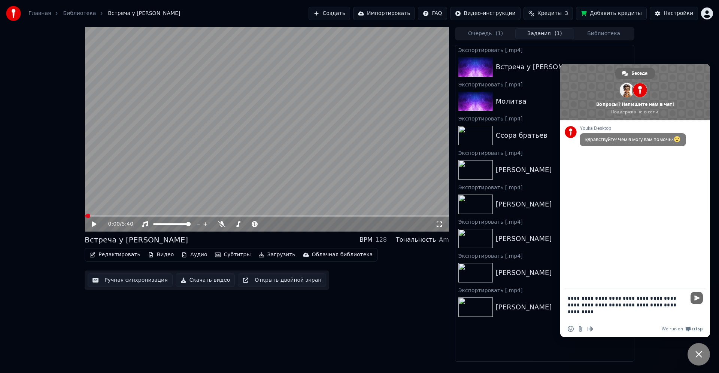
type textarea "**********"
click at [695, 299] on span "Отправить" at bounding box center [697, 298] width 6 height 6
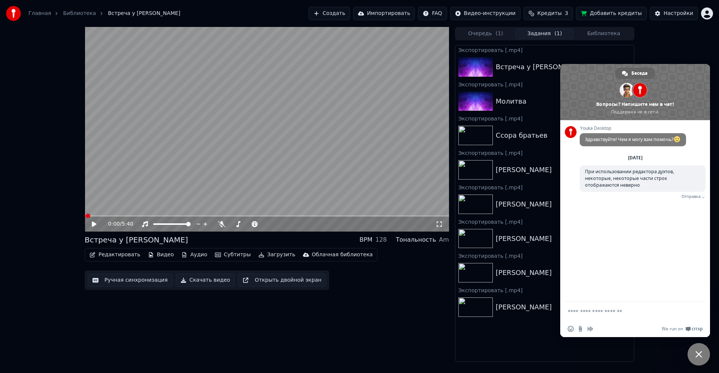
click at [638, 316] on textarea "Отправьте сообщение..." at bounding box center [627, 311] width 120 height 19
